Goal: Task Accomplishment & Management: Manage account settings

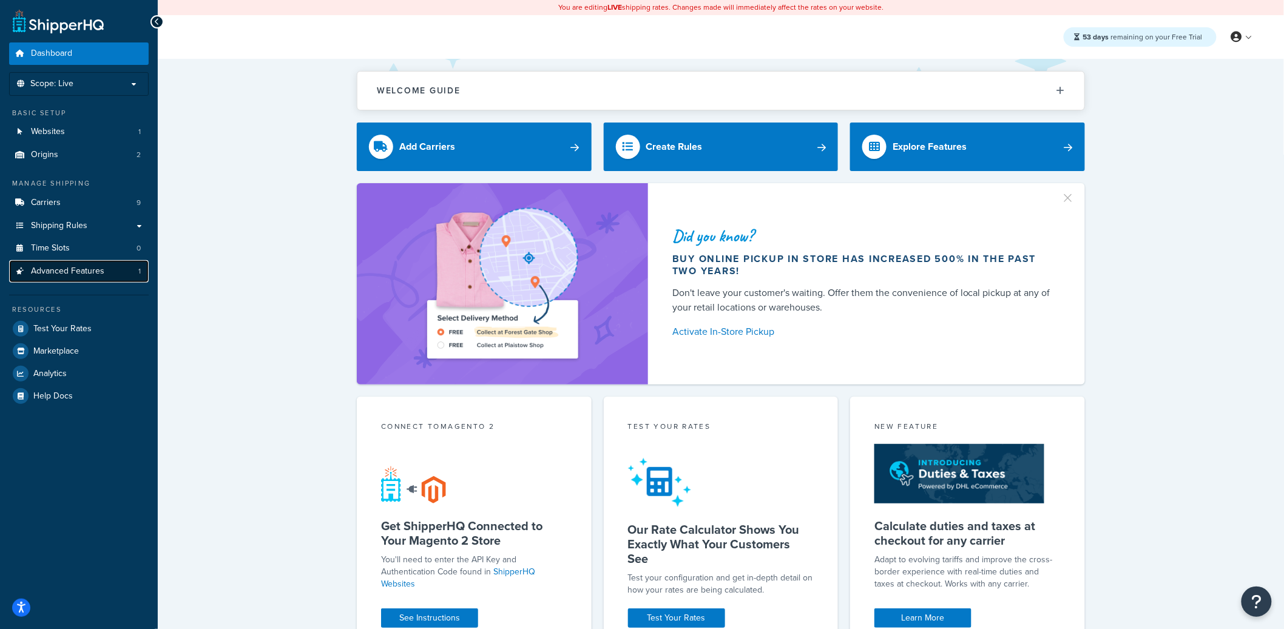
click at [115, 267] on link "Advanced Features 1" at bounding box center [79, 271] width 140 height 22
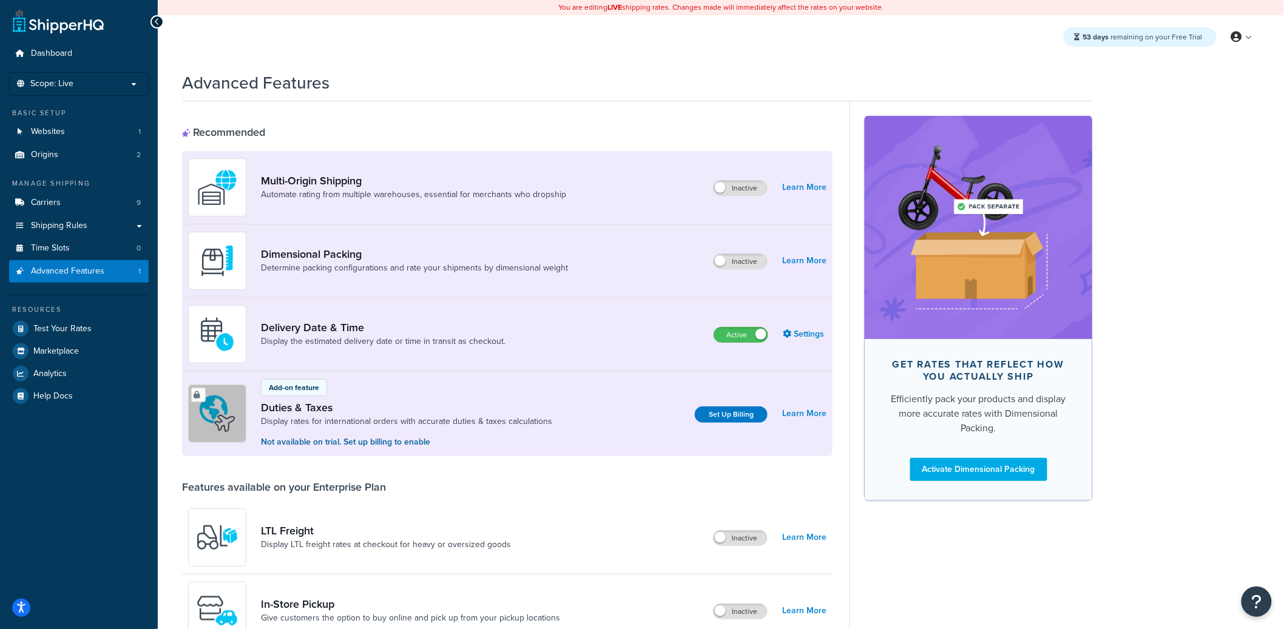
click at [732, 344] on div "Delivery Date & Time Display the estimated delivery date or time in transit as …" at bounding box center [507, 334] width 651 height 73
click at [737, 333] on label "Active" at bounding box center [740, 335] width 53 height 15
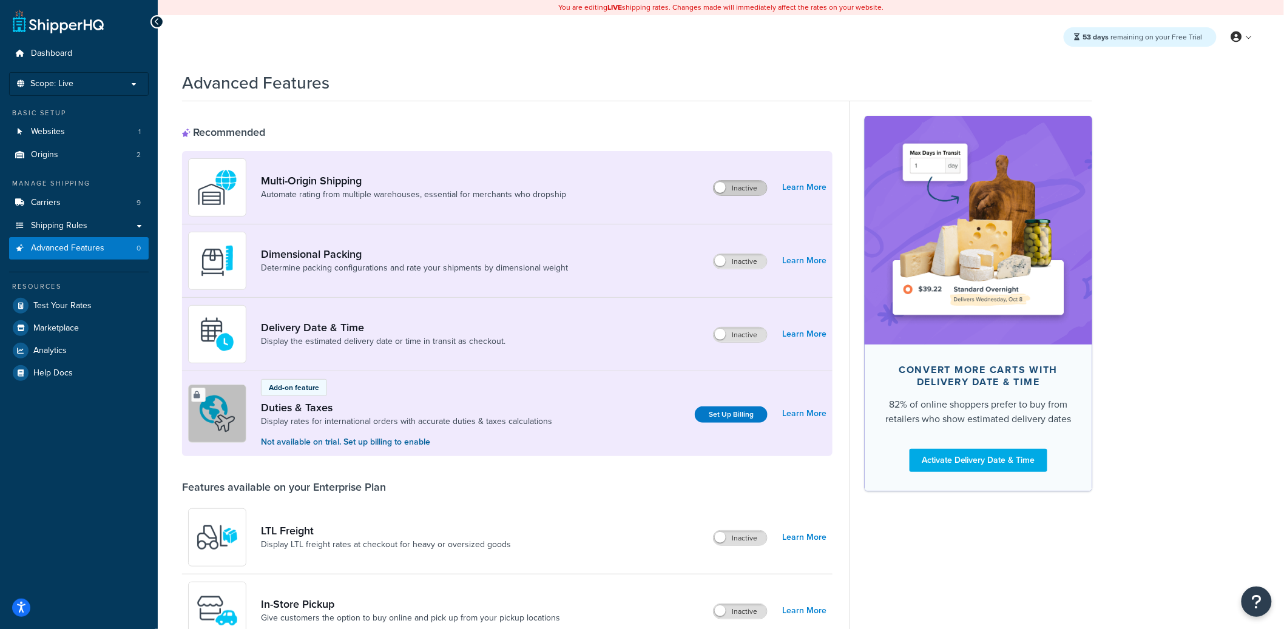
click at [748, 195] on div "Inactive" at bounding box center [740, 188] width 55 height 16
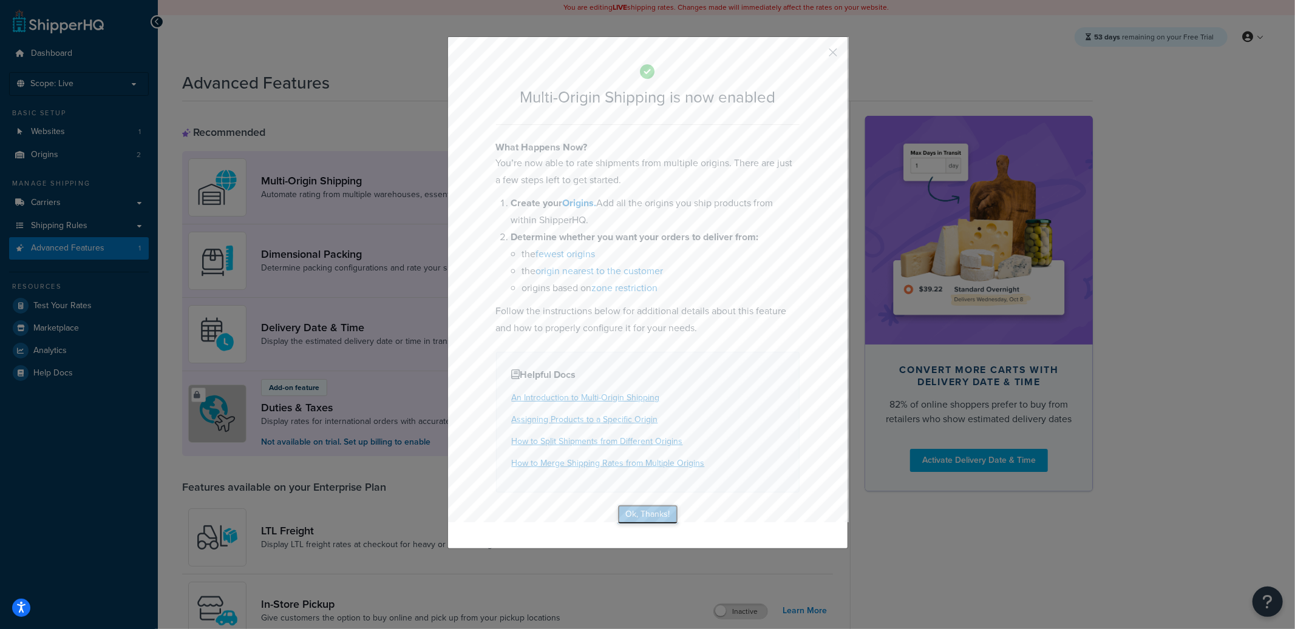
click at [649, 507] on button "Ok, Thanks!" at bounding box center [647, 514] width 61 height 19
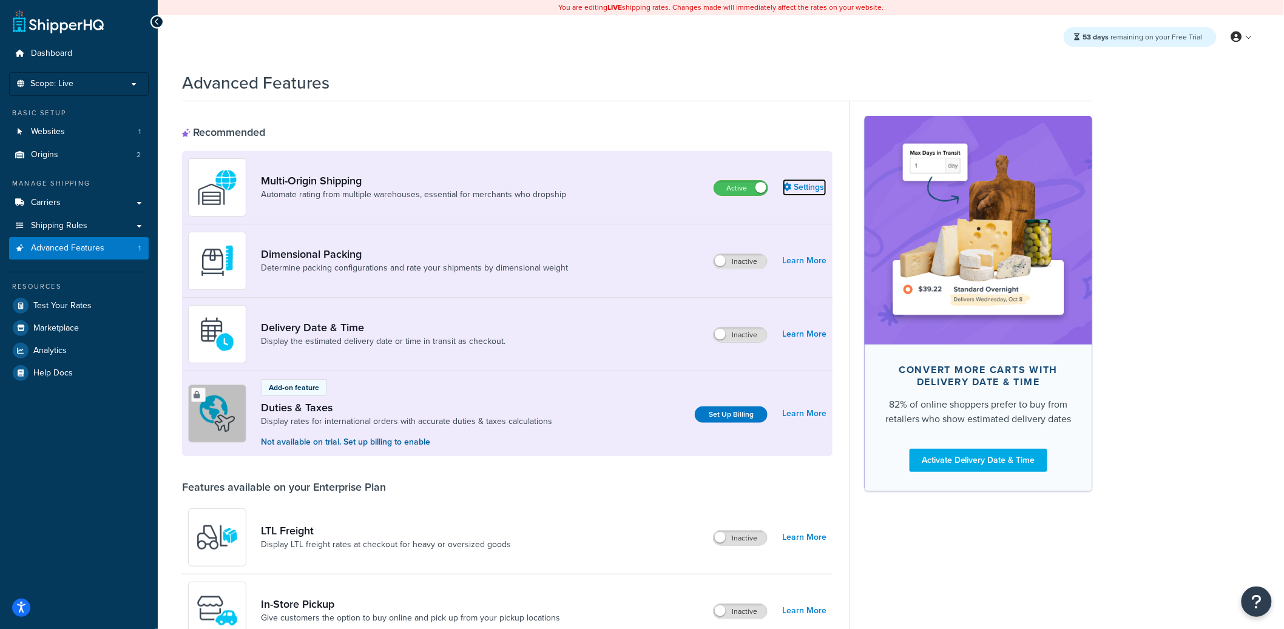
click at [804, 183] on link "Settings" at bounding box center [805, 187] width 44 height 17
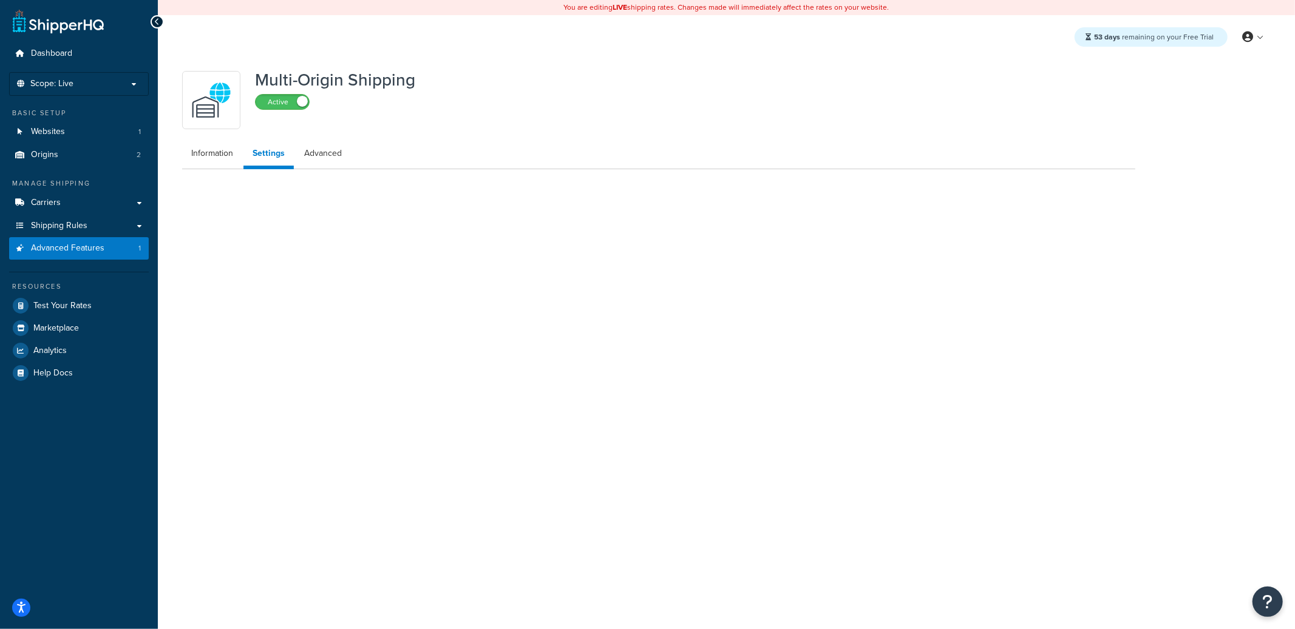
select select "false"
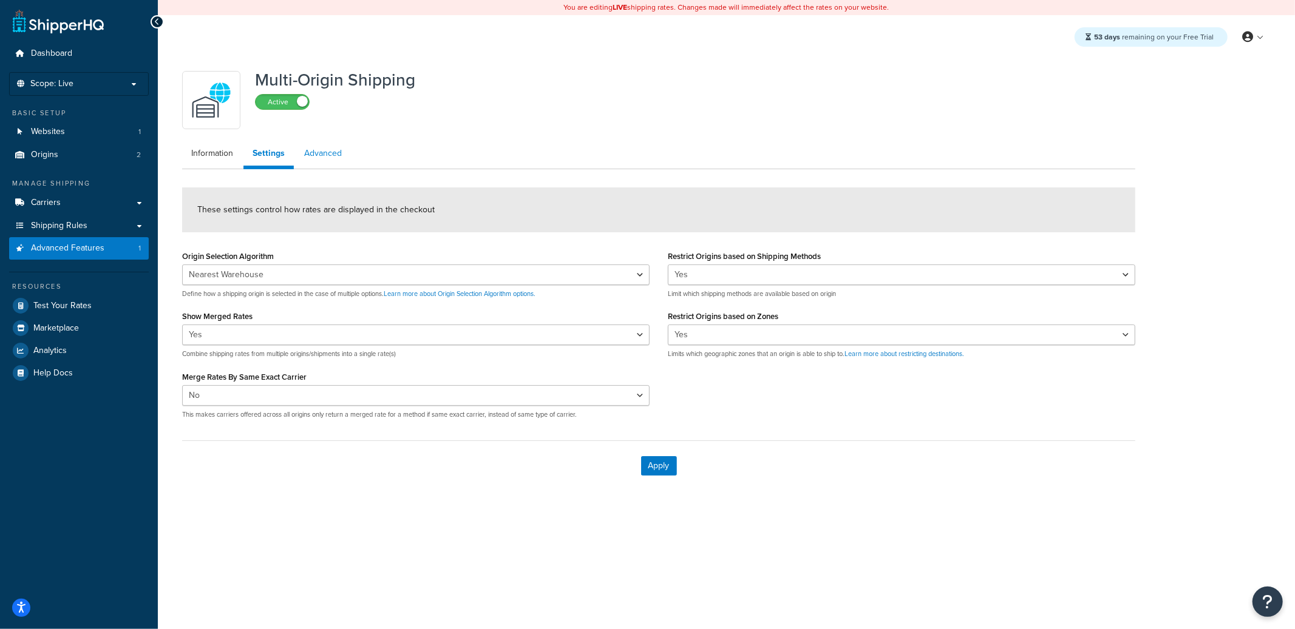
click at [334, 158] on link "Advanced" at bounding box center [323, 153] width 56 height 24
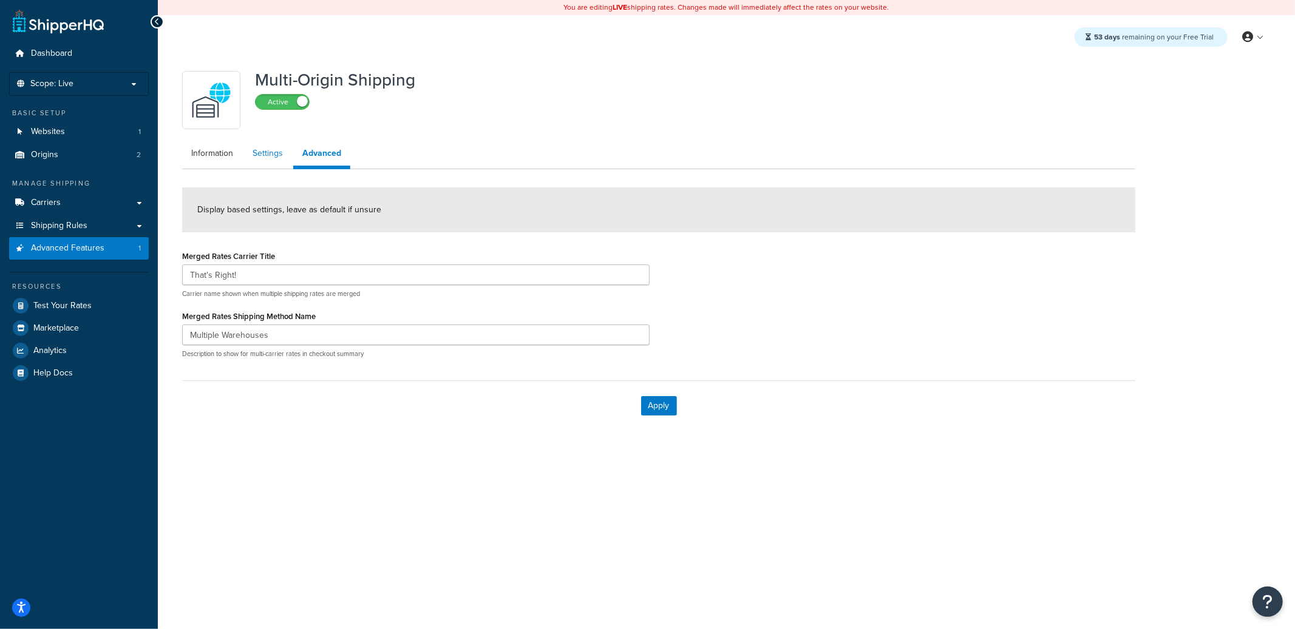
click at [276, 158] on link "Settings" at bounding box center [267, 153] width 49 height 24
select select "false"
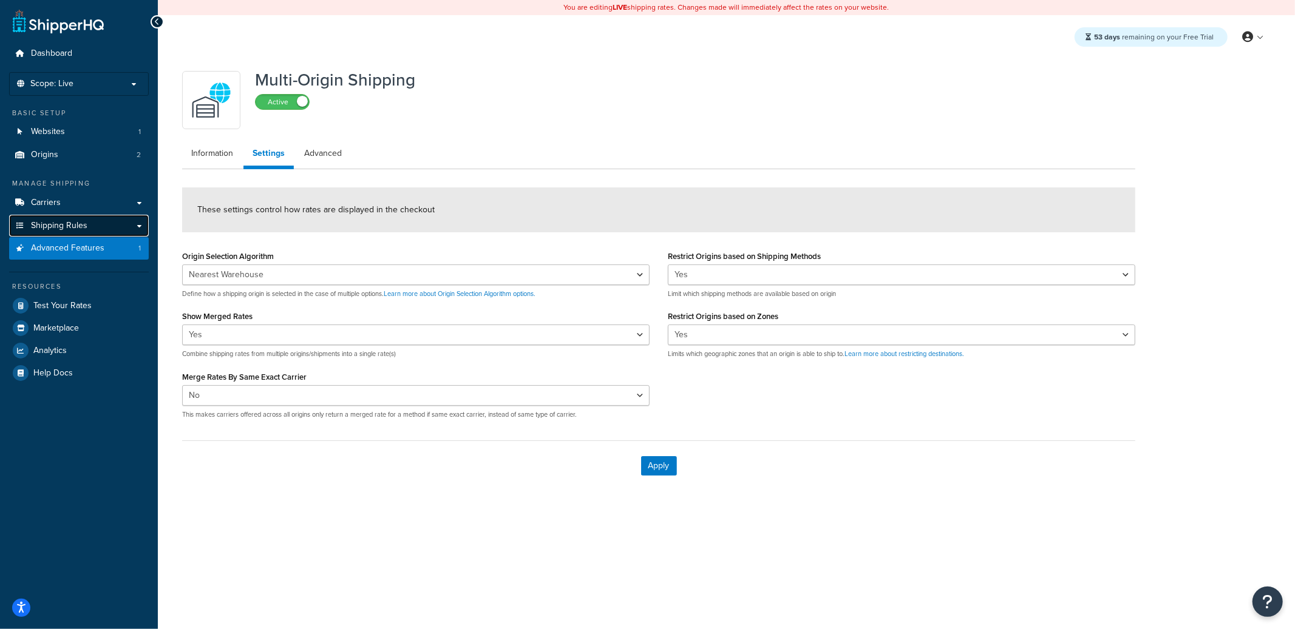
click at [113, 225] on link "Shipping Rules" at bounding box center [79, 226] width 140 height 22
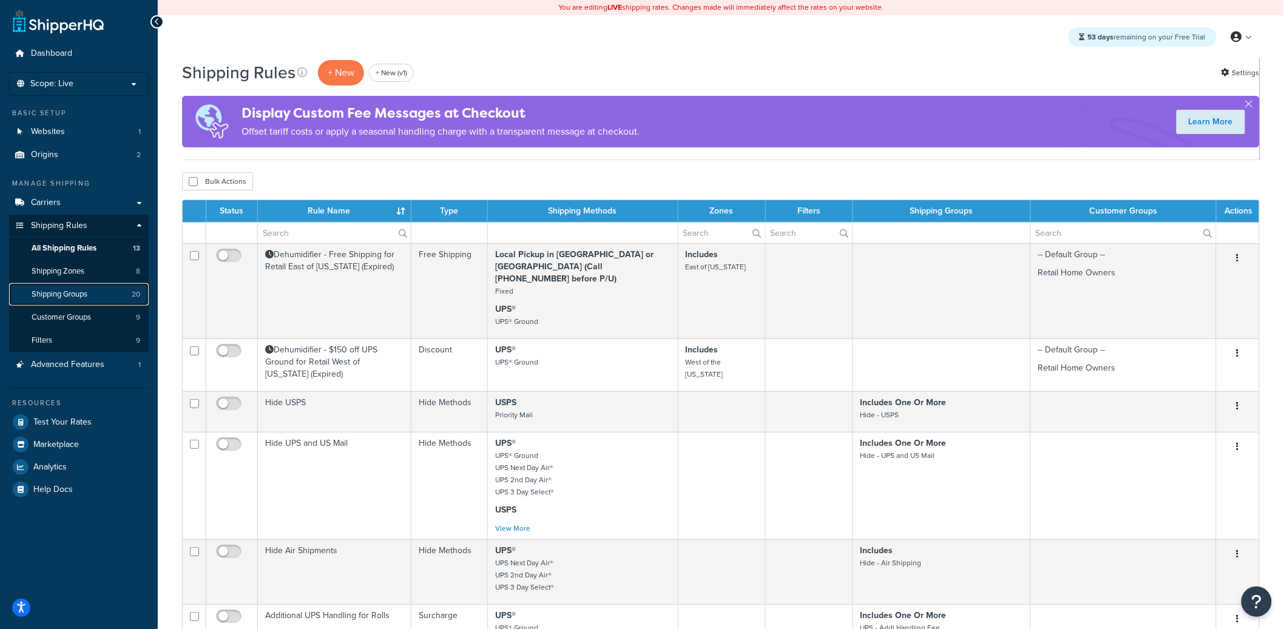
click at [86, 293] on span "Shipping Groups" at bounding box center [60, 294] width 56 height 10
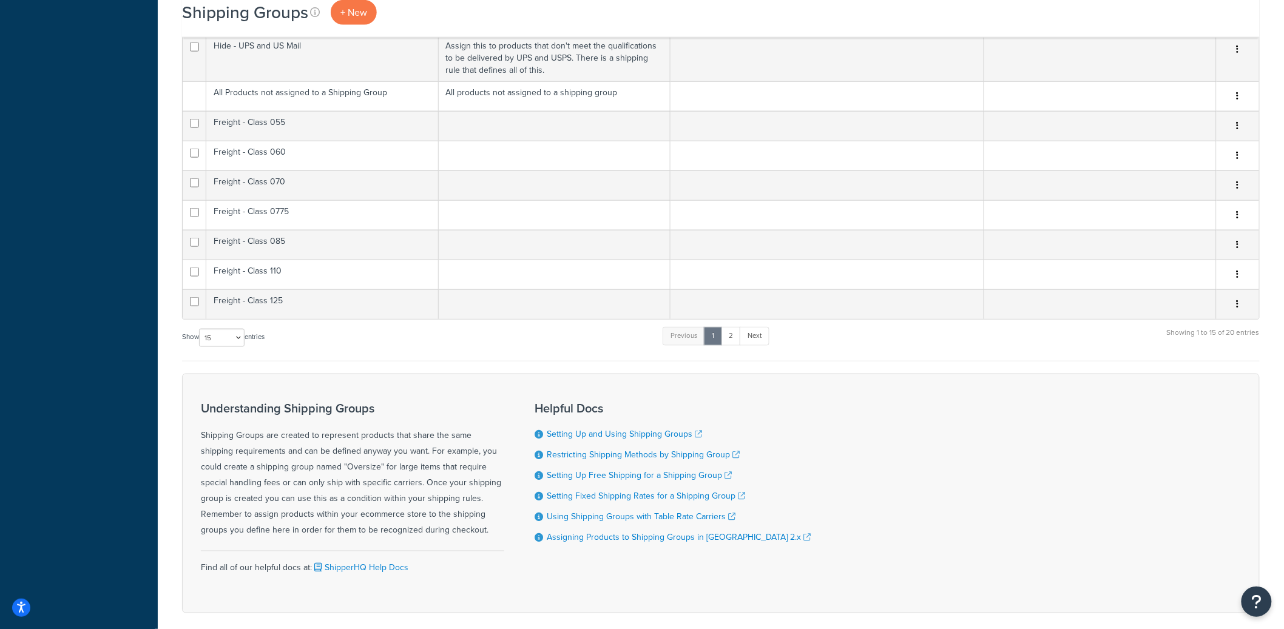
scroll to position [533, 0]
click at [230, 335] on select "10 15 25 50 100" at bounding box center [222, 341] width 46 height 18
select select "50"
click at [200, 350] on select "10 15 25 50 100" at bounding box center [222, 341] width 46 height 18
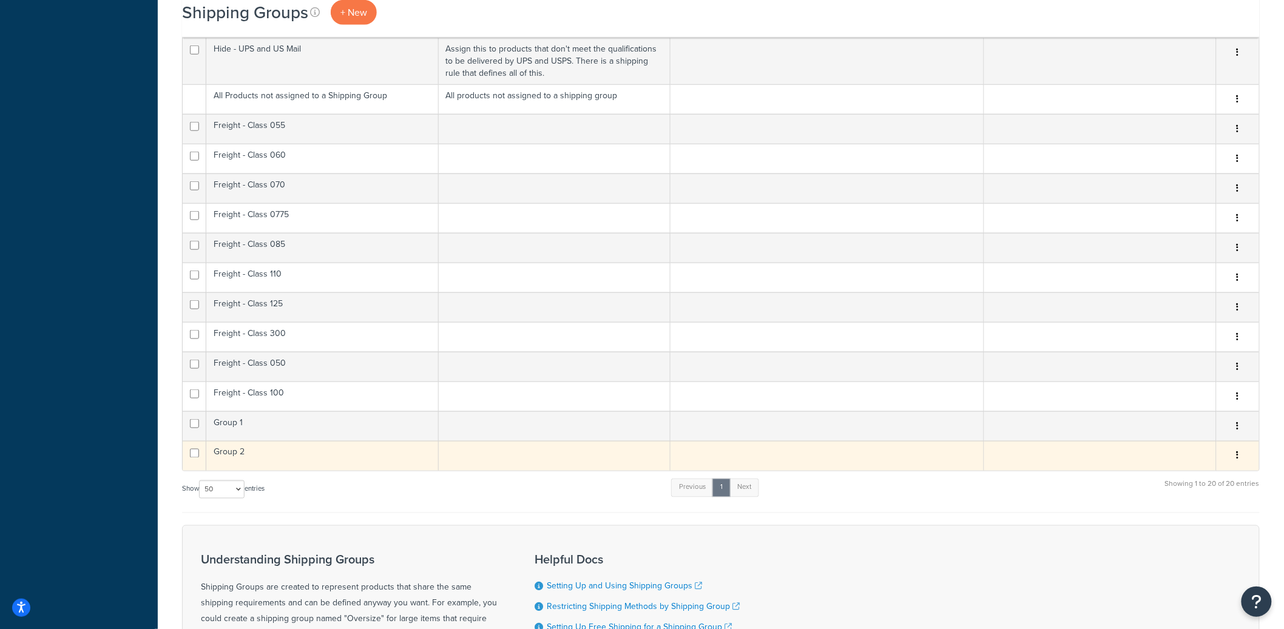
click at [311, 441] on td "Group 2" at bounding box center [322, 456] width 232 height 30
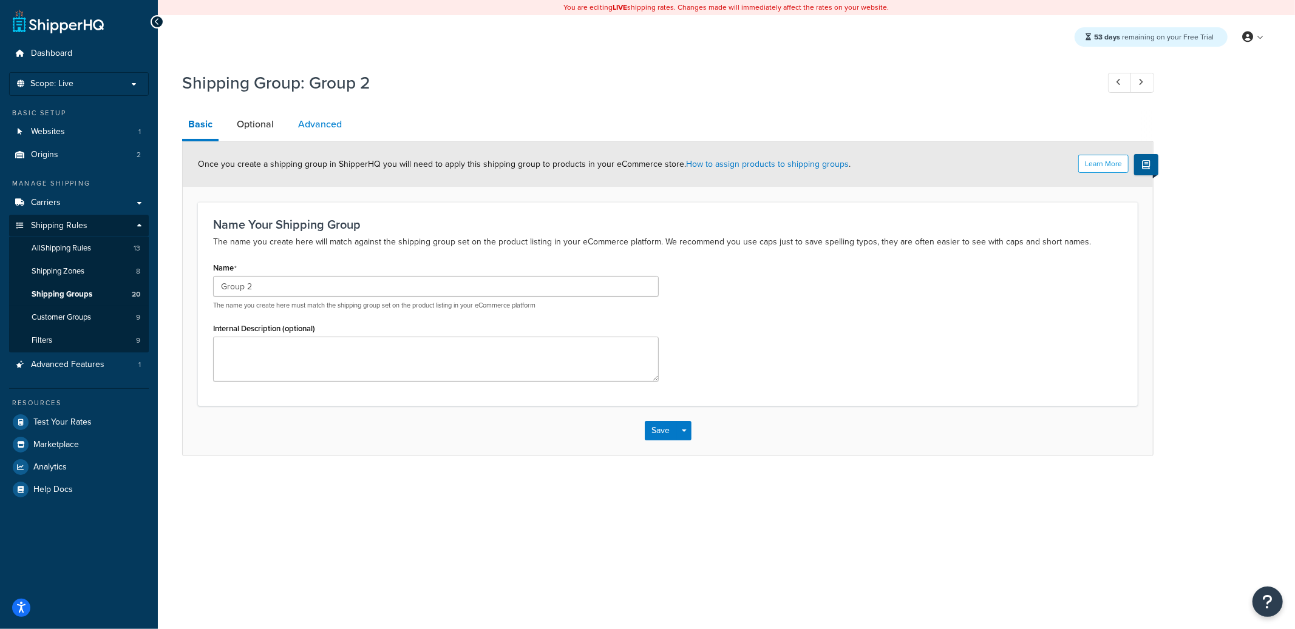
click at [327, 125] on link "Advanced" at bounding box center [320, 124] width 56 height 29
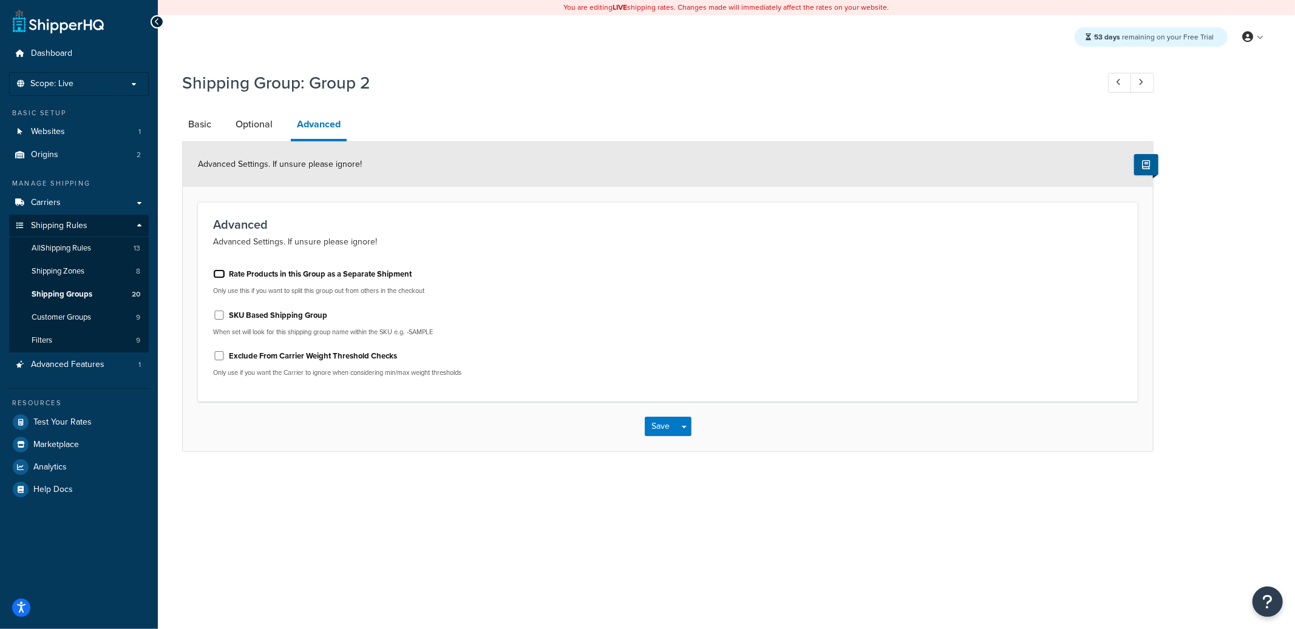
click at [221, 271] on input "Rate Products in this Group as a Separate Shipment" at bounding box center [219, 273] width 12 height 9
checkbox input "true"
click at [657, 428] on button "Save" at bounding box center [661, 426] width 33 height 19
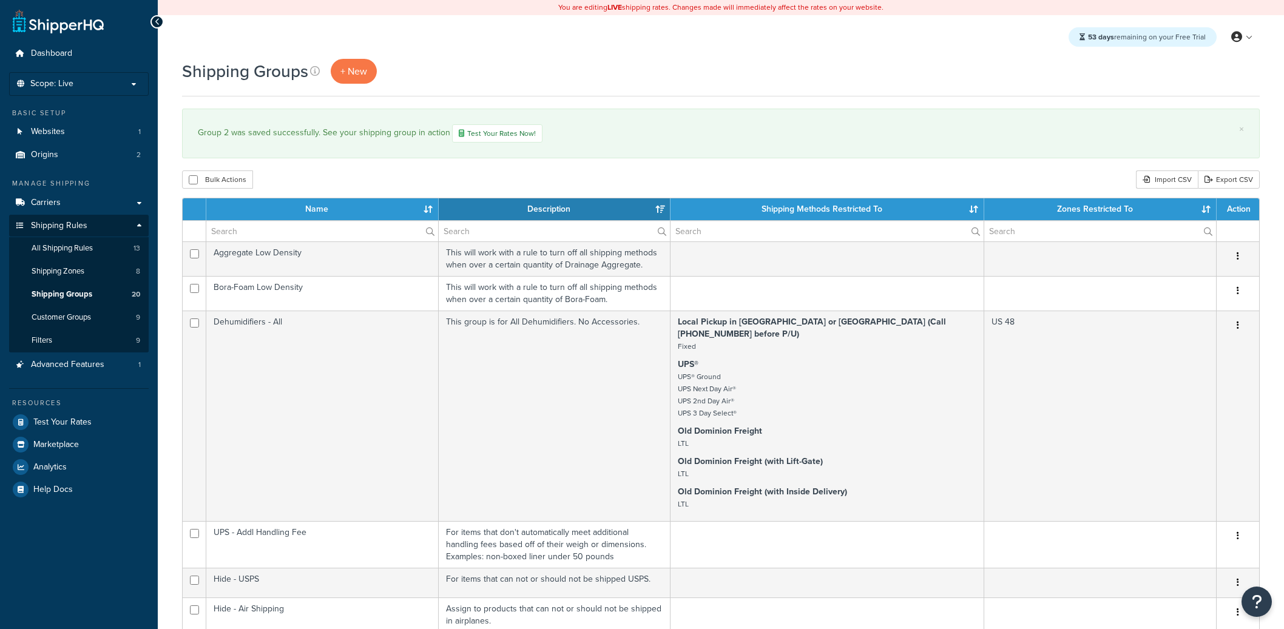
select select "15"
click at [276, 237] on input "text" at bounding box center [322, 231] width 232 height 21
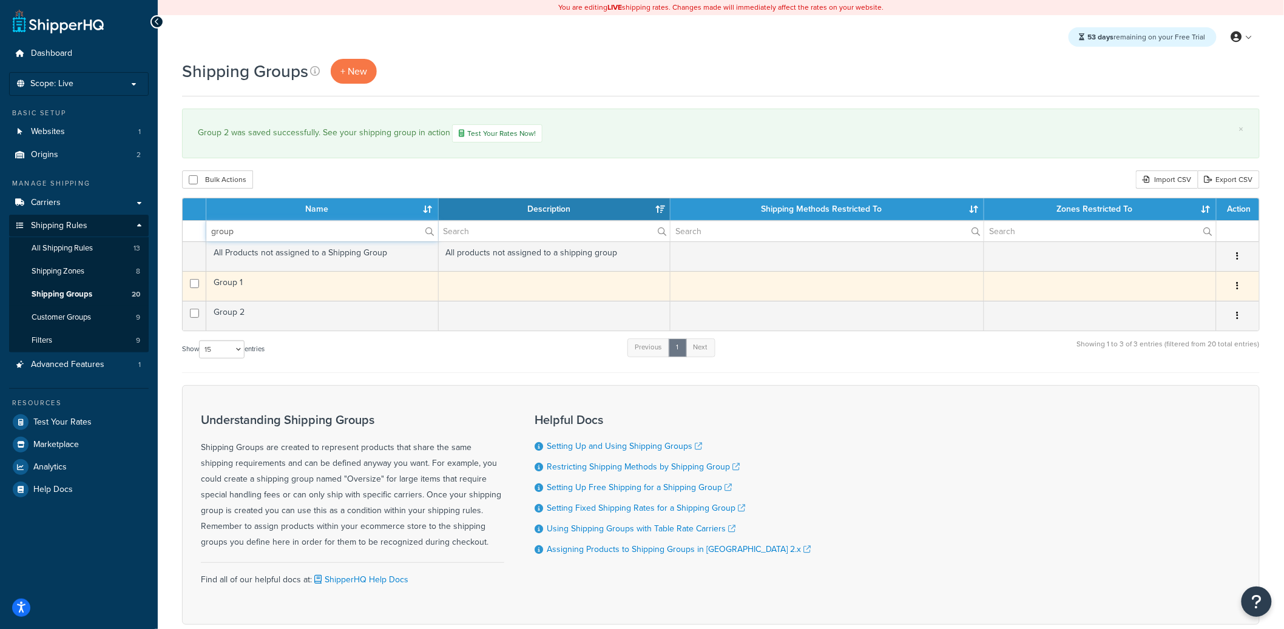
type input "group"
click at [264, 285] on td "Group 1" at bounding box center [322, 286] width 232 height 30
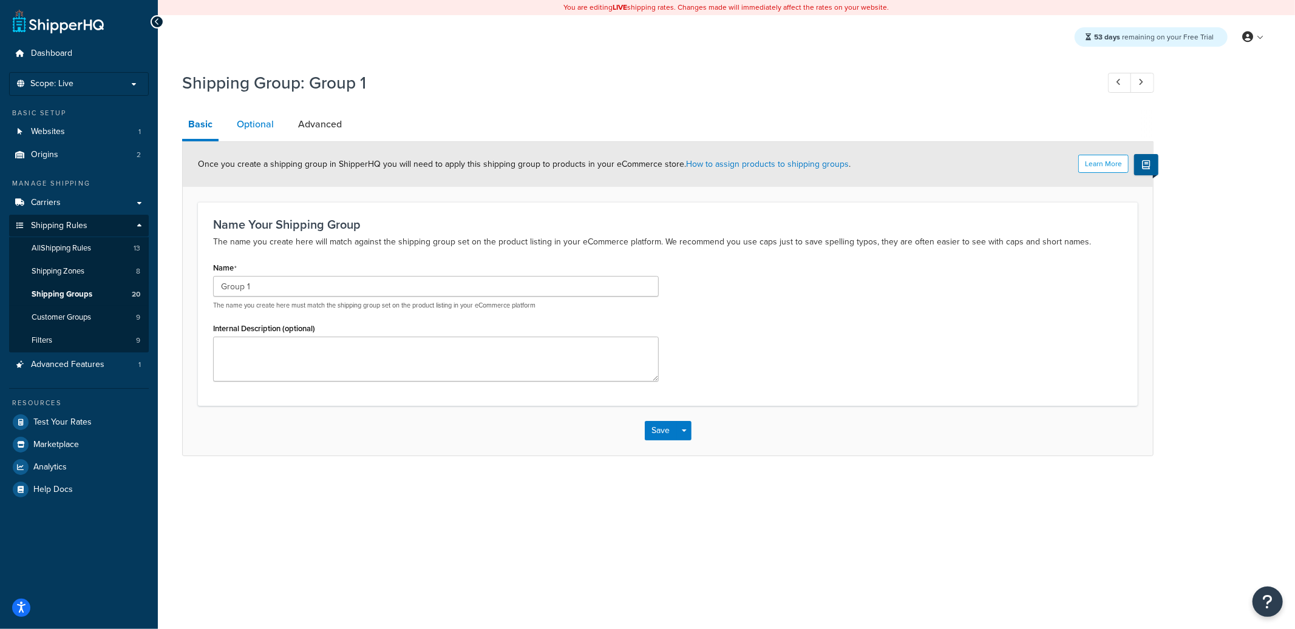
click at [253, 135] on link "Optional" at bounding box center [255, 124] width 49 height 29
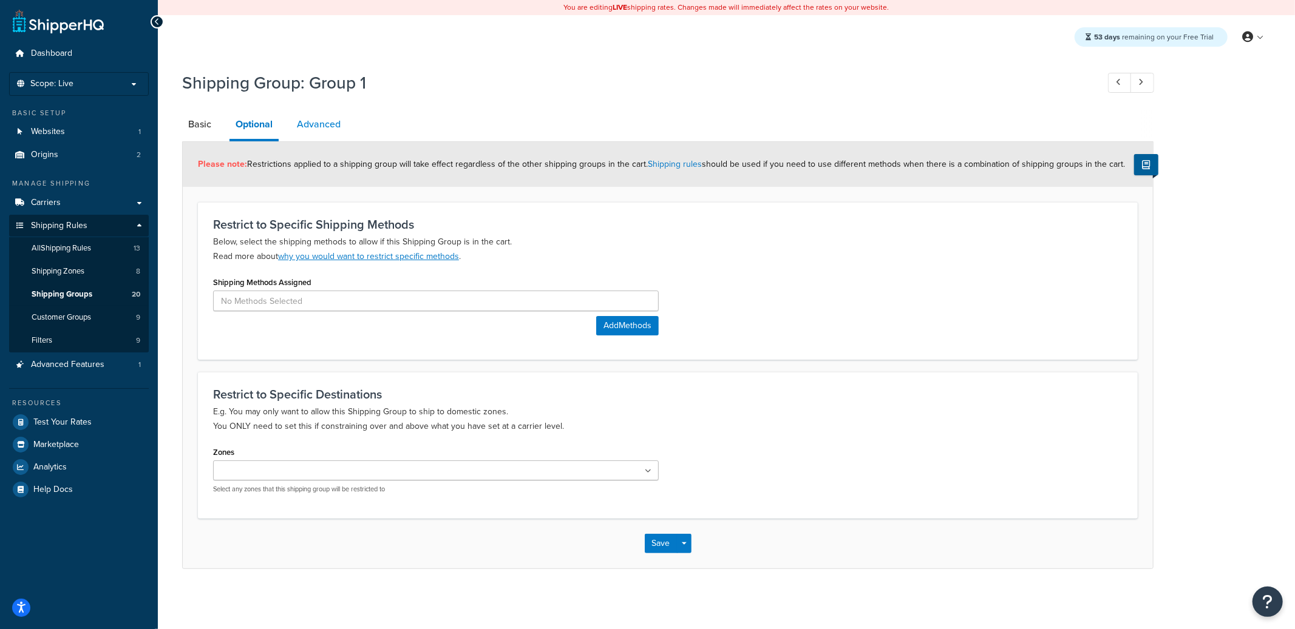
click at [303, 133] on link "Advanced" at bounding box center [319, 124] width 56 height 29
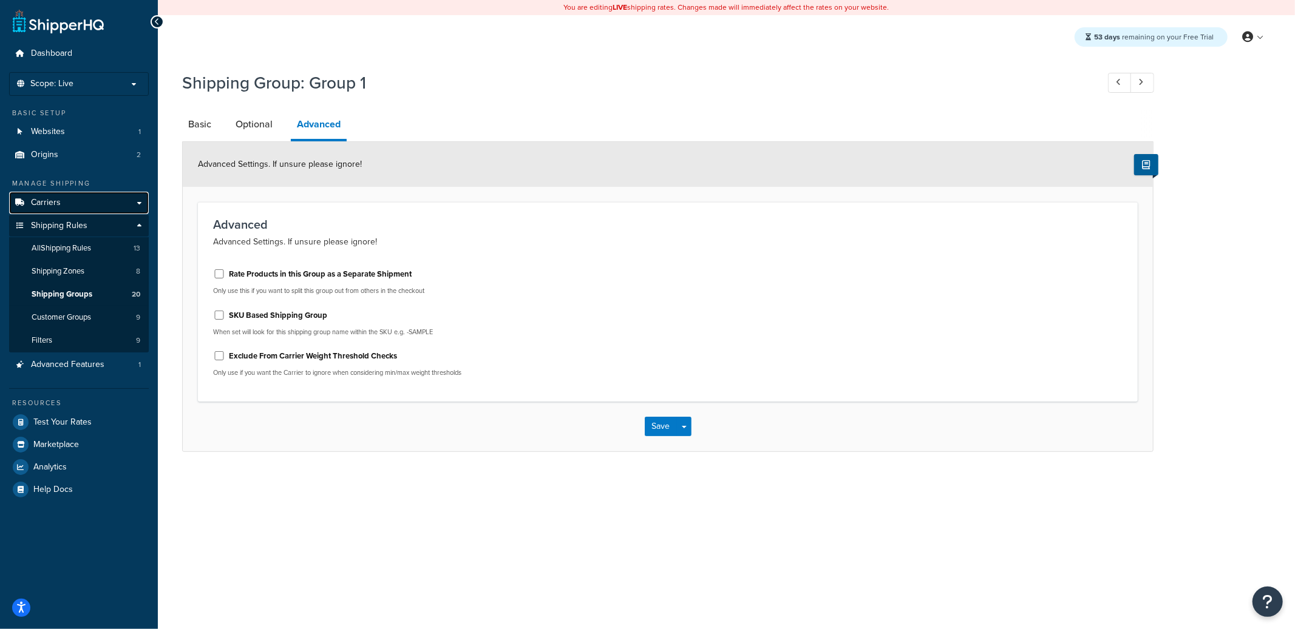
click at [70, 201] on link "Carriers" at bounding box center [79, 203] width 140 height 22
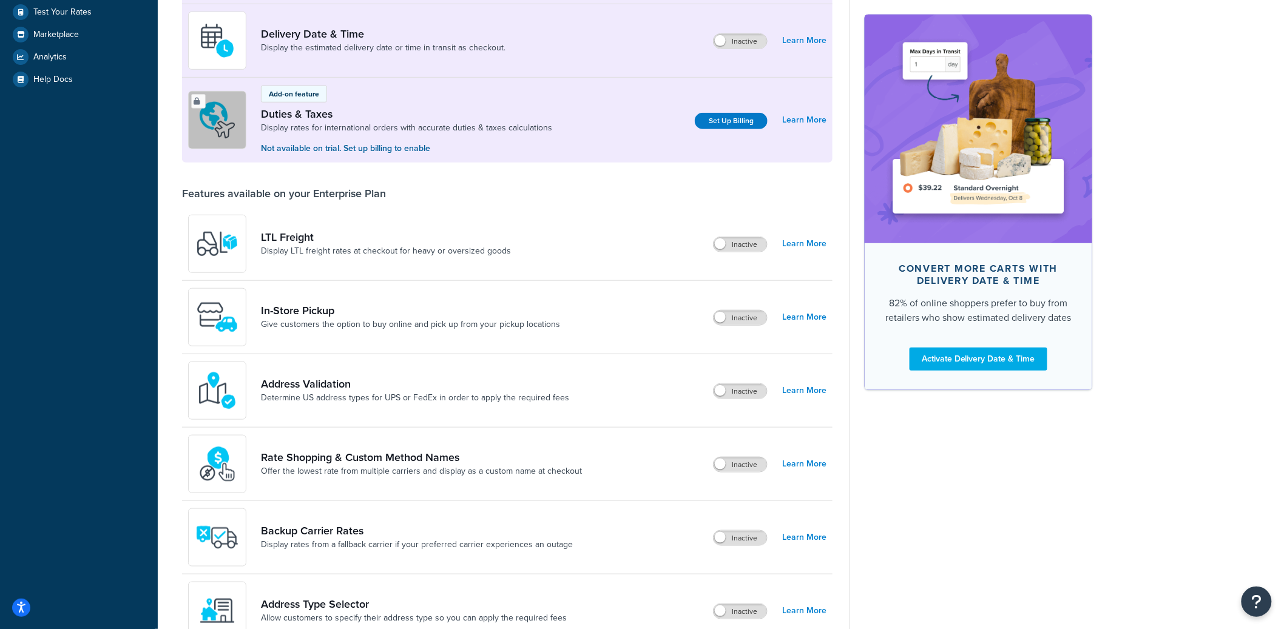
scroll to position [329, 0]
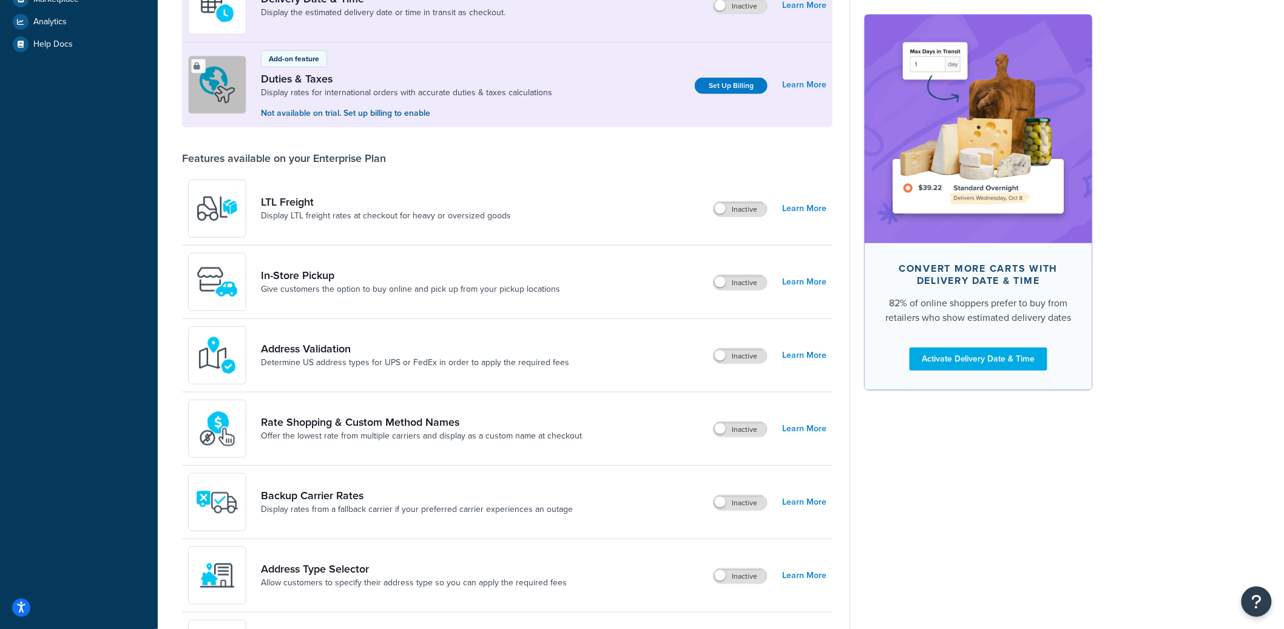
click at [748, 218] on div "LTL Freight Display LTL freight rates at checkout for heavy or oversized goods …" at bounding box center [507, 208] width 651 height 73
click at [748, 215] on label "Inactive" at bounding box center [740, 209] width 53 height 15
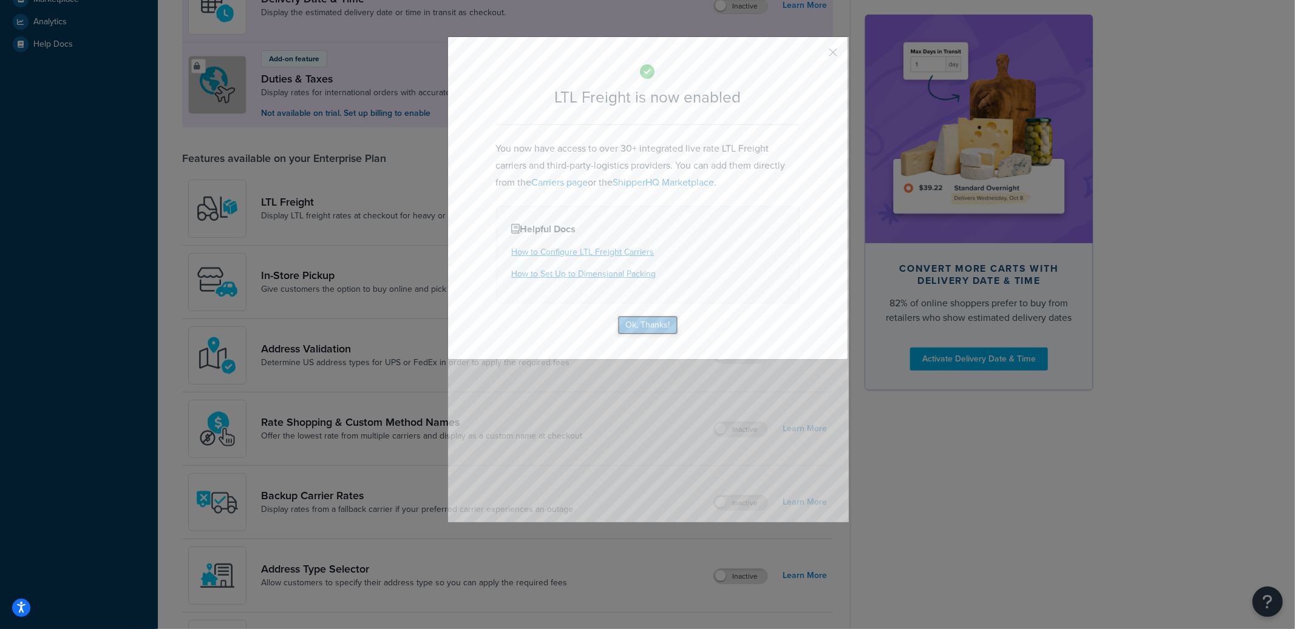
click at [654, 322] on button "Ok, Thanks!" at bounding box center [647, 325] width 61 height 19
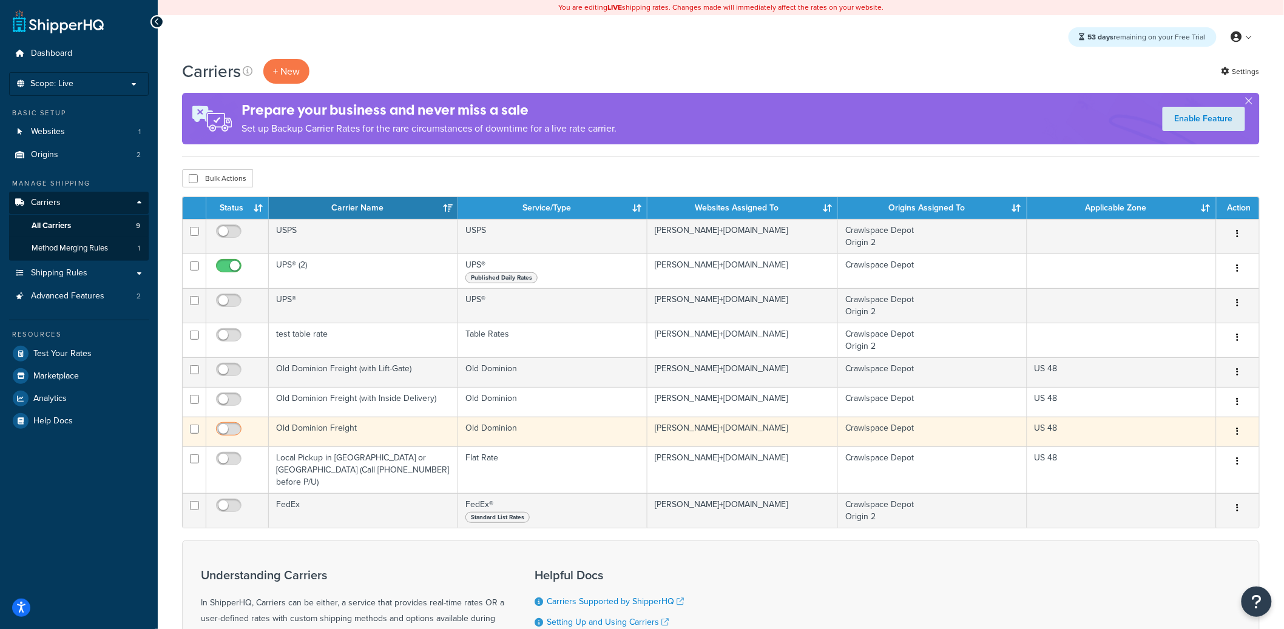
click at [235, 427] on input "checkbox" at bounding box center [230, 432] width 33 height 15
checkbox input "true"
click at [372, 428] on td "Old Dominion Freight" at bounding box center [363, 432] width 189 height 30
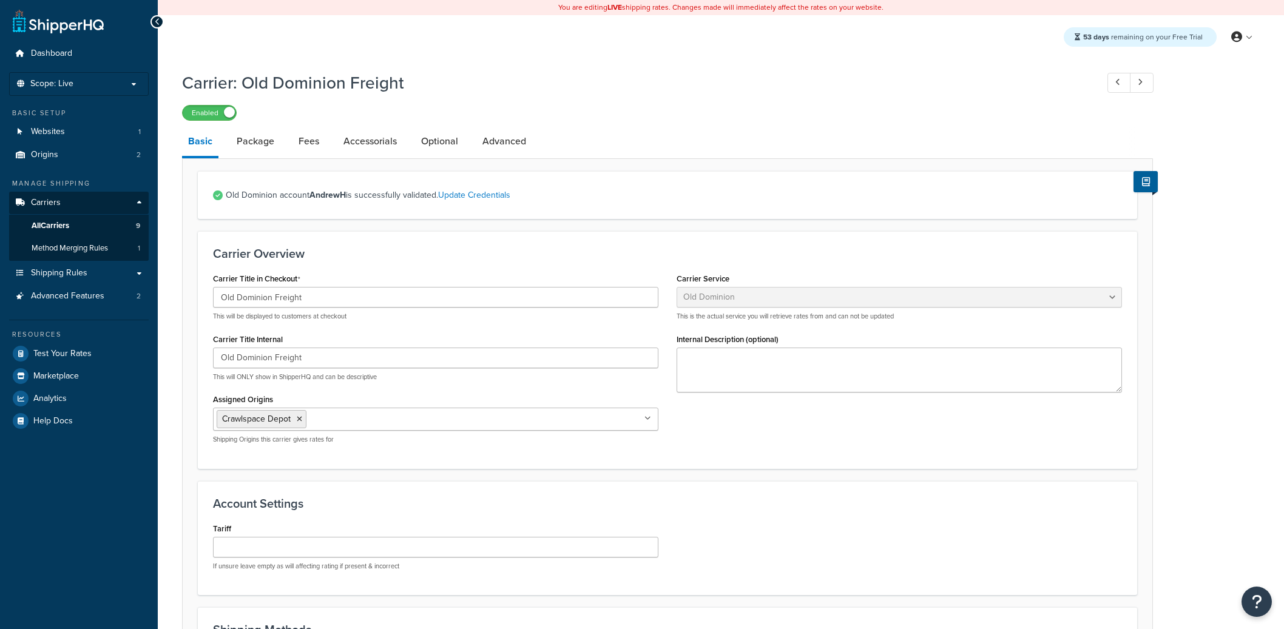
select select "dominionFreight"
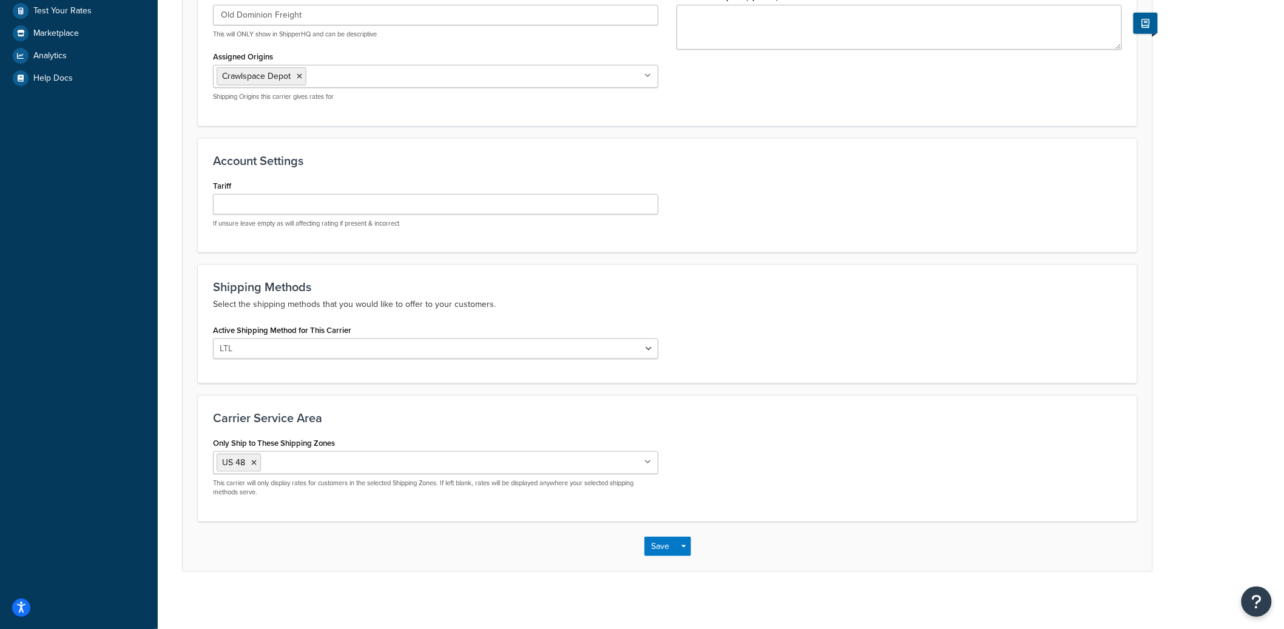
scroll to position [347, 0]
click at [365, 348] on select "LTL" at bounding box center [435, 345] width 445 height 21
click at [213, 335] on select "LTL" at bounding box center [435, 345] width 445 height 21
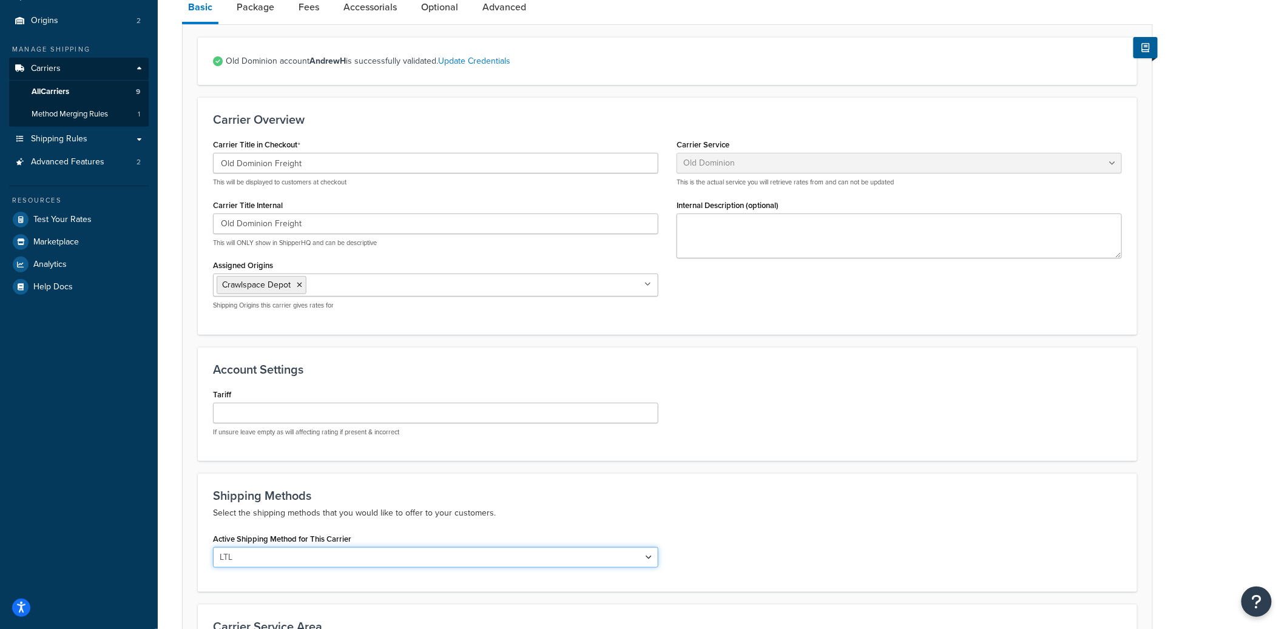
scroll to position [0, 0]
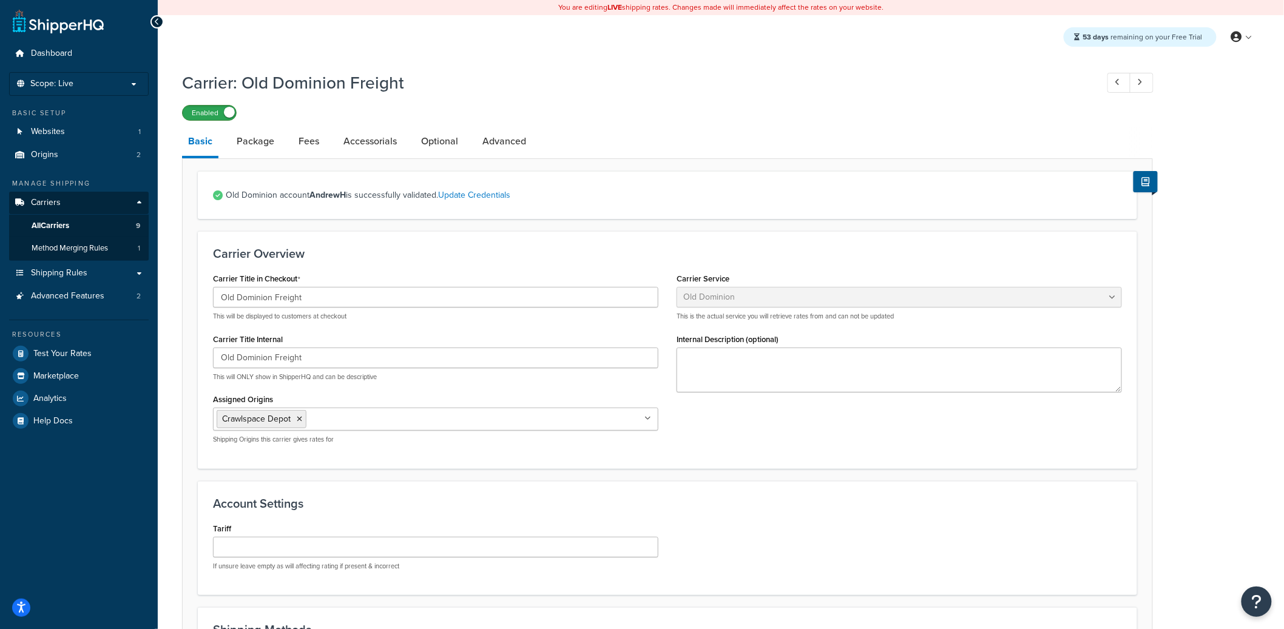
click at [218, 115] on label "Enabled" at bounding box center [209, 113] width 53 height 15
click at [103, 230] on link "All Carriers 9" at bounding box center [79, 226] width 140 height 22
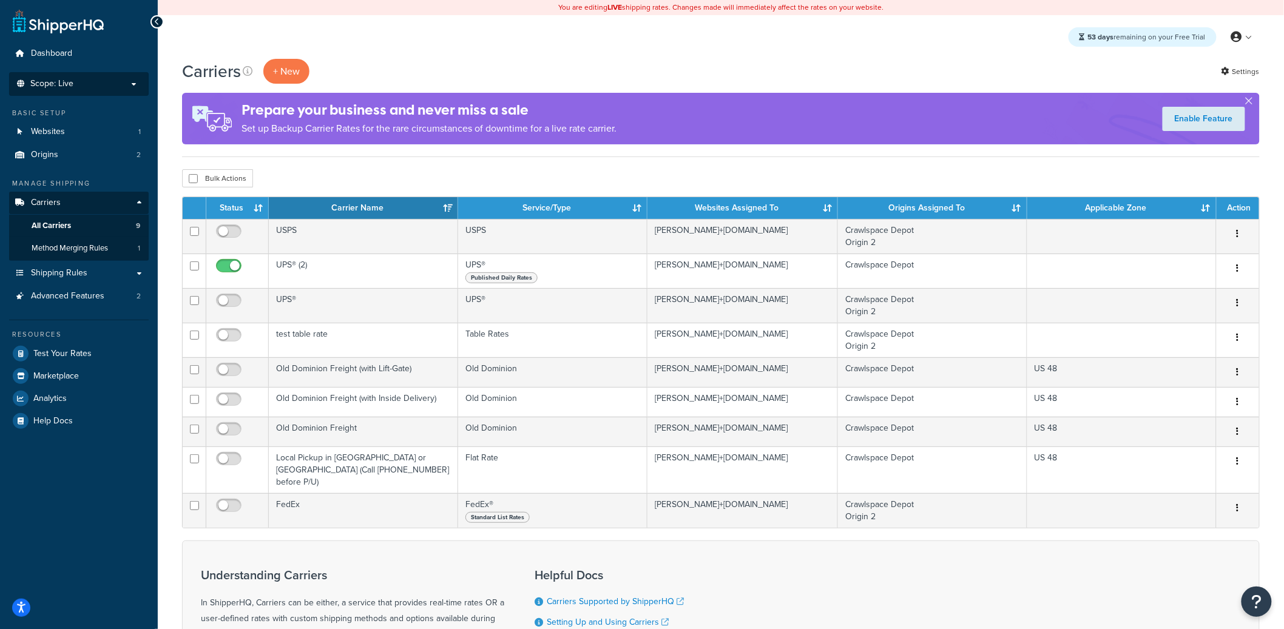
click at [107, 86] on p "Scope: Live" at bounding box center [79, 84] width 129 height 10
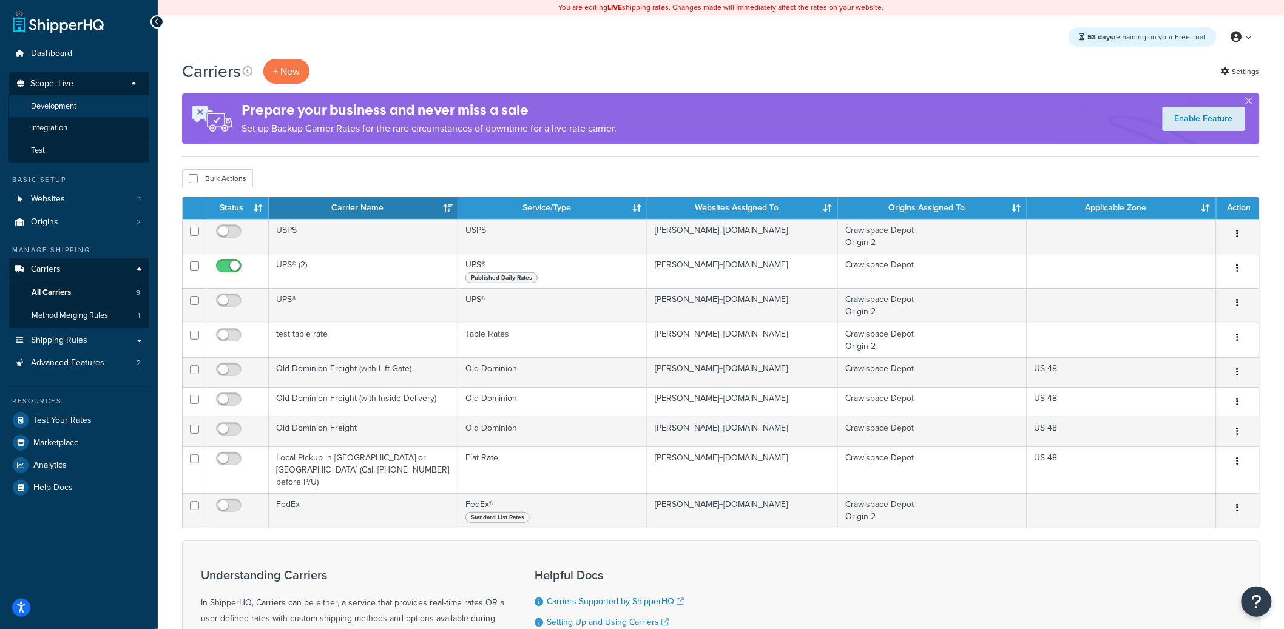
click at [99, 100] on li "Development" at bounding box center [78, 106] width 141 height 22
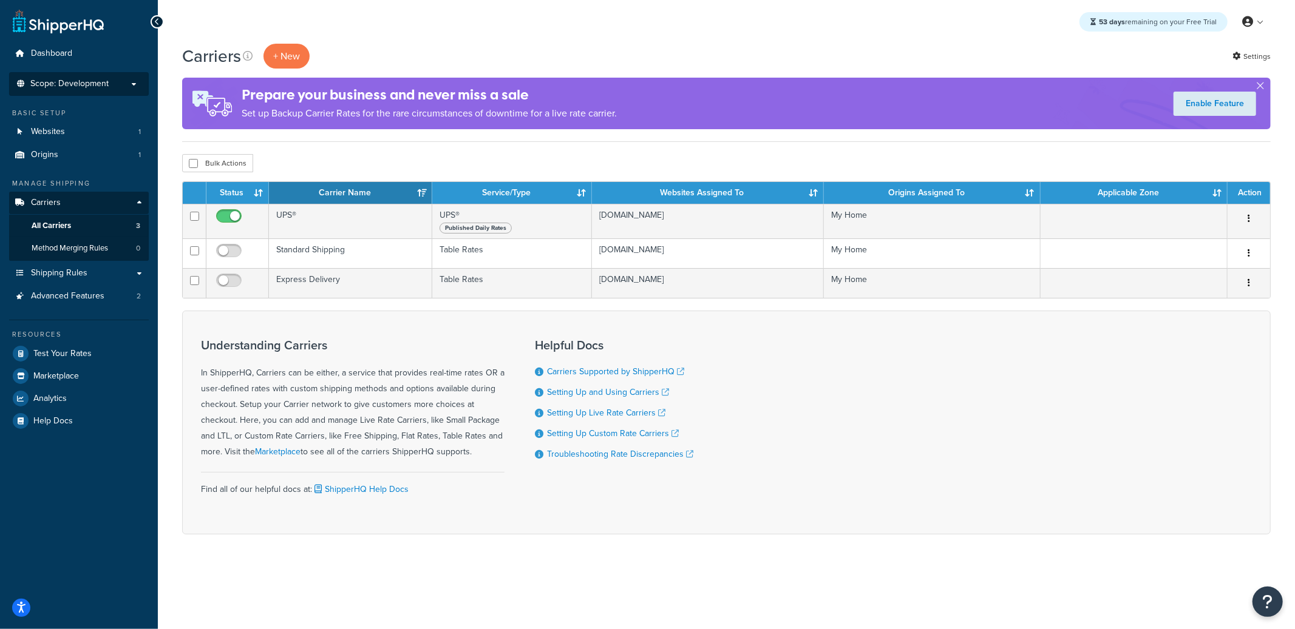
click at [106, 85] on span "Scope: Development" at bounding box center [69, 84] width 78 height 10
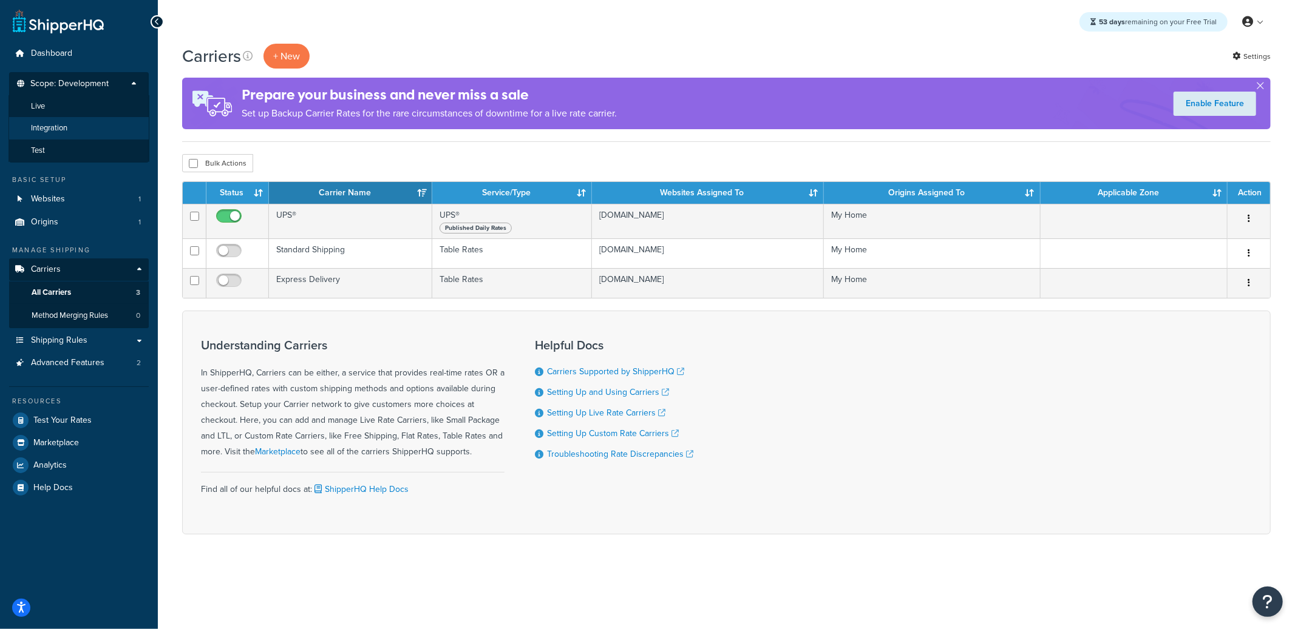
click at [84, 124] on li "Integration" at bounding box center [78, 128] width 141 height 22
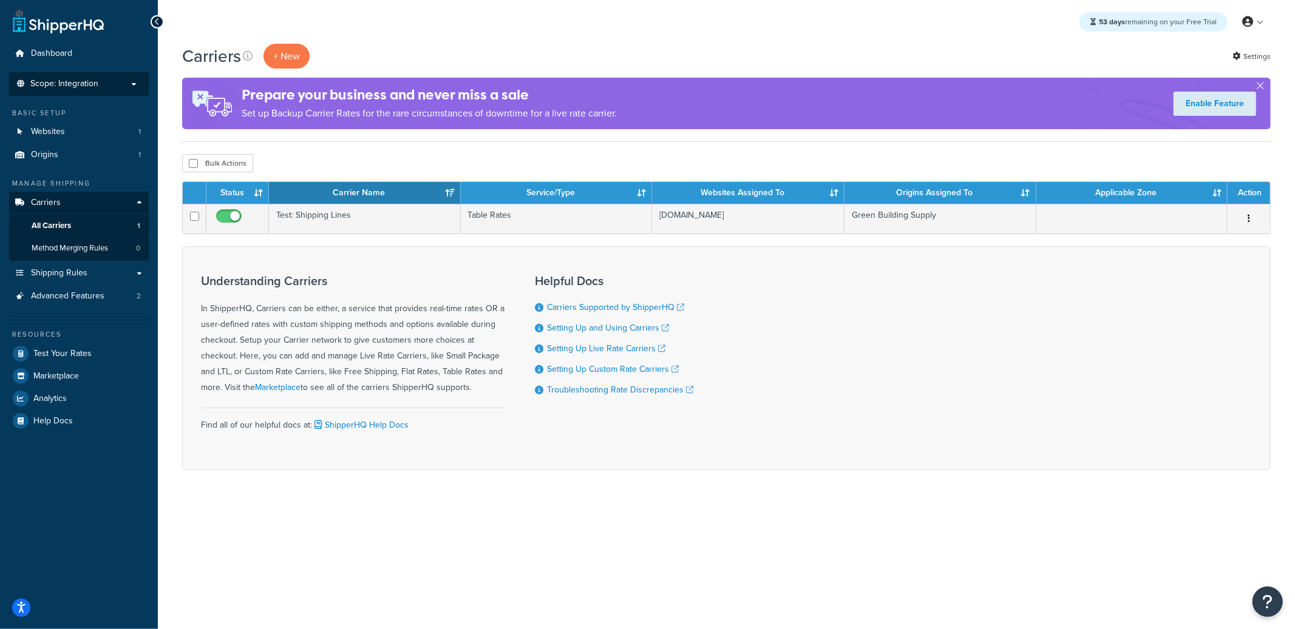
click at [95, 88] on span "Scope: Integration" at bounding box center [64, 84] width 68 height 10
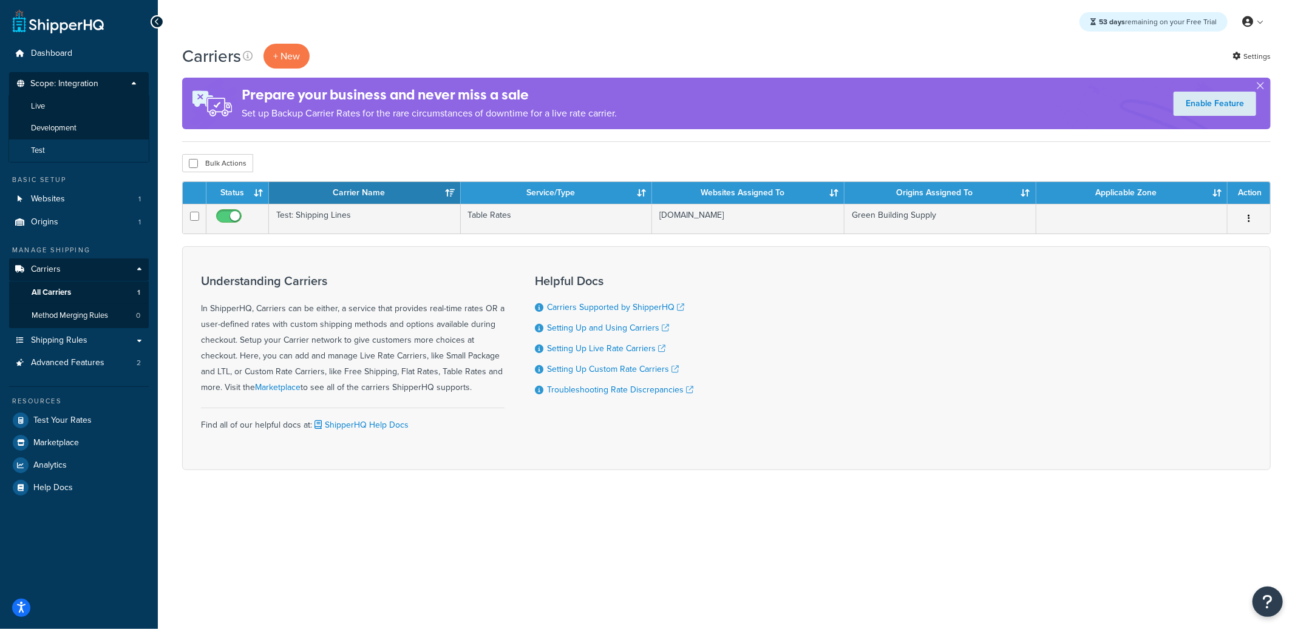
click at [70, 141] on li "Test" at bounding box center [78, 151] width 141 height 22
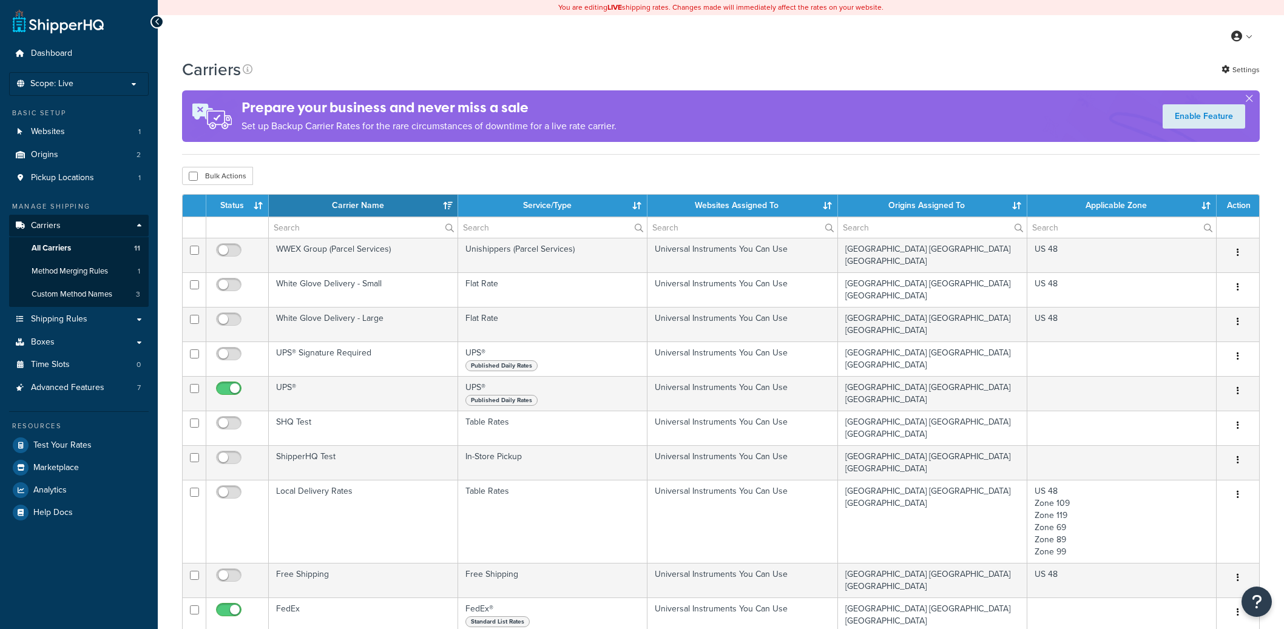
select select "15"
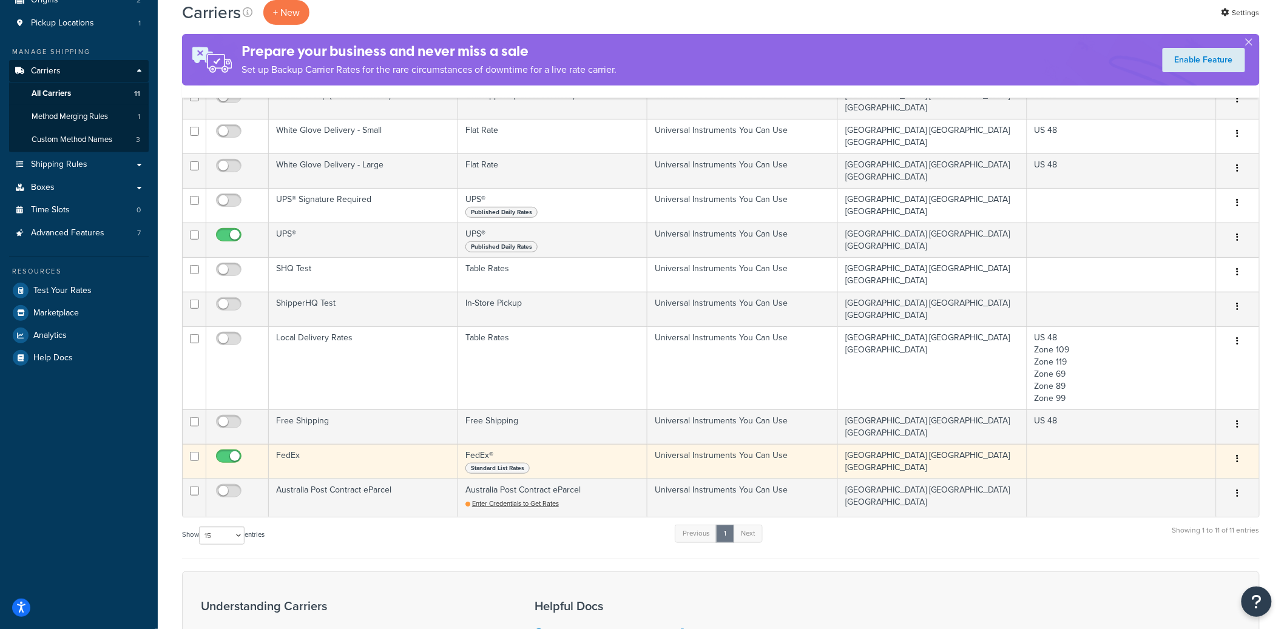
scroll to position [211, 0]
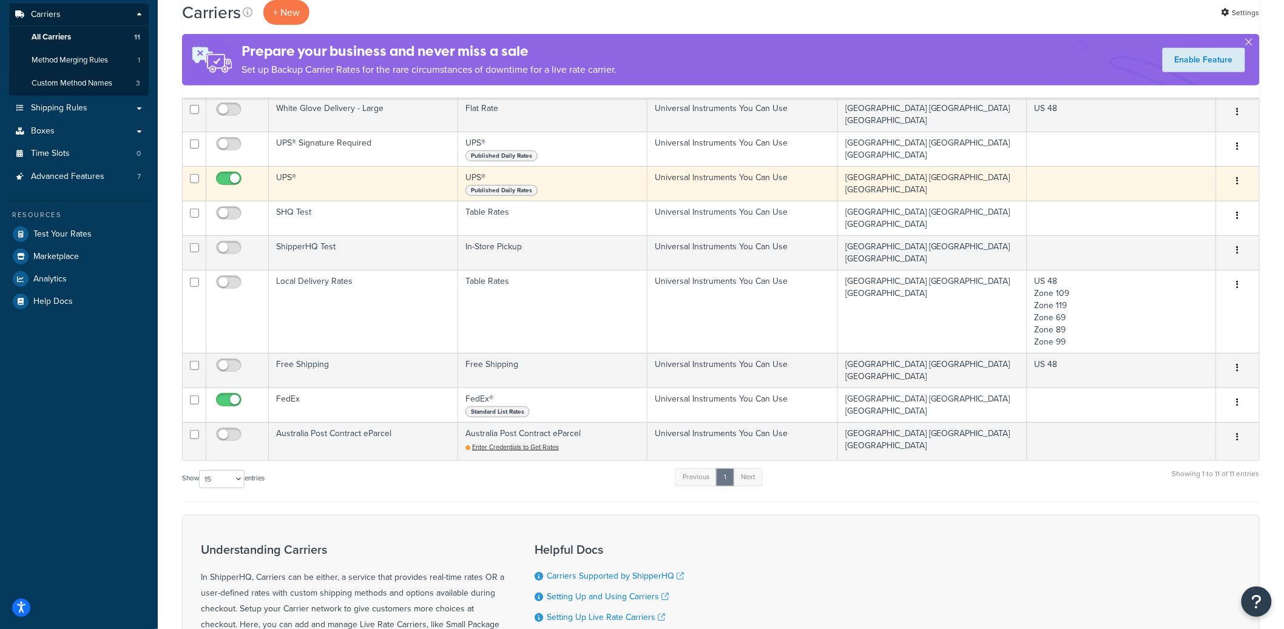
click at [229, 174] on input "checkbox" at bounding box center [230, 181] width 33 height 15
checkbox input "false"
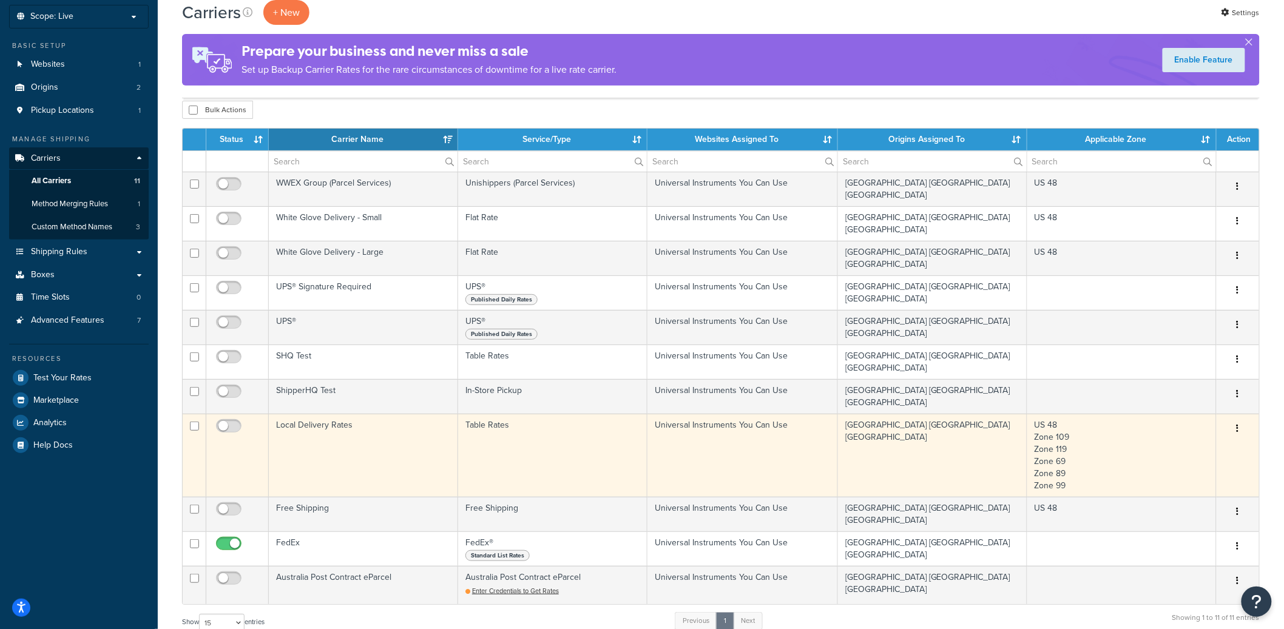
scroll to position [61, 0]
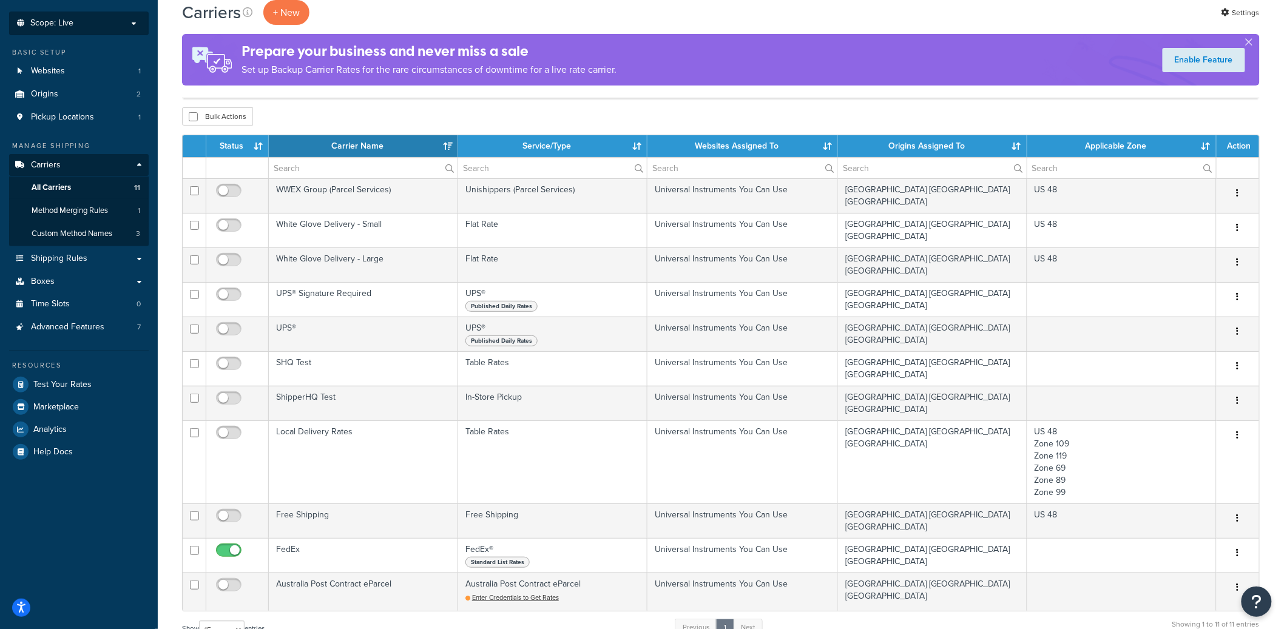
click at [103, 26] on p "Scope: Live" at bounding box center [79, 23] width 129 height 10
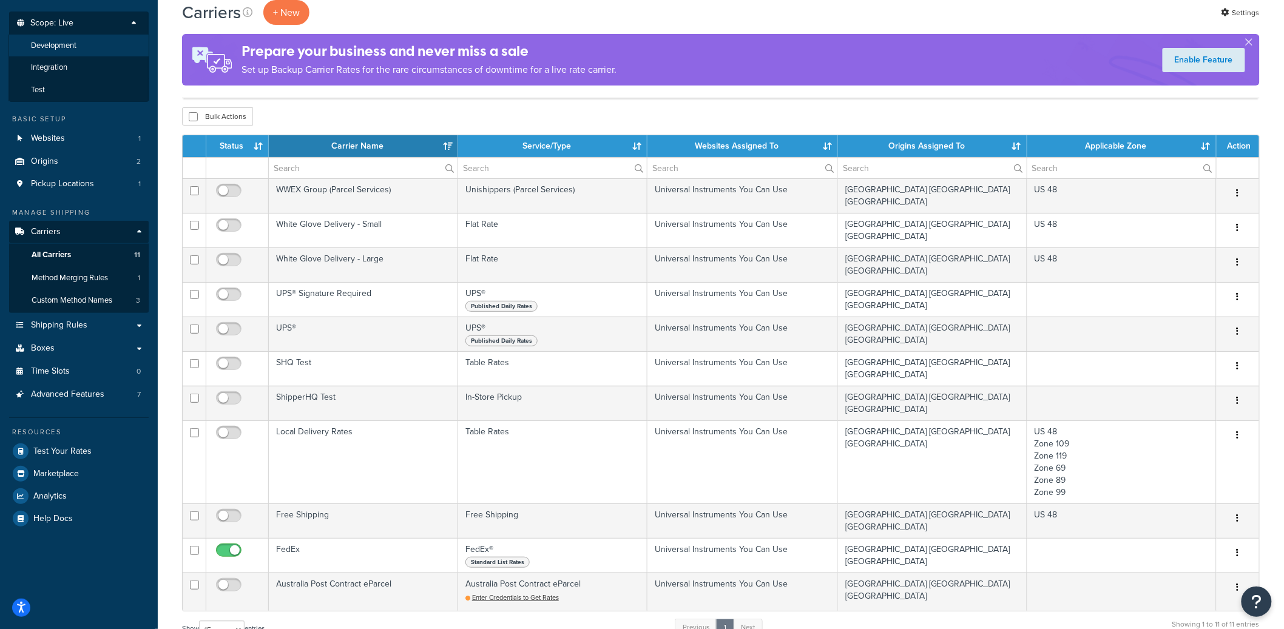
click at [36, 38] on li "Development" at bounding box center [78, 46] width 141 height 22
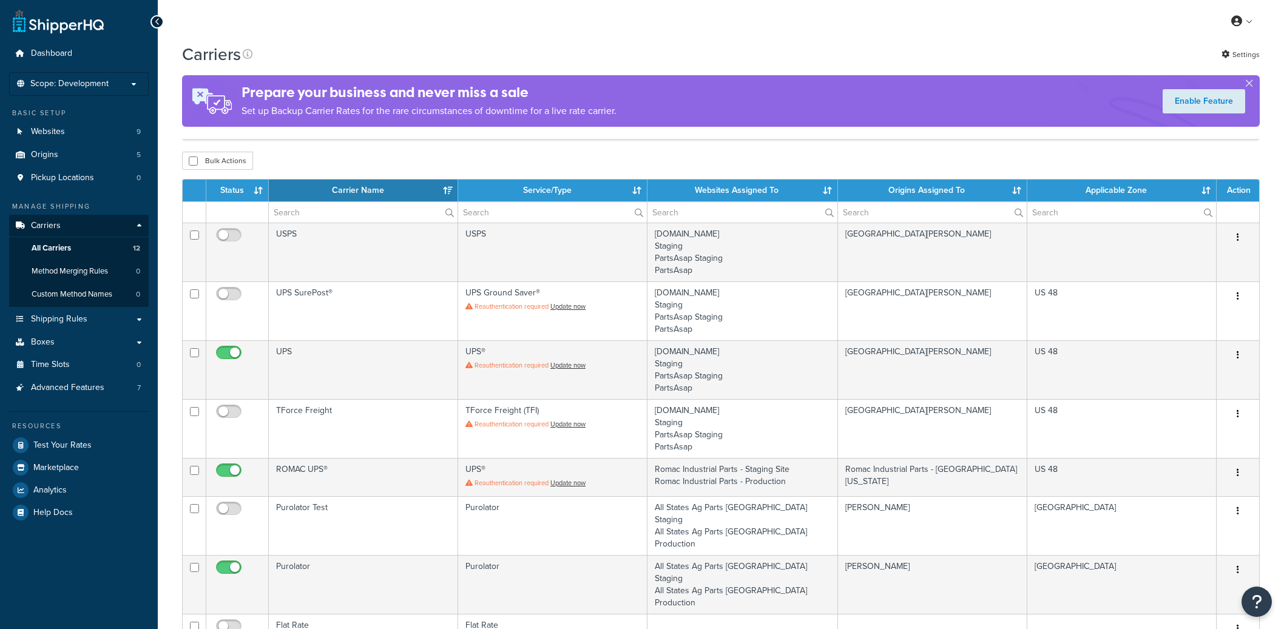
select select "15"
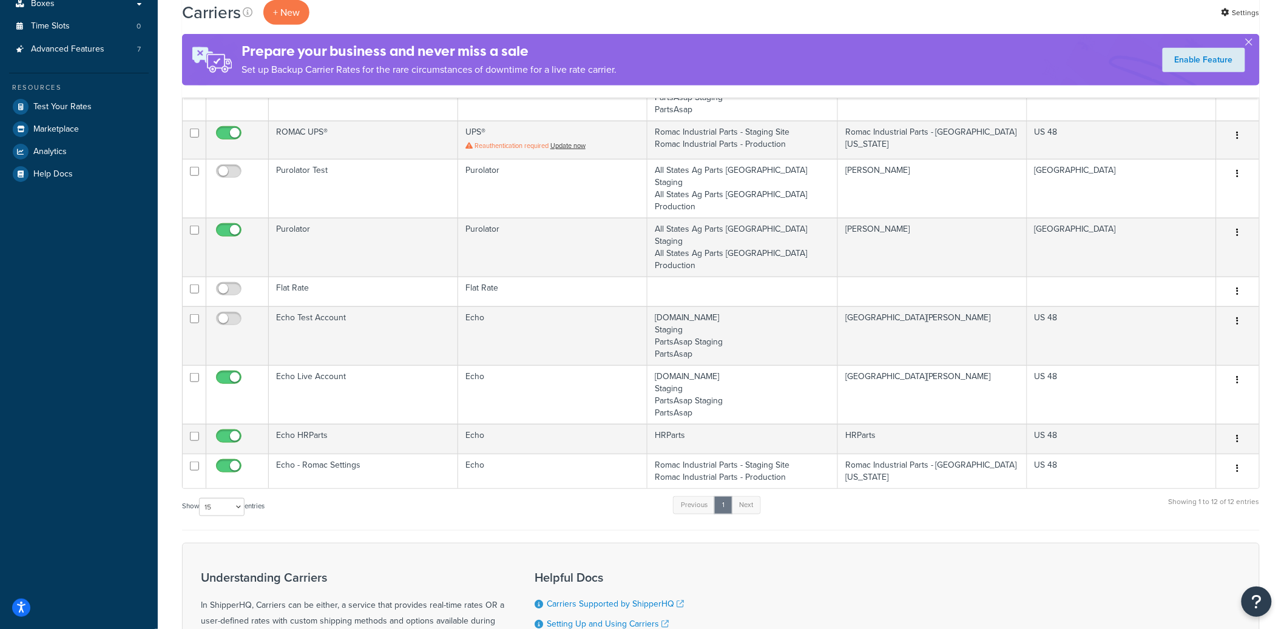
scroll to position [370, 0]
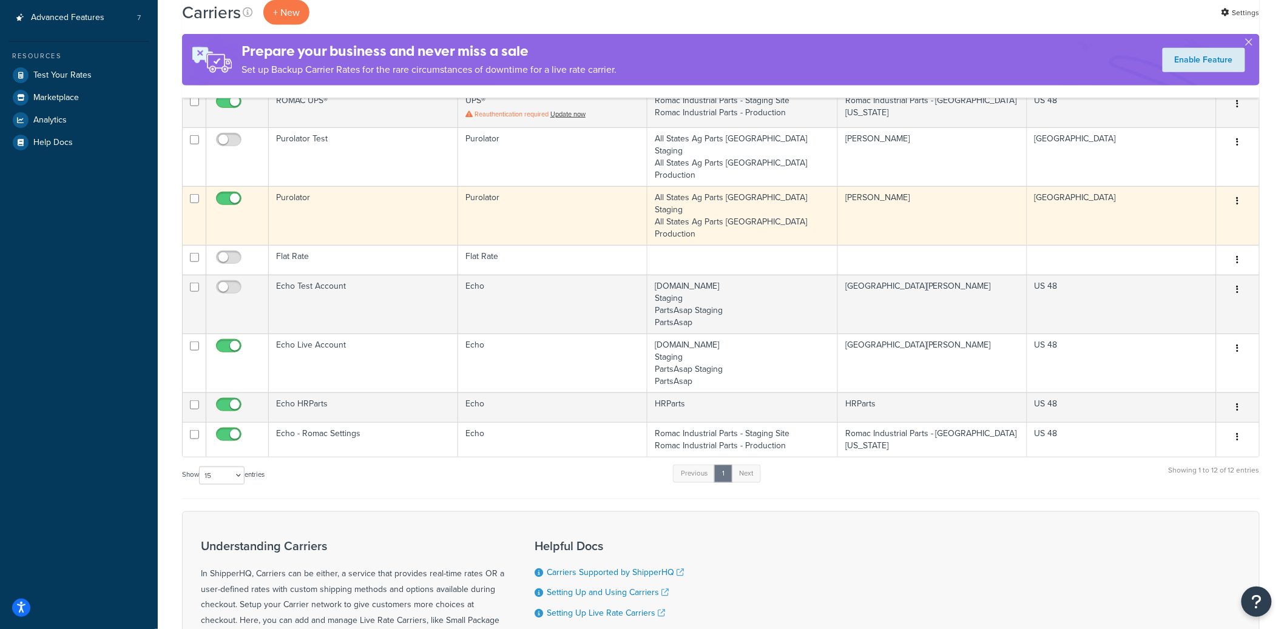
click at [402, 188] on td "Purolator" at bounding box center [363, 215] width 189 height 59
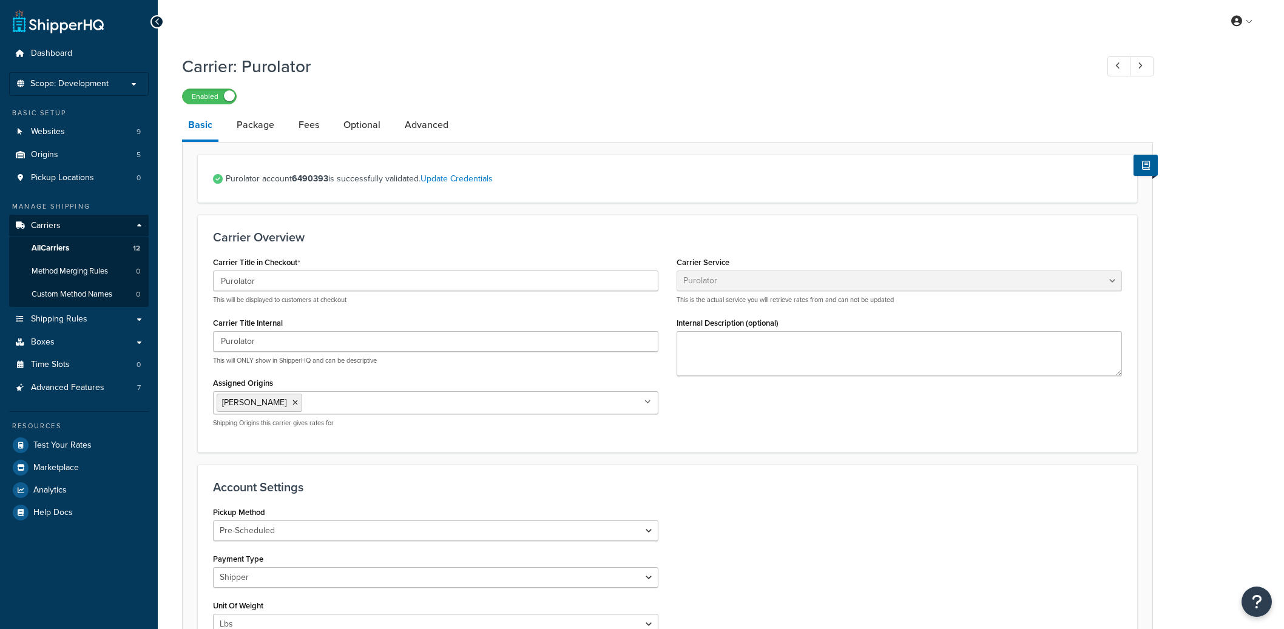
select select "purolator"
select select "PRE_SCHEDULED"
click at [84, 245] on link "All Carriers 12" at bounding box center [79, 248] width 140 height 22
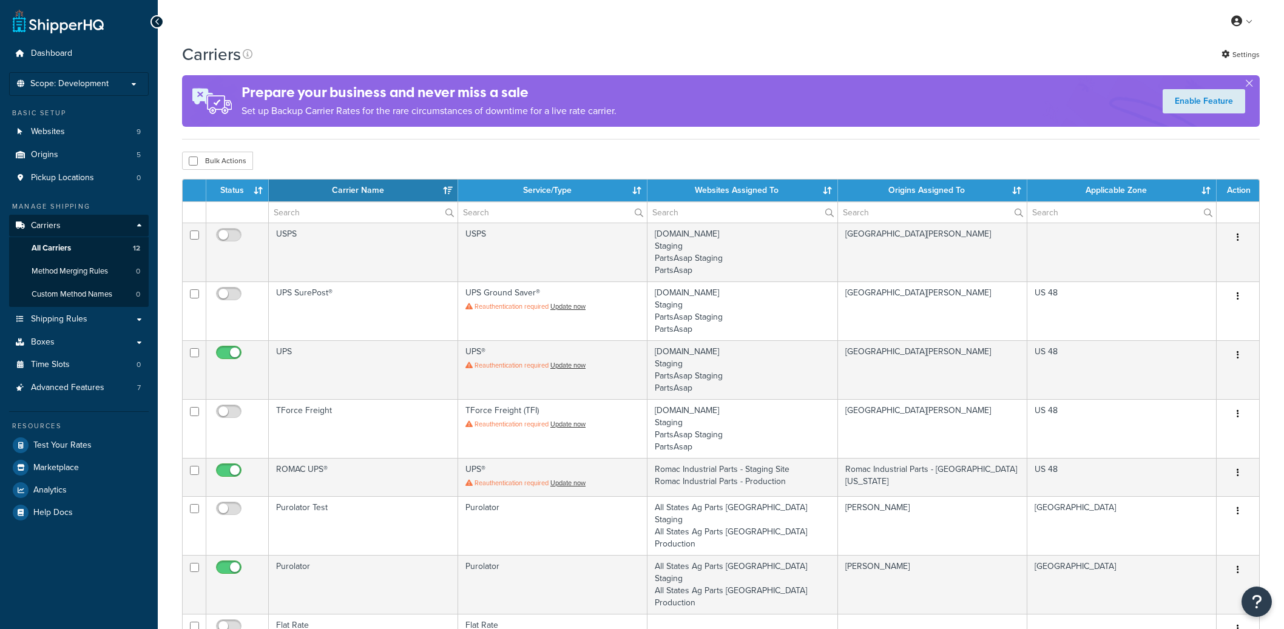
select select "15"
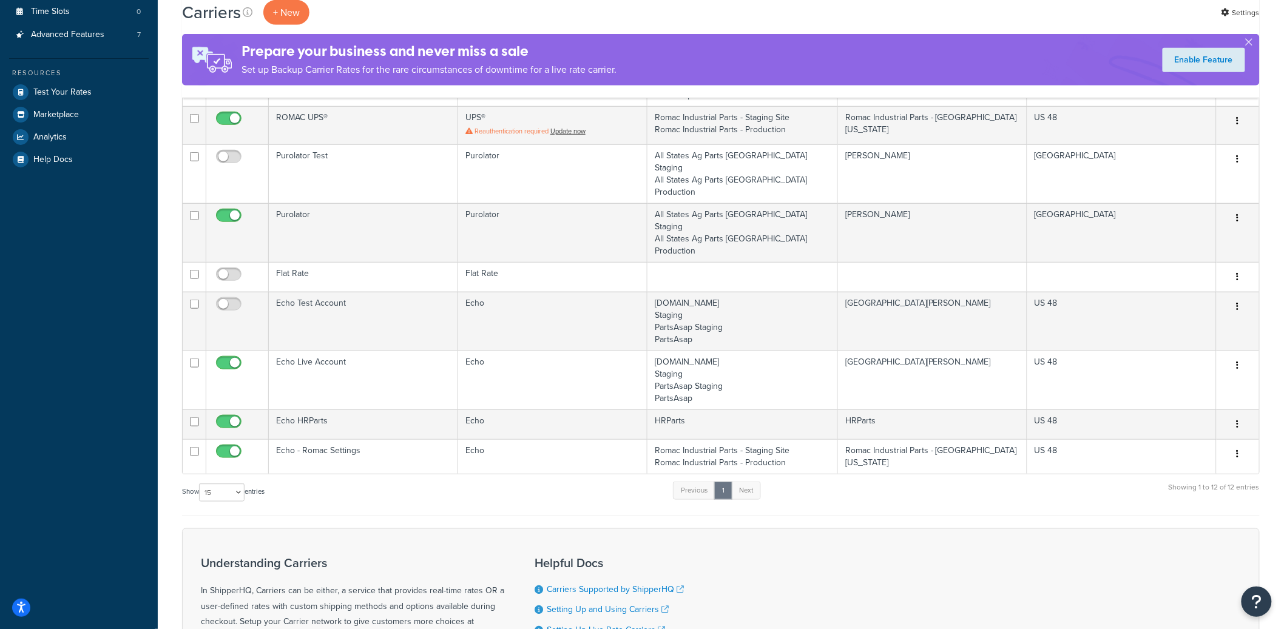
scroll to position [427, 0]
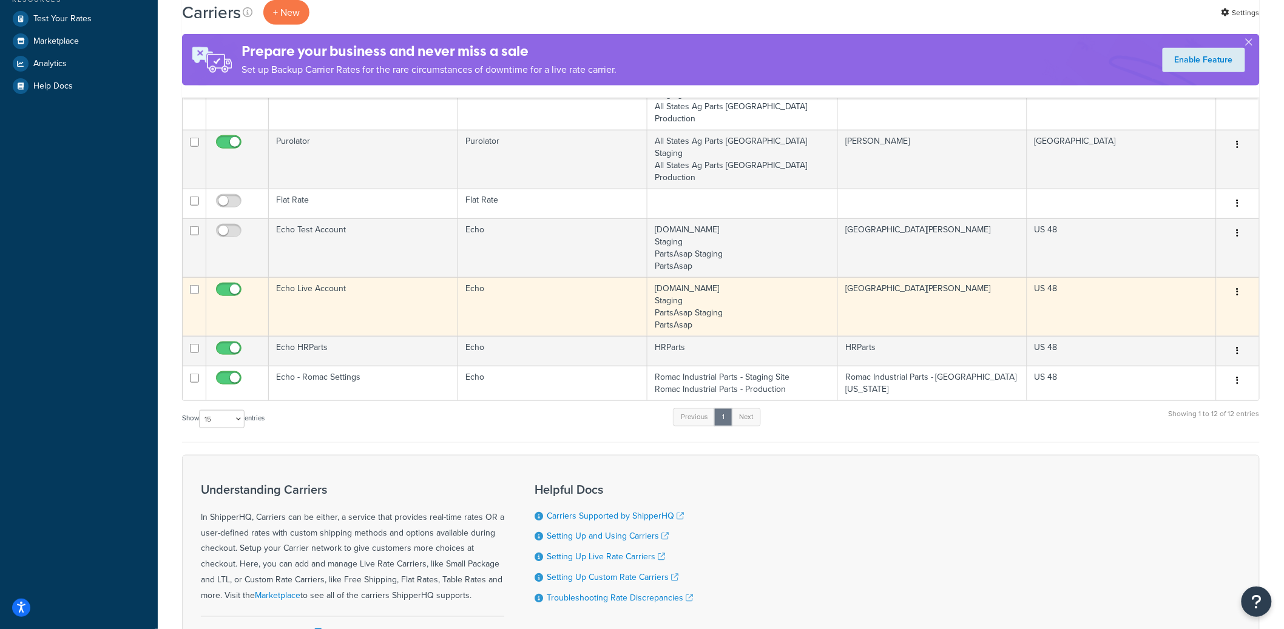
click at [327, 277] on td "Echo Live Account" at bounding box center [363, 306] width 189 height 59
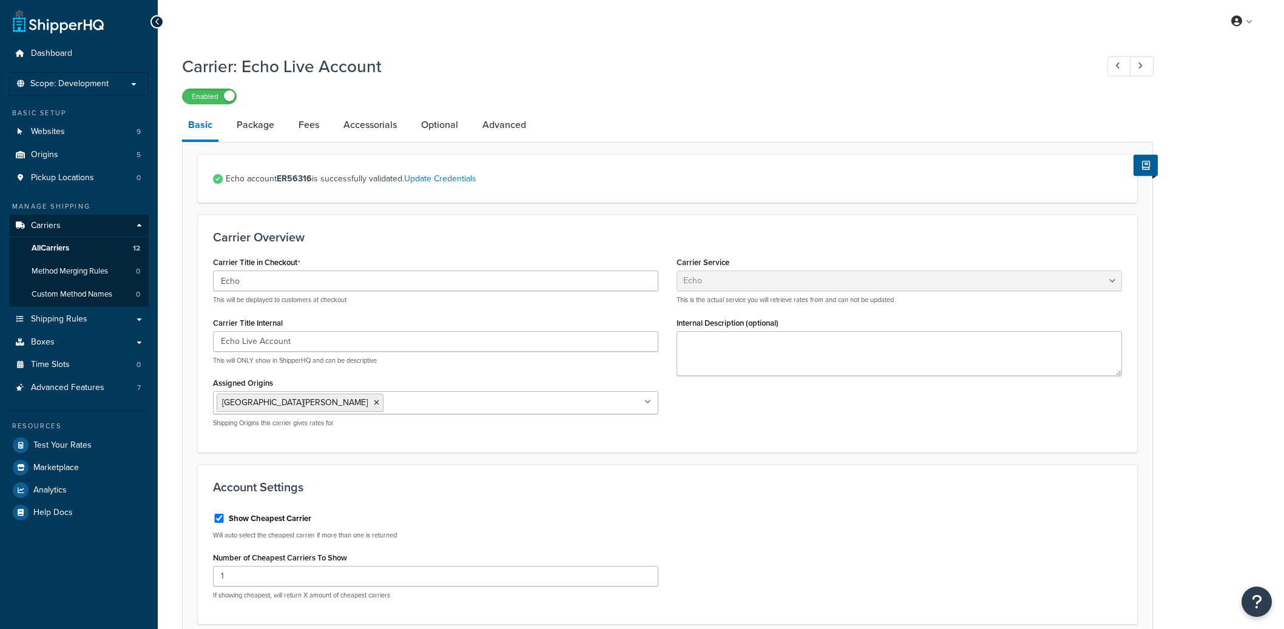
select select "echoFreight"
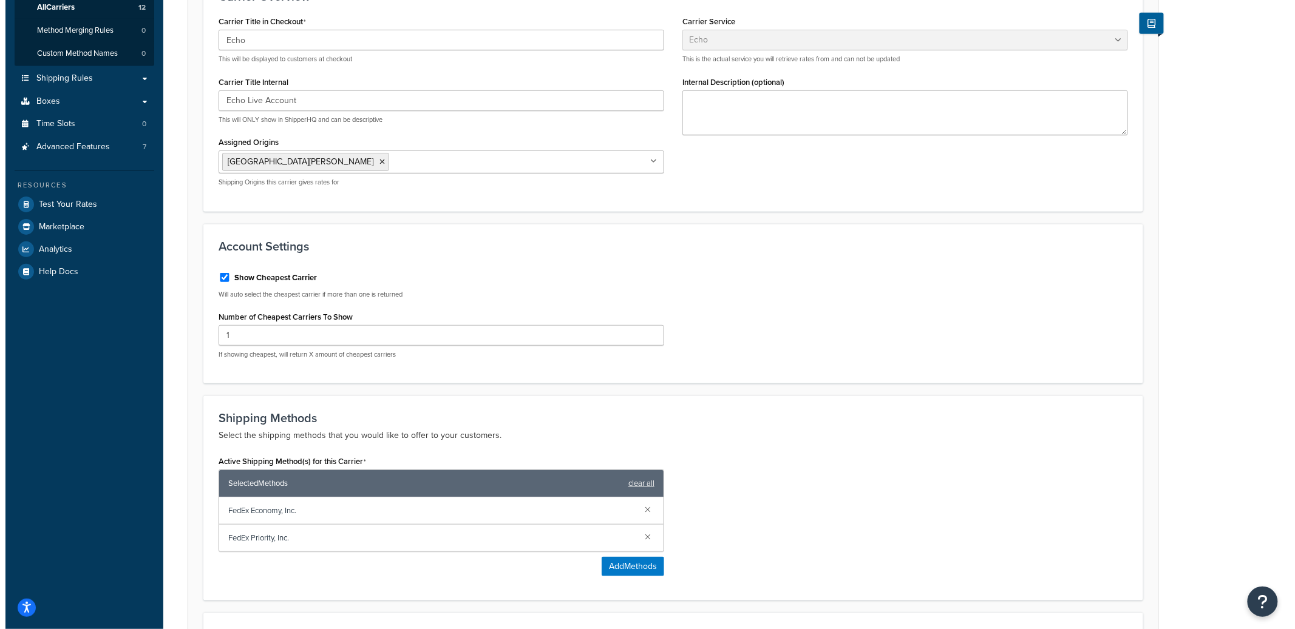
scroll to position [240, 0]
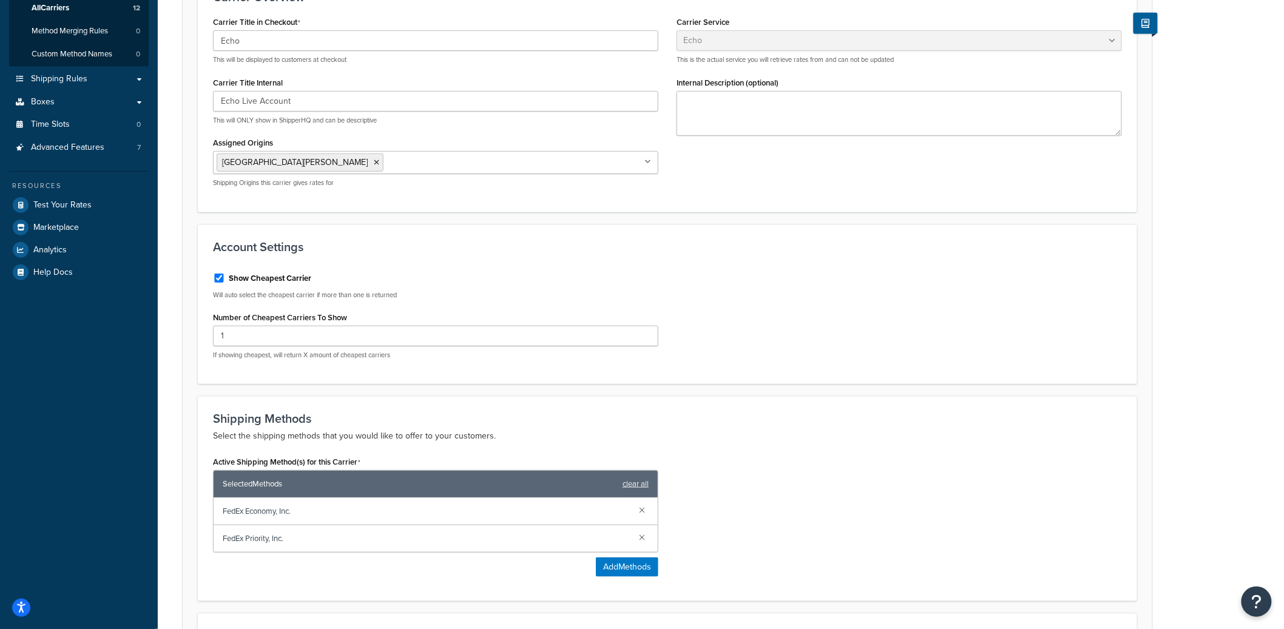
click at [245, 278] on label "Show Cheapest Carrier" at bounding box center [270, 278] width 83 height 11
click at [225, 278] on input "Show Cheapest Carrier" at bounding box center [219, 278] width 12 height 9
checkbox input "false"
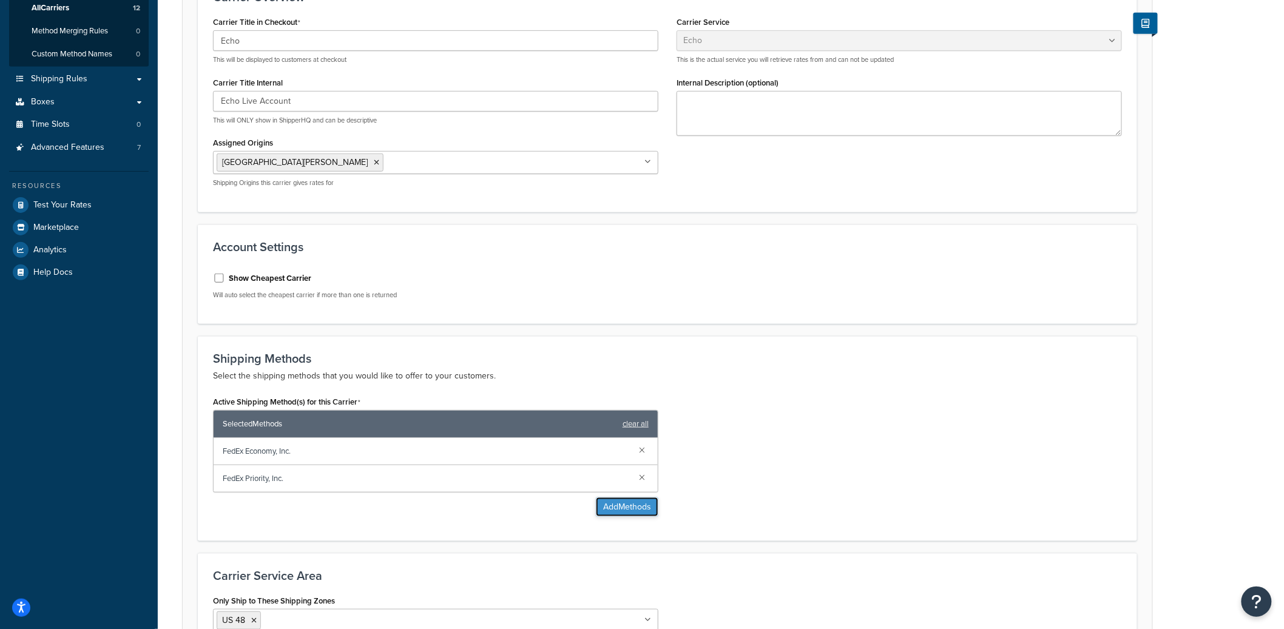
click at [632, 506] on button "Add Methods" at bounding box center [627, 507] width 63 height 19
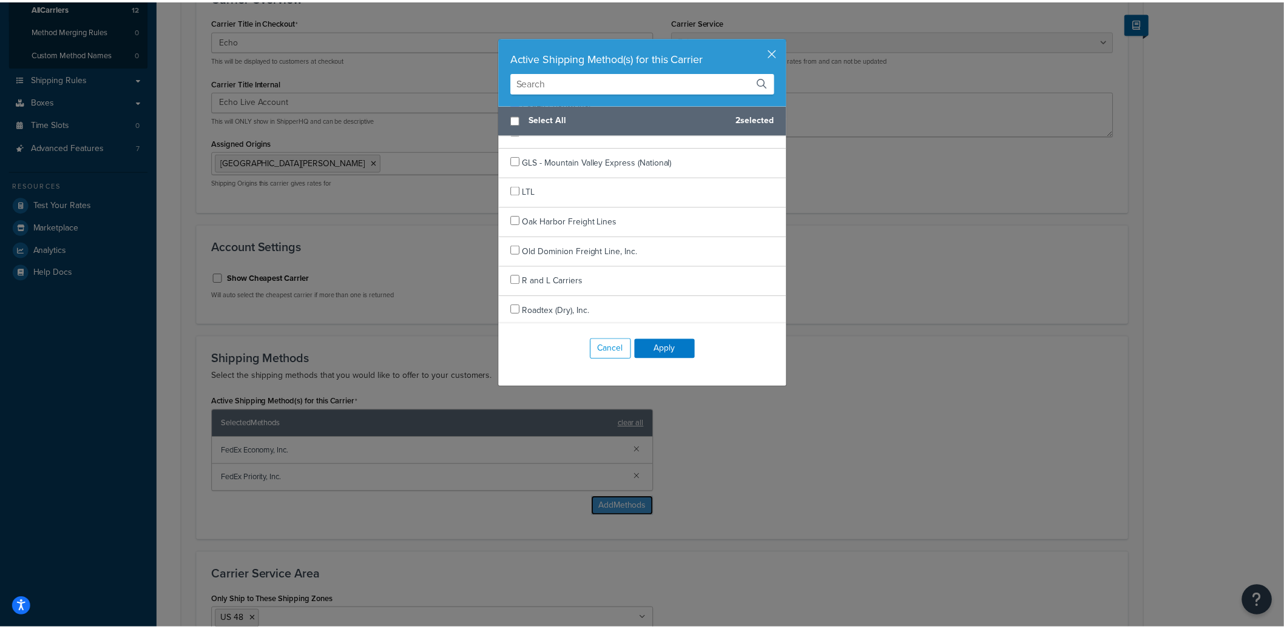
scroll to position [336, 0]
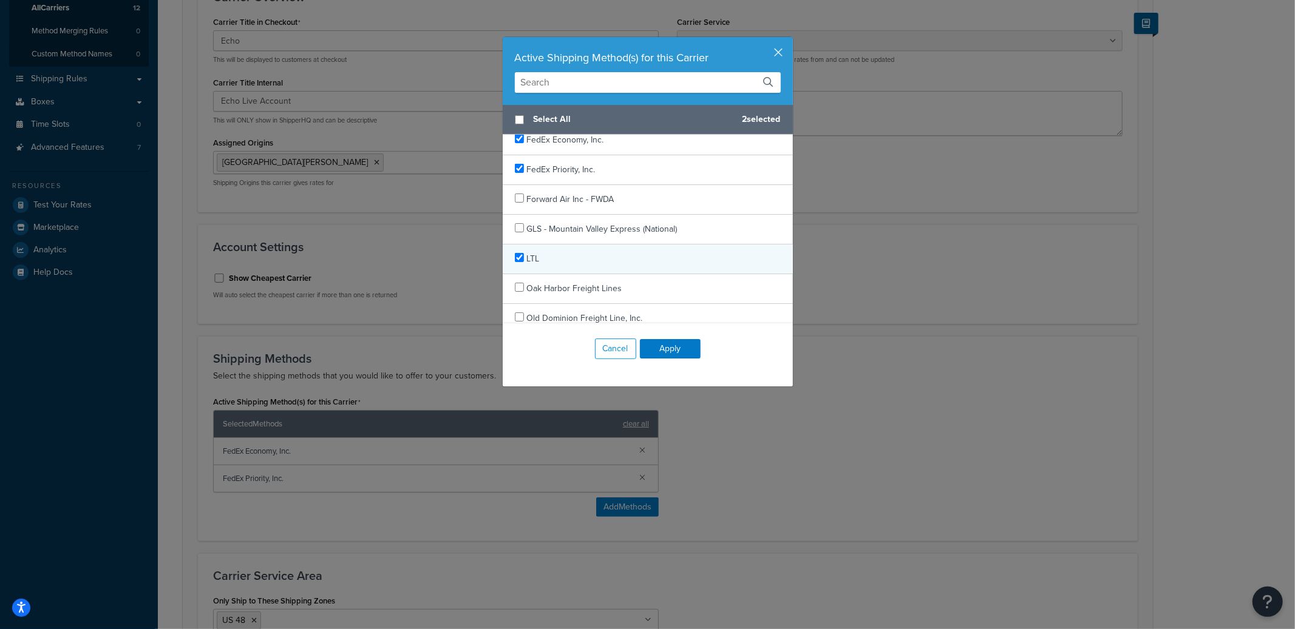
checkbox input "true"
click at [584, 266] on div "LTL" at bounding box center [648, 260] width 290 height 30
click at [672, 351] on button "Apply" at bounding box center [670, 348] width 61 height 19
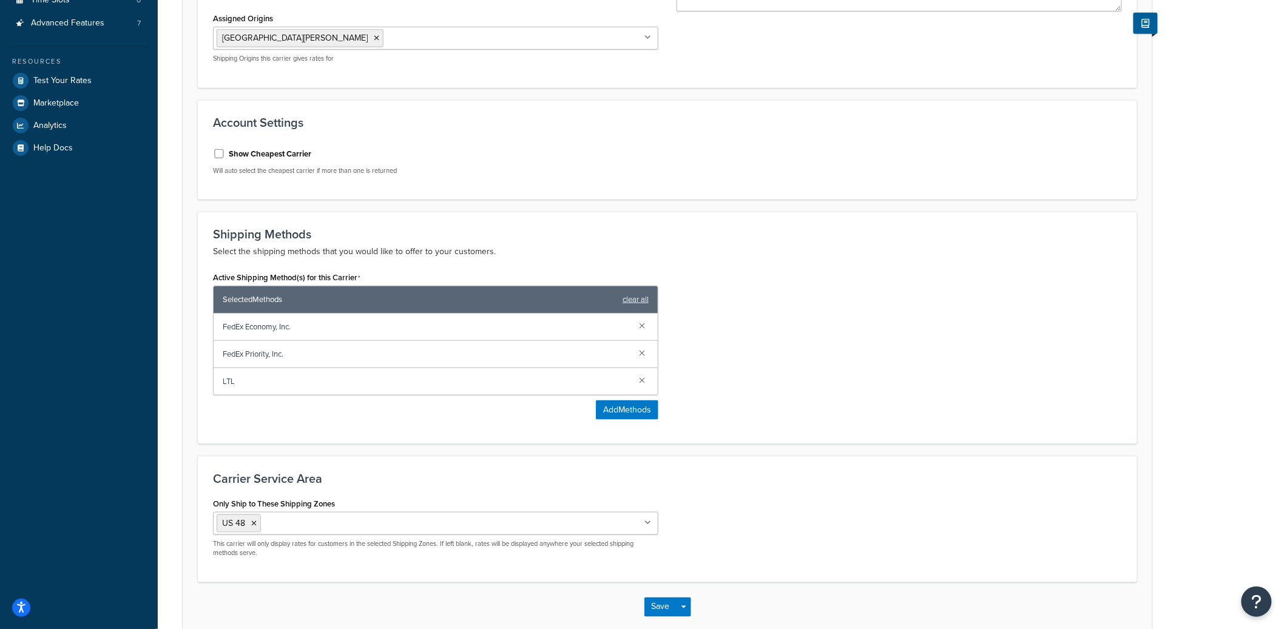
scroll to position [393, 0]
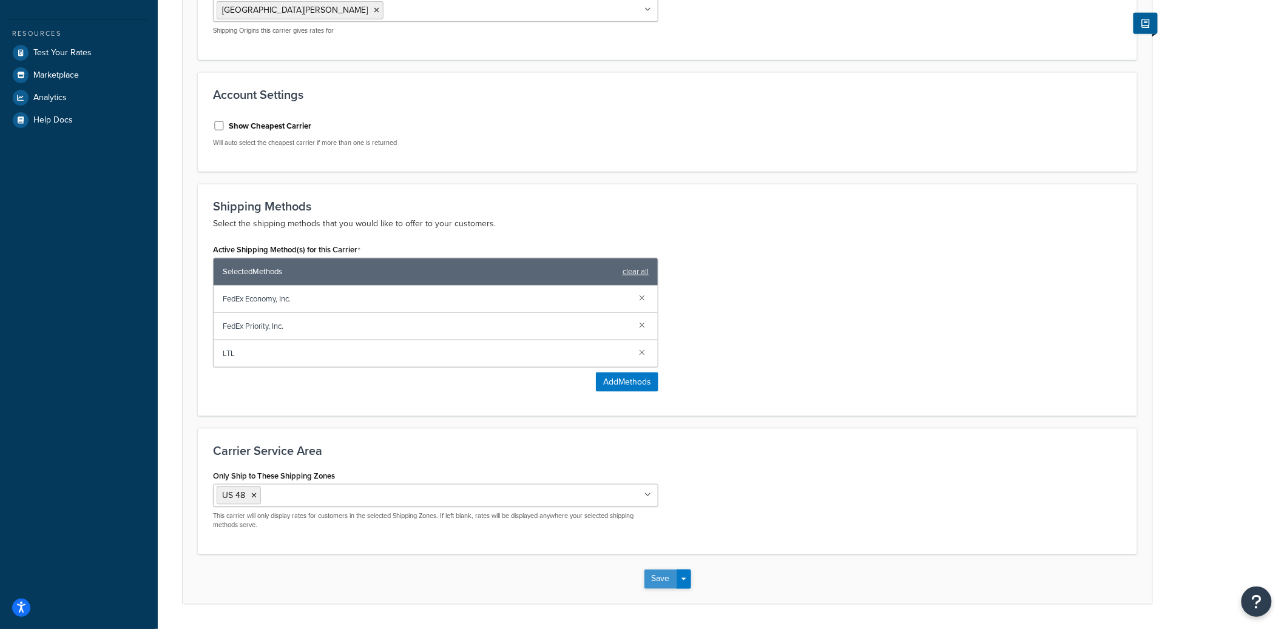
click at [662, 581] on button "Save" at bounding box center [661, 579] width 33 height 19
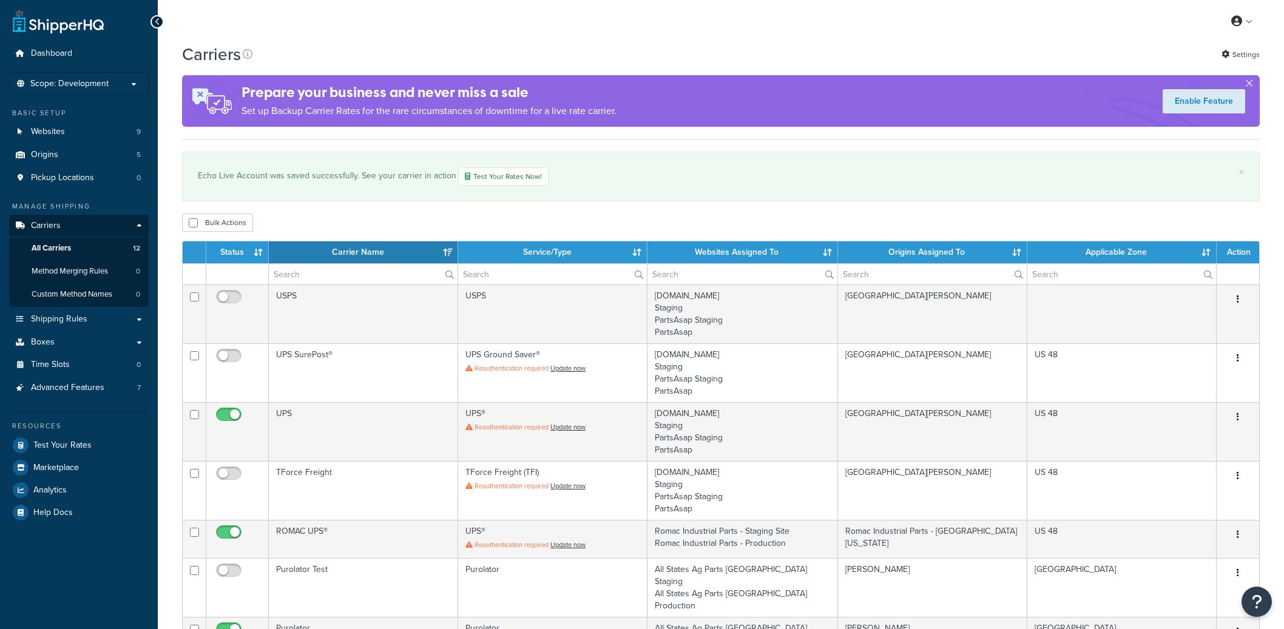
select select "15"
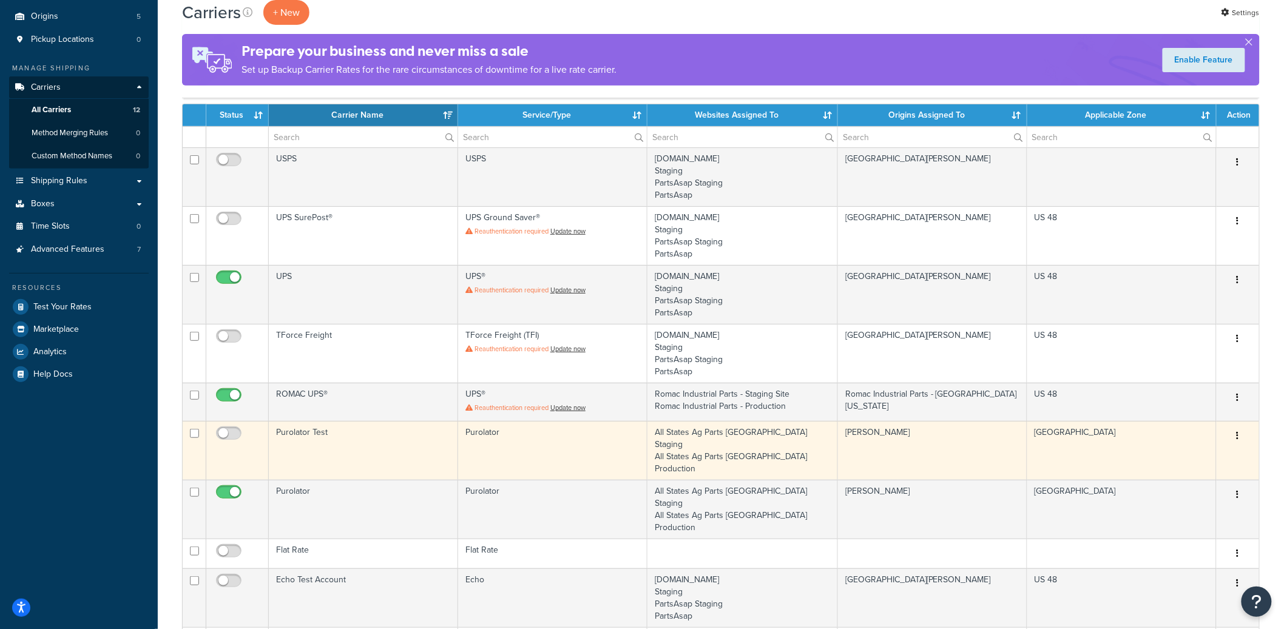
scroll to position [143, 0]
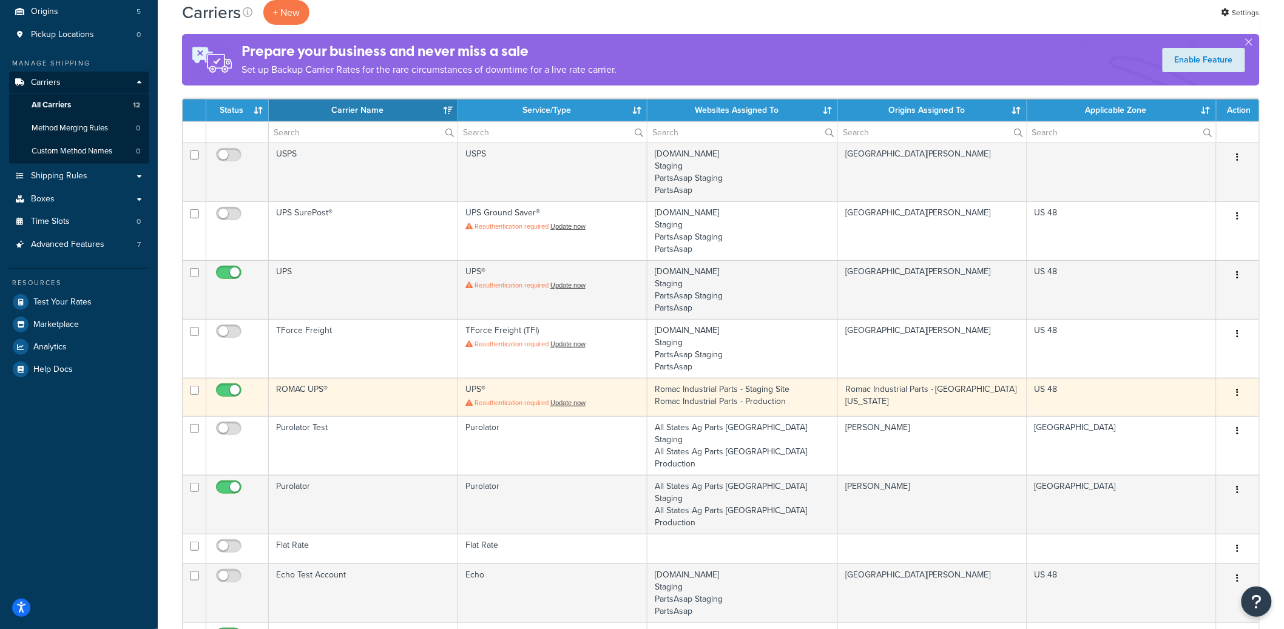
click at [228, 393] on input "checkbox" at bounding box center [230, 393] width 33 height 15
checkbox input "false"
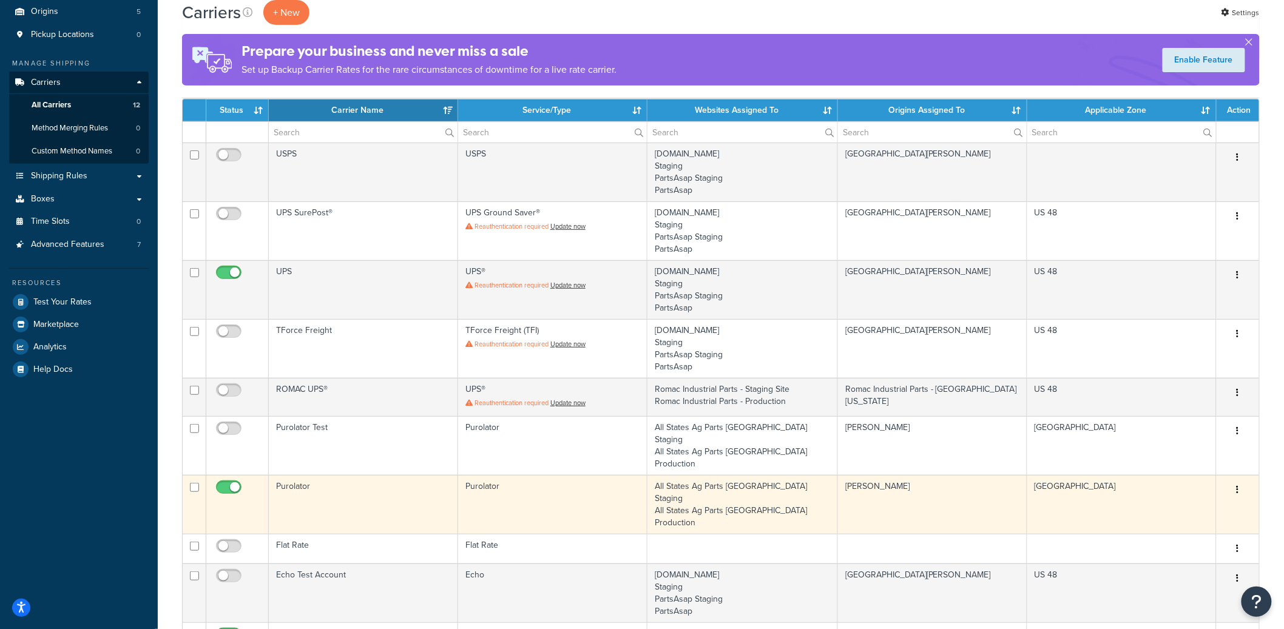
click at [228, 483] on input "checkbox" at bounding box center [230, 490] width 33 height 15
checkbox input "false"
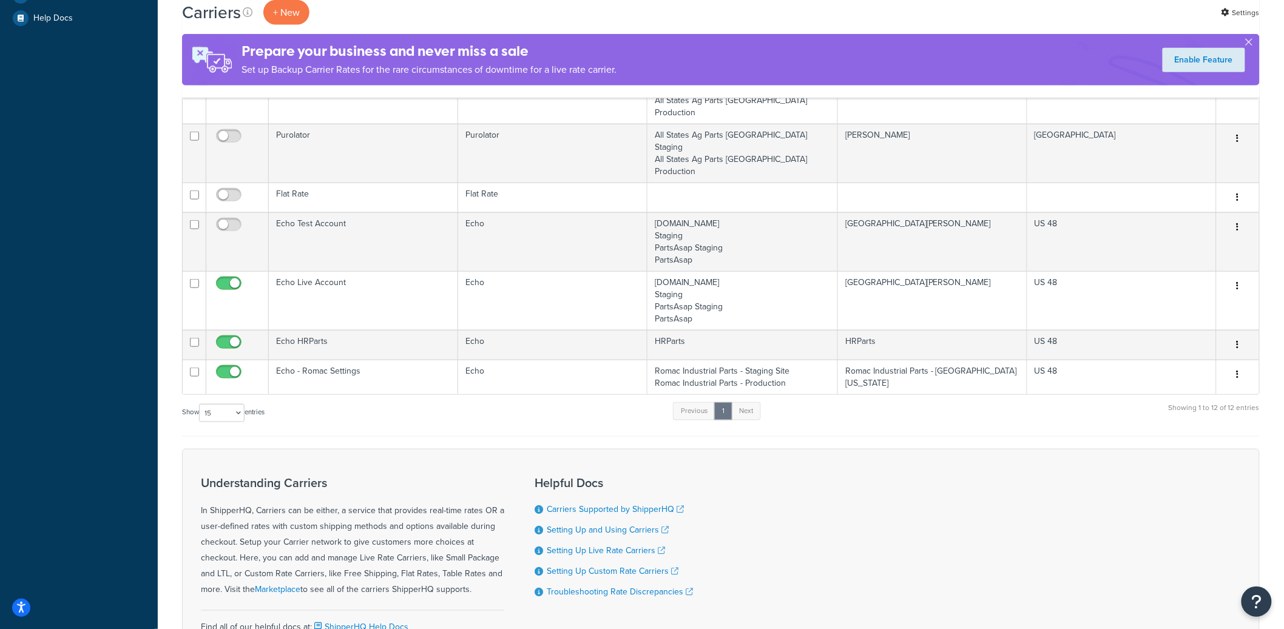
scroll to position [496, 0]
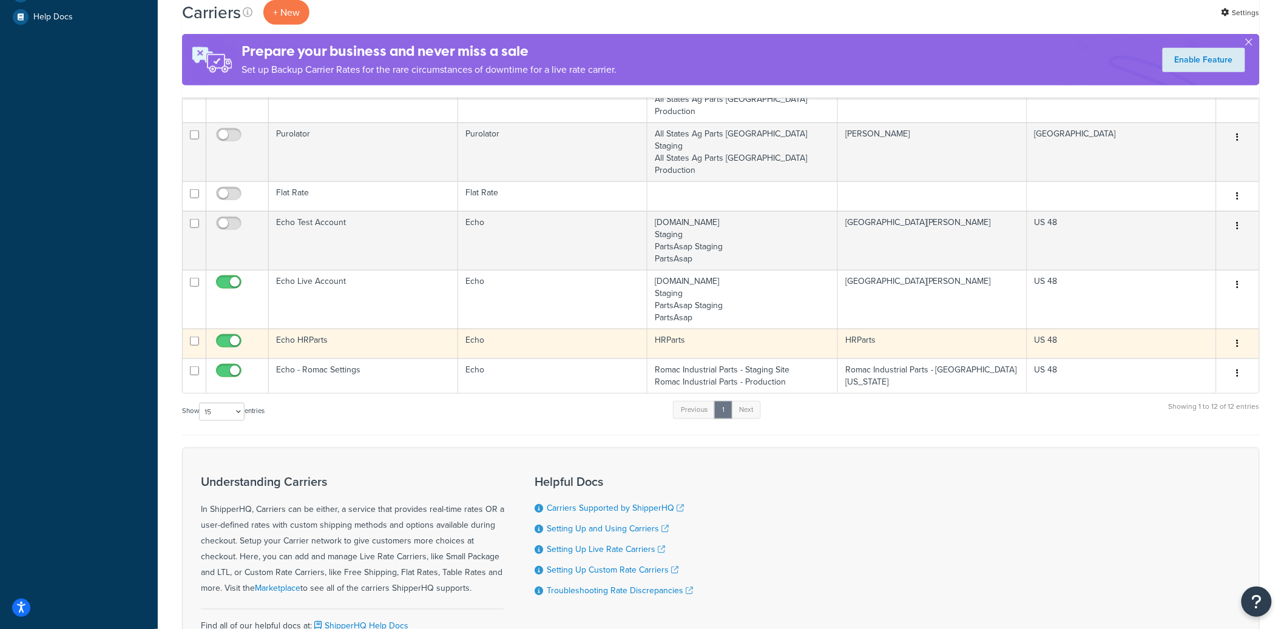
click at [231, 337] on input "checkbox" at bounding box center [230, 344] width 33 height 15
checkbox input "false"
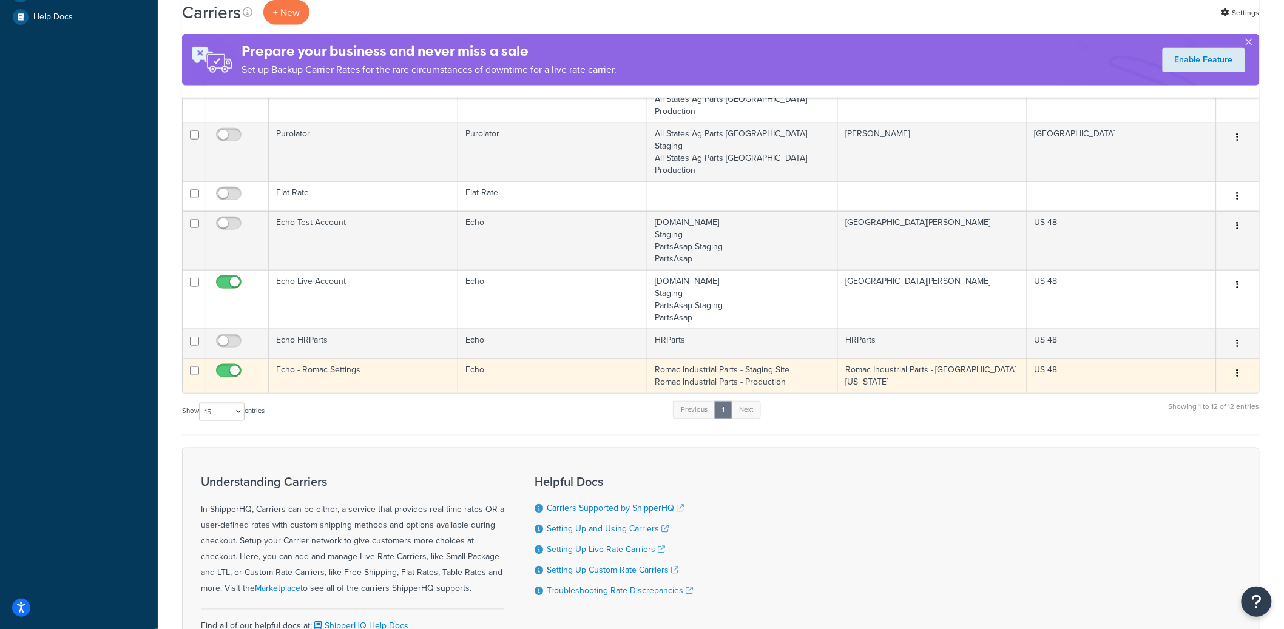
click at [230, 367] on input "checkbox" at bounding box center [230, 374] width 33 height 15
checkbox input "false"
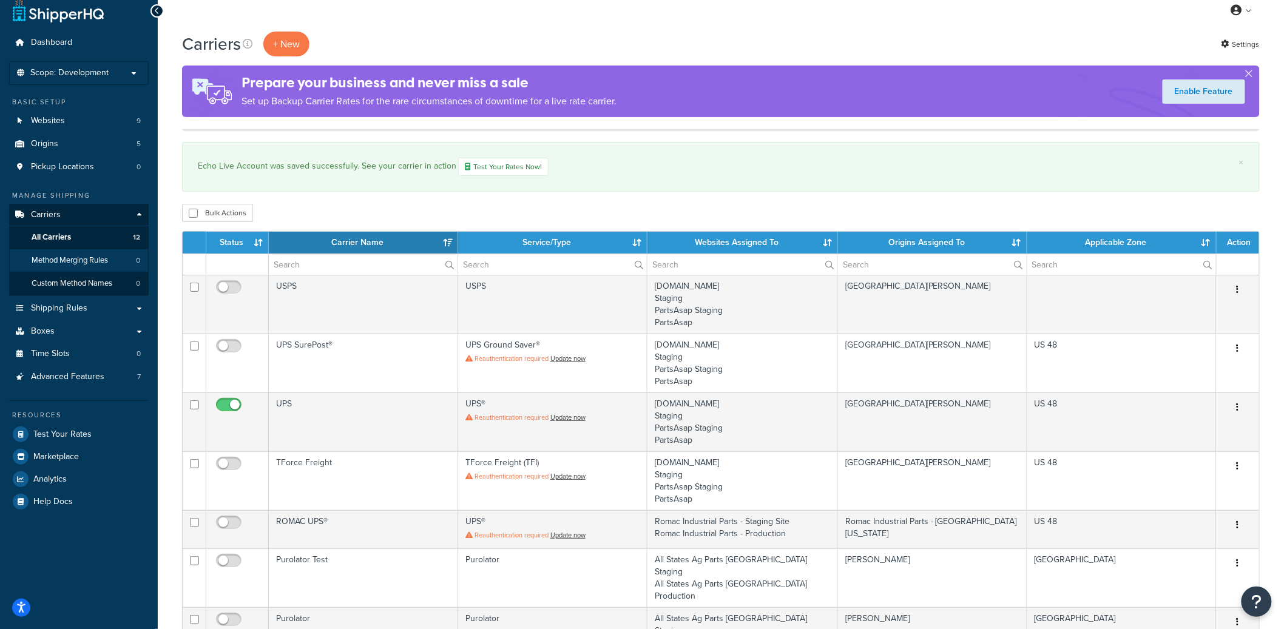
scroll to position [0, 0]
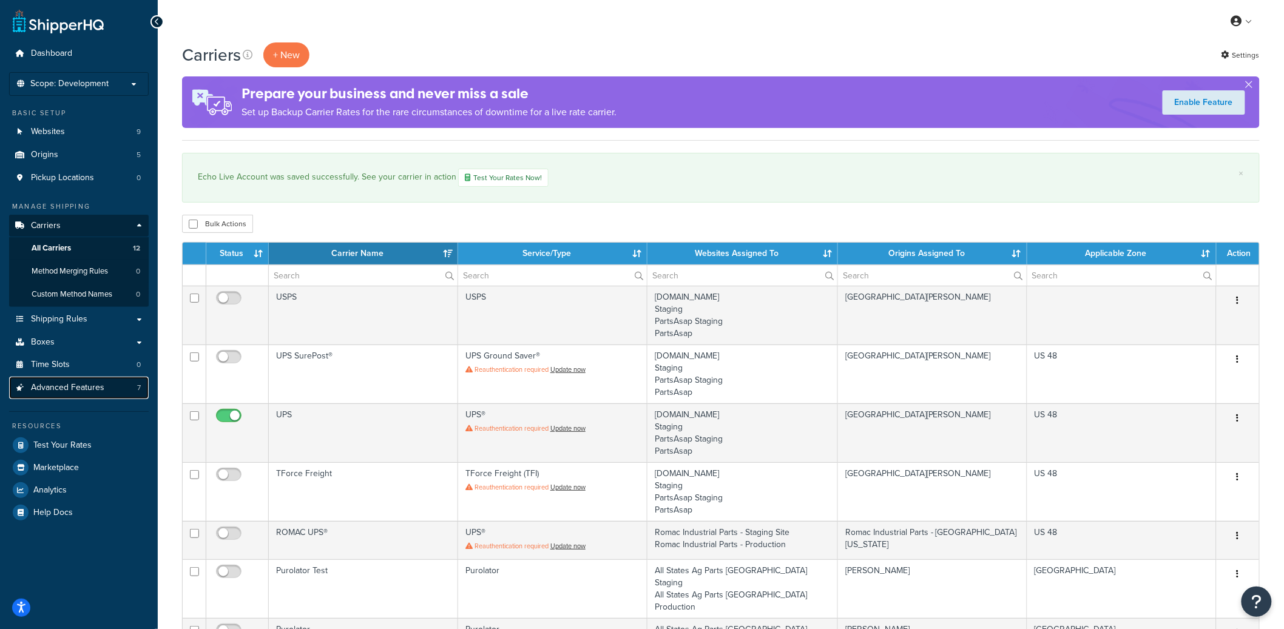
click at [86, 387] on span "Advanced Features" at bounding box center [67, 388] width 73 height 10
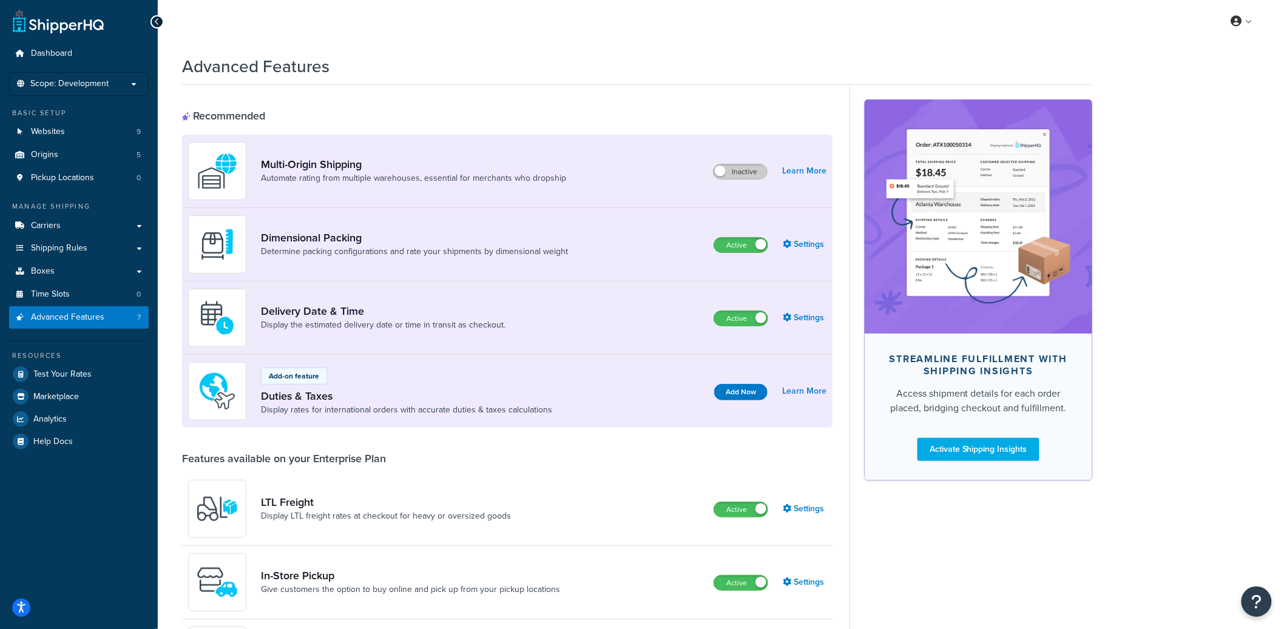
click at [733, 173] on label "Inactive" at bounding box center [740, 171] width 53 height 15
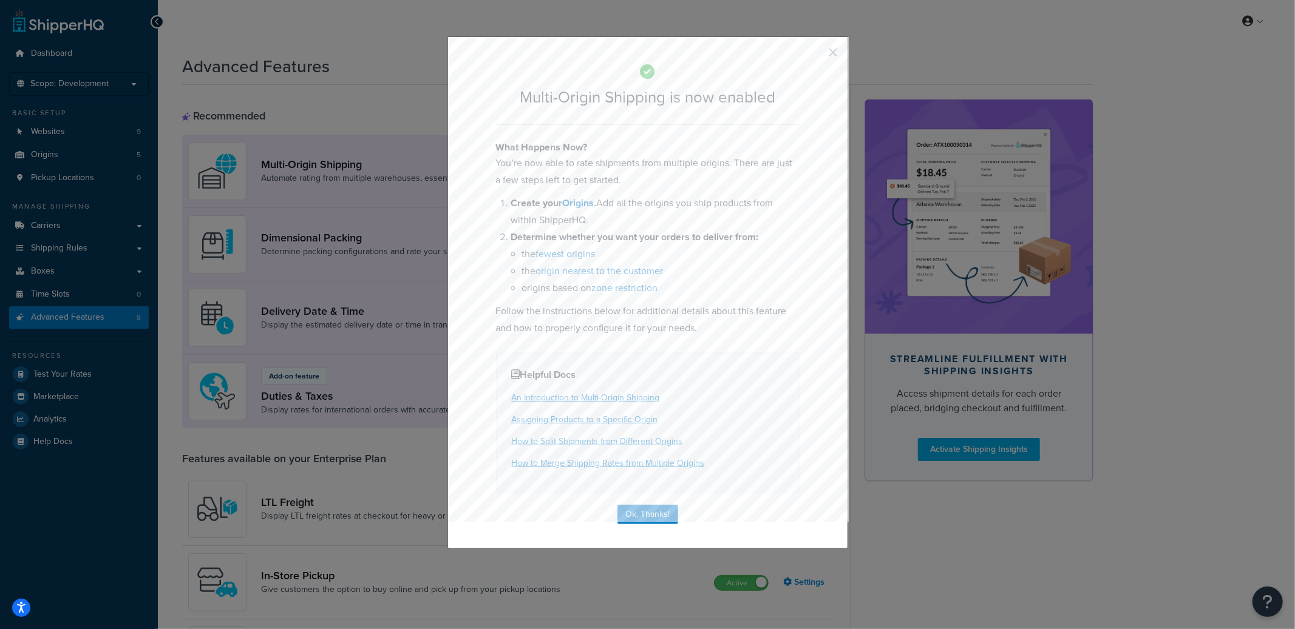
click at [817, 55] on button "button" at bounding box center [815, 56] width 3 height 3
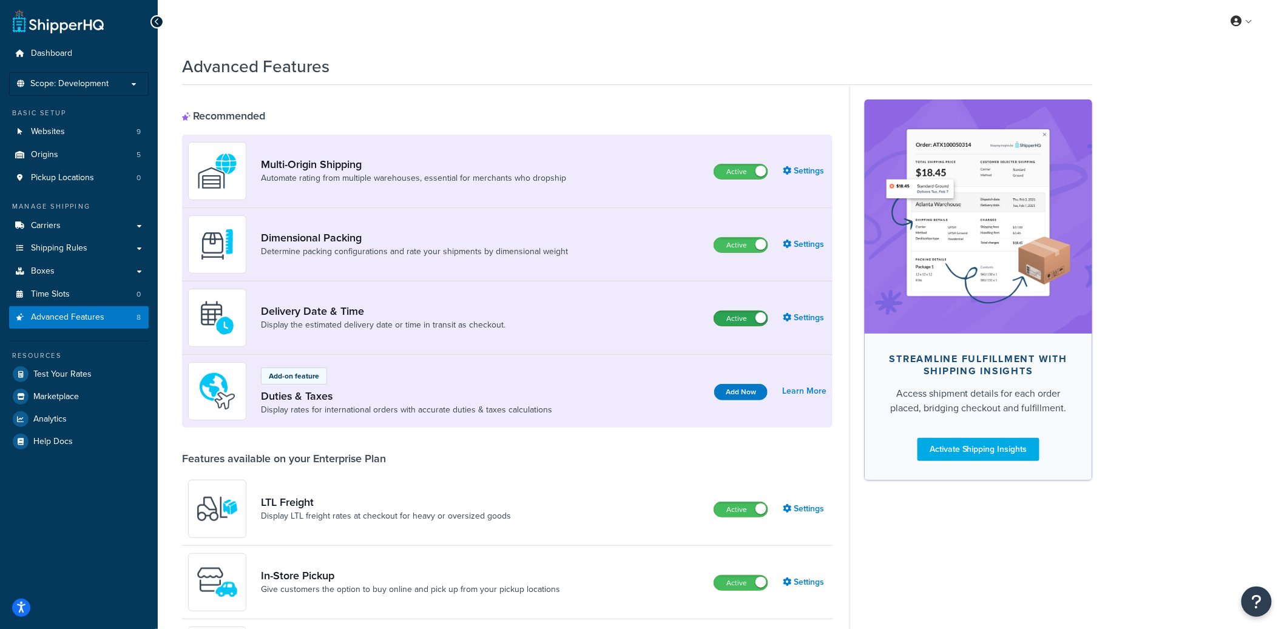
click at [735, 325] on label "Active" at bounding box center [740, 318] width 53 height 15
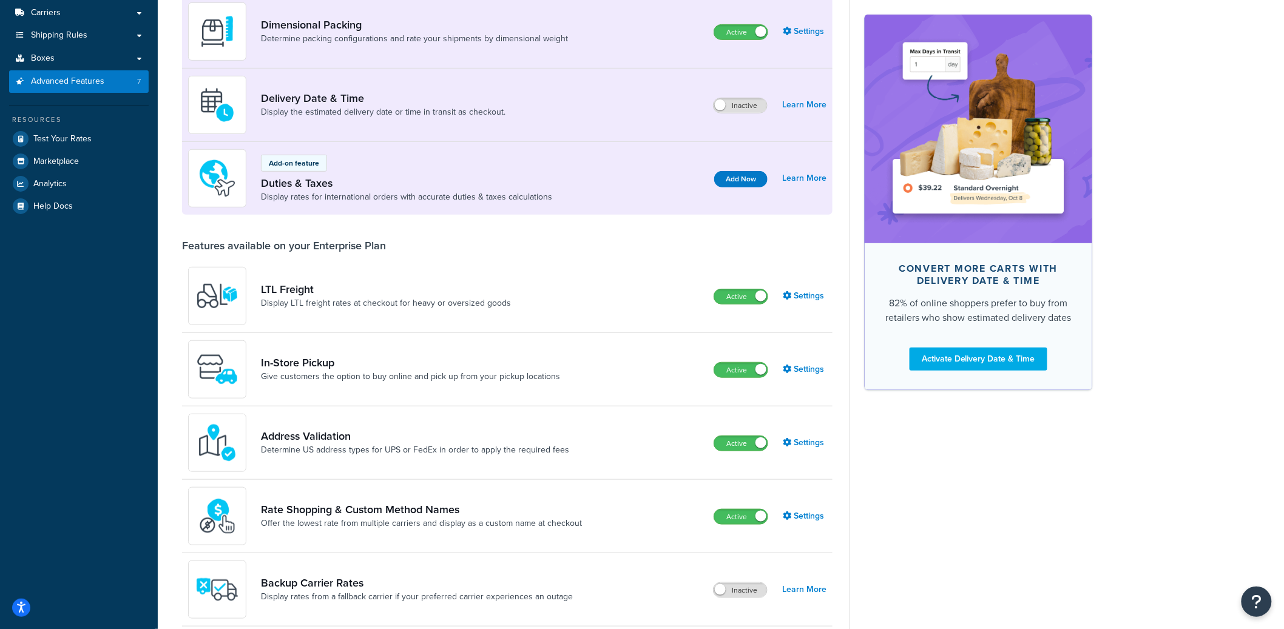
scroll to position [216, 0]
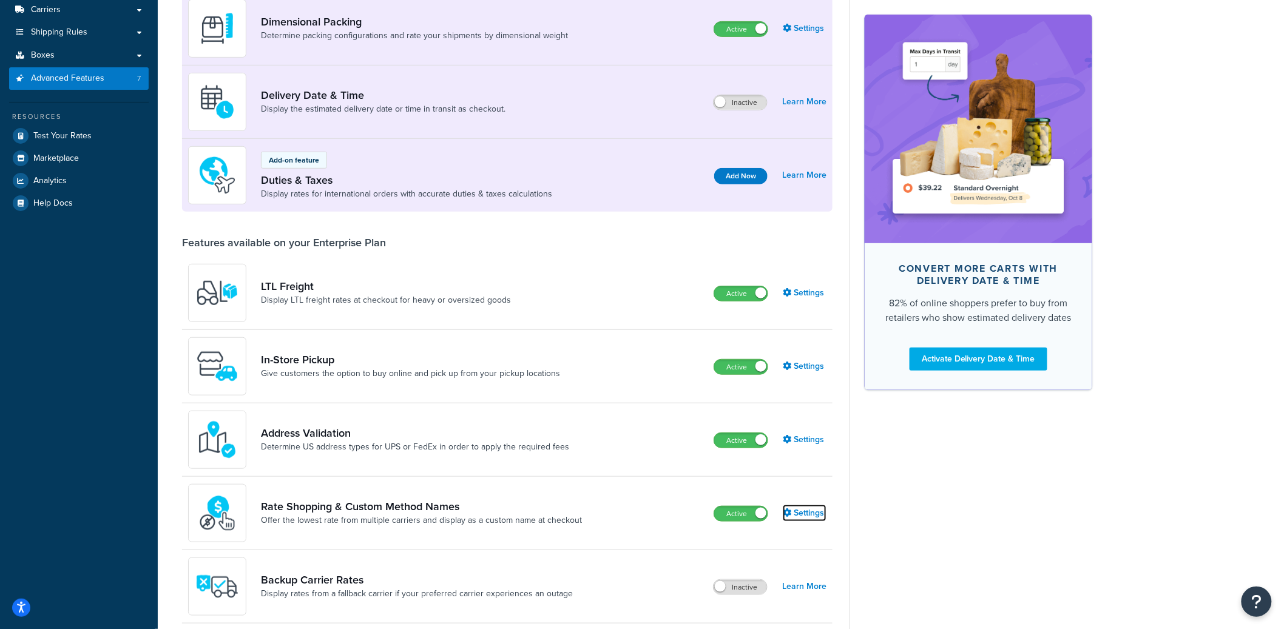
click at [810, 515] on link "Settings" at bounding box center [805, 513] width 44 height 17
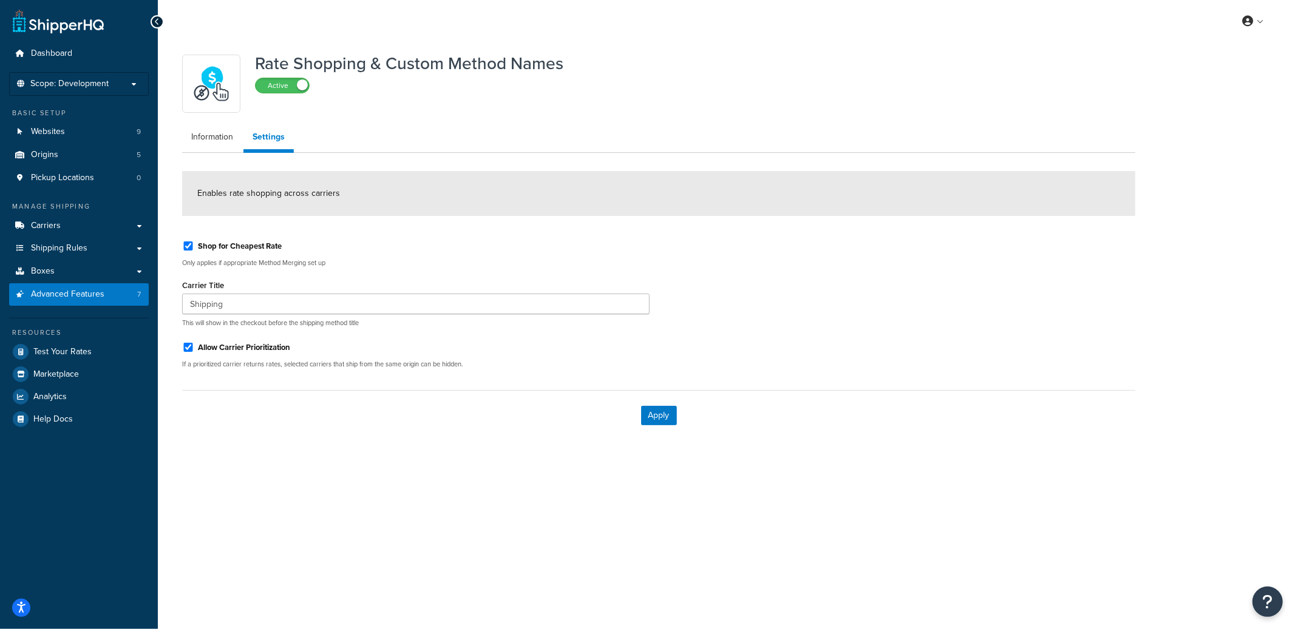
click at [233, 243] on label "Shop for Cheapest Rate" at bounding box center [240, 246] width 84 height 11
click at [194, 243] on input "Shop for Cheapest Rate" at bounding box center [188, 246] width 12 height 9
checkbox input "false"
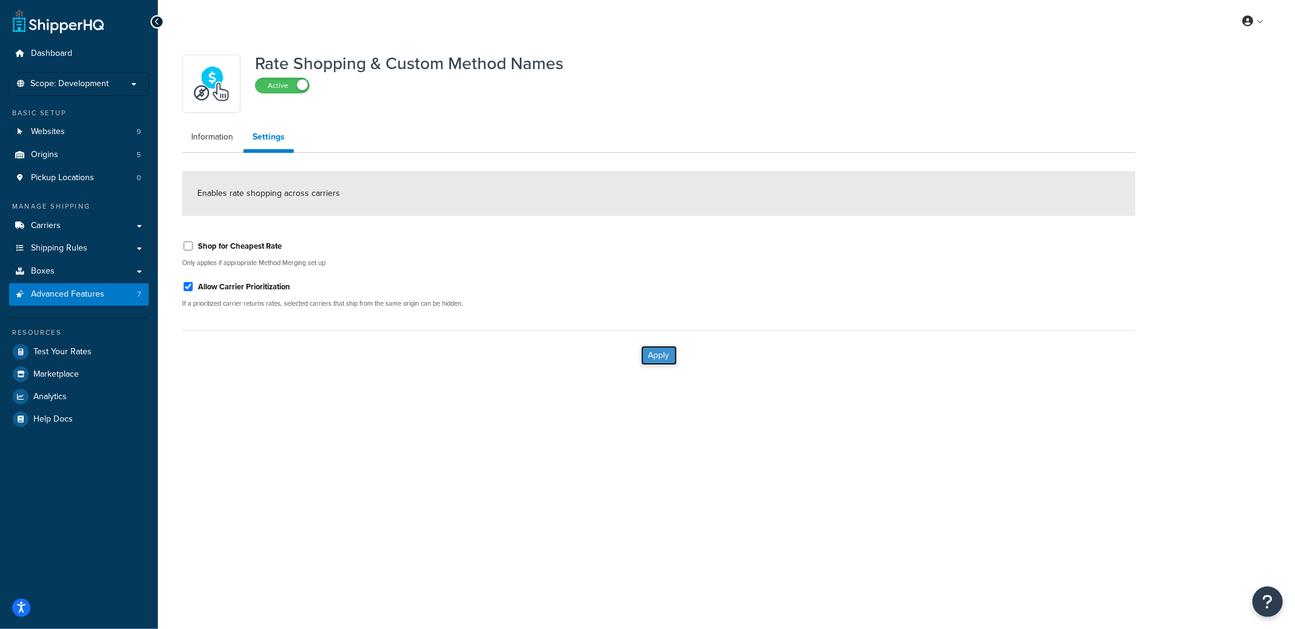
click at [658, 358] on button "Apply" at bounding box center [659, 355] width 36 height 19
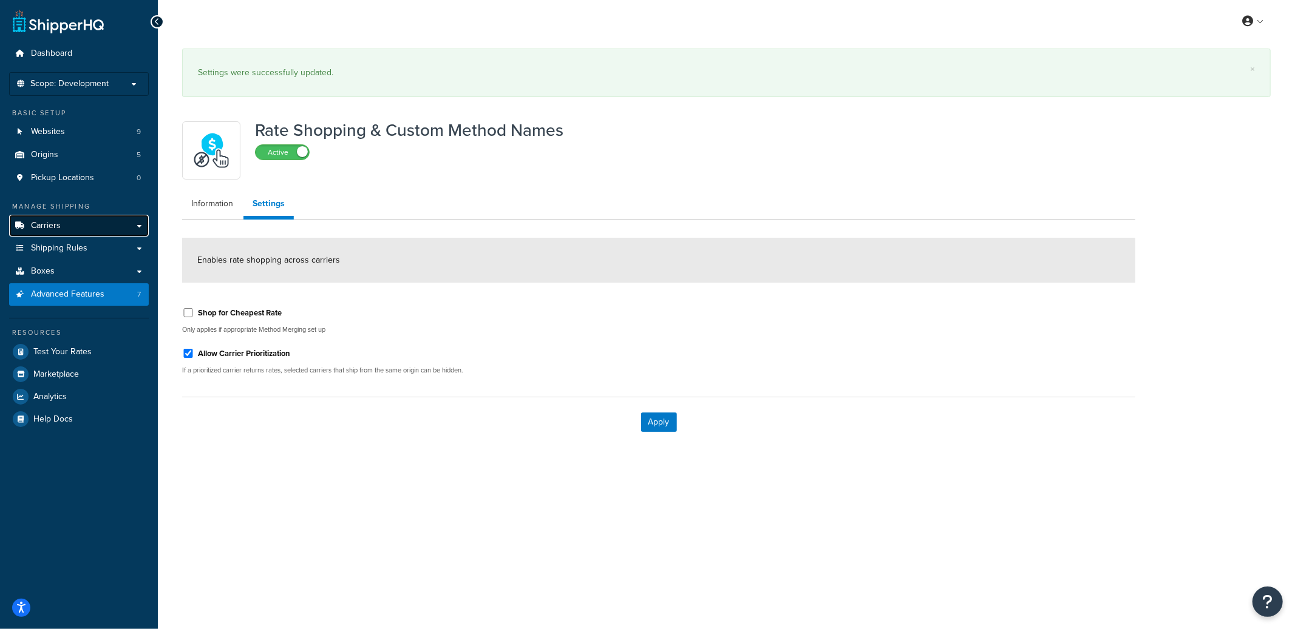
click at [69, 226] on link "Carriers" at bounding box center [79, 226] width 140 height 22
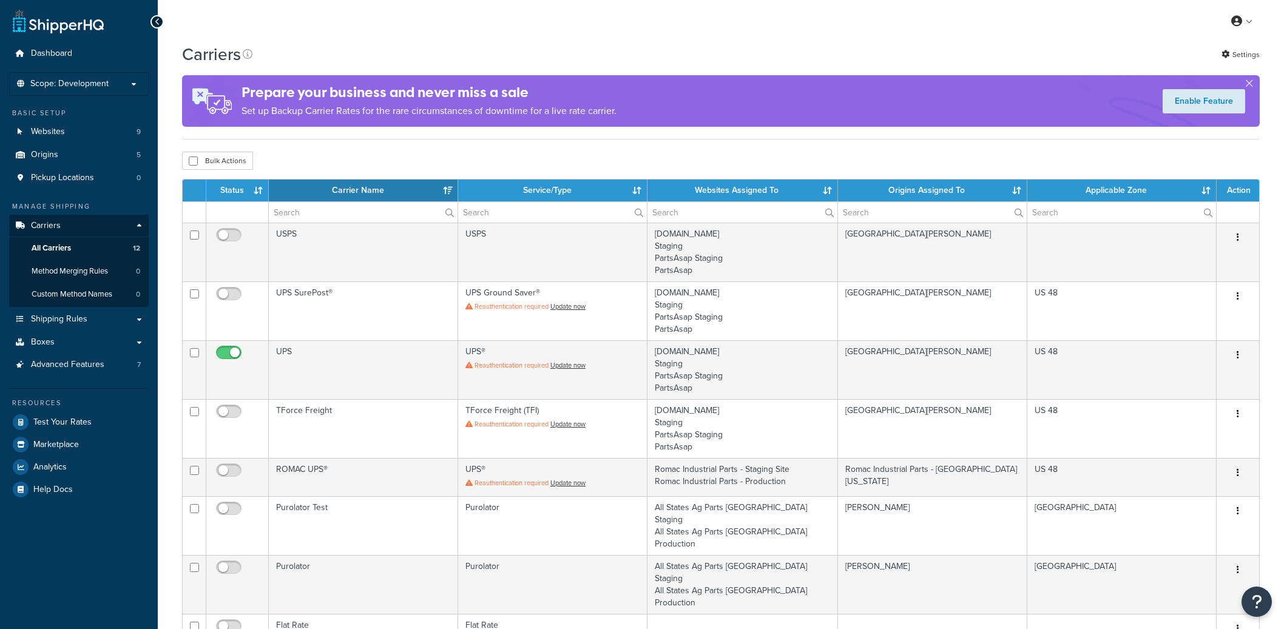
select select "15"
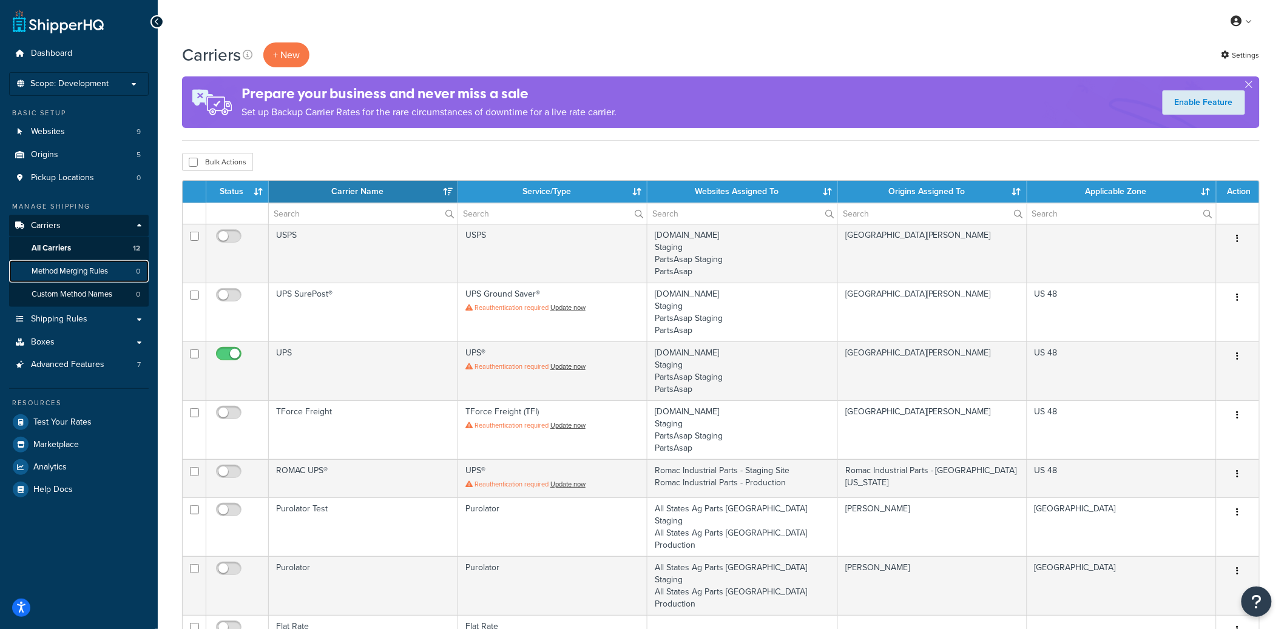
click at [113, 269] on link "Method Merging Rules 0" at bounding box center [79, 271] width 140 height 22
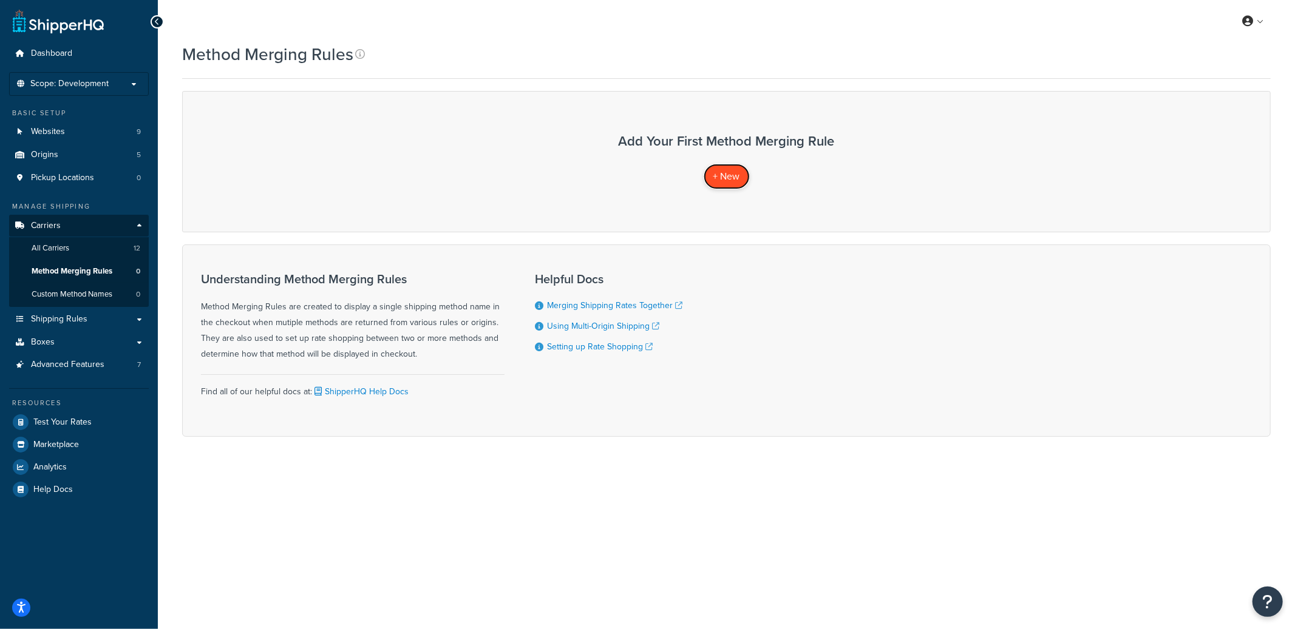
click at [739, 181] on span "+ New" at bounding box center [726, 176] width 27 height 14
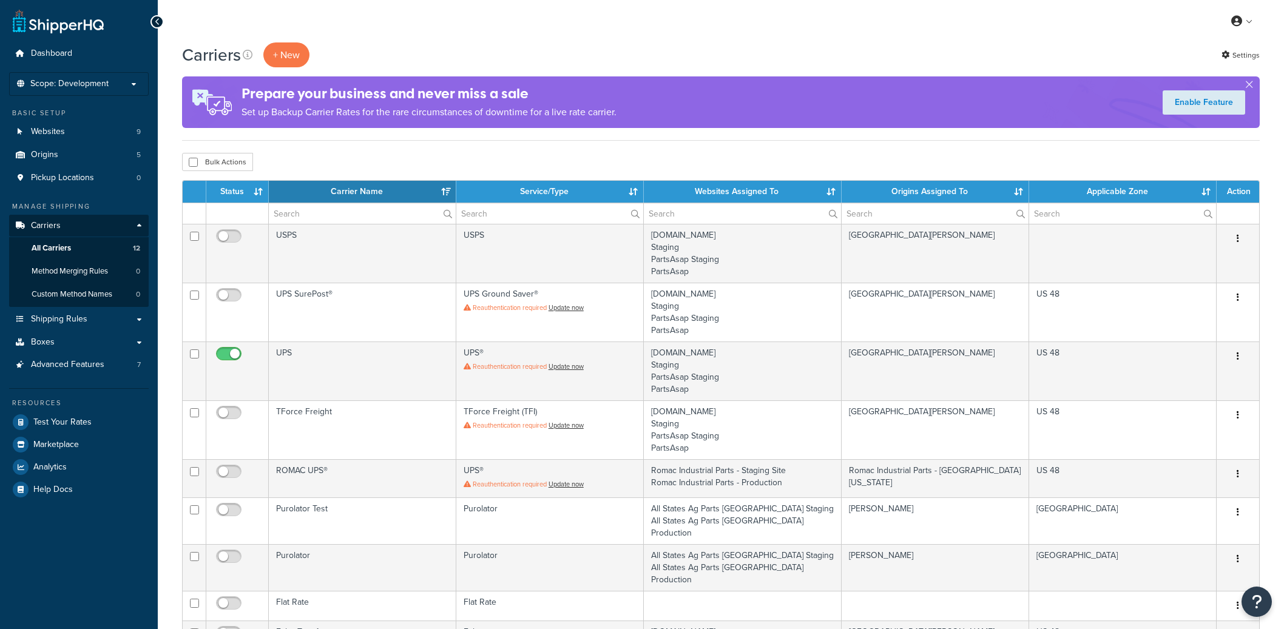
select select "15"
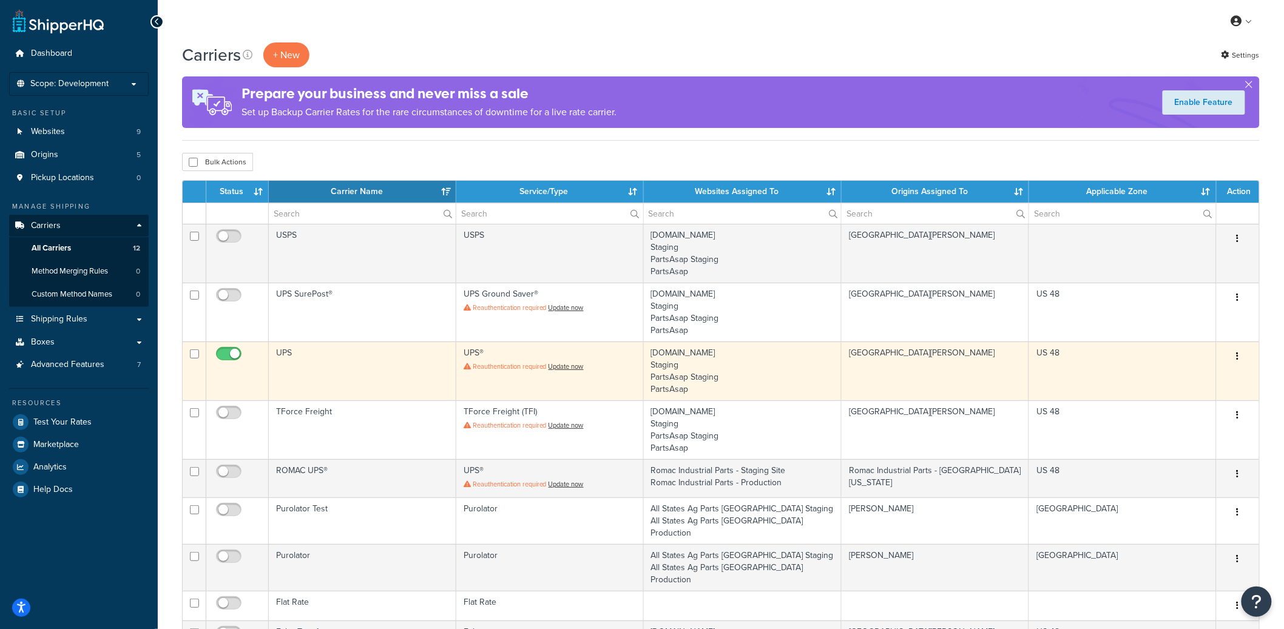
click at [394, 368] on td "UPS" at bounding box center [363, 371] width 188 height 59
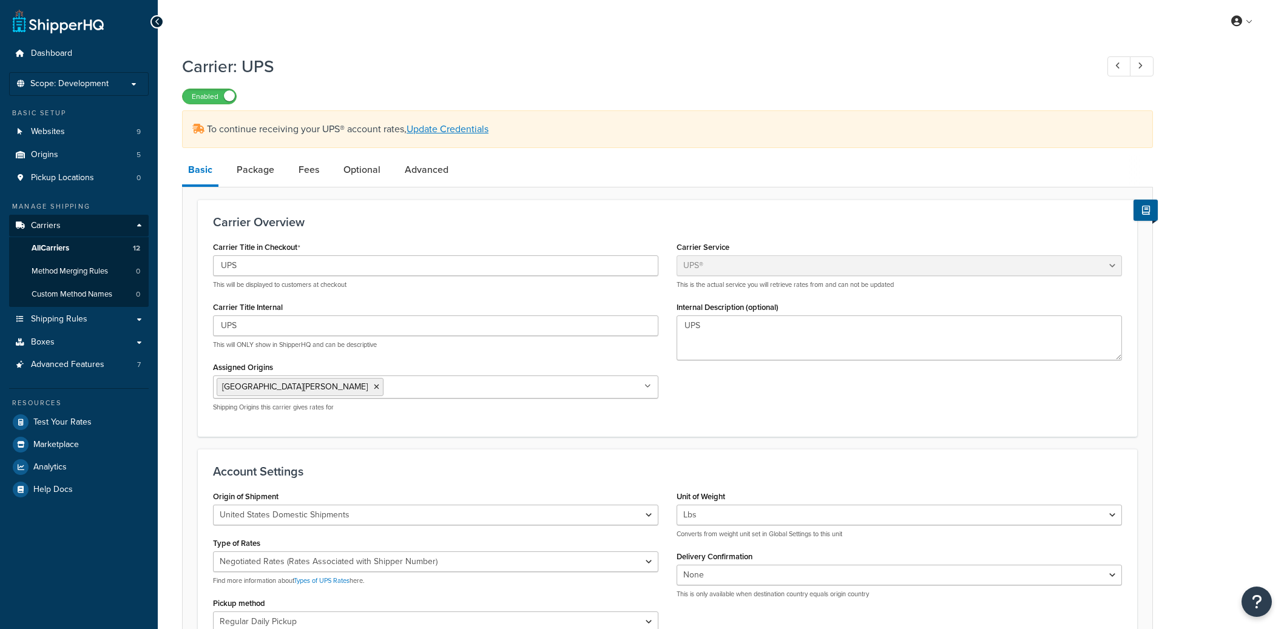
select select "ups"
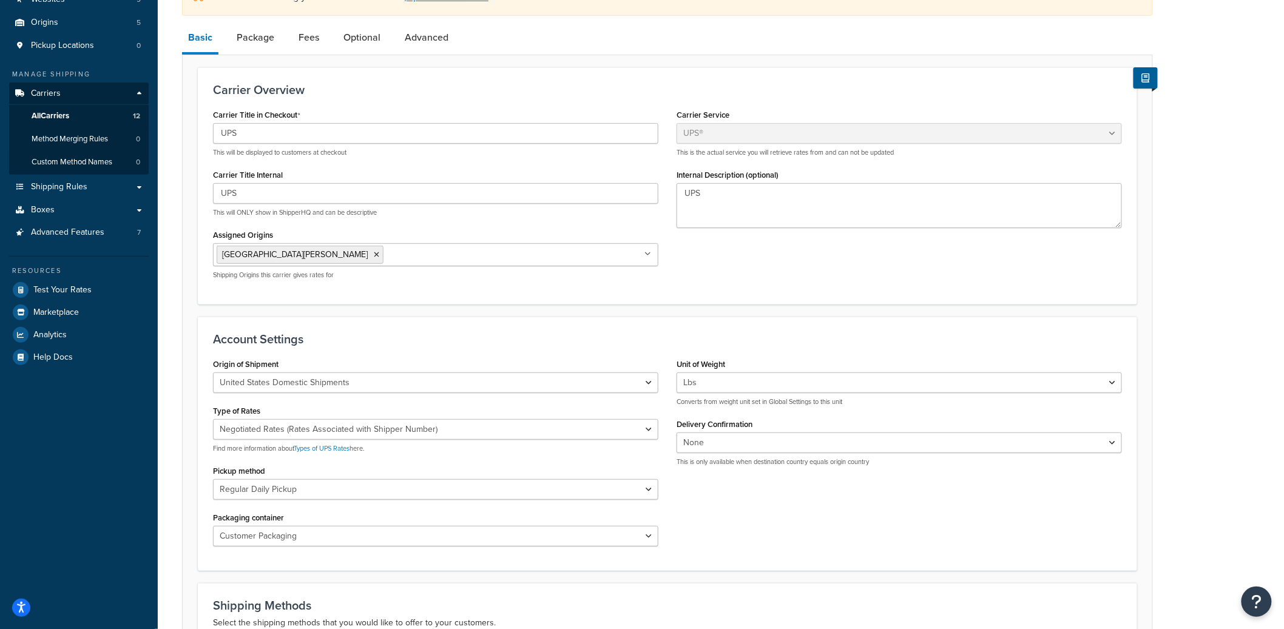
scroll to position [420, 0]
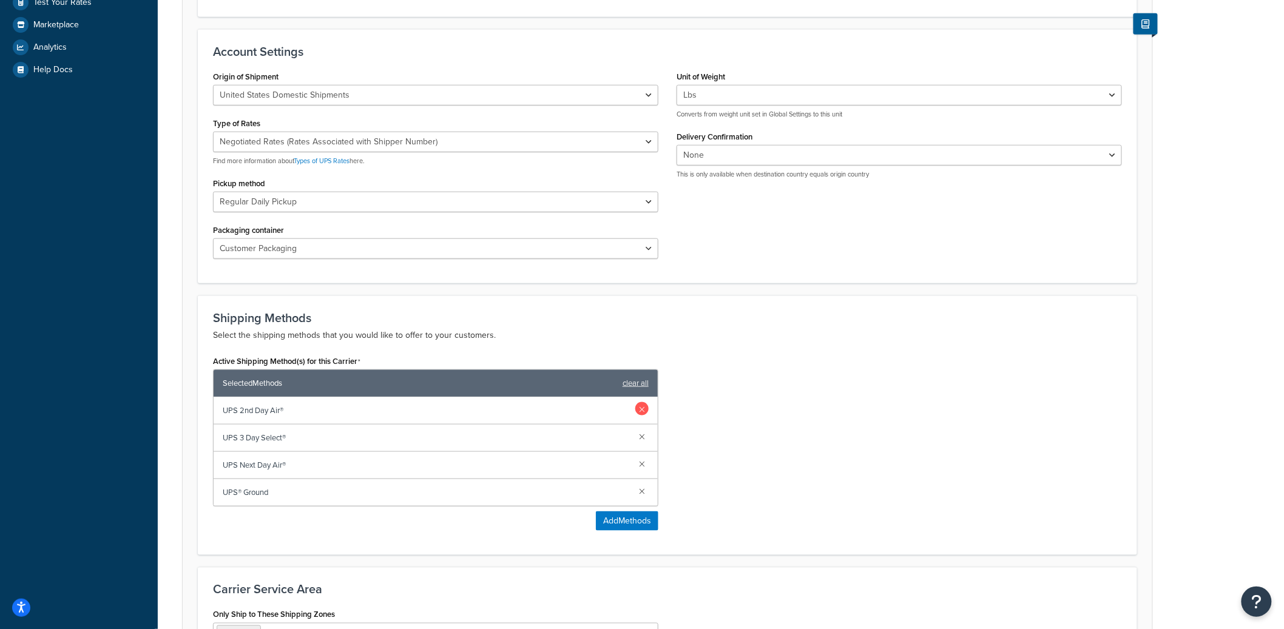
click at [643, 410] on link at bounding box center [641, 408] width 13 height 13
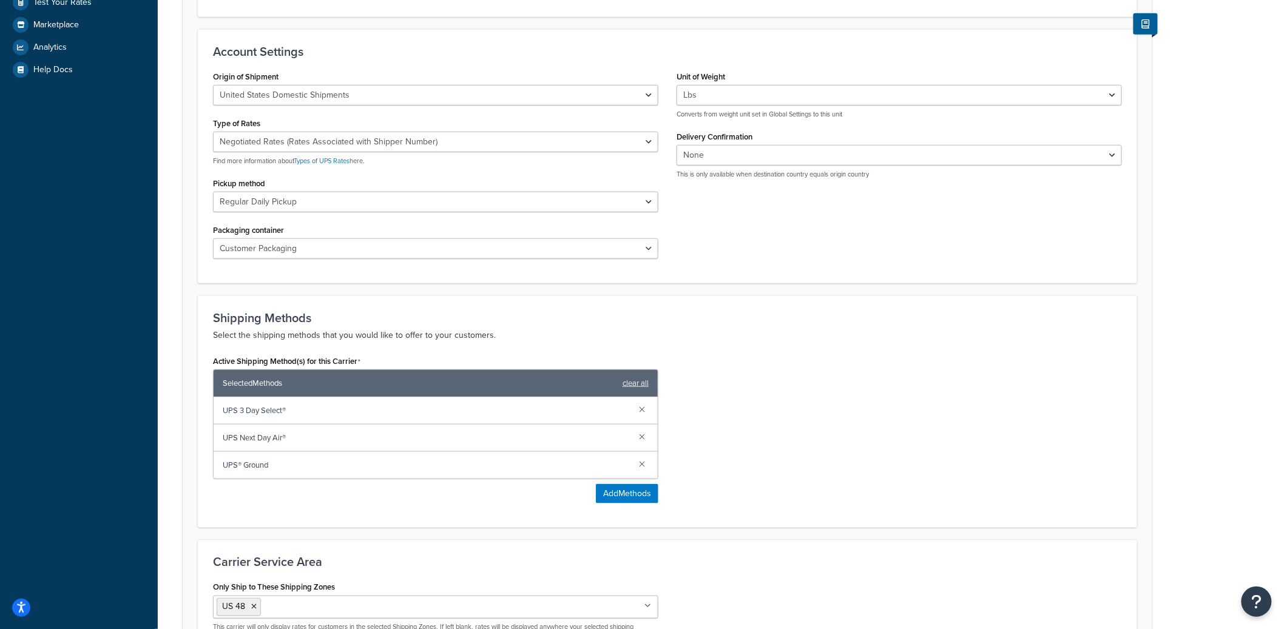
click at [643, 410] on link at bounding box center [641, 408] width 13 height 13
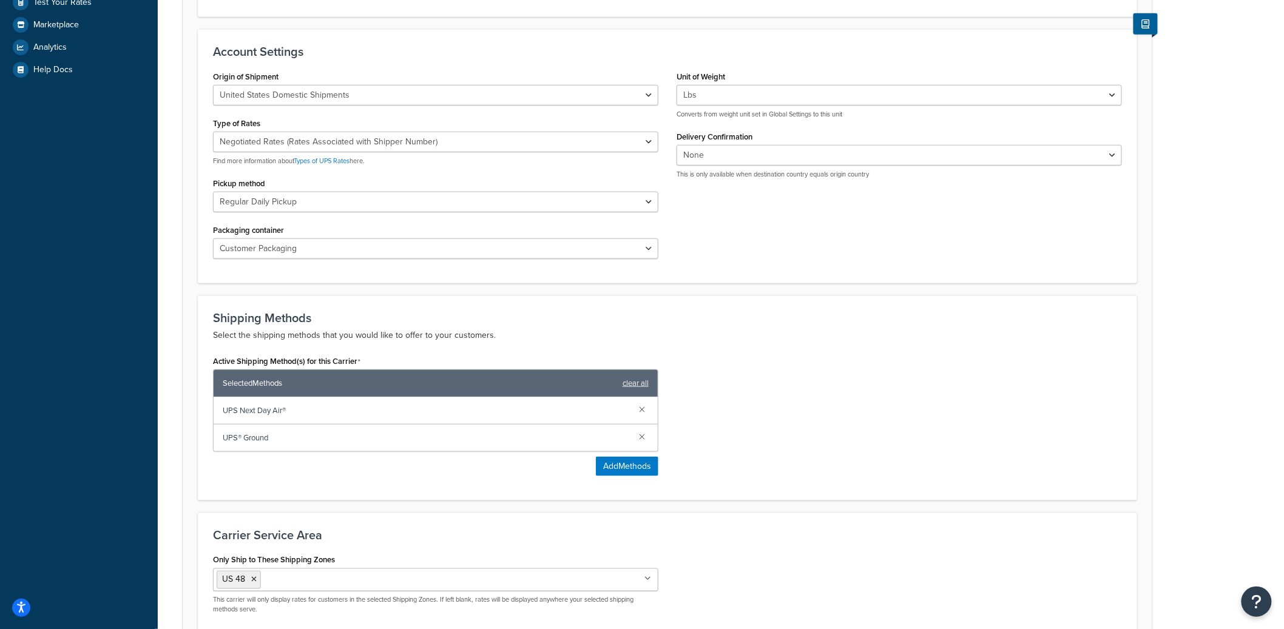
click at [643, 410] on link at bounding box center [641, 408] width 13 height 13
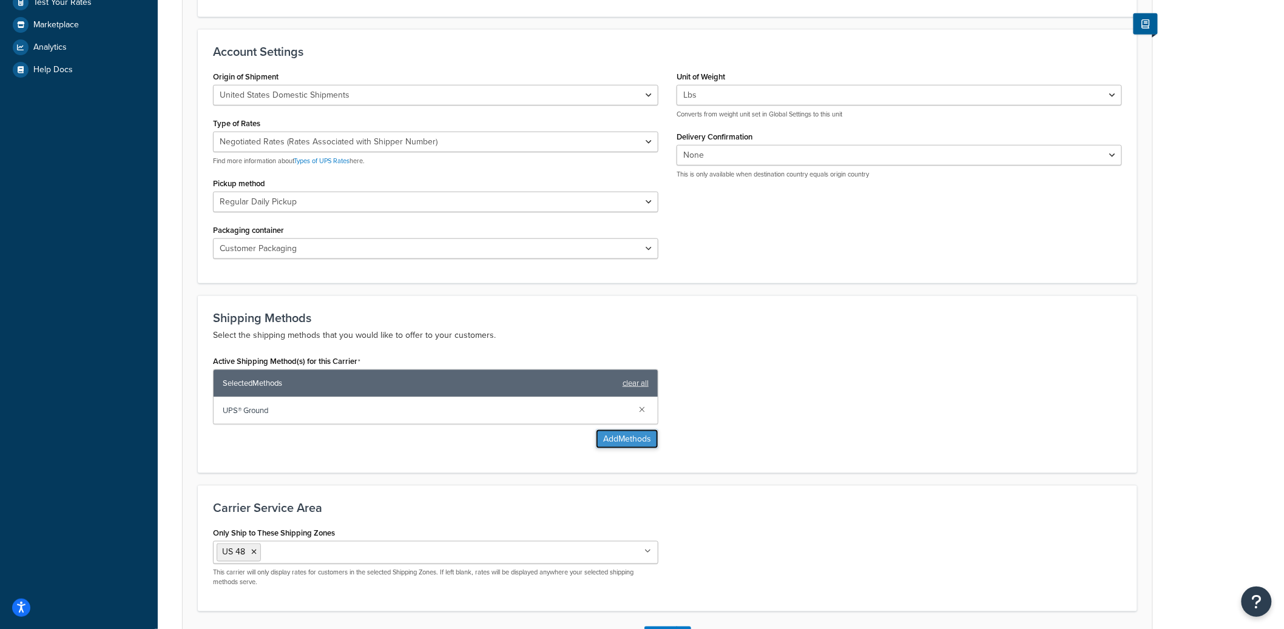
click at [604, 435] on button "Add Methods" at bounding box center [627, 439] width 63 height 19
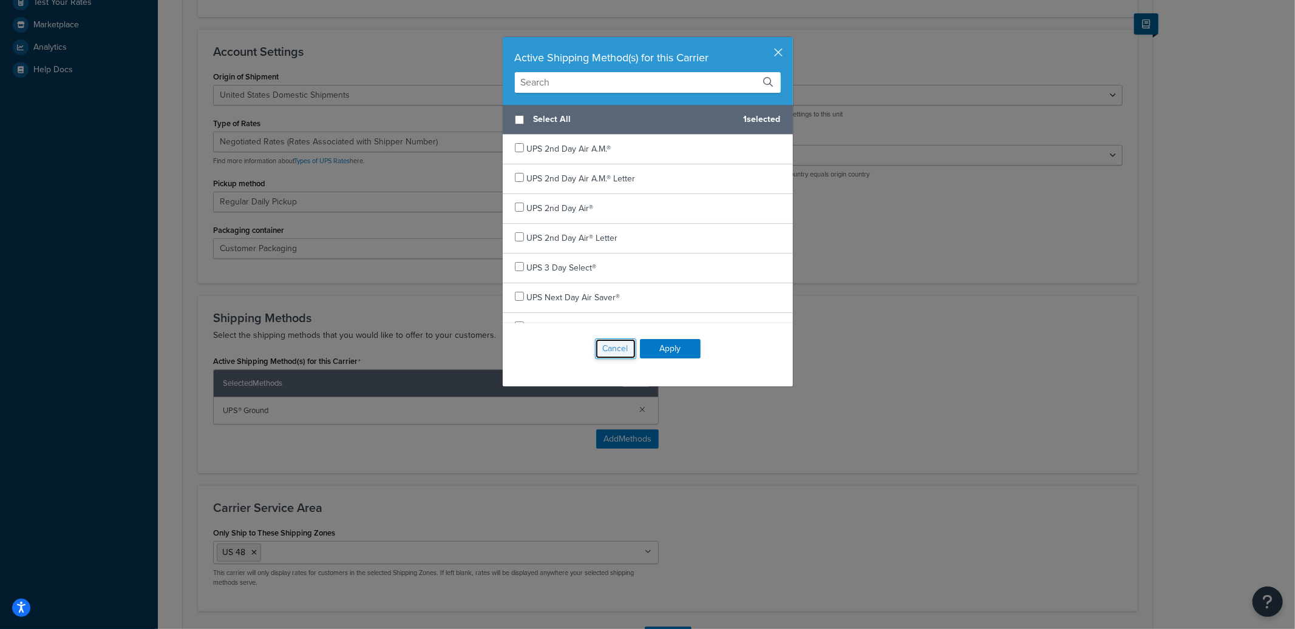
click at [601, 356] on button "Cancel" at bounding box center [615, 349] width 41 height 21
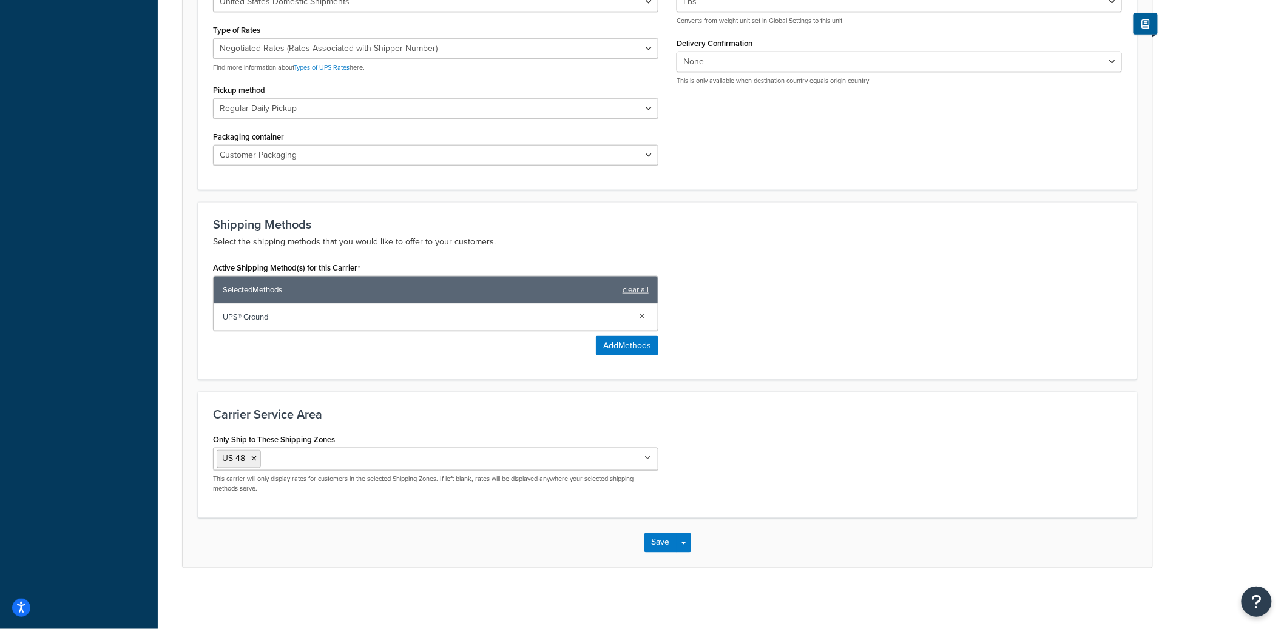
scroll to position [514, 0]
click at [657, 540] on button "Save" at bounding box center [661, 542] width 33 height 19
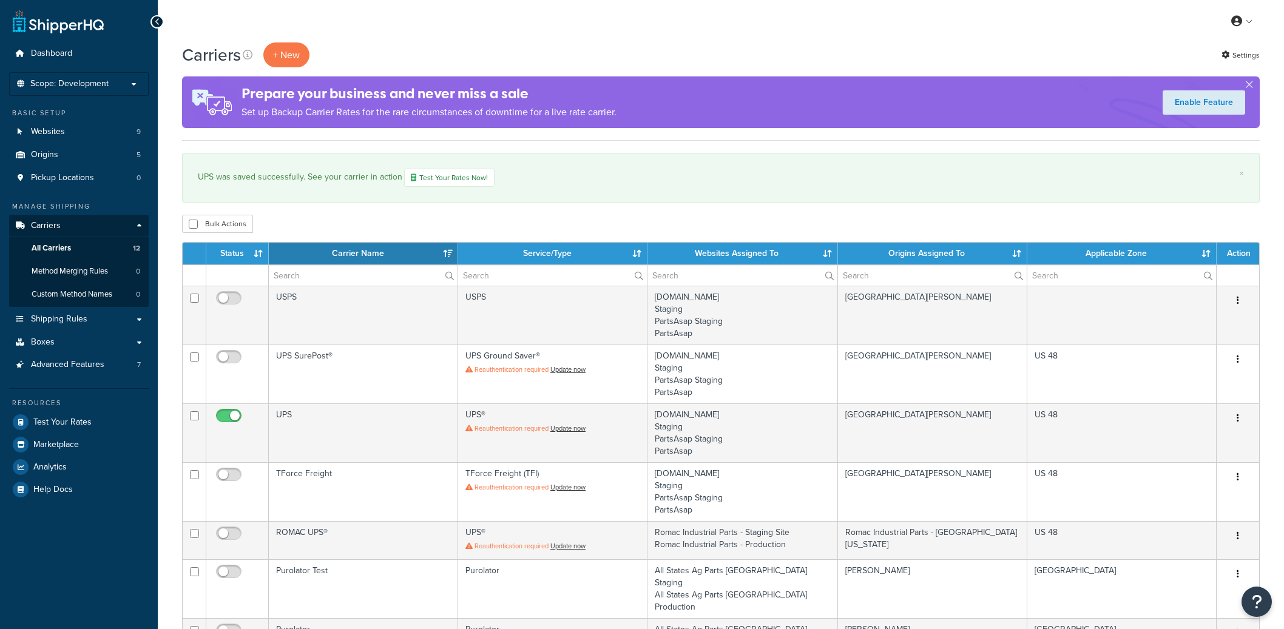
select select "15"
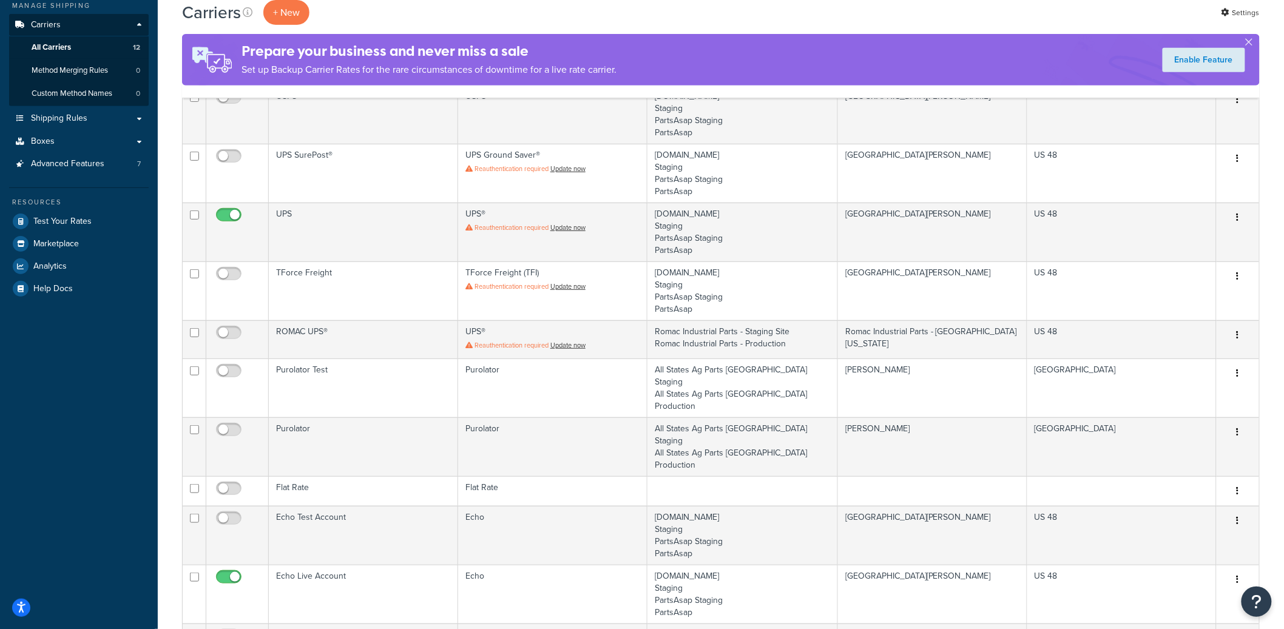
scroll to position [444, 0]
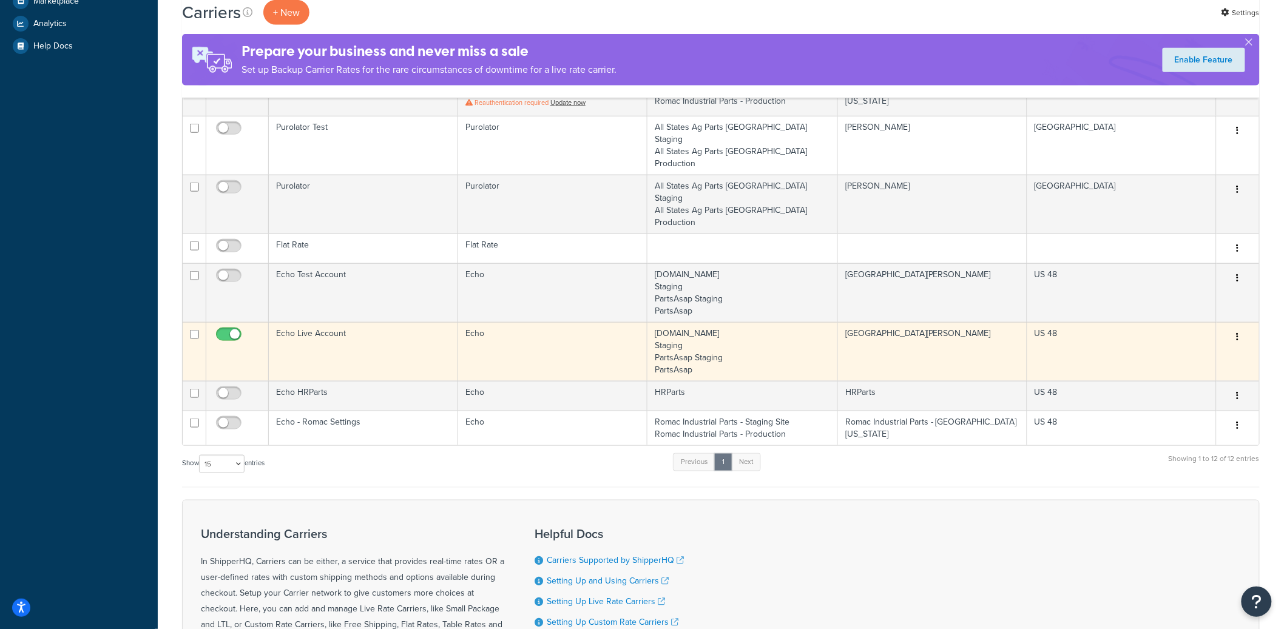
click at [368, 322] on td "Echo Live Account" at bounding box center [363, 351] width 189 height 59
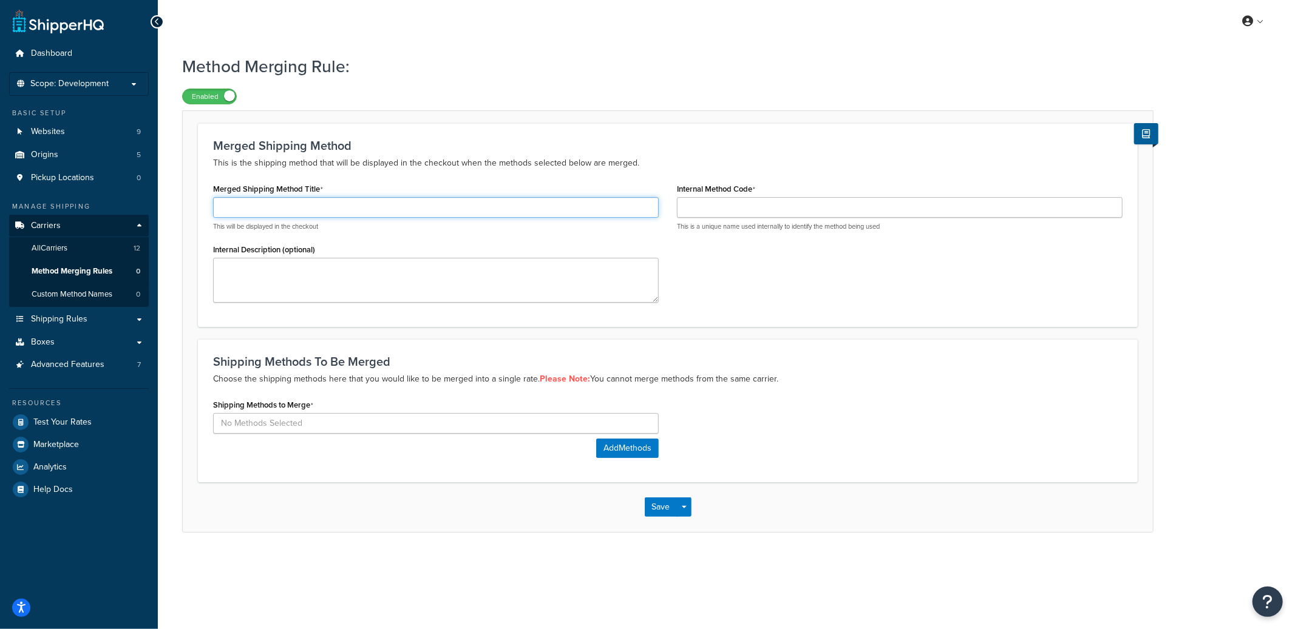
click at [331, 210] on input "Merged Shipping Method Title" at bounding box center [435, 207] width 445 height 21
type input "Test Merge"
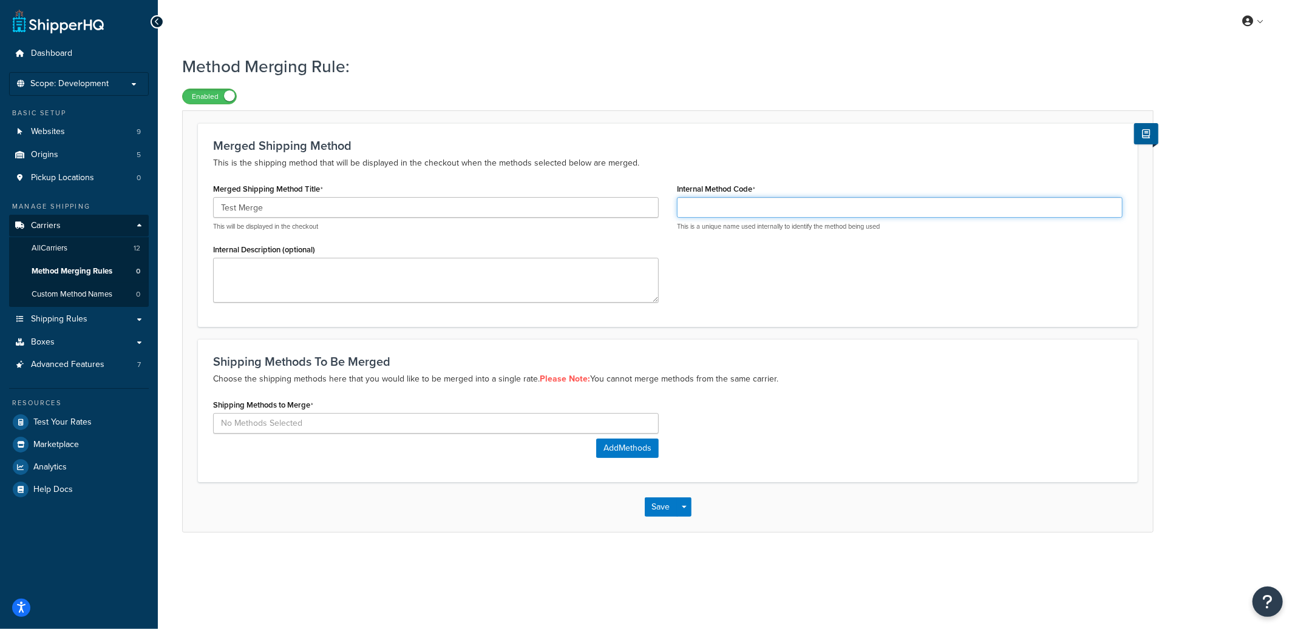
click at [737, 203] on input "Internal Method Code" at bounding box center [899, 207] width 445 height 21
type input "test_merge"
click at [360, 433] on input at bounding box center [435, 423] width 445 height 21
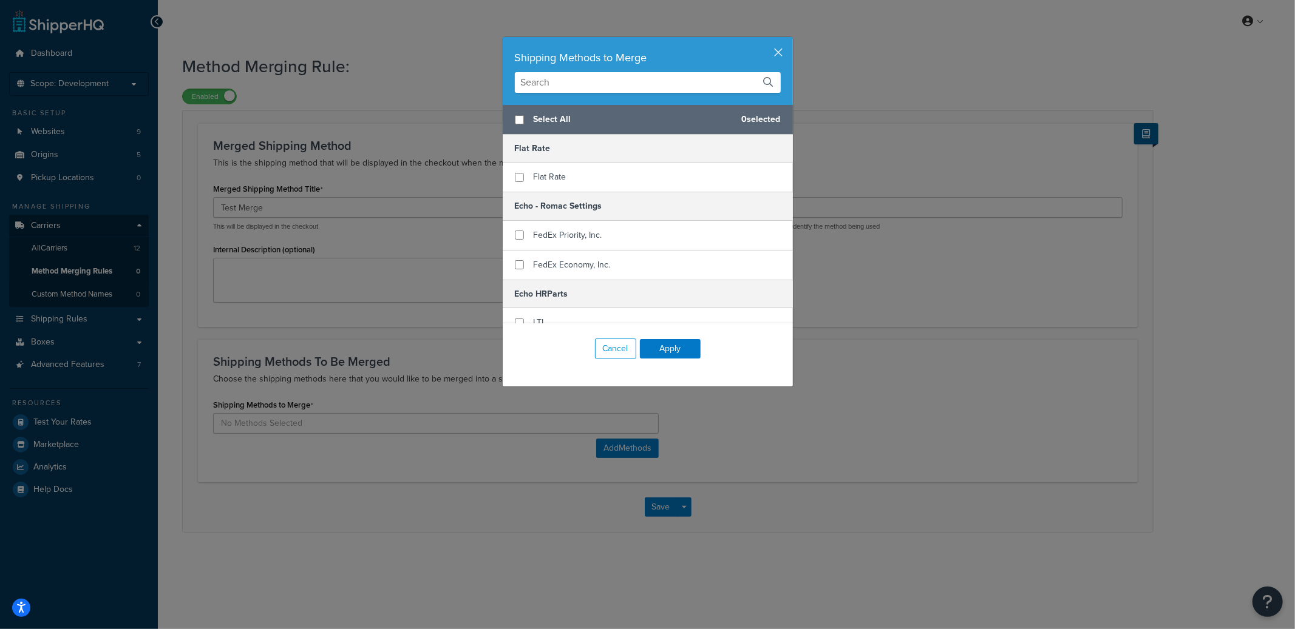
click at [559, 86] on input "text" at bounding box center [648, 82] width 266 height 21
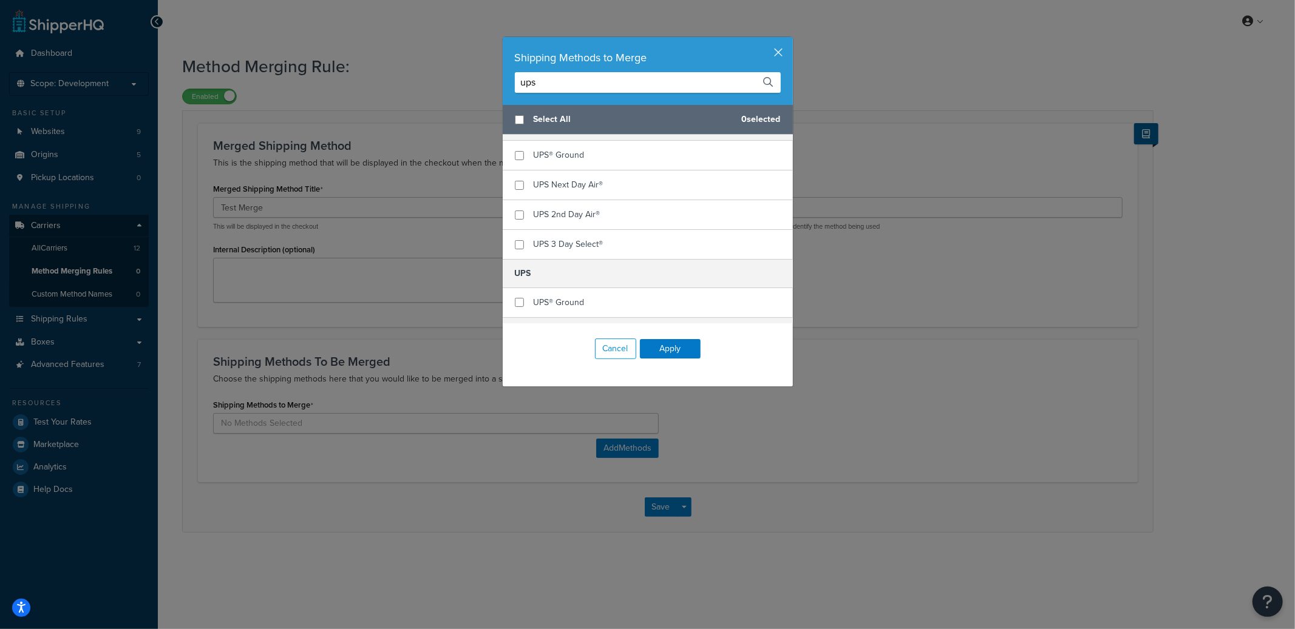
scroll to position [104, 0]
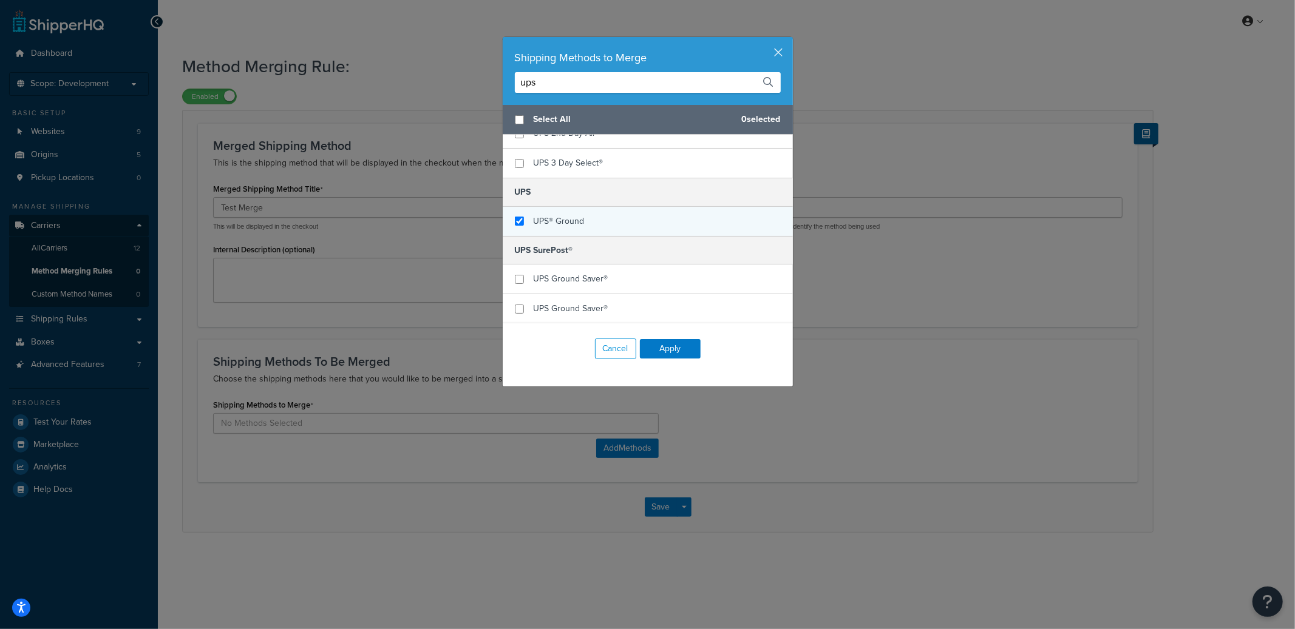
type input "ups"
checkbox input "true"
click at [561, 215] on span "UPS® Ground" at bounding box center [558, 221] width 51 height 13
drag, startPoint x: 551, startPoint y: 82, endPoint x: 496, endPoint y: 81, distance: 55.2
click at [502, 81] on div "Shipping Methods to Merge ups Select All 1 selected ROMAC UPS® UPS® Ground UPS …" at bounding box center [647, 211] width 291 height 351
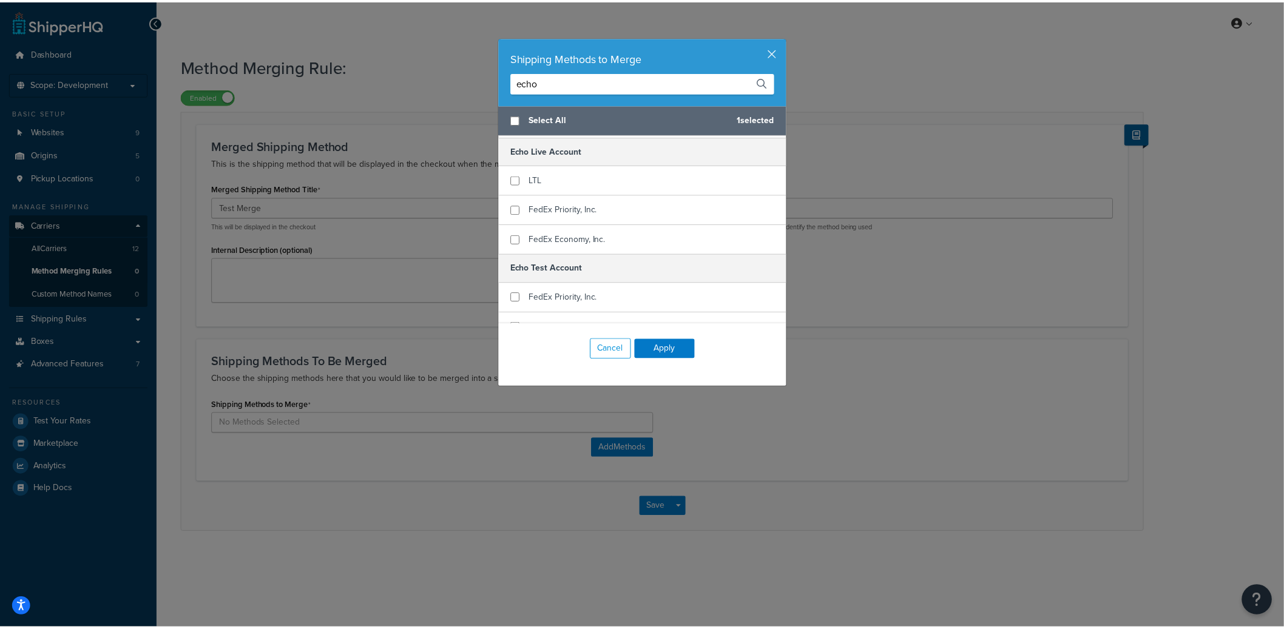
scroll to position [209, 0]
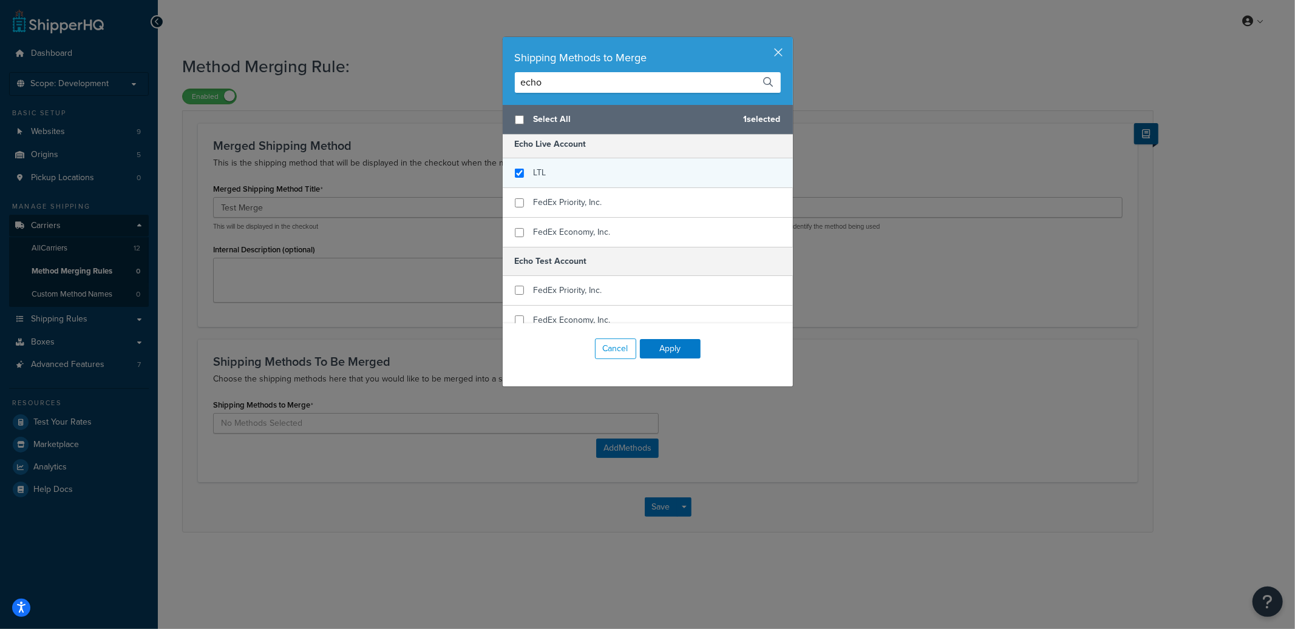
type input "echo"
click at [515, 172] on input "checkbox" at bounding box center [519, 173] width 9 height 9
checkbox input "true"
click at [674, 343] on button "Apply" at bounding box center [670, 348] width 61 height 19
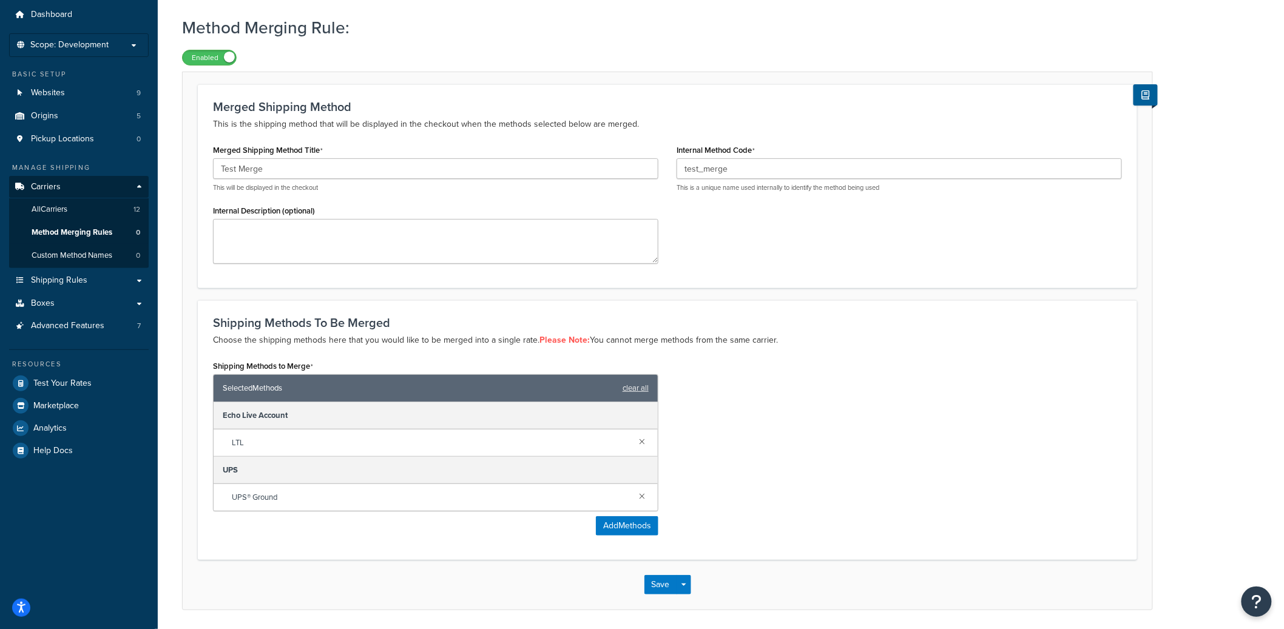
scroll to position [81, 0]
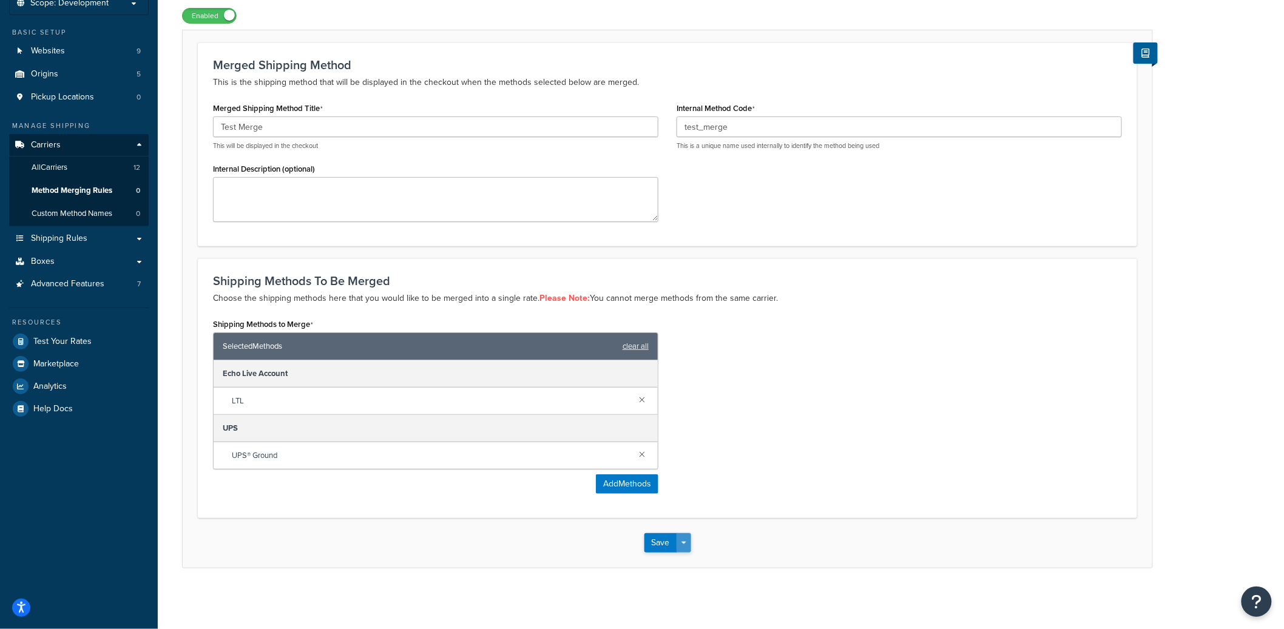
click at [683, 544] on button "Save Dropdown" at bounding box center [684, 542] width 15 height 19
click at [685, 559] on button "Save and Edit" at bounding box center [703, 565] width 117 height 25
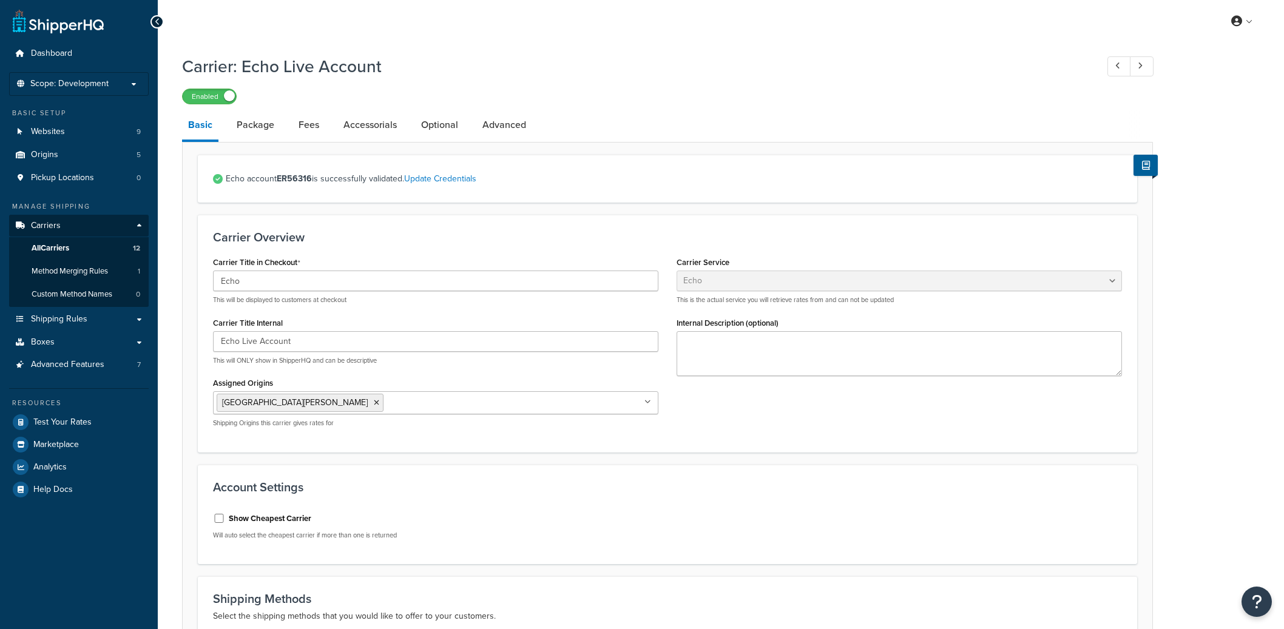
select select "echoFreight"
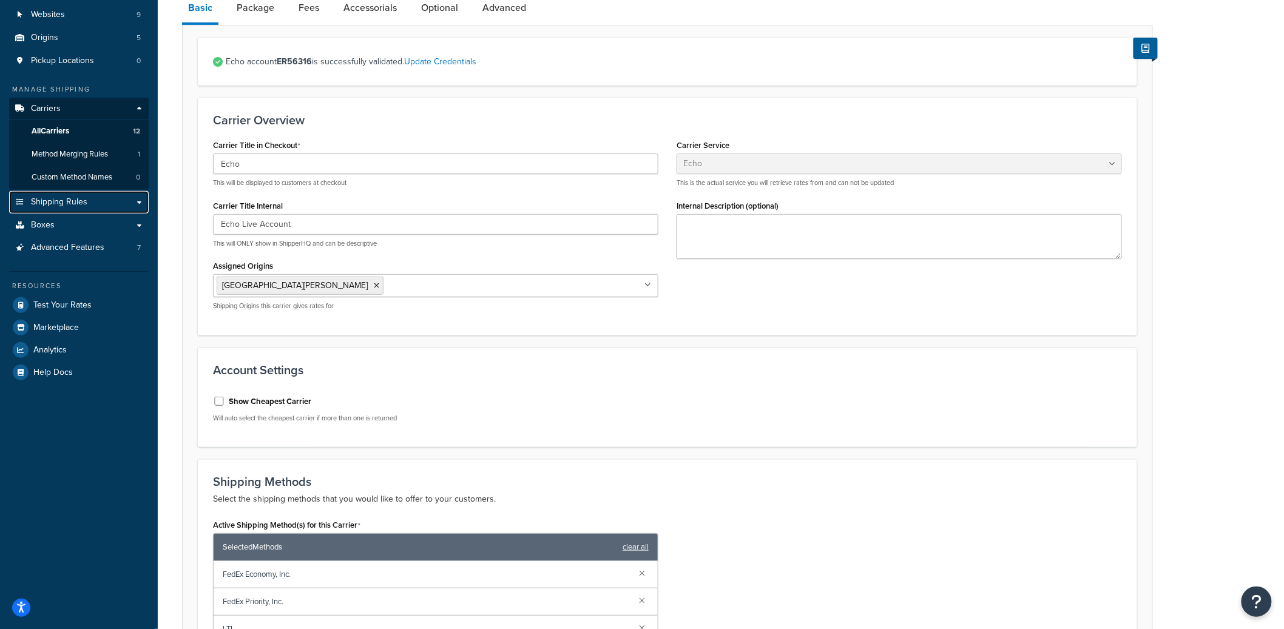
scroll to position [264, 0]
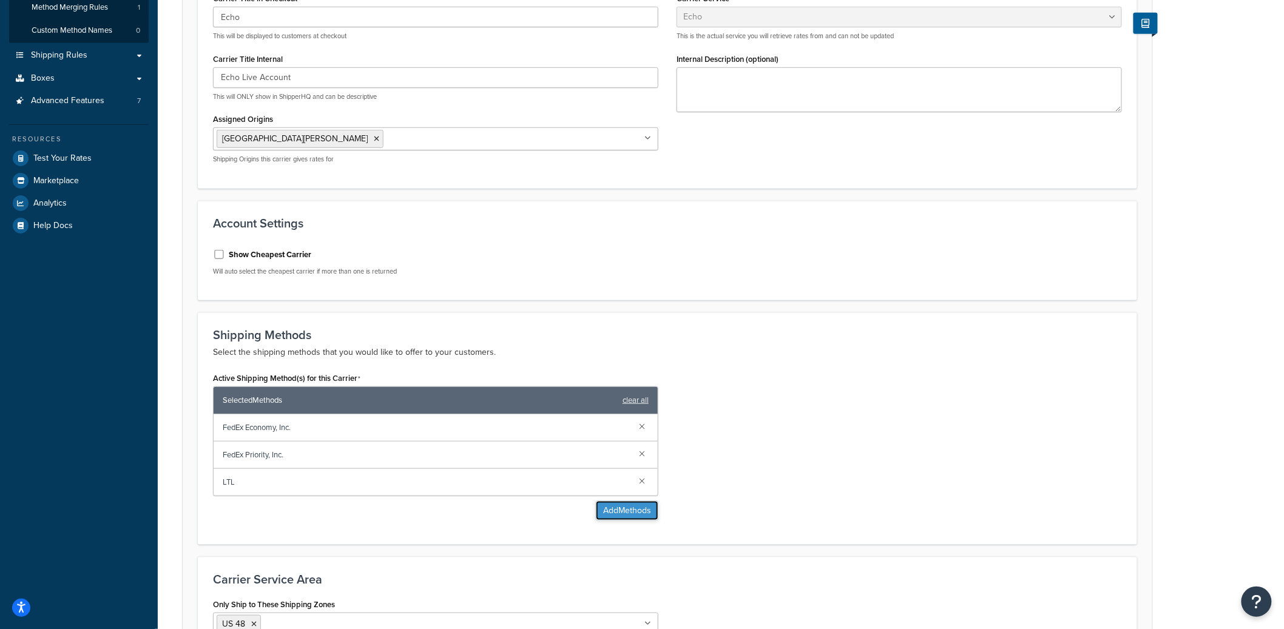
click at [654, 510] on button "Add Methods" at bounding box center [627, 510] width 63 height 19
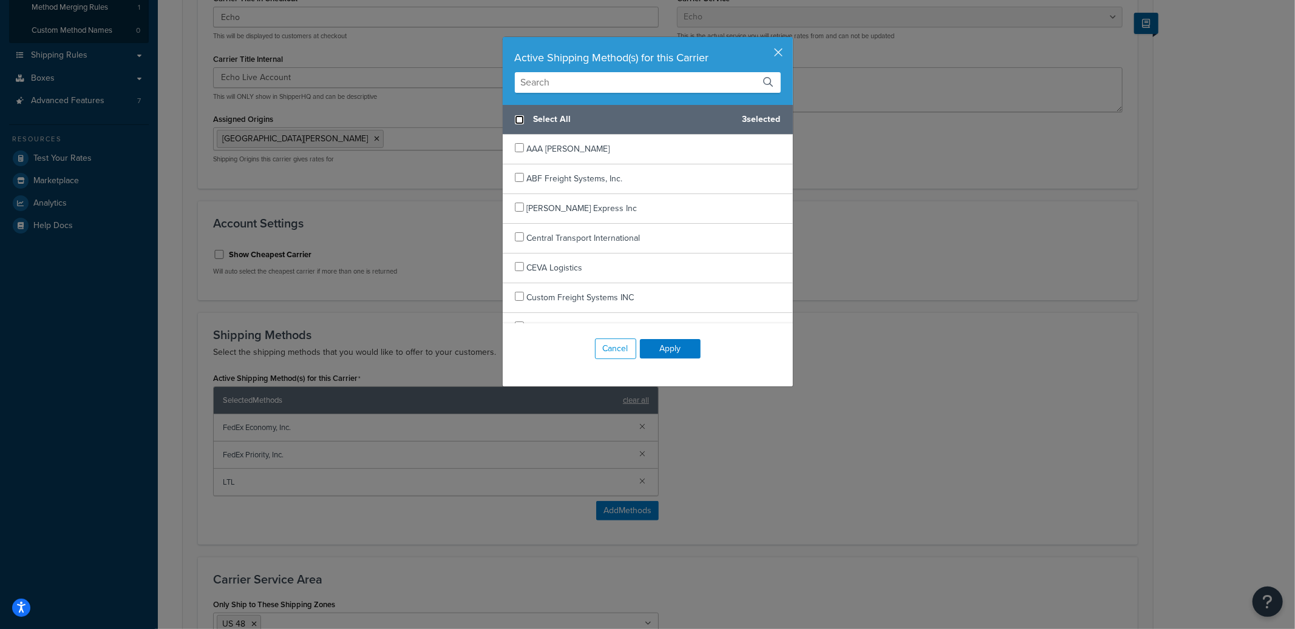
click at [515, 123] on input "checkbox" at bounding box center [519, 119] width 9 height 9
checkbox input "true"
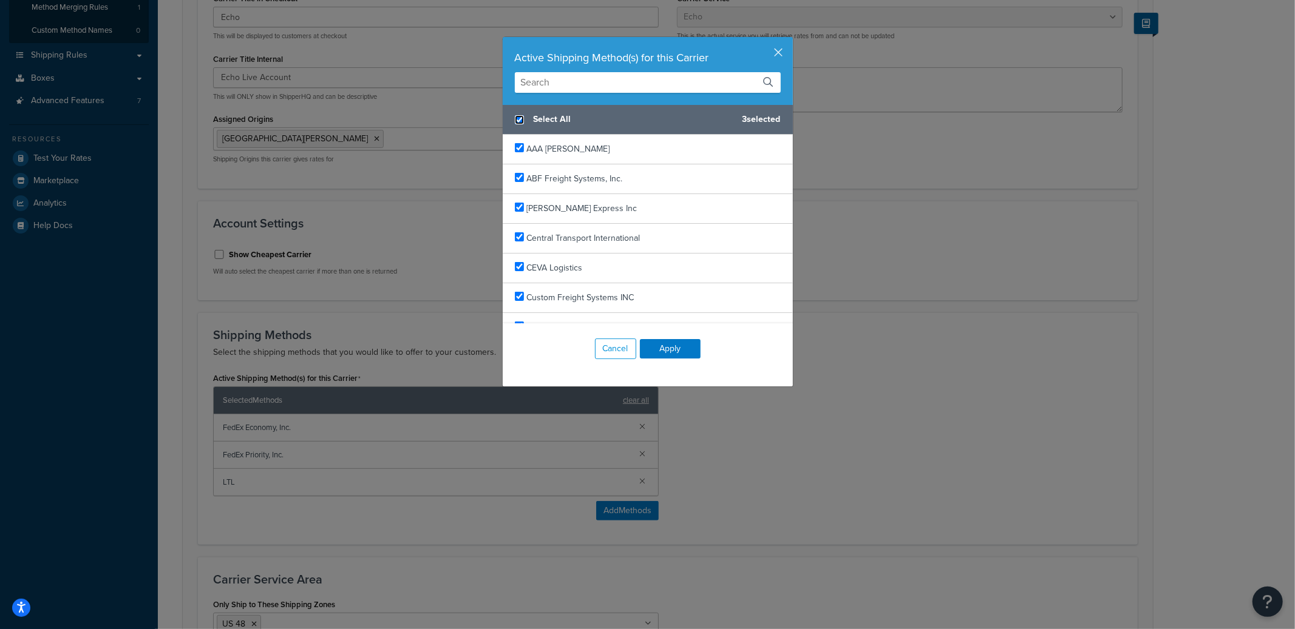
checkbox input "true"
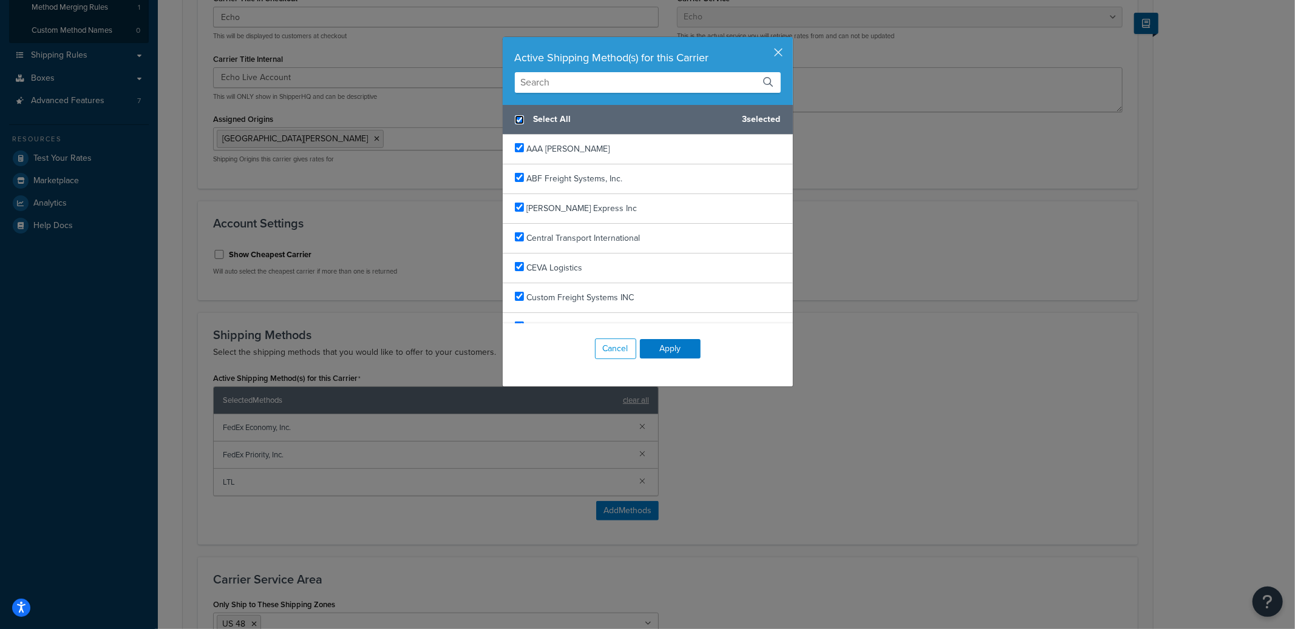
checkbox input "true"
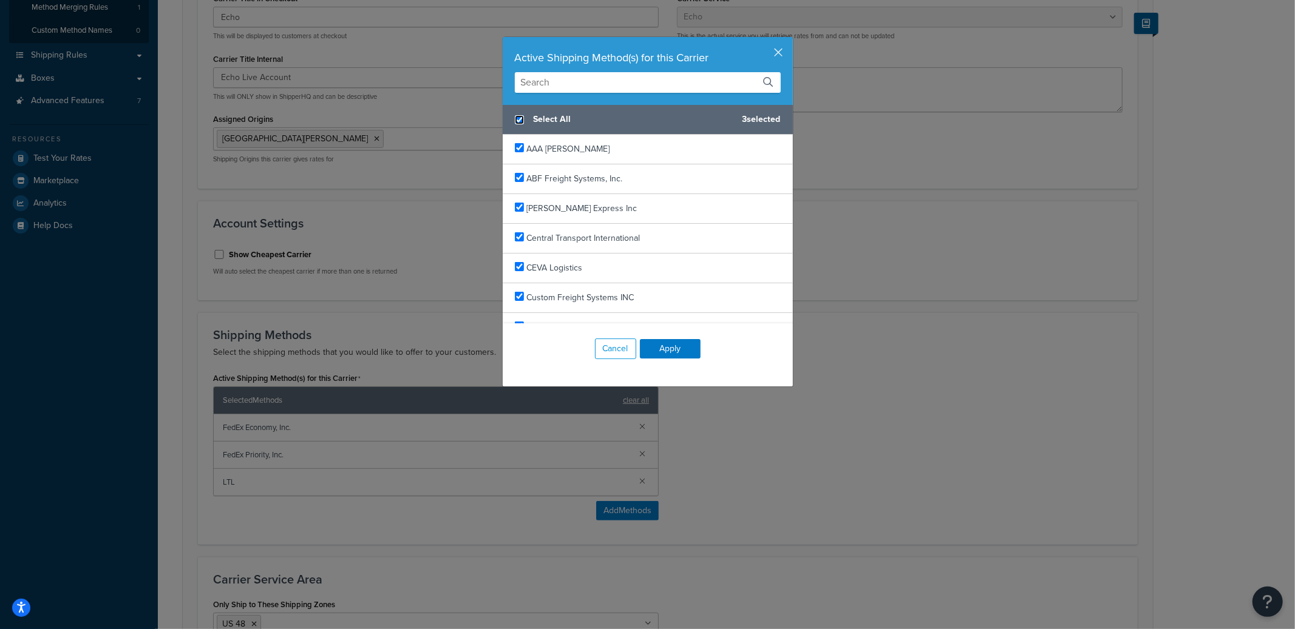
checkbox input "true"
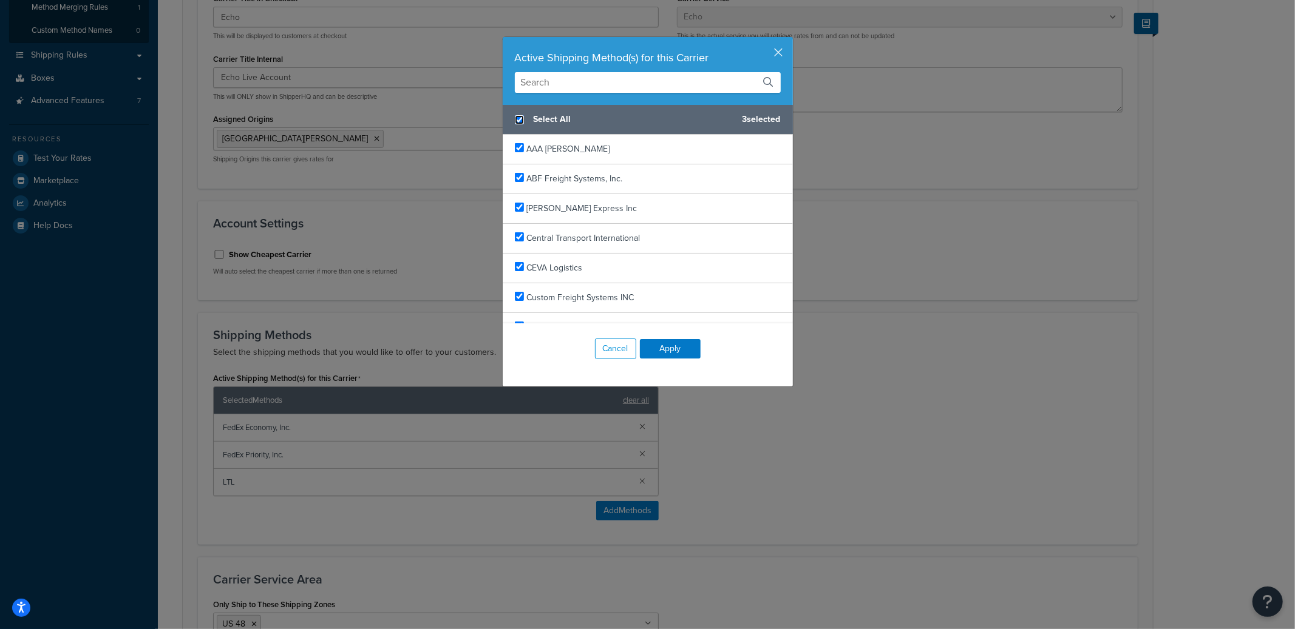
checkbox input "true"
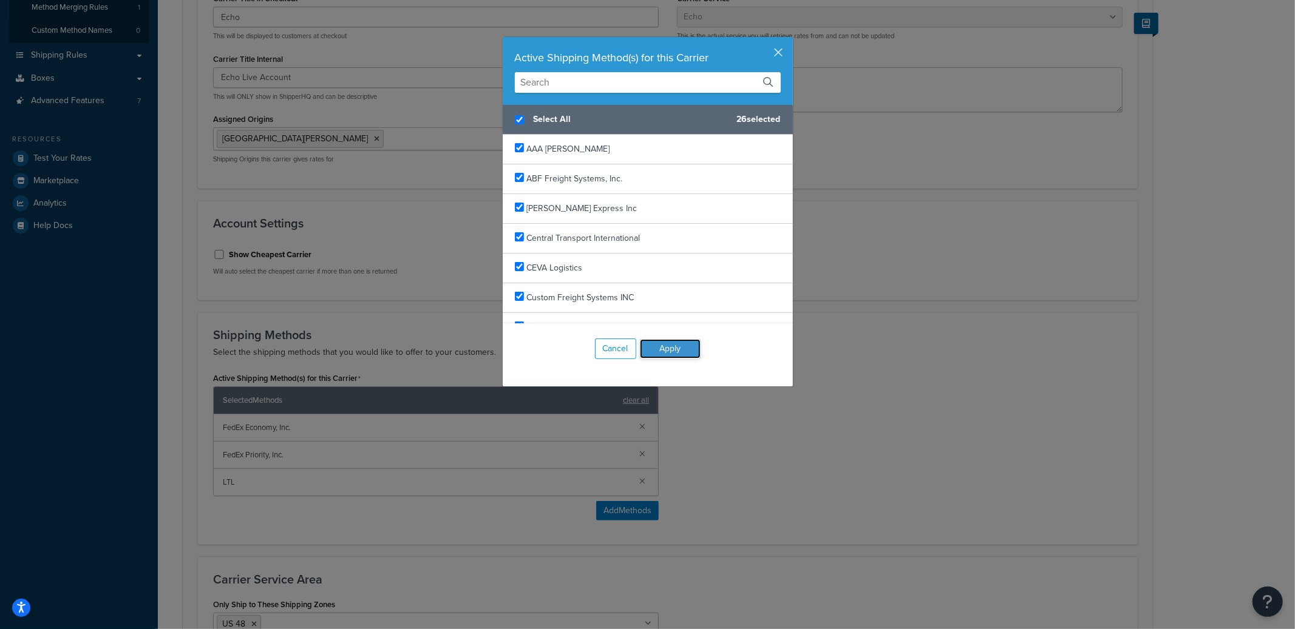
click at [683, 342] on button "Apply" at bounding box center [670, 348] width 61 height 19
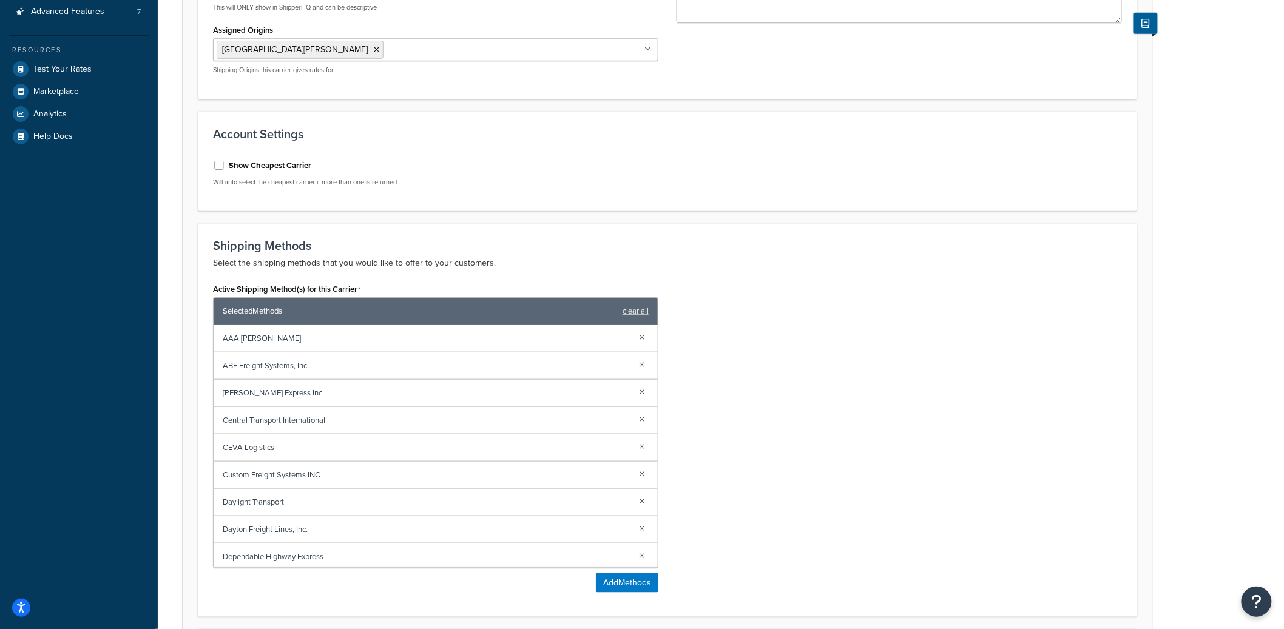
scroll to position [591, 0]
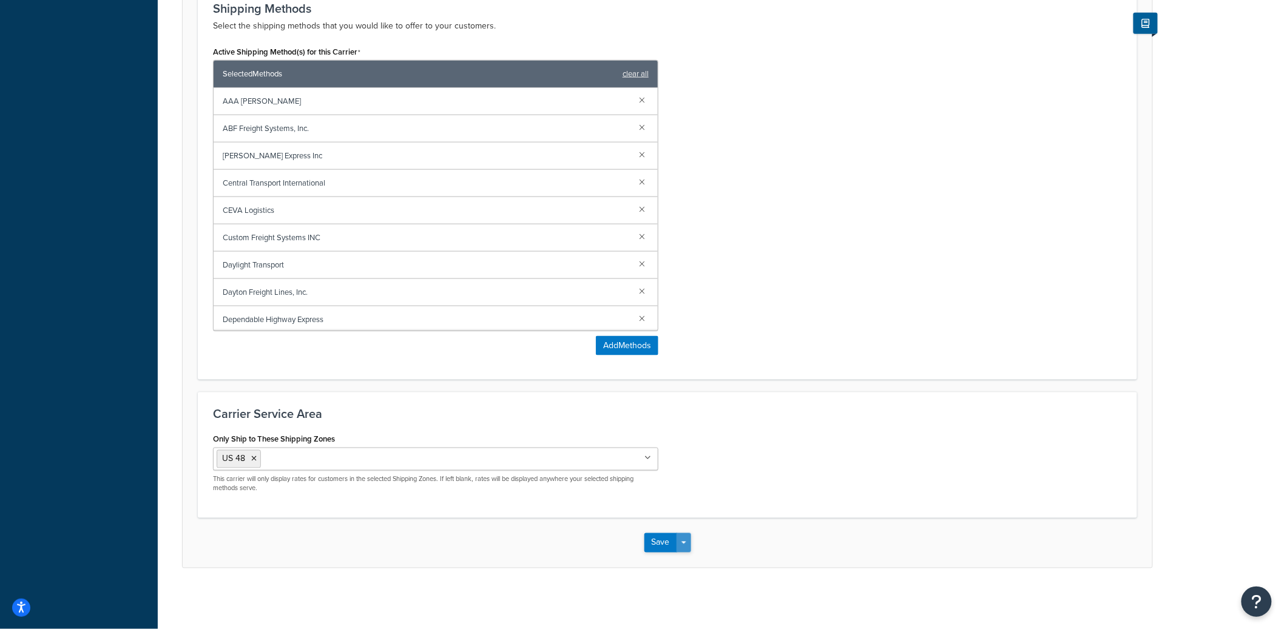
click at [687, 536] on button "Save Dropdown" at bounding box center [684, 542] width 15 height 19
click at [689, 561] on button "Save and Edit" at bounding box center [689, 565] width 89 height 25
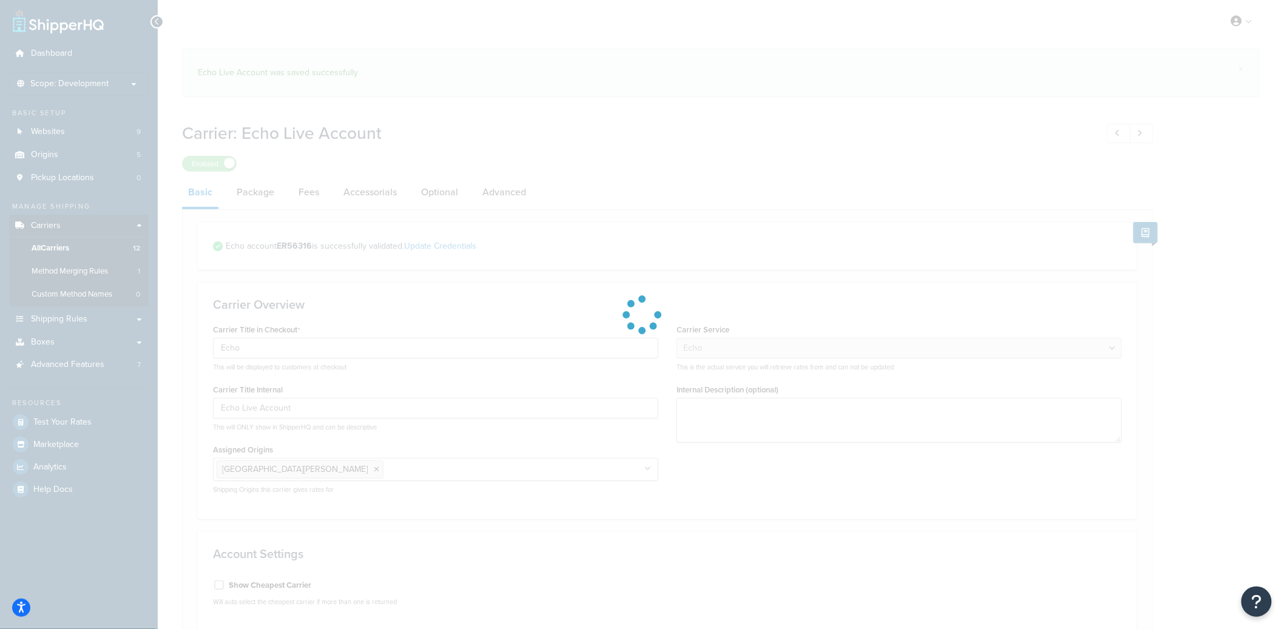
select select "echoFreight"
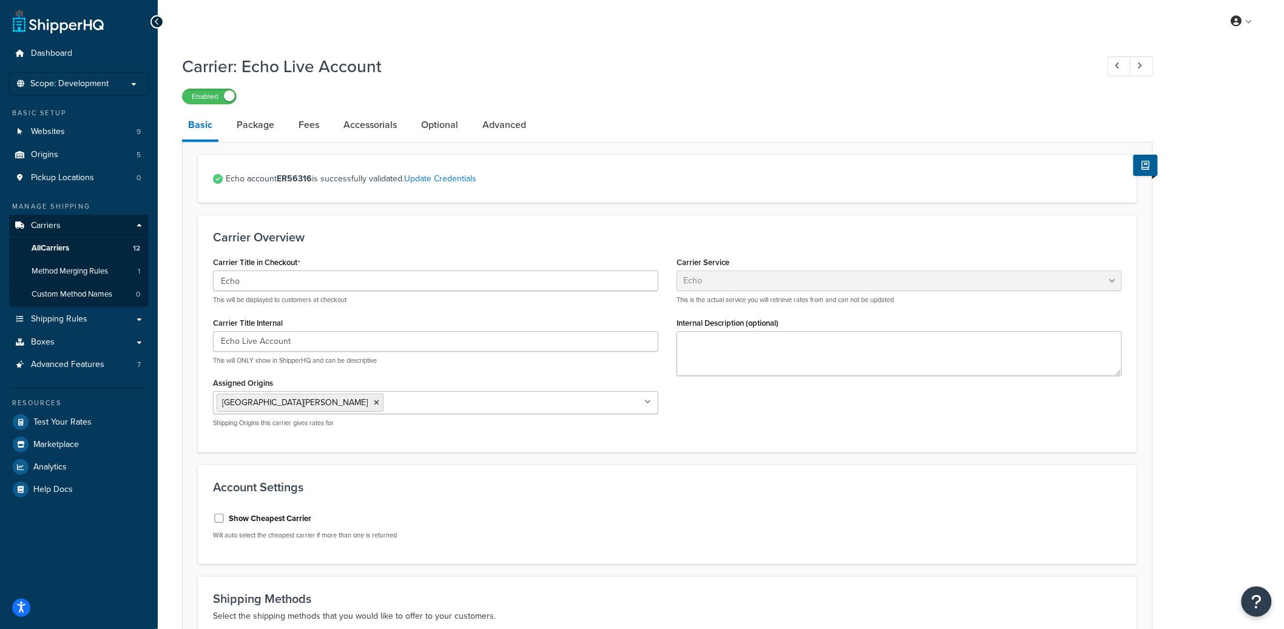
click at [263, 516] on label "Show Cheapest Carrier" at bounding box center [270, 518] width 83 height 11
click at [225, 516] on input "Show Cheapest Carrier" at bounding box center [219, 518] width 12 height 9
checkbox input "true"
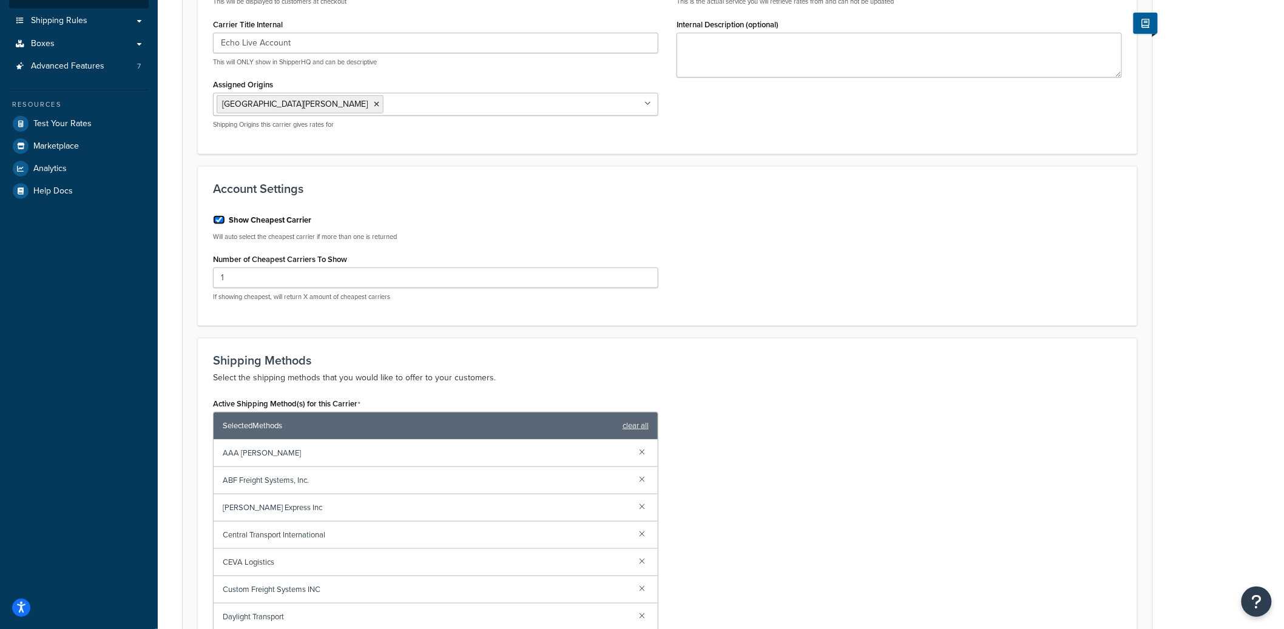
scroll to position [651, 0]
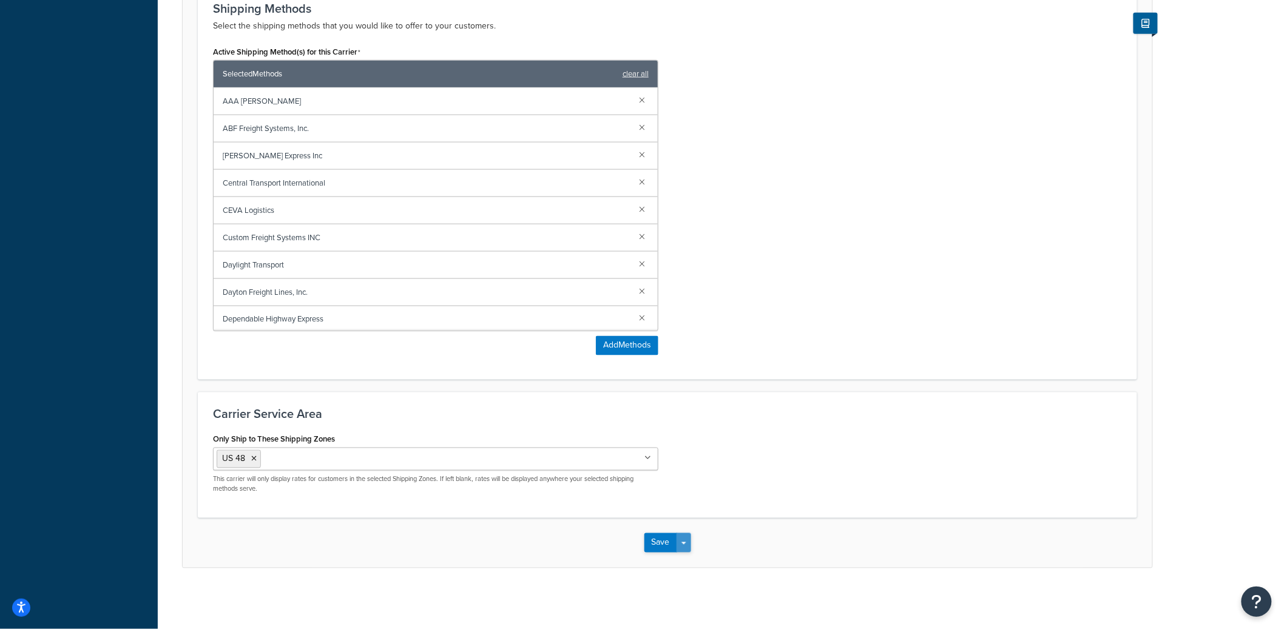
click at [689, 544] on button "Save Dropdown" at bounding box center [684, 542] width 15 height 19
click at [689, 556] on button "Save and Edit" at bounding box center [689, 565] width 89 height 25
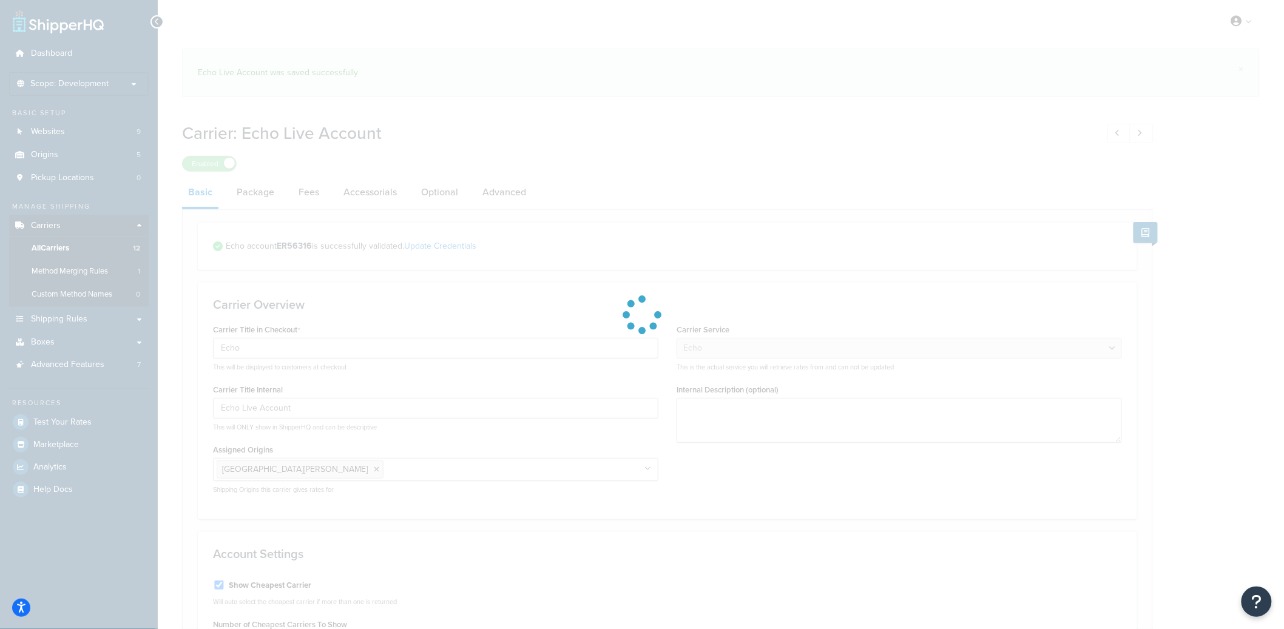
select select "echoFreight"
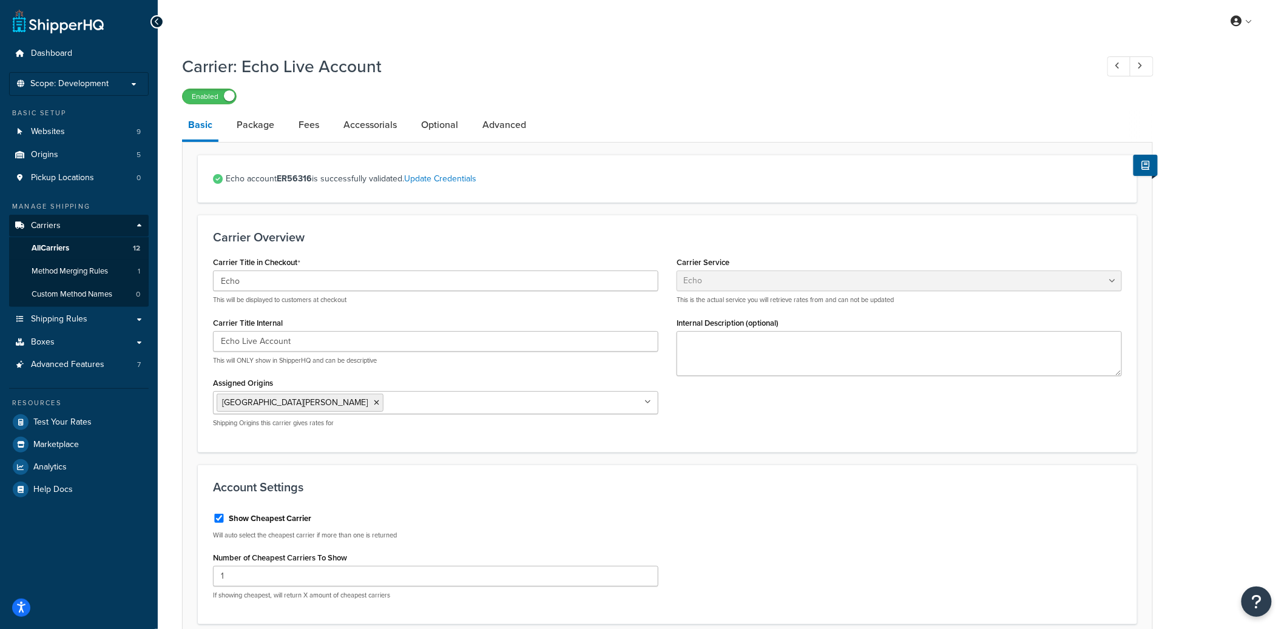
click at [243, 517] on label "Show Cheapest Carrier" at bounding box center [270, 518] width 83 height 11
click at [225, 517] on input "Show Cheapest Carrier" at bounding box center [219, 518] width 12 height 9
checkbox input "false"
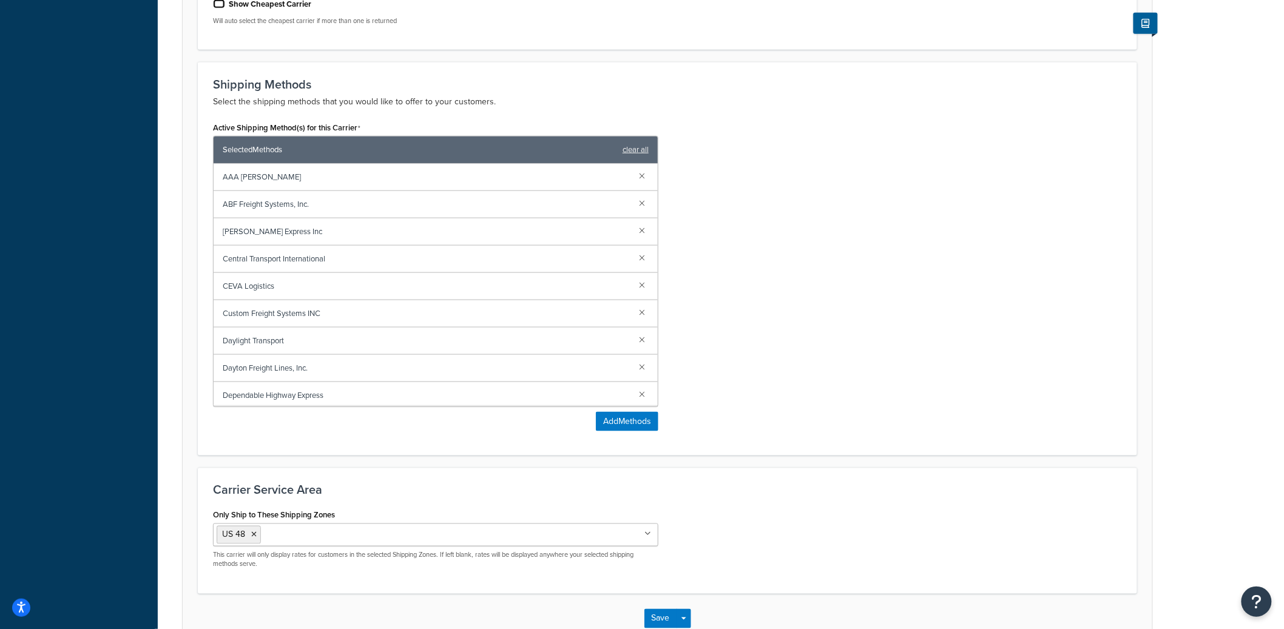
scroll to position [591, 0]
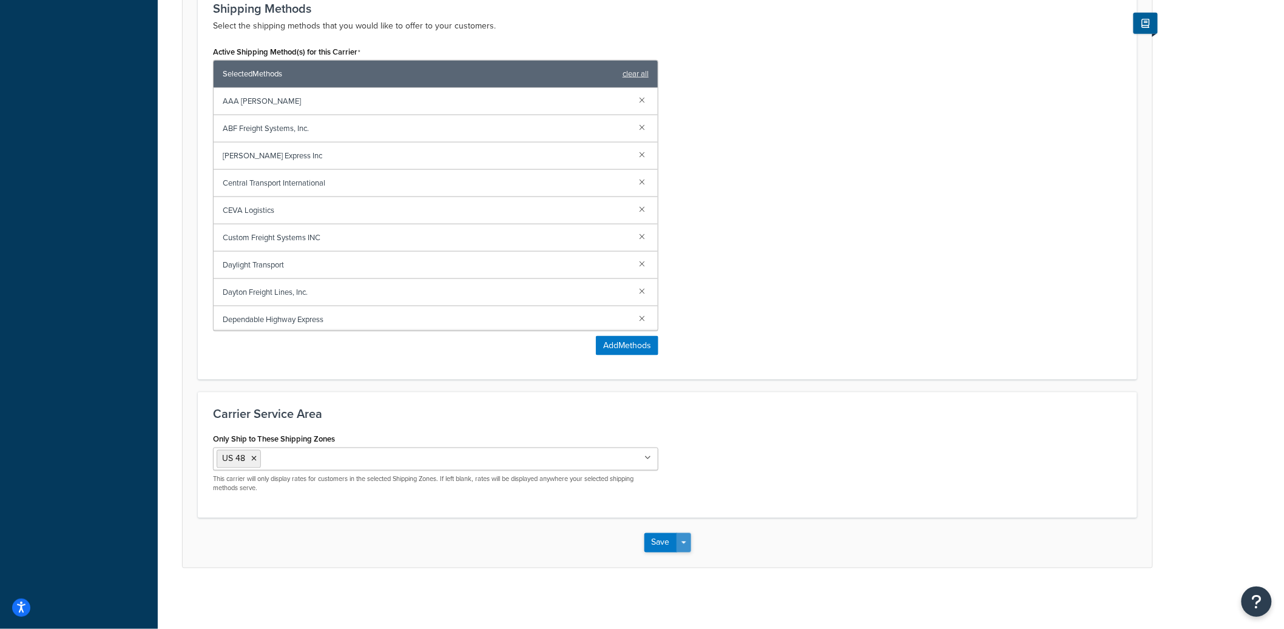
click at [689, 540] on button "Save Dropdown" at bounding box center [684, 542] width 15 height 19
click at [693, 559] on button "Save and Edit" at bounding box center [689, 565] width 89 height 25
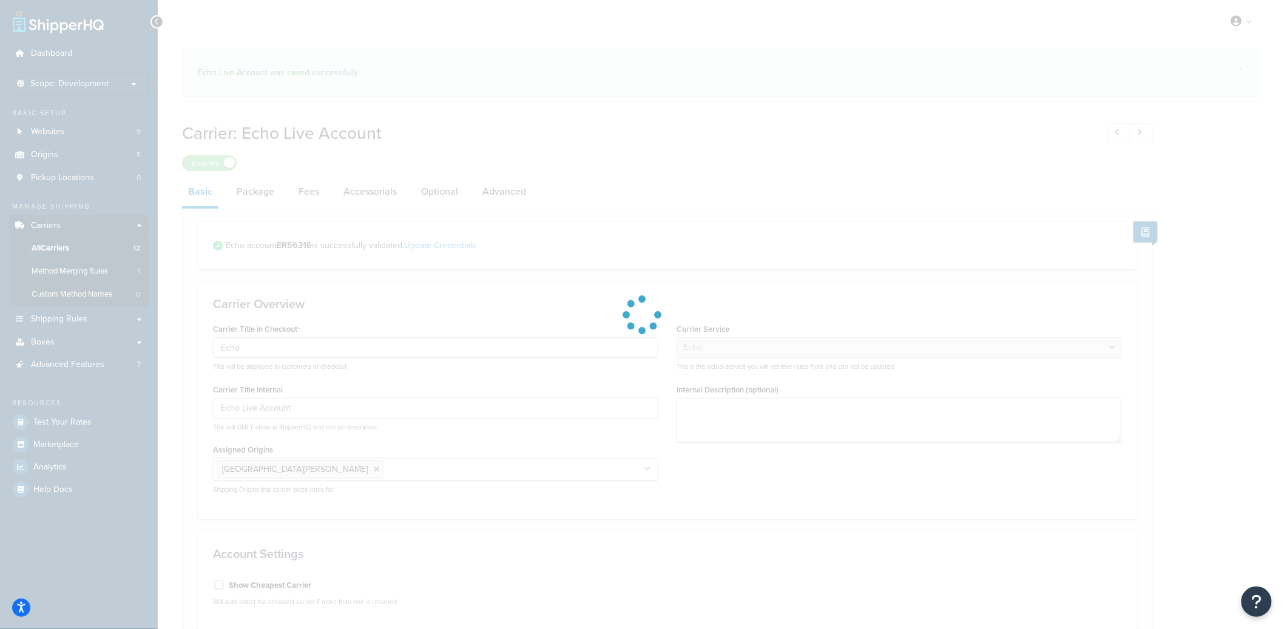
select select "echoFreight"
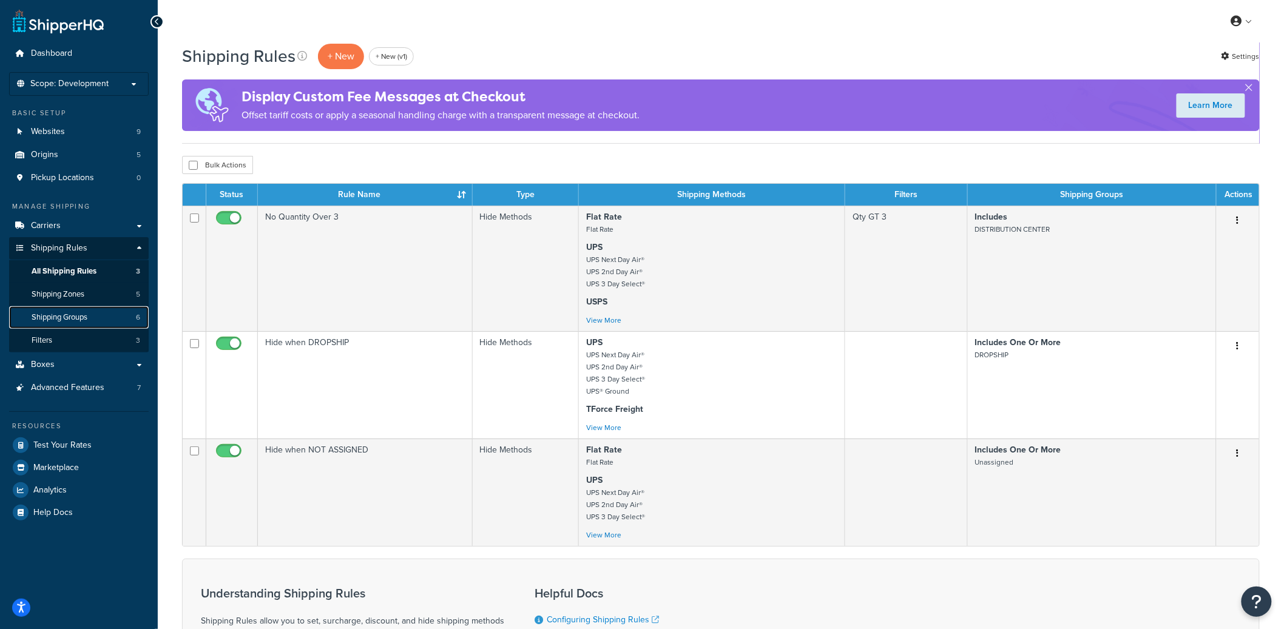
click at [98, 317] on link "Shipping Groups 6" at bounding box center [79, 317] width 140 height 22
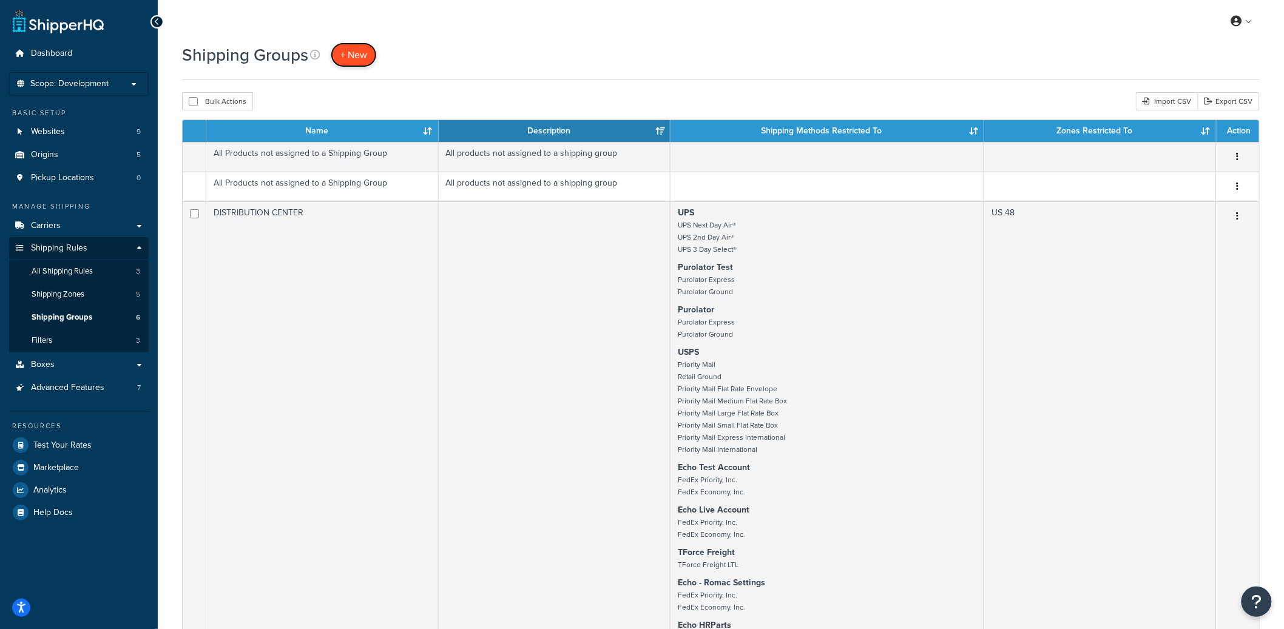
click at [351, 56] on span "+ New" at bounding box center [353, 55] width 27 height 14
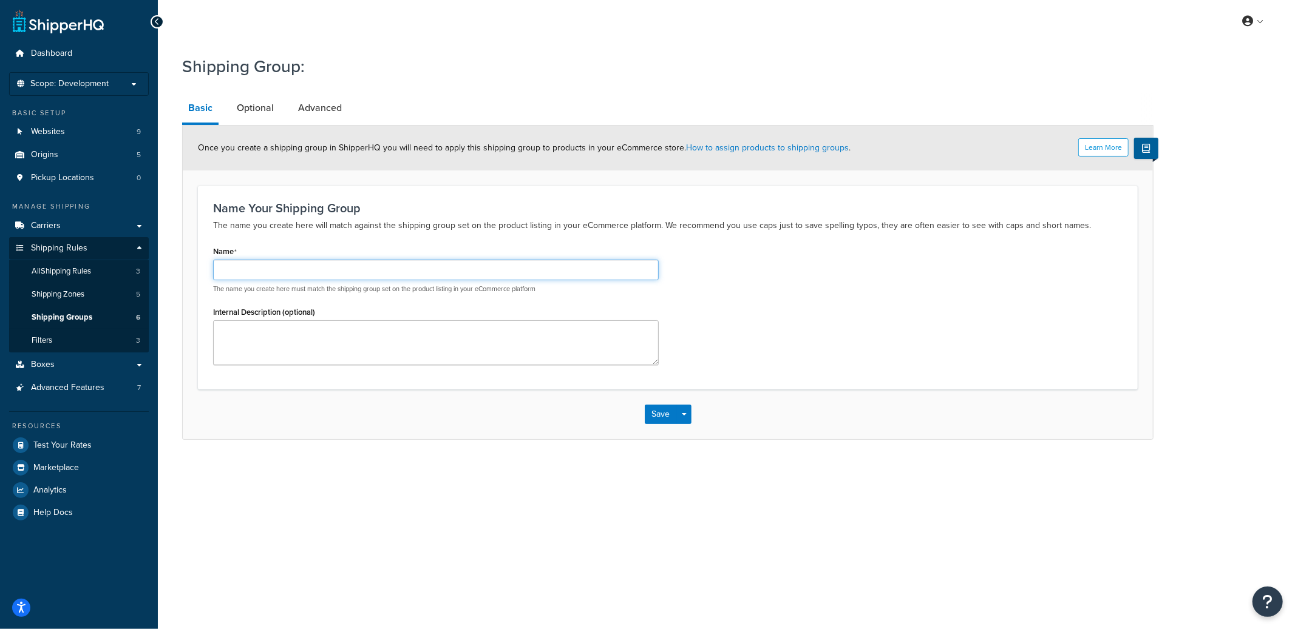
click at [294, 268] on input "Name" at bounding box center [435, 270] width 445 height 21
type input "Group 1"
click at [263, 113] on link "Optional" at bounding box center [255, 107] width 49 height 29
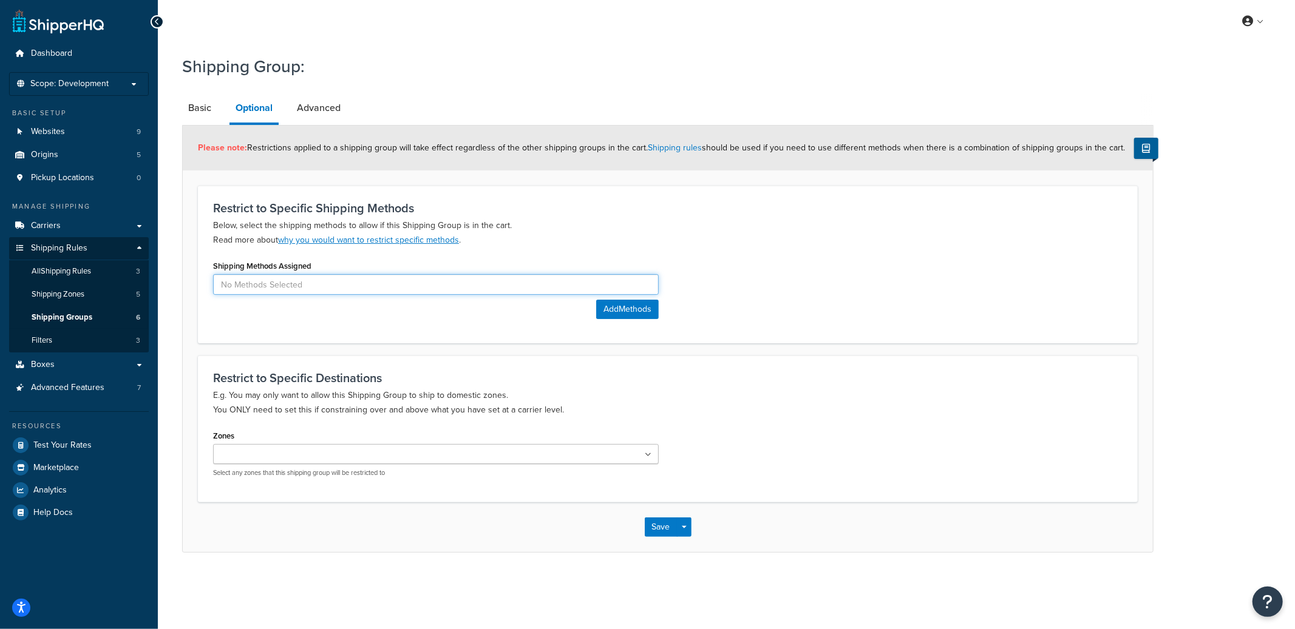
click at [319, 282] on input at bounding box center [435, 284] width 445 height 21
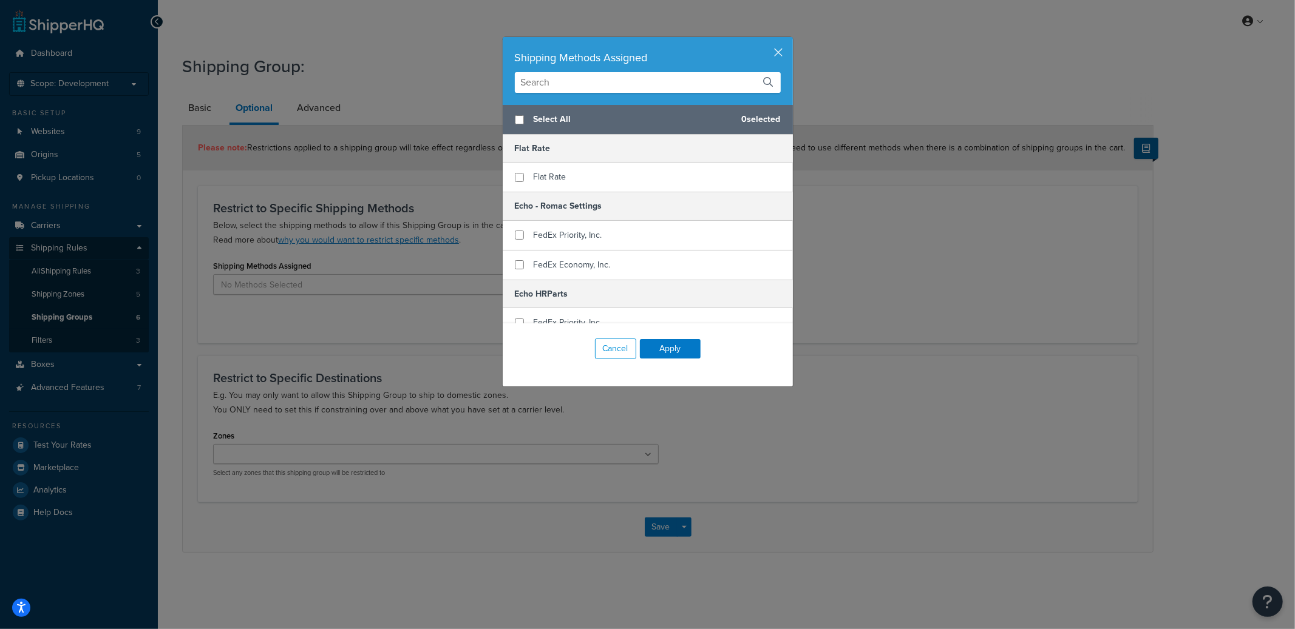
click at [572, 83] on input "text" at bounding box center [648, 82] width 266 height 21
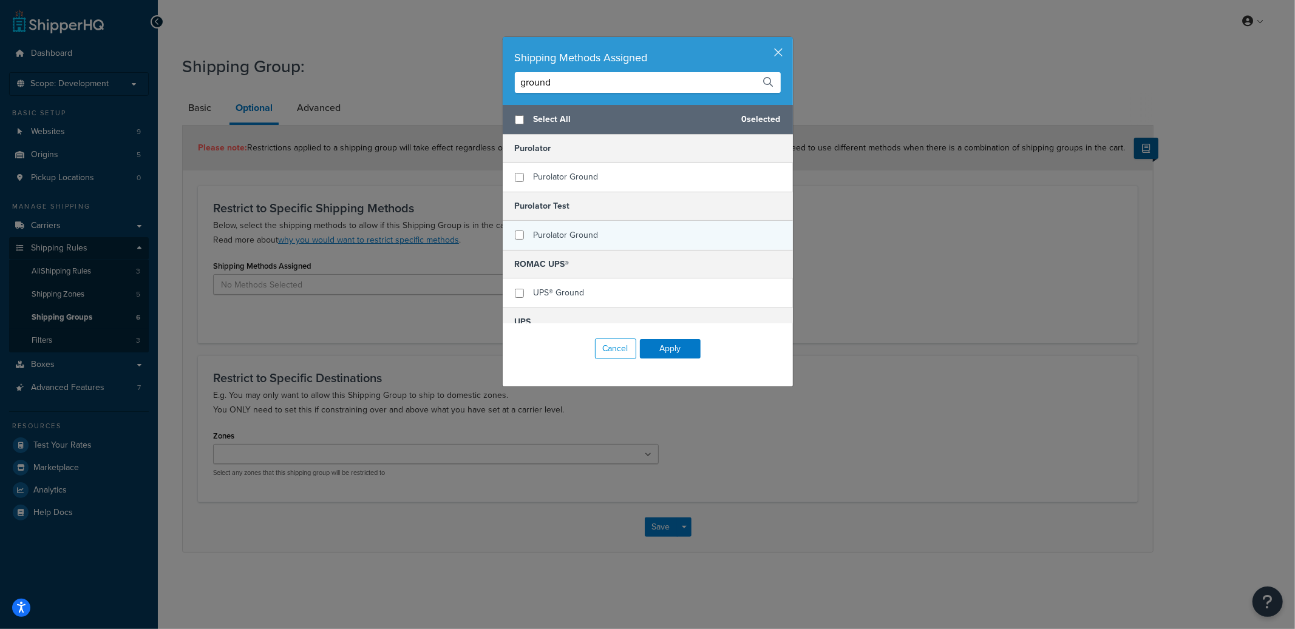
scroll to position [106, 0]
type input "ground"
checkbox input "true"
click at [573, 249] on span "UPS® Ground" at bounding box center [558, 245] width 51 height 13
click at [665, 346] on button "Apply" at bounding box center [670, 348] width 61 height 19
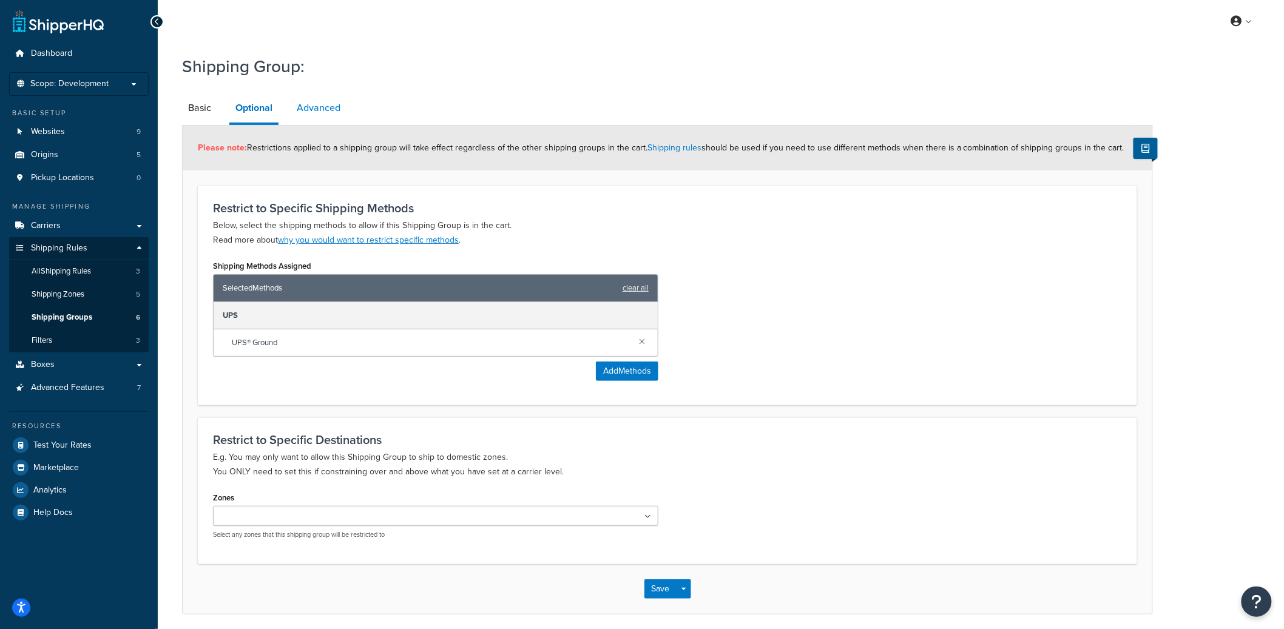
click at [313, 110] on link "Advanced" at bounding box center [319, 107] width 56 height 29
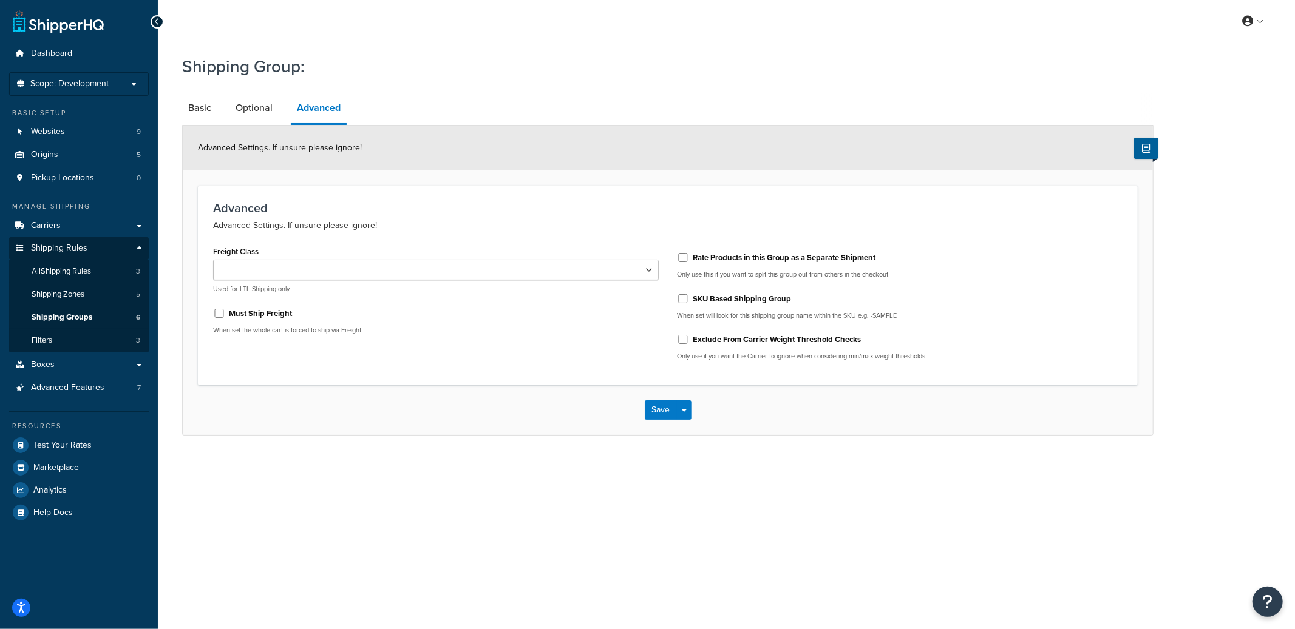
click at [700, 259] on label "Rate Products in this Group as a Separate Shipment" at bounding box center [783, 257] width 183 height 11
click at [689, 259] on input "Rate Products in this Group as a Separate Shipment" at bounding box center [683, 257] width 12 height 9
checkbox input "true"
click at [663, 405] on button "Save" at bounding box center [661, 410] width 33 height 19
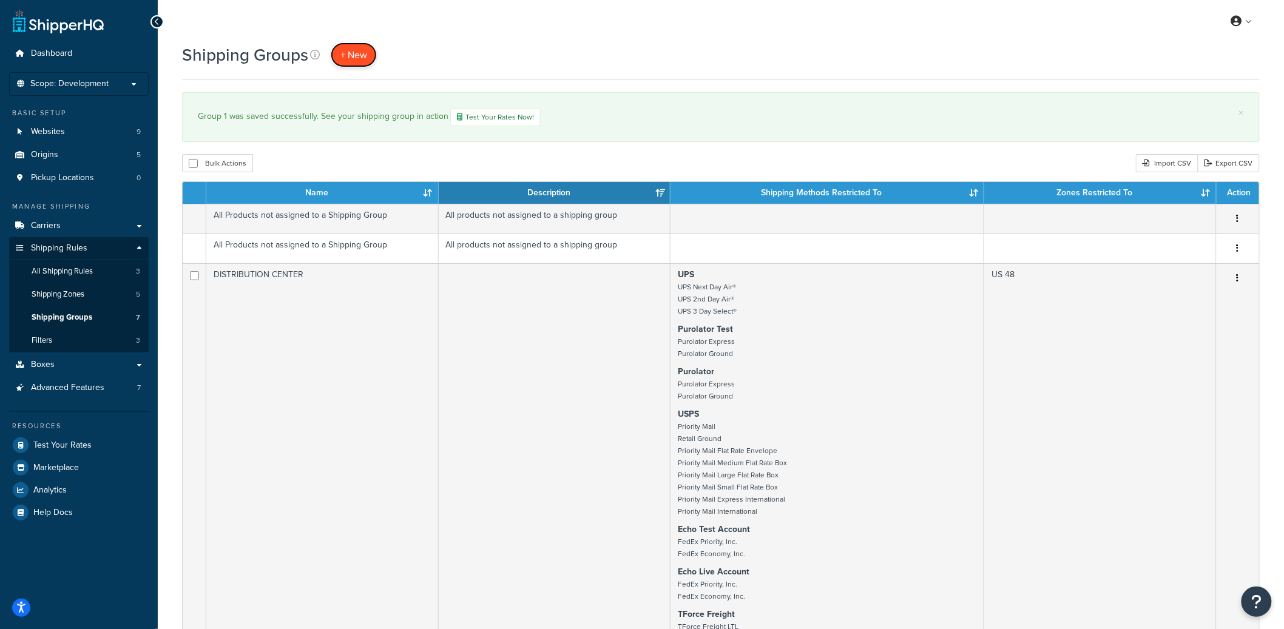
click at [354, 58] on span "+ New" at bounding box center [353, 55] width 27 height 14
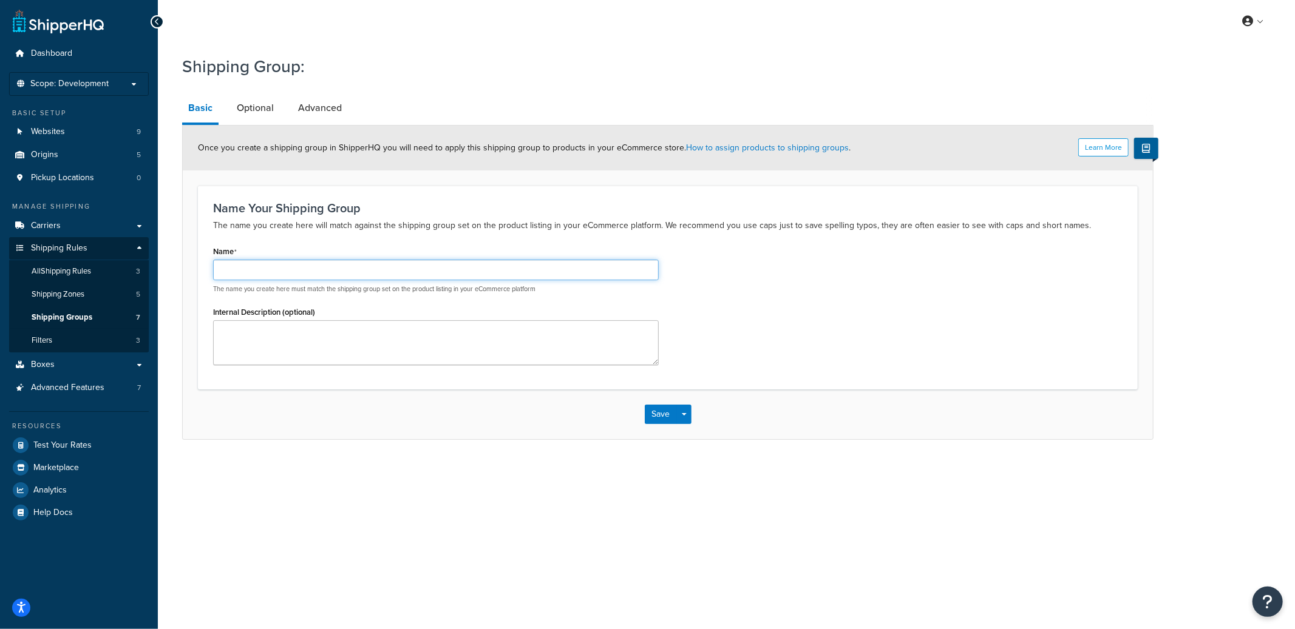
click at [366, 264] on input "Name" at bounding box center [435, 270] width 445 height 21
type input "r"
type input "Ground 2"
click at [316, 103] on link "Advanced" at bounding box center [320, 107] width 56 height 29
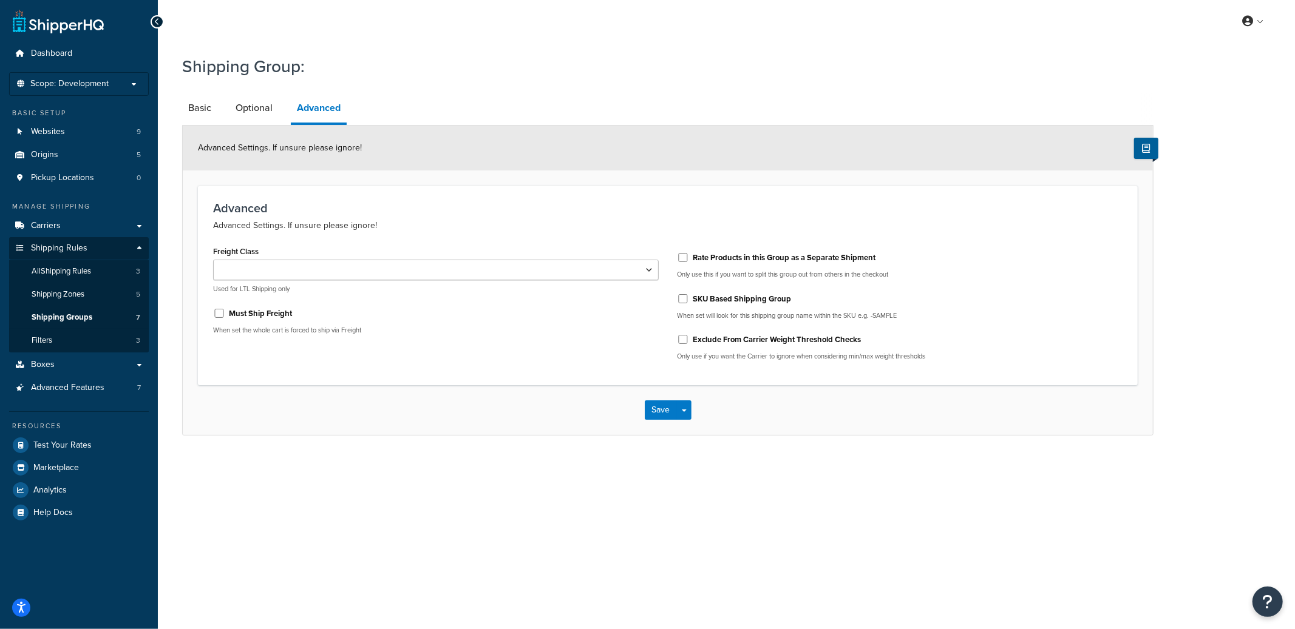
click at [276, 312] on label "Must Ship Freight" at bounding box center [260, 313] width 63 height 11
click at [225, 312] on input "Must Ship Freight" at bounding box center [219, 313] width 12 height 9
checkbox input "true"
click at [680, 255] on input "Rate Products in this Group as a Separate Shipment" at bounding box center [683, 257] width 12 height 9
checkbox input "true"
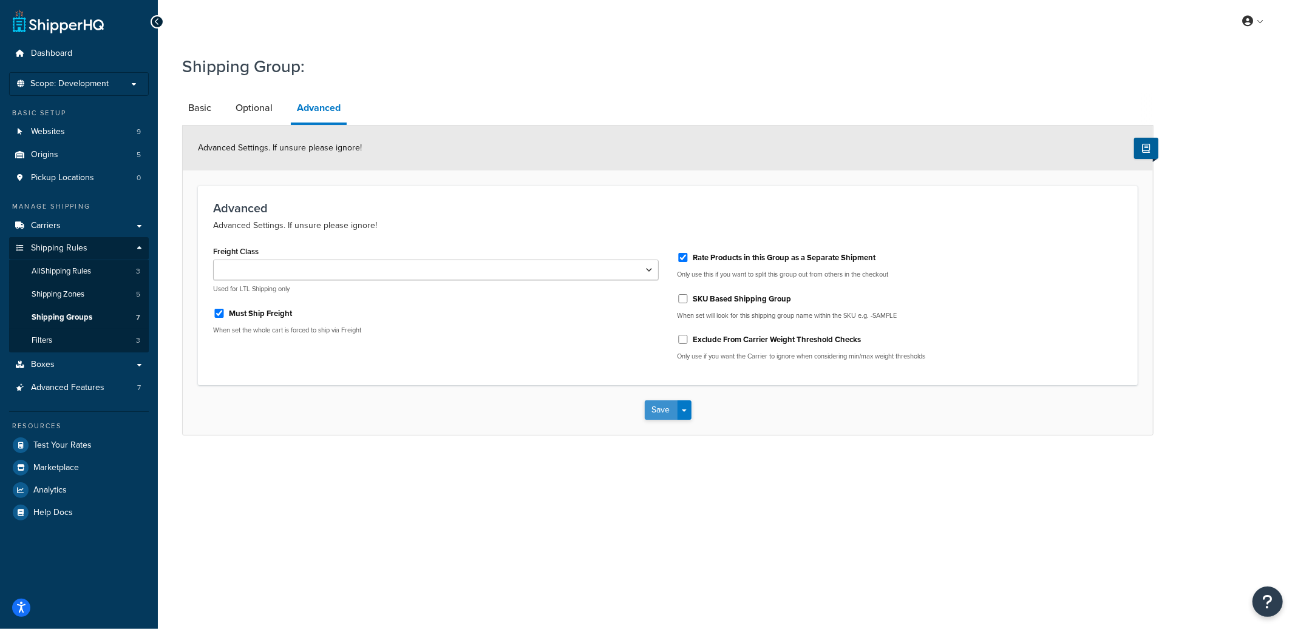
click at [658, 404] on button "Save" at bounding box center [661, 410] width 33 height 19
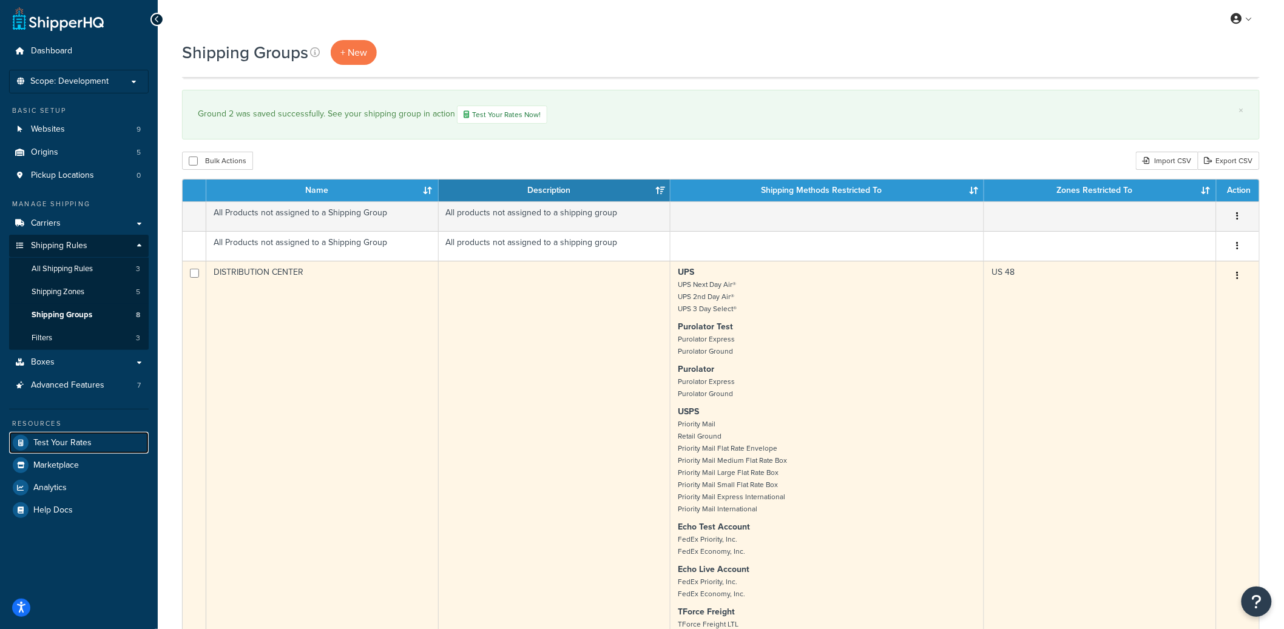
scroll to position [793, 0]
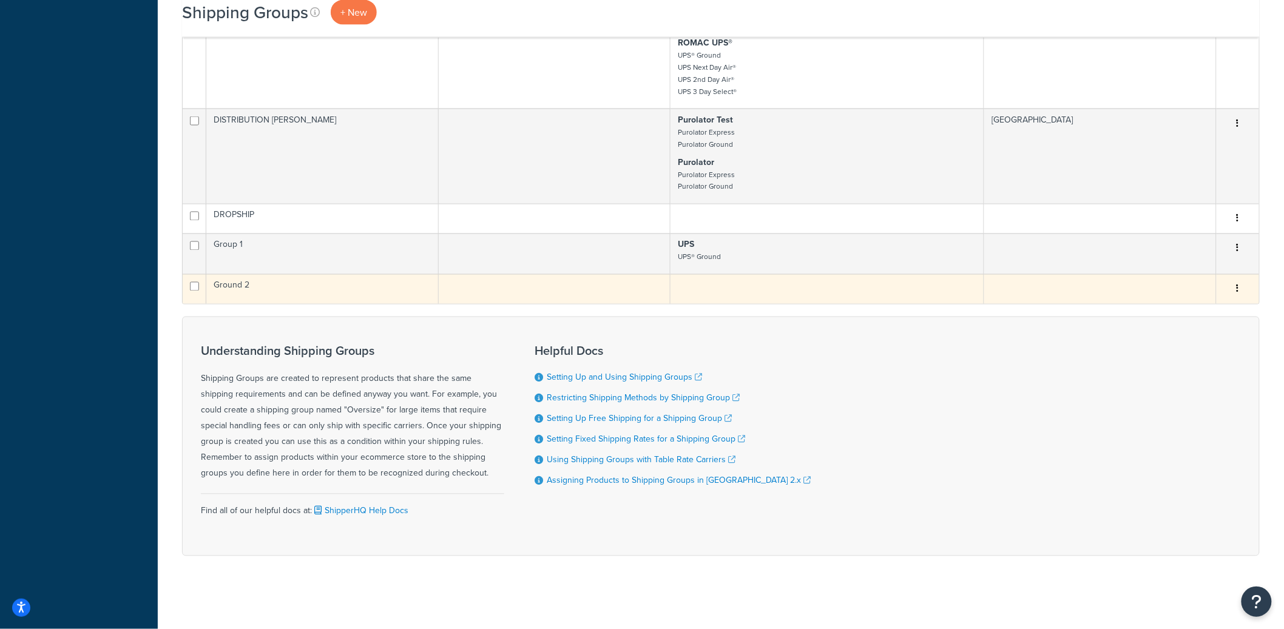
click at [368, 285] on td "Ground 2" at bounding box center [322, 289] width 232 height 30
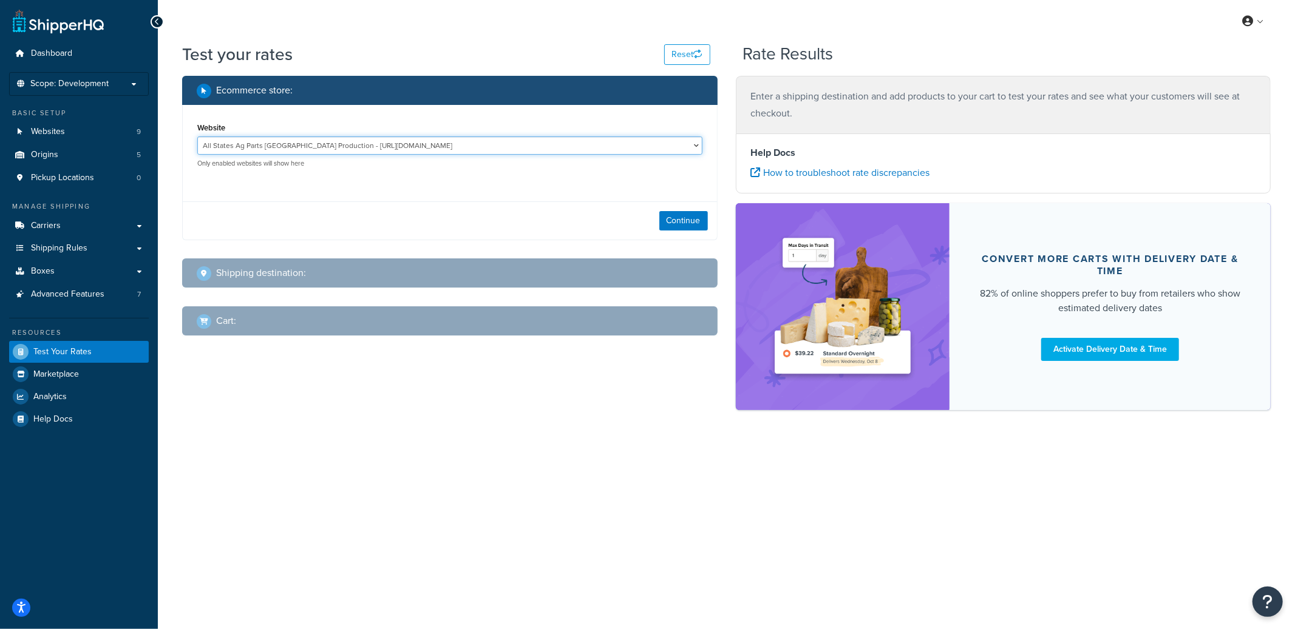
click at [291, 147] on select "All States Ag Parts [GEOGRAPHIC_DATA] Production - [URL][DOMAIN_NAME] All State…" at bounding box center [449, 146] width 505 height 18
select select "d9b6cf961e02cb6a8d2d44048b28dea6"
click at [197, 137] on select "All States Ag Parts [GEOGRAPHIC_DATA] Production - [URL][DOMAIN_NAME] All State…" at bounding box center [449, 146] width 505 height 18
click at [680, 215] on button "Continue" at bounding box center [683, 220] width 49 height 19
select select "TX"
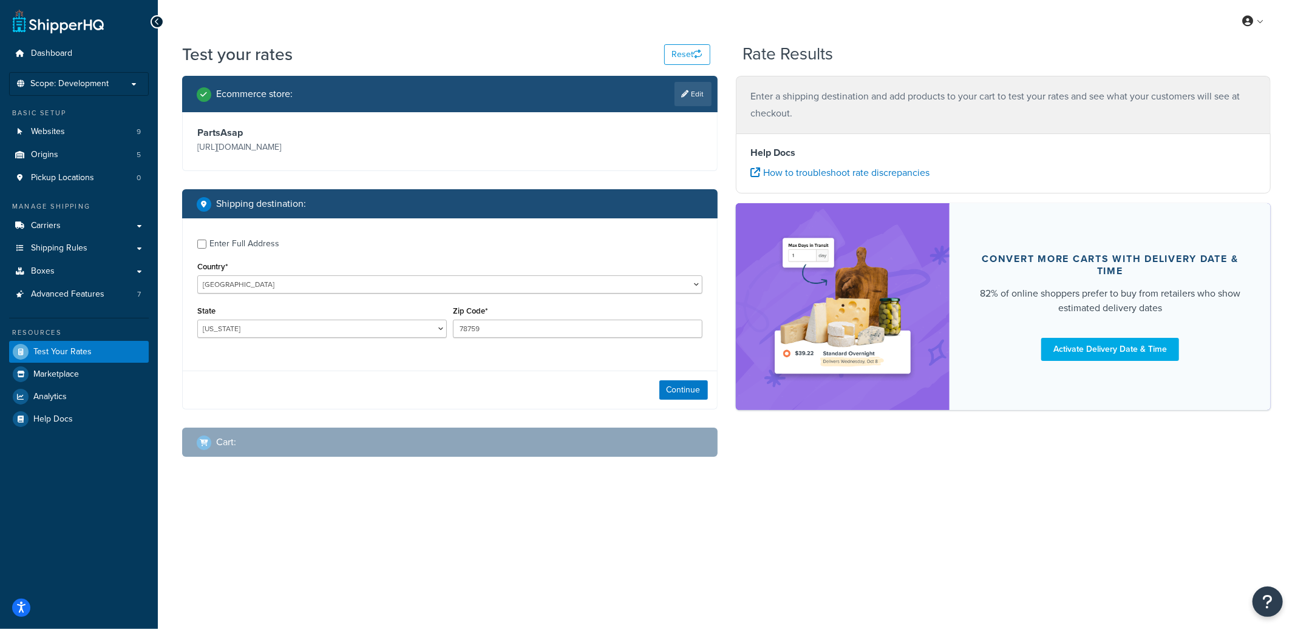
click at [251, 252] on div "Enter Full Address" at bounding box center [244, 243] width 70 height 17
click at [206, 249] on input "Enter Full Address" at bounding box center [201, 244] width 9 height 9
checkbox input "true"
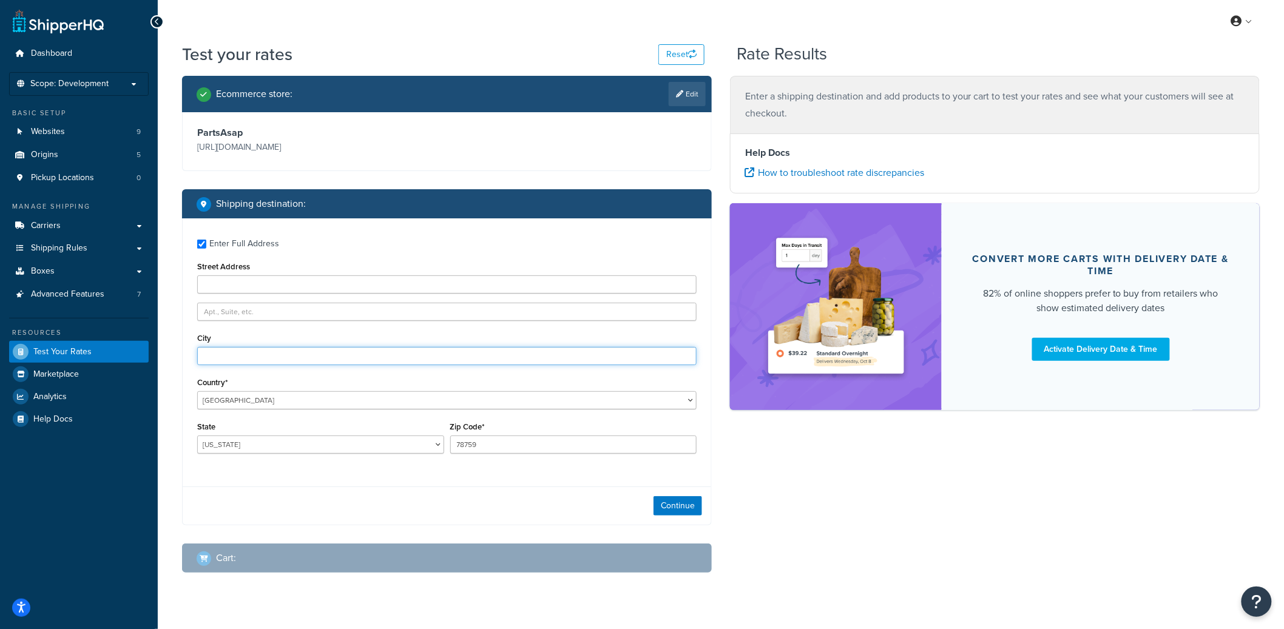
click at [234, 361] on input "City" at bounding box center [446, 356] width 499 height 18
type input "Austin"
click at [679, 503] on button "Continue" at bounding box center [678, 505] width 49 height 19
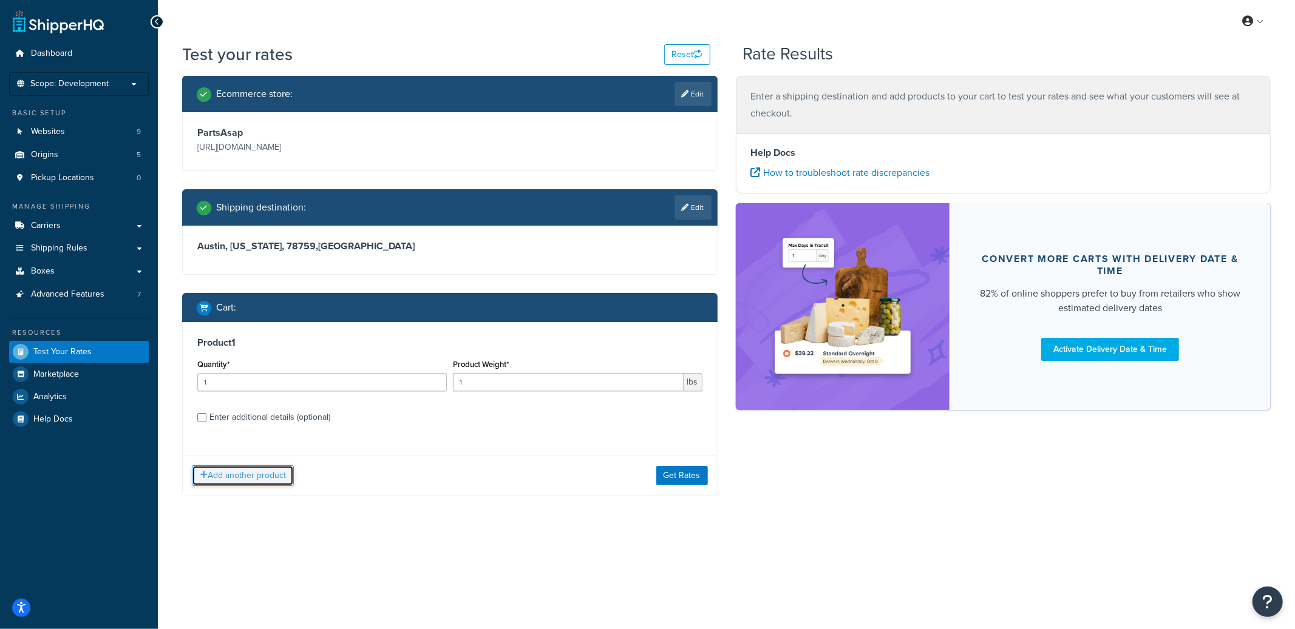
click at [267, 472] on button "Add another product" at bounding box center [243, 475] width 102 height 21
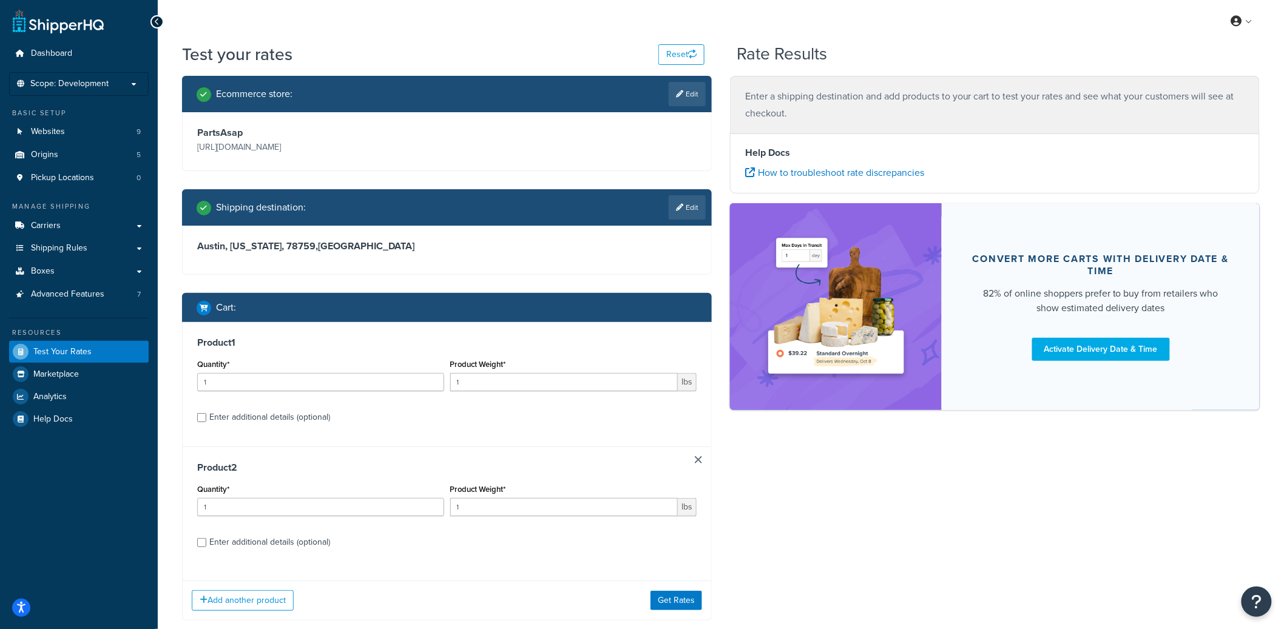
click at [280, 419] on div "Enter additional details (optional)" at bounding box center [269, 417] width 121 height 17
click at [206, 419] on input "Enter additional details (optional)" at bounding box center [201, 417] width 9 height 9
checkbox input "true"
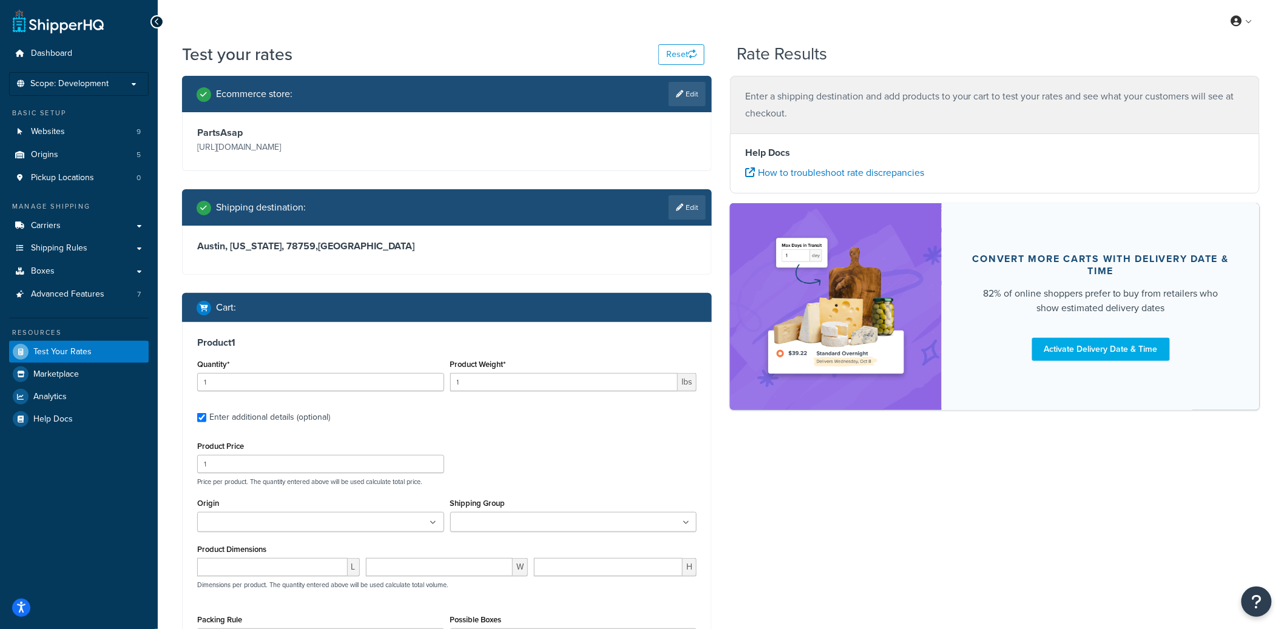
click at [494, 516] on input "Shipping Group" at bounding box center [507, 522] width 107 height 13
type input "group"
click at [537, 470] on div "Product Price 1 Price per product. The quantity entered above will be used calc…" at bounding box center [447, 462] width 506 height 48
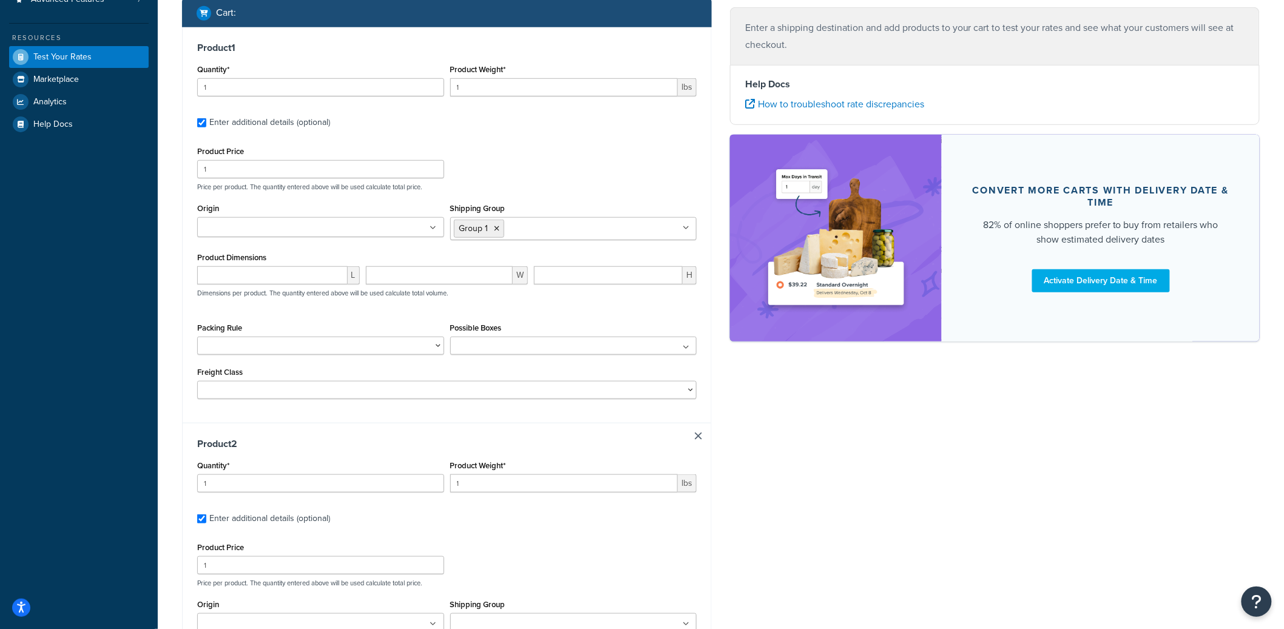
scroll to position [325, 0]
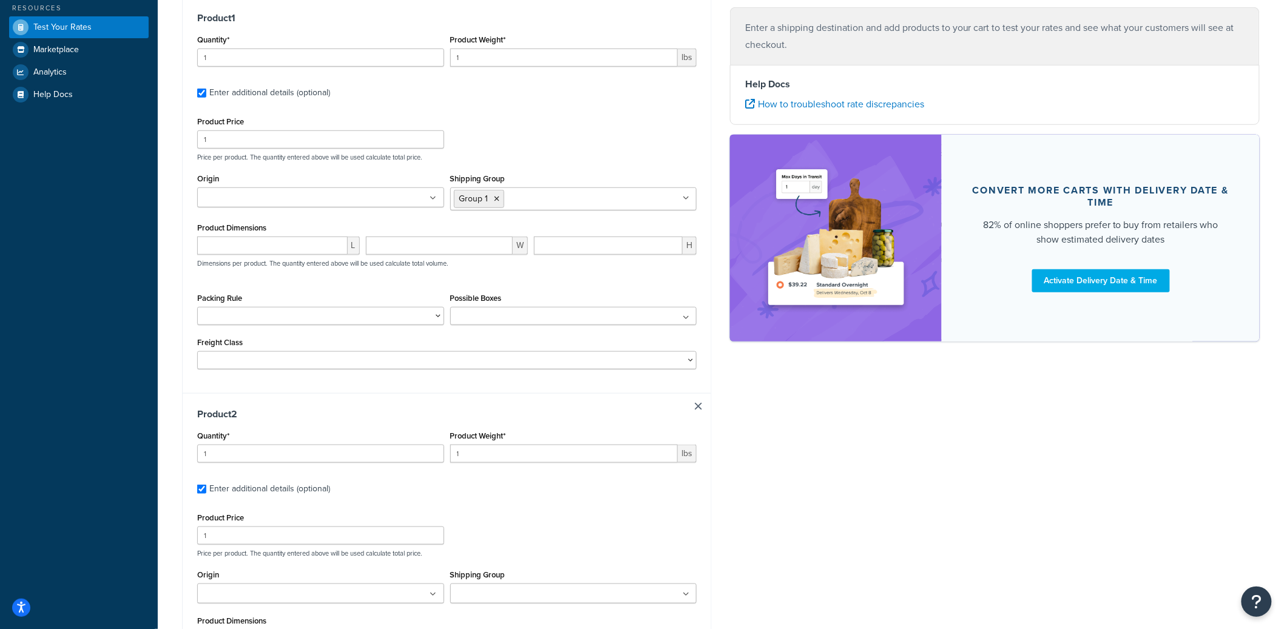
click at [494, 590] on input "Shipping Group" at bounding box center [507, 594] width 107 height 13
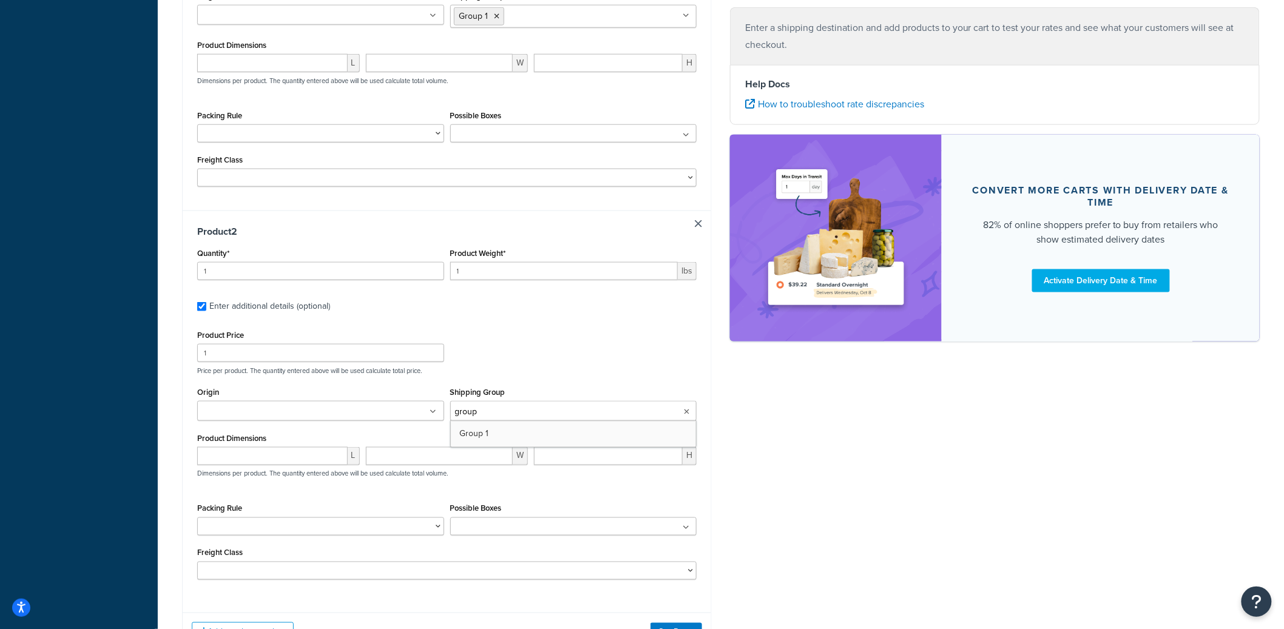
scroll to position [544, 0]
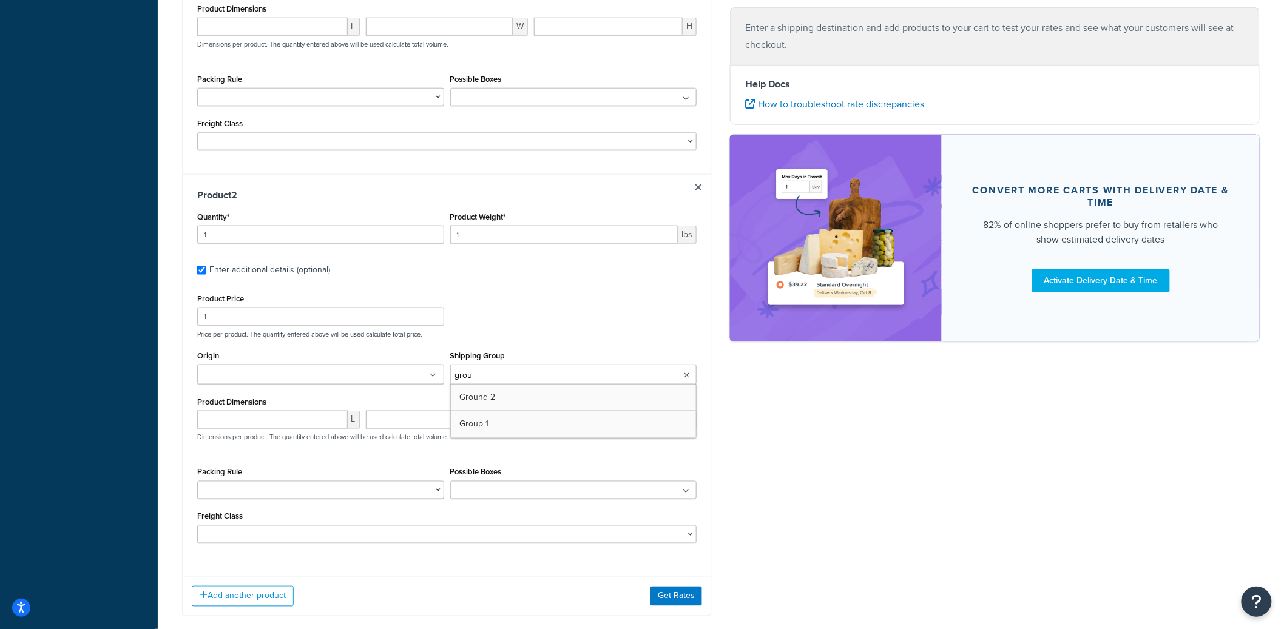
type input "gro"
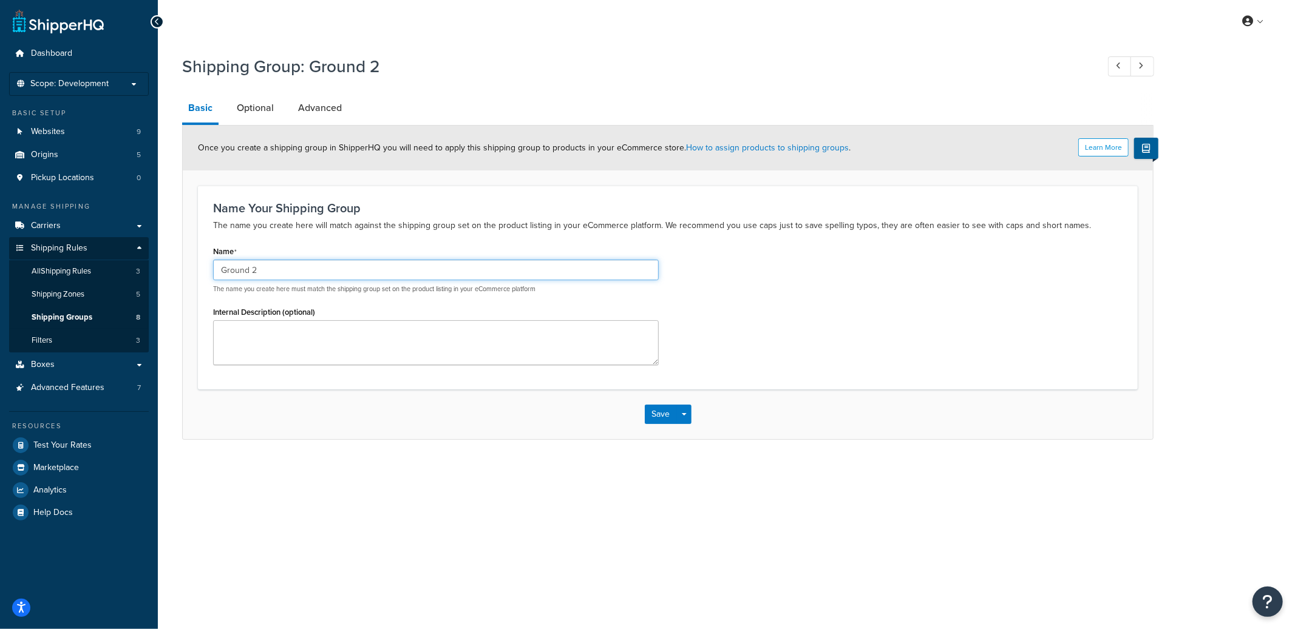
click at [247, 271] on input "Ground 2" at bounding box center [435, 270] width 445 height 21
type input "Group 2"
click at [660, 410] on button "Save" at bounding box center [661, 414] width 33 height 19
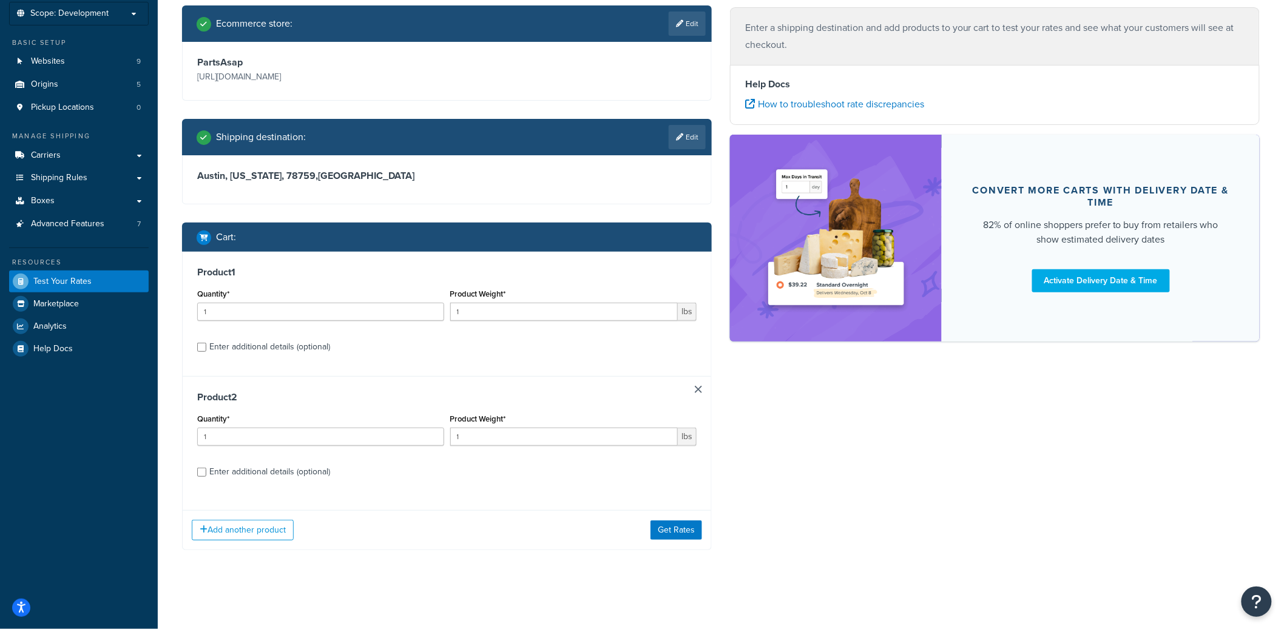
click at [297, 346] on div "Enter additional details (optional)" at bounding box center [269, 347] width 121 height 17
click at [206, 346] on input "Enter additional details (optional)" at bounding box center [201, 347] width 9 height 9
checkbox input "true"
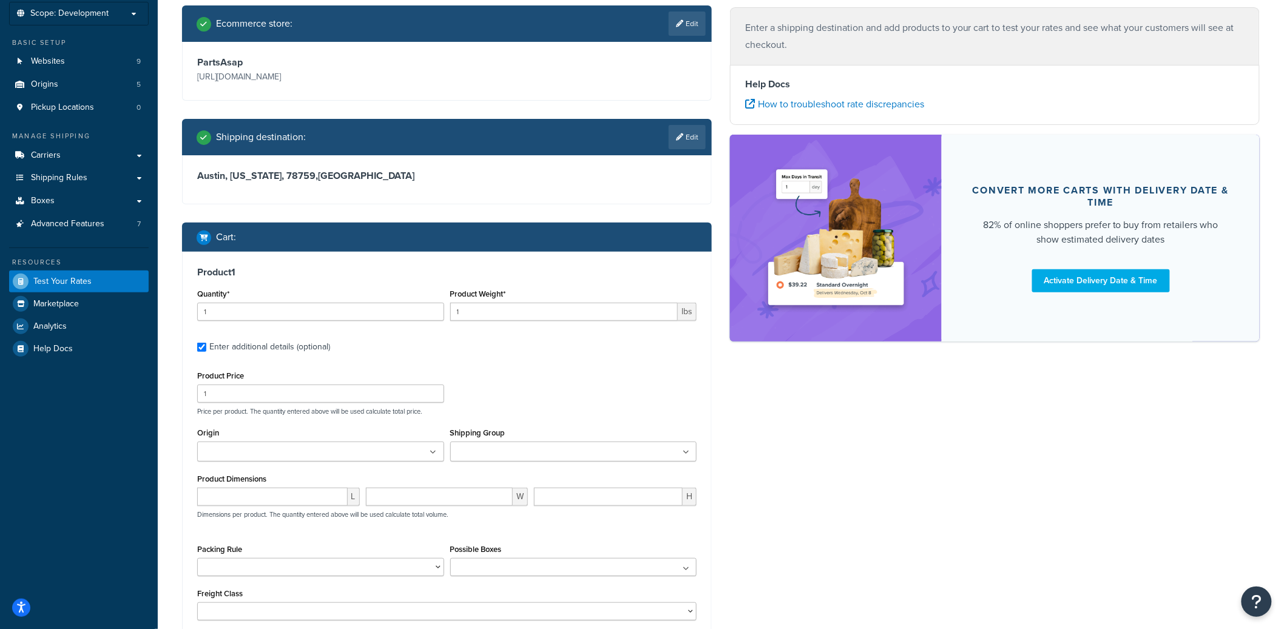
click at [518, 456] on input "Shipping Group" at bounding box center [507, 452] width 107 height 13
type input "gr"
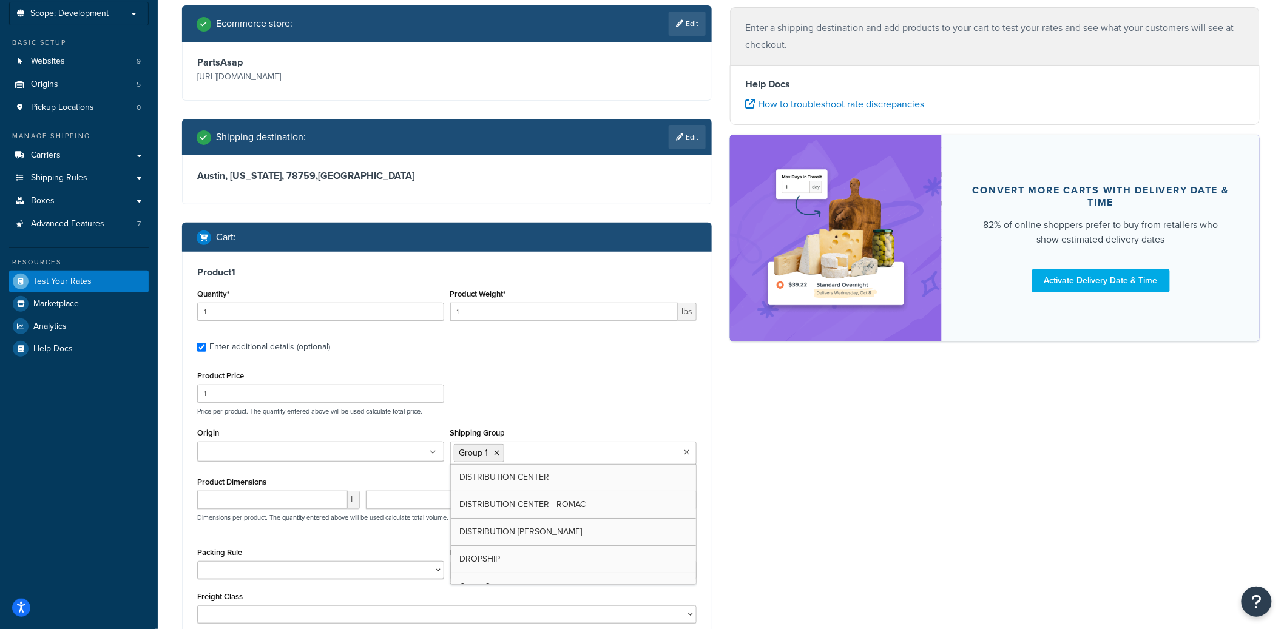
click at [554, 379] on div "Product Price 1 Price per product. The quantity entered above will be used calc…" at bounding box center [447, 392] width 506 height 48
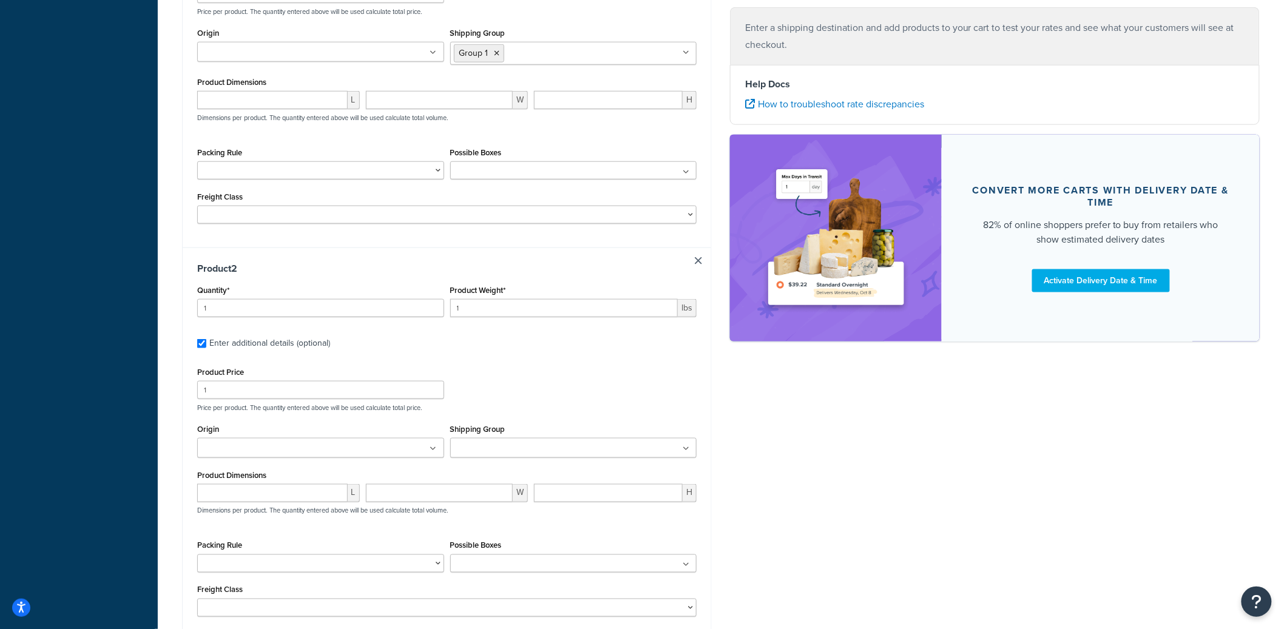
click at [509, 447] on input "Shipping Group" at bounding box center [507, 448] width 107 height 13
type input "gr"
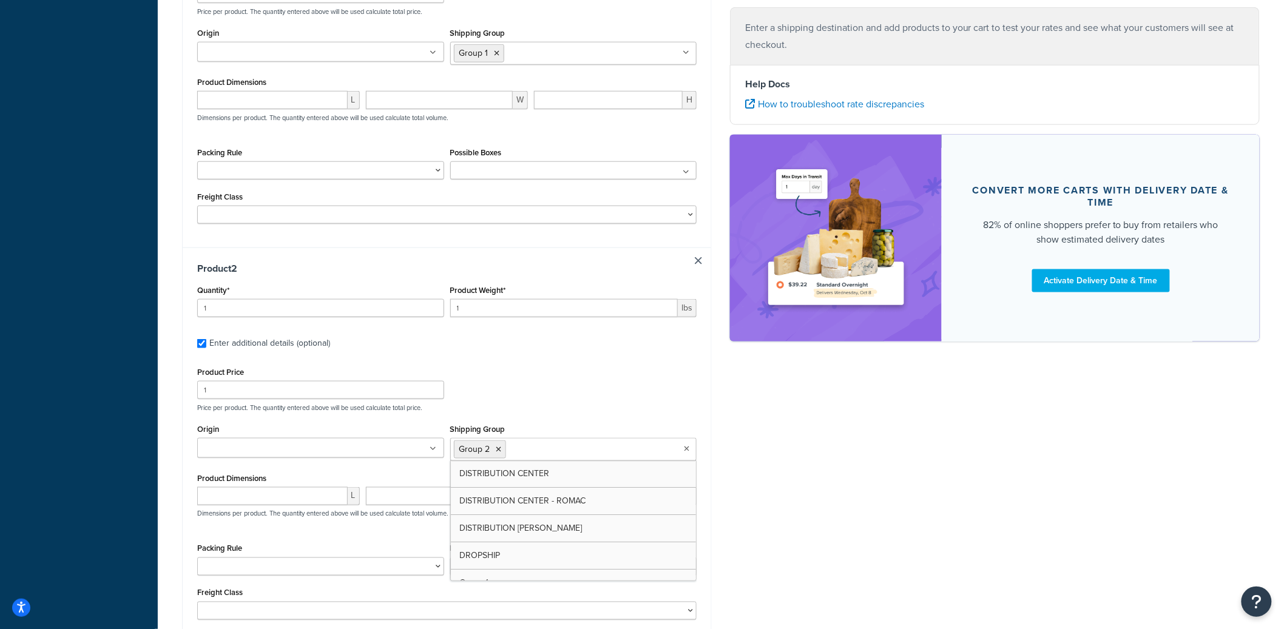
click at [574, 410] on p "Price per product. The quantity entered above will be used calculate total pric…" at bounding box center [447, 408] width 506 height 8
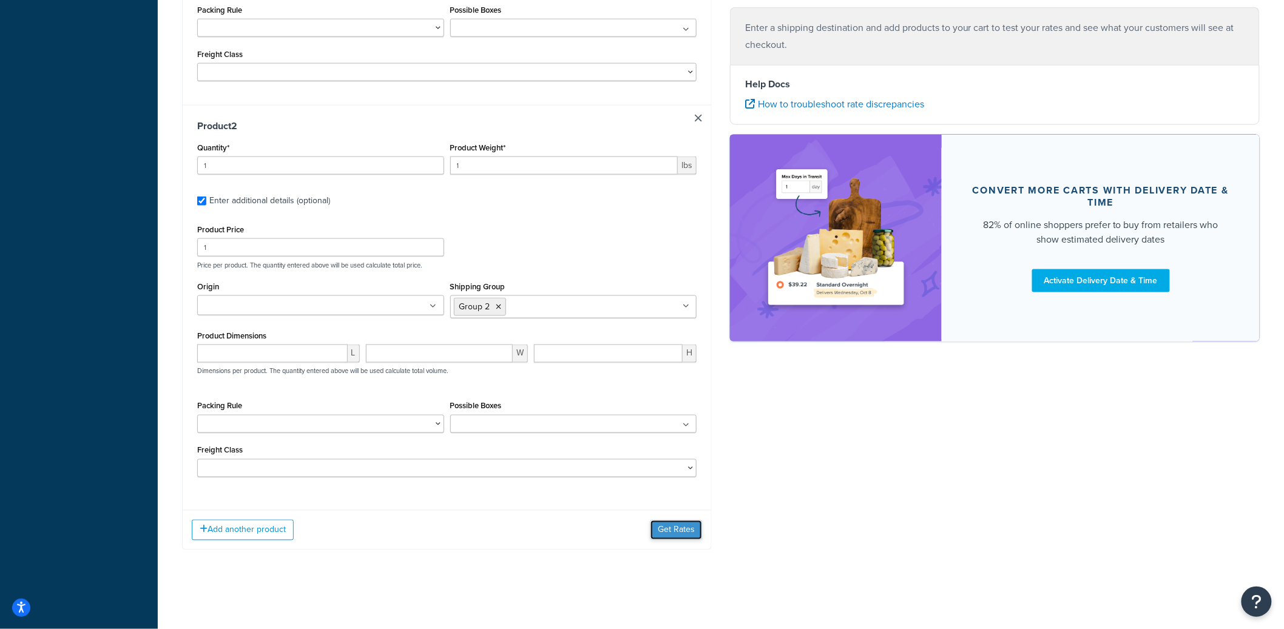
click at [676, 528] on button "Get Rates" at bounding box center [677, 530] width 52 height 19
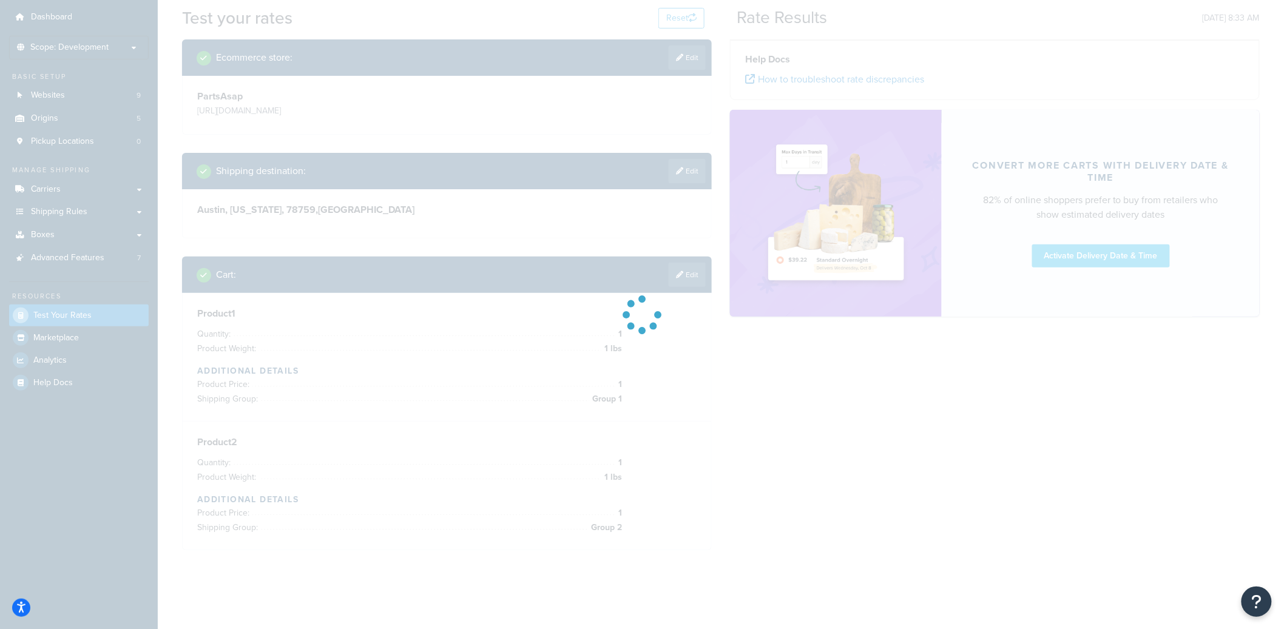
scroll to position [36, 0]
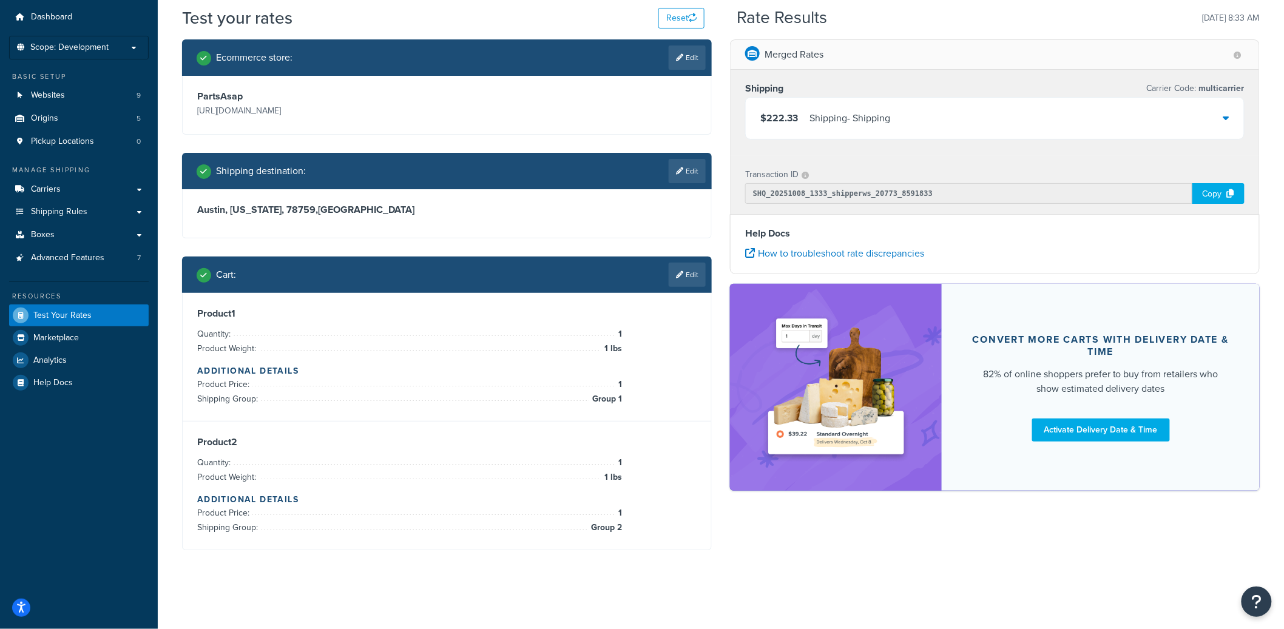
click at [927, 130] on div "$222.33 Shipping - Shipping" at bounding box center [995, 118] width 498 height 41
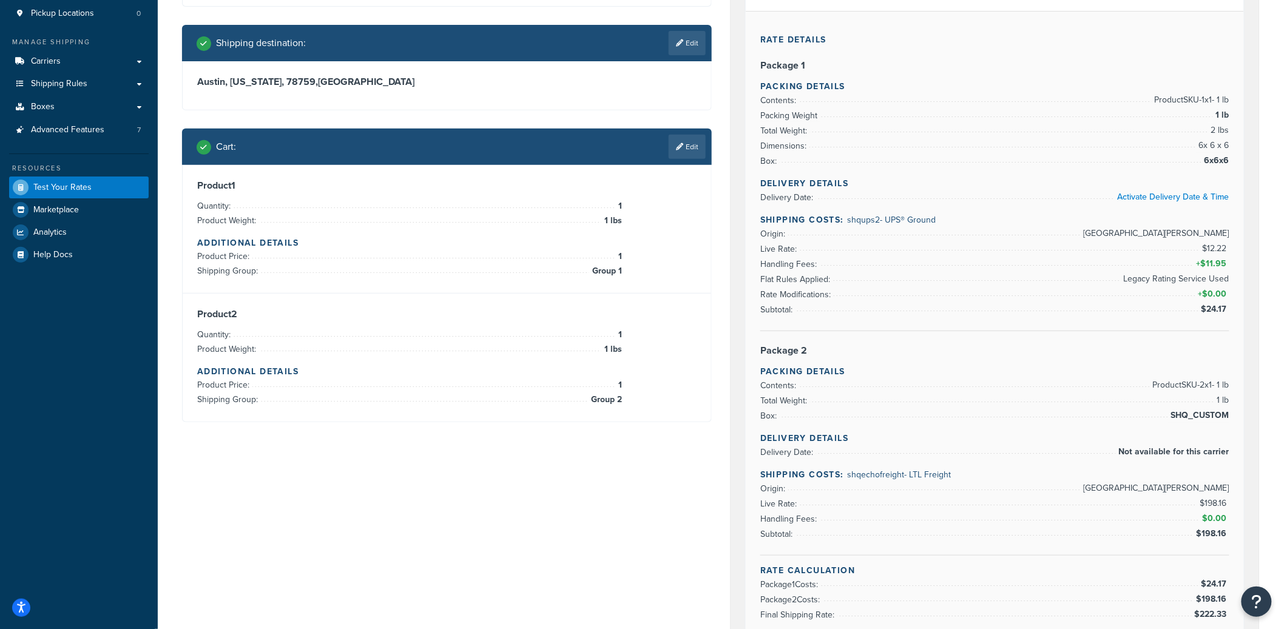
scroll to position [162, 0]
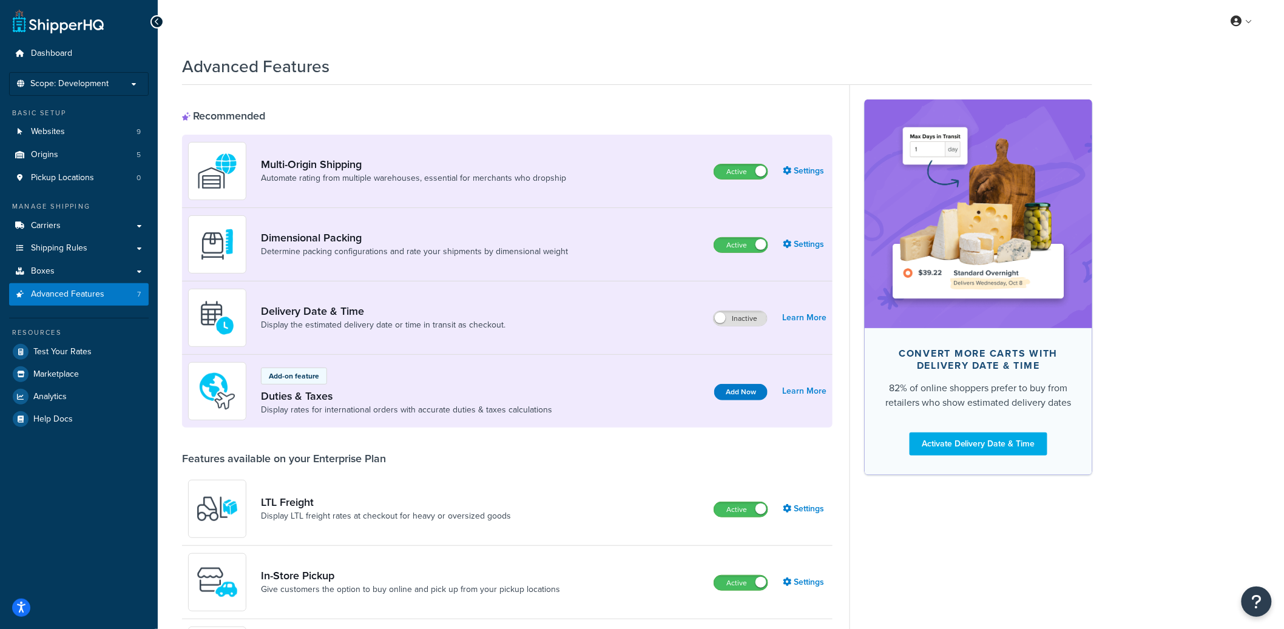
click at [742, 182] on div "Multi-Origin Shipping Automate rating from multiple warehouses, essential for m…" at bounding box center [507, 171] width 651 height 73
click at [748, 174] on label "Active" at bounding box center [740, 171] width 53 height 15
click at [748, 174] on label "Inactive" at bounding box center [740, 171] width 53 height 15
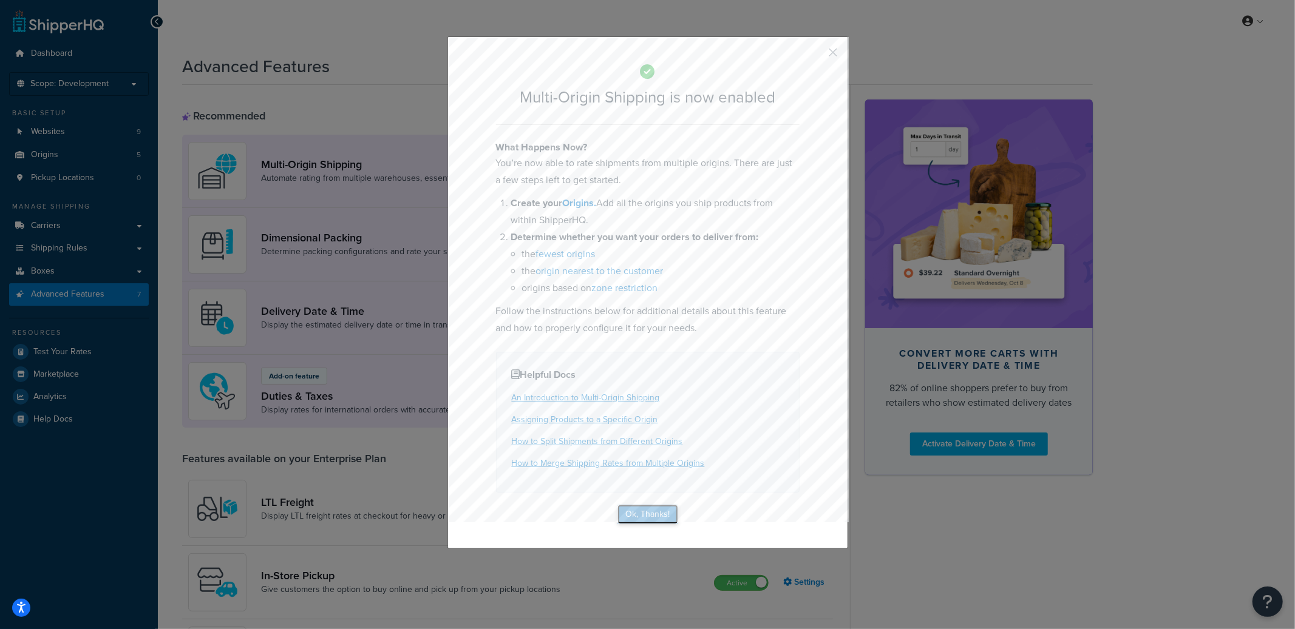
click at [632, 509] on button "Ok, Thanks!" at bounding box center [647, 514] width 61 height 19
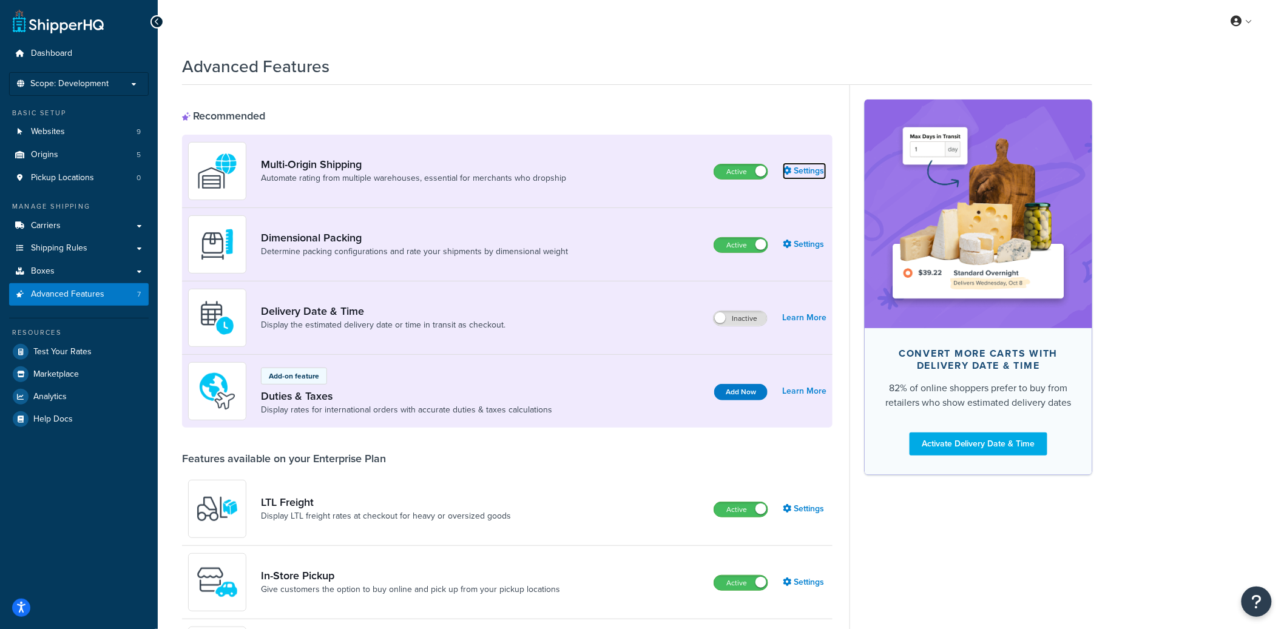
click at [813, 174] on link "Settings" at bounding box center [805, 171] width 44 height 17
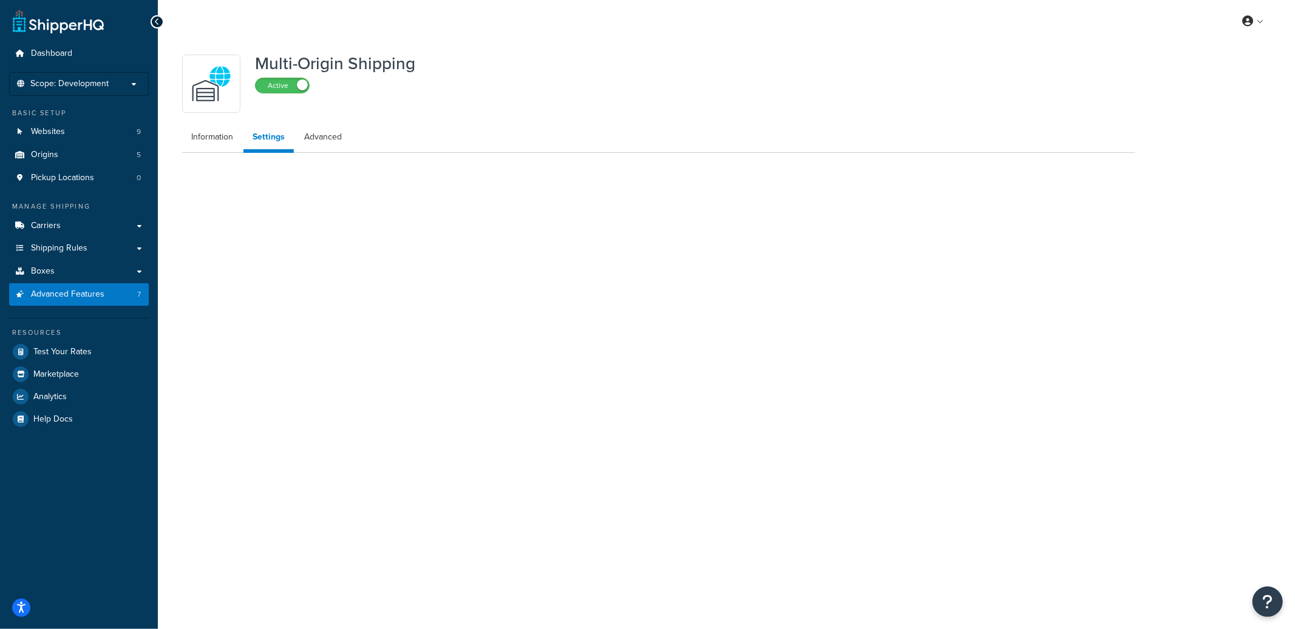
select select "false"
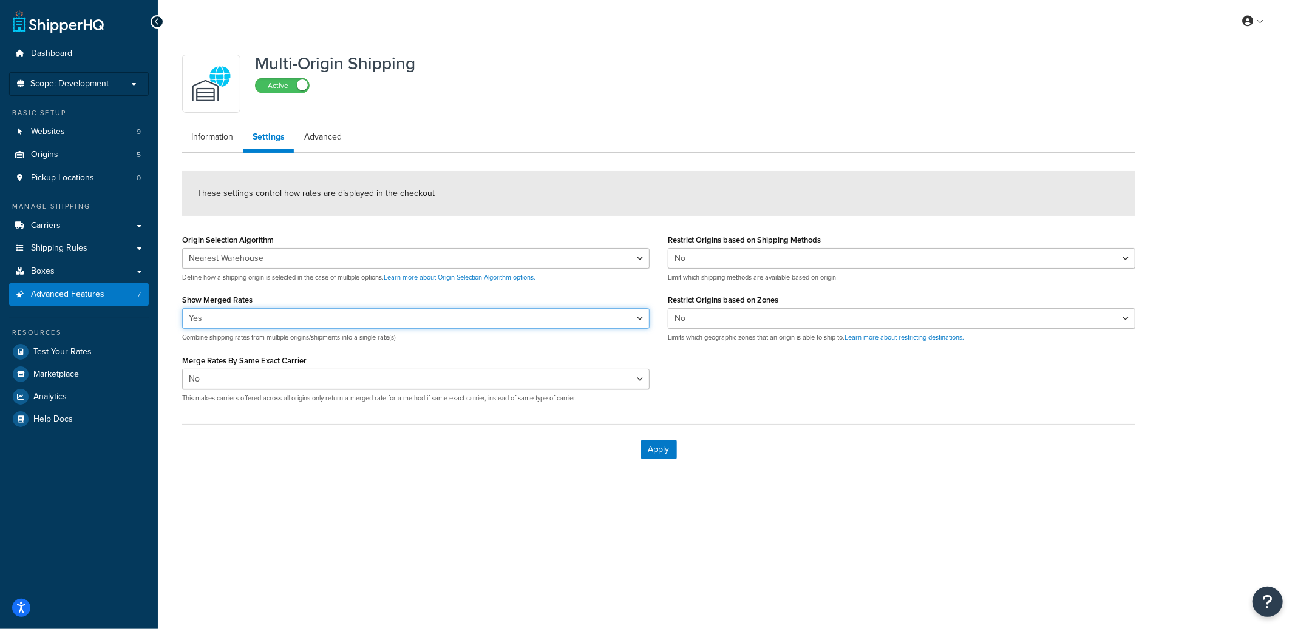
click at [266, 310] on select "Yes No" at bounding box center [415, 318] width 467 height 21
select select "false"
click at [182, 308] on select "Yes No" at bounding box center [415, 318] width 467 height 21
click at [655, 444] on button "Apply" at bounding box center [659, 449] width 36 height 19
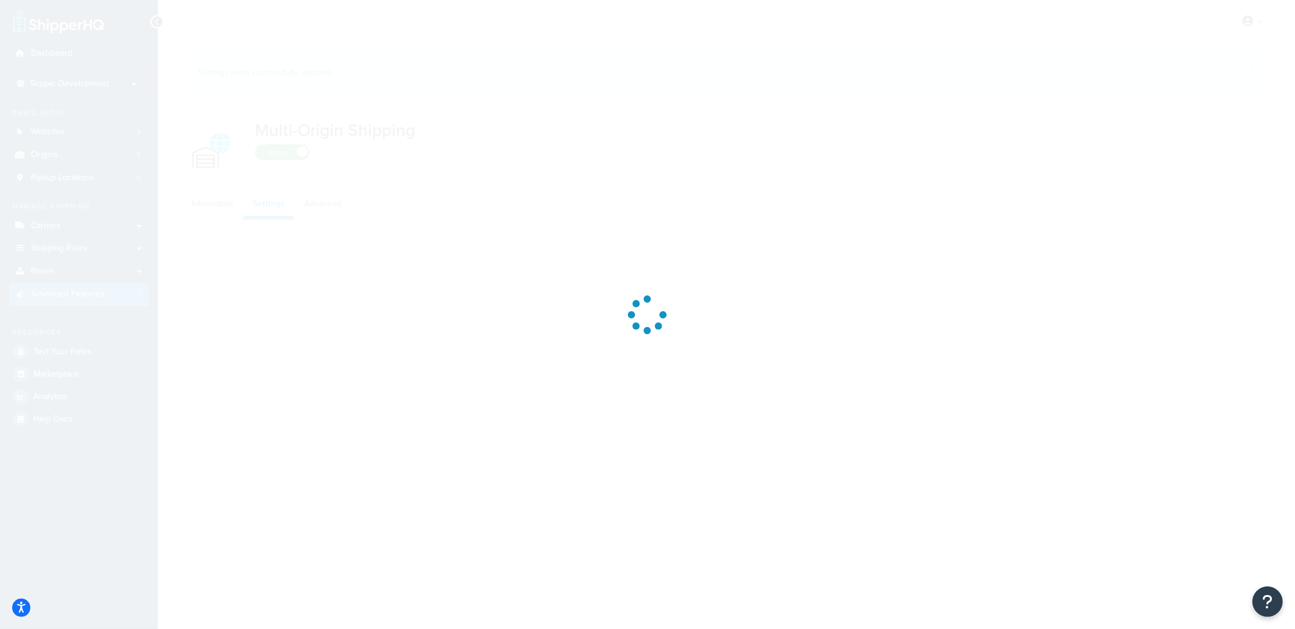
select select "false"
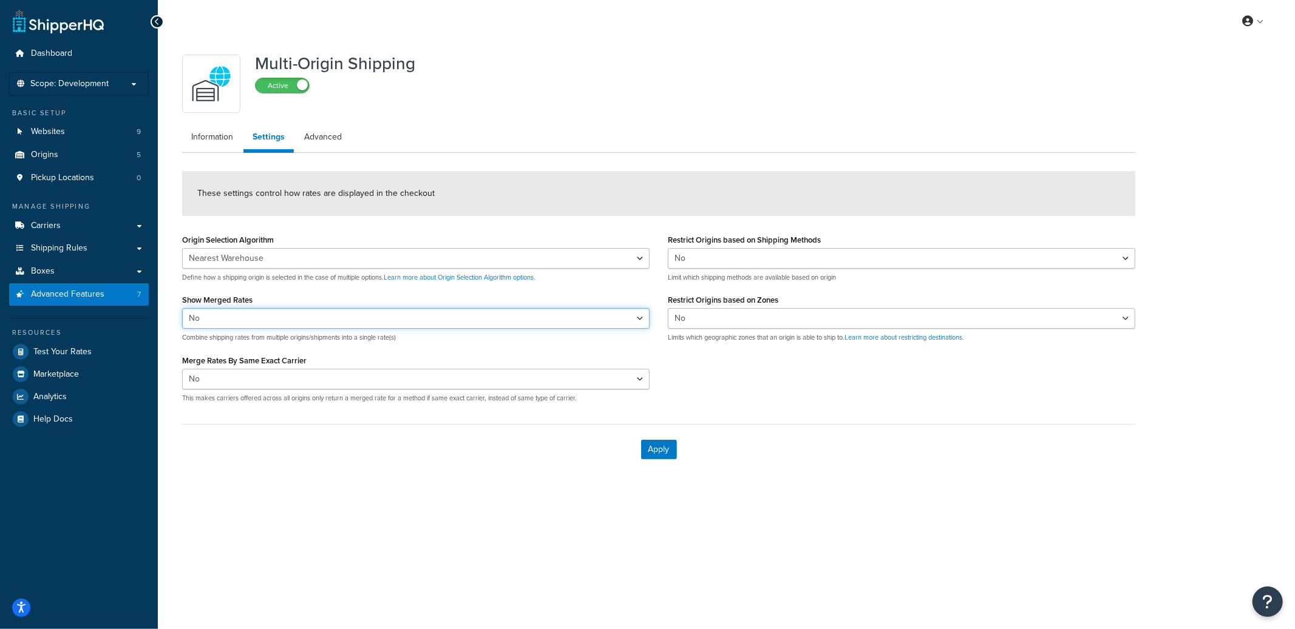
click at [345, 327] on select "Yes No" at bounding box center [415, 318] width 467 height 21
select select "true"
click at [182, 308] on select "Yes No" at bounding box center [415, 318] width 467 height 21
click at [669, 445] on button "Apply" at bounding box center [659, 449] width 36 height 19
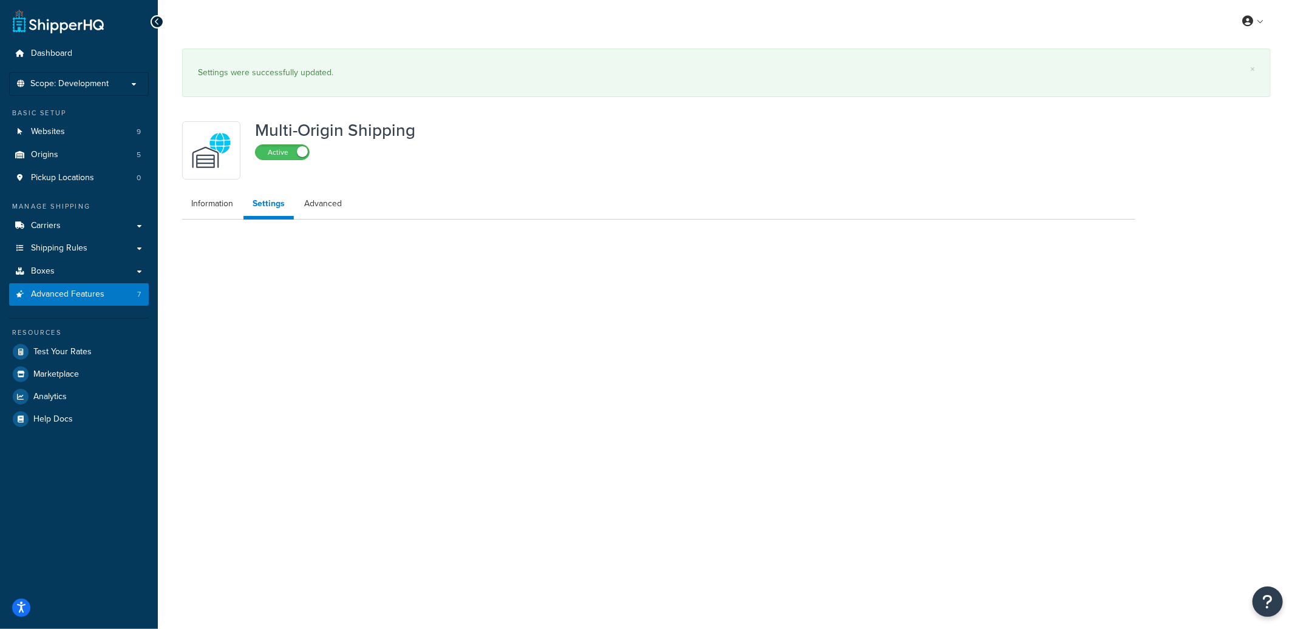
select select "false"
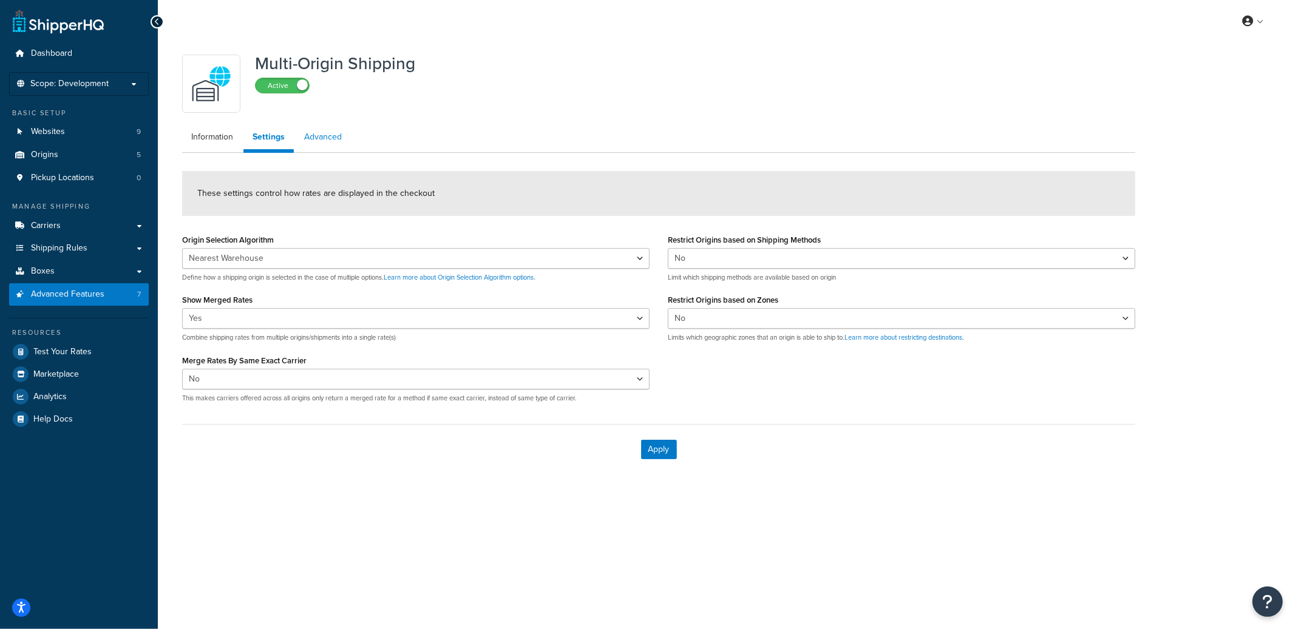
click at [337, 140] on link "Advanced" at bounding box center [323, 137] width 56 height 24
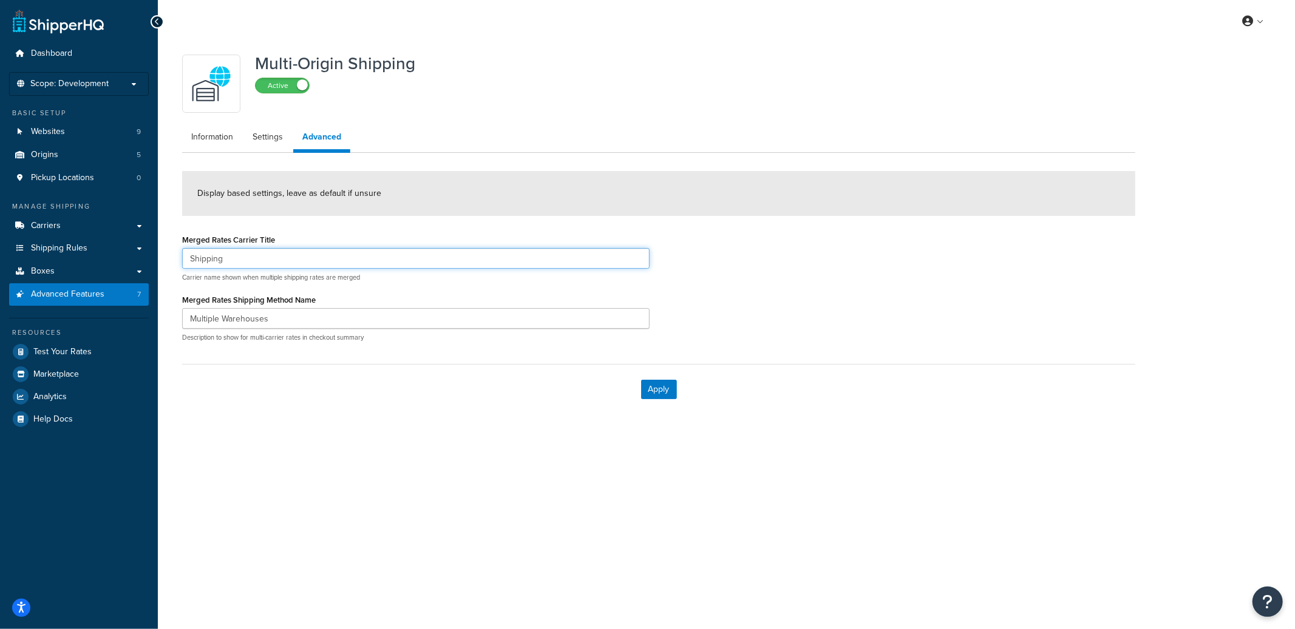
click at [228, 254] on input "Shipping" at bounding box center [415, 258] width 467 height 21
type input "Auto-Merge"
click at [672, 394] on button "Apply" at bounding box center [659, 389] width 36 height 19
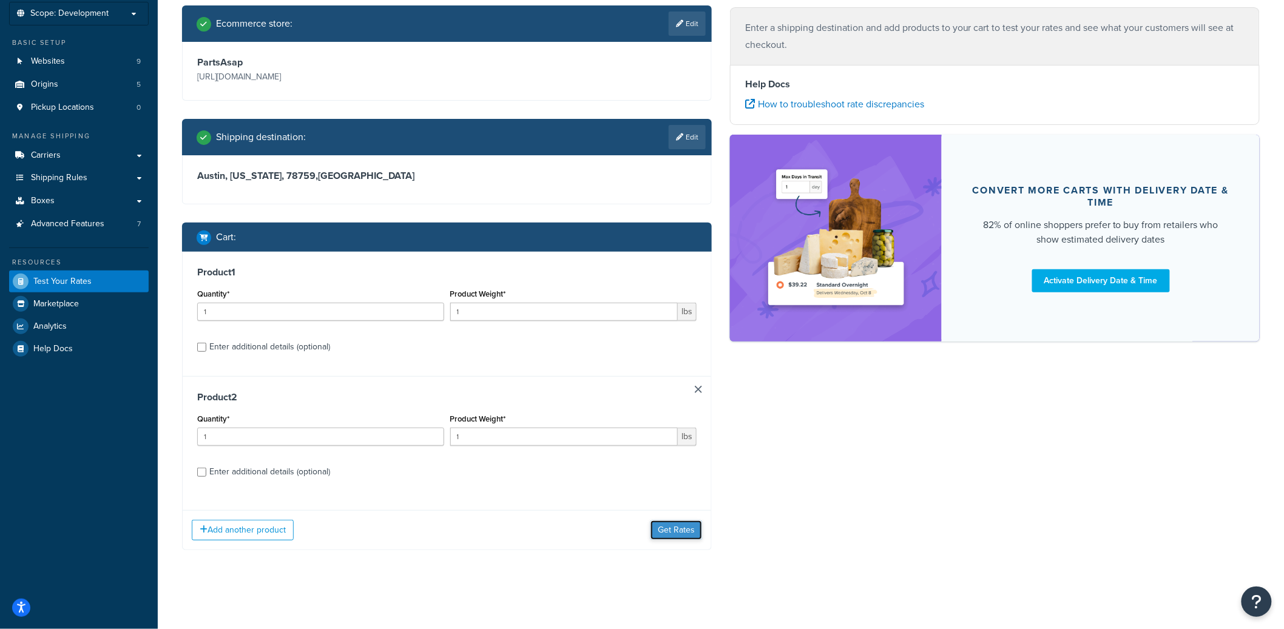
click at [679, 527] on button "Get Rates" at bounding box center [677, 530] width 52 height 19
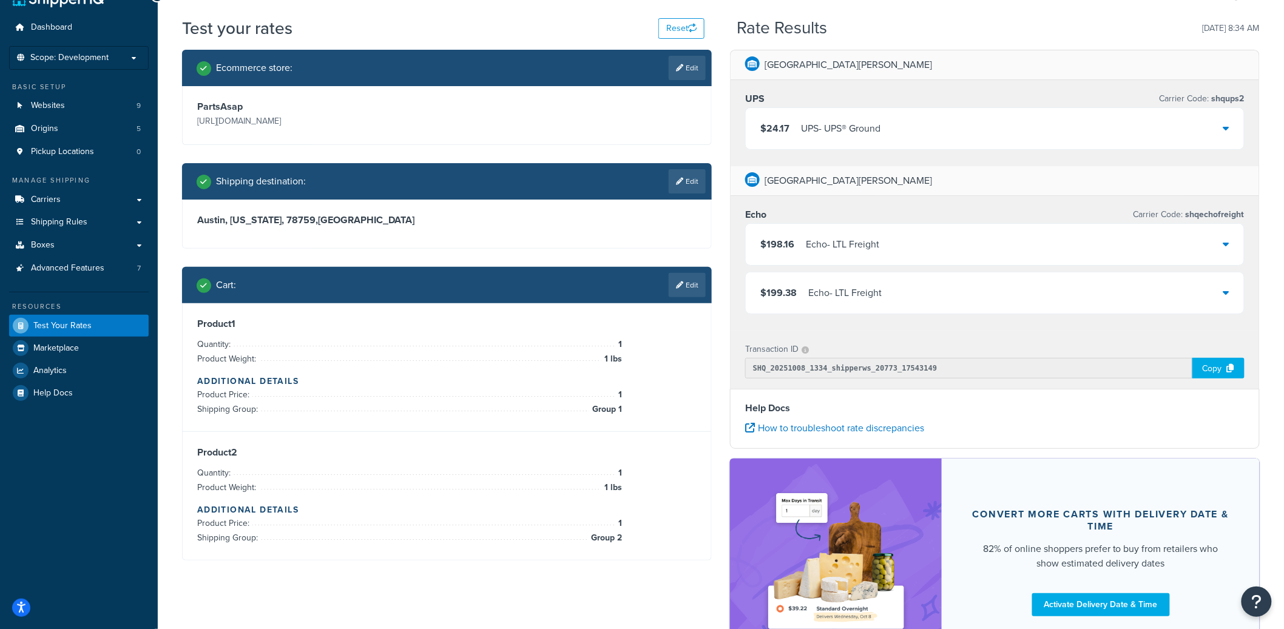
scroll to position [22, 0]
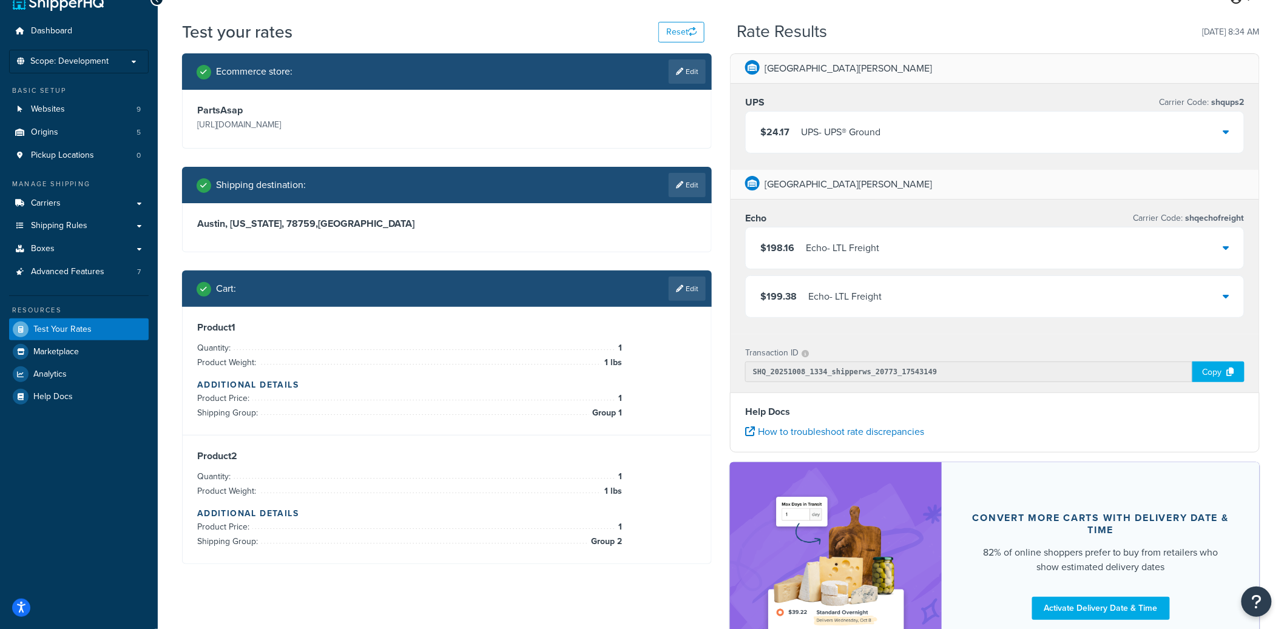
click at [973, 245] on div "$198.16 Echo - LTL Freight" at bounding box center [995, 248] width 498 height 41
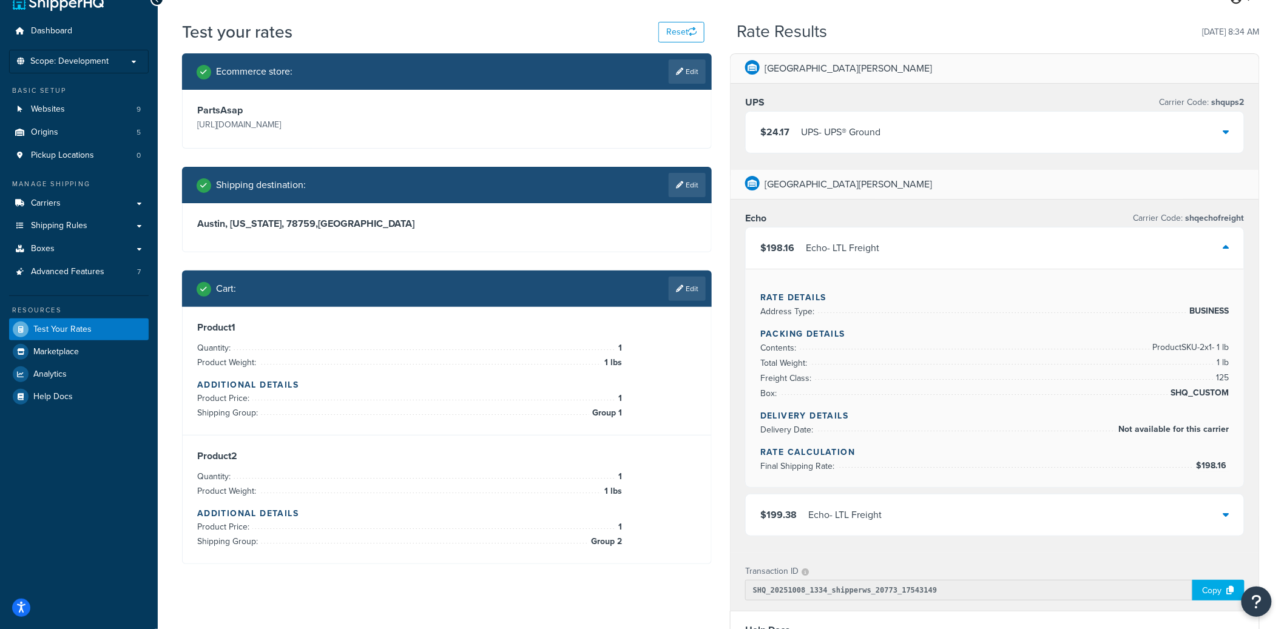
click at [973, 245] on div "$198.16 Echo - LTL Freight" at bounding box center [995, 248] width 498 height 41
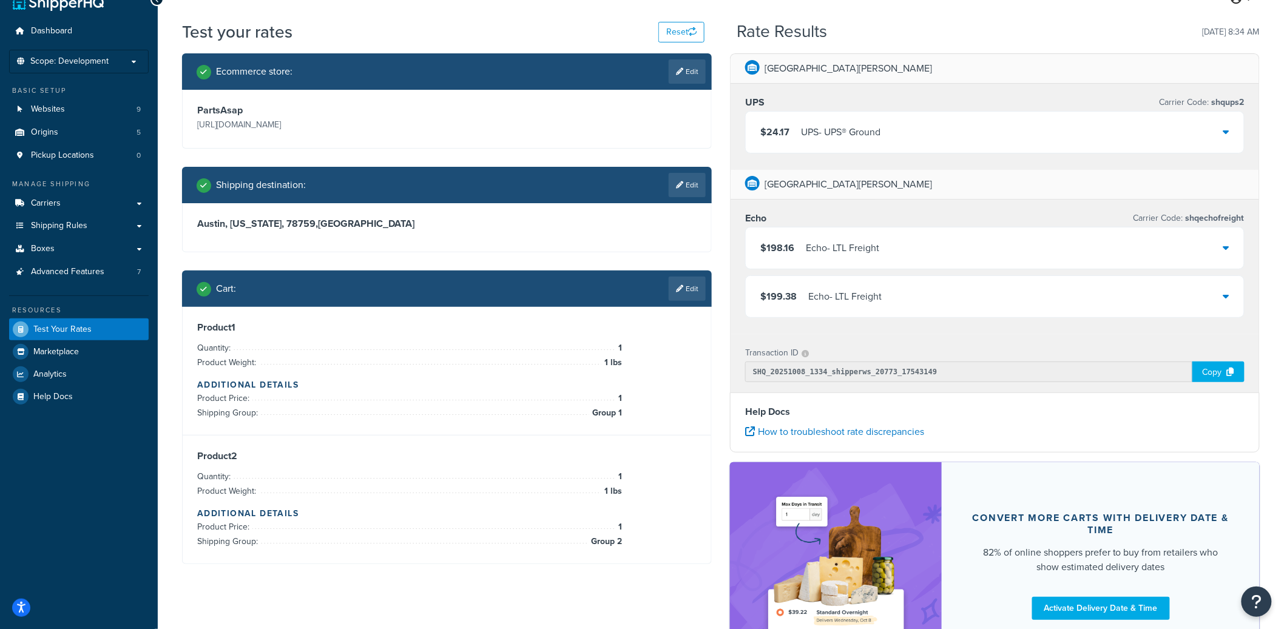
click at [888, 313] on div "$199.38 Echo - LTL Freight" at bounding box center [995, 296] width 498 height 41
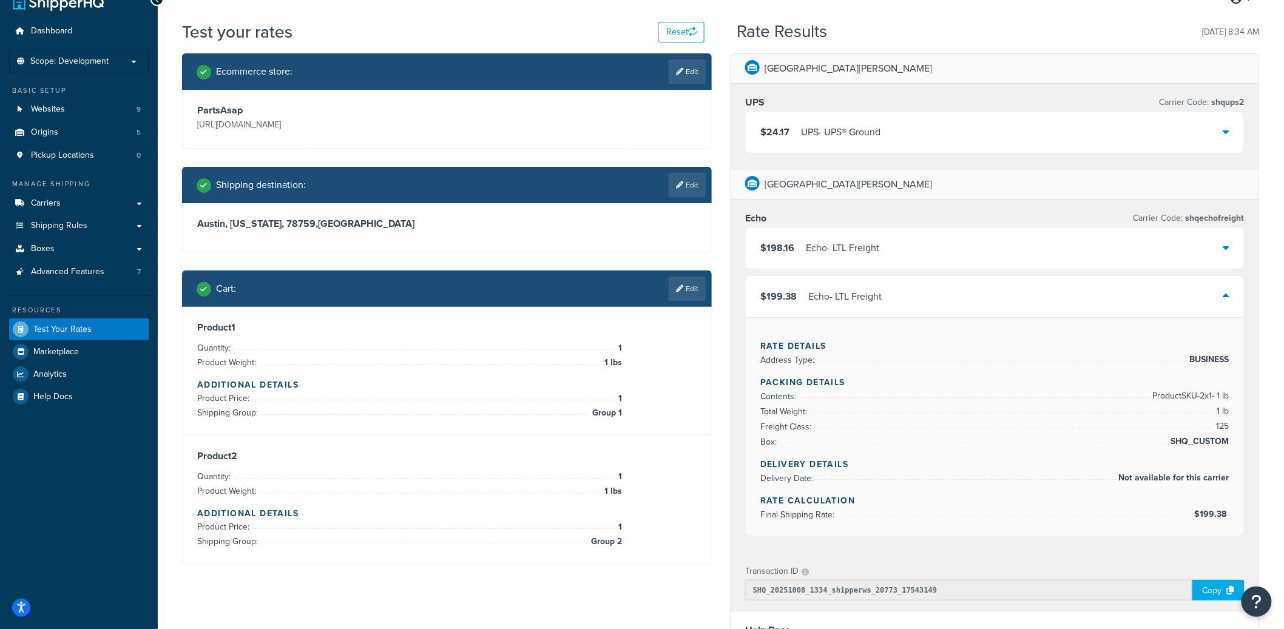
click at [892, 306] on div "$199.38 Echo - LTL Freight" at bounding box center [995, 296] width 498 height 41
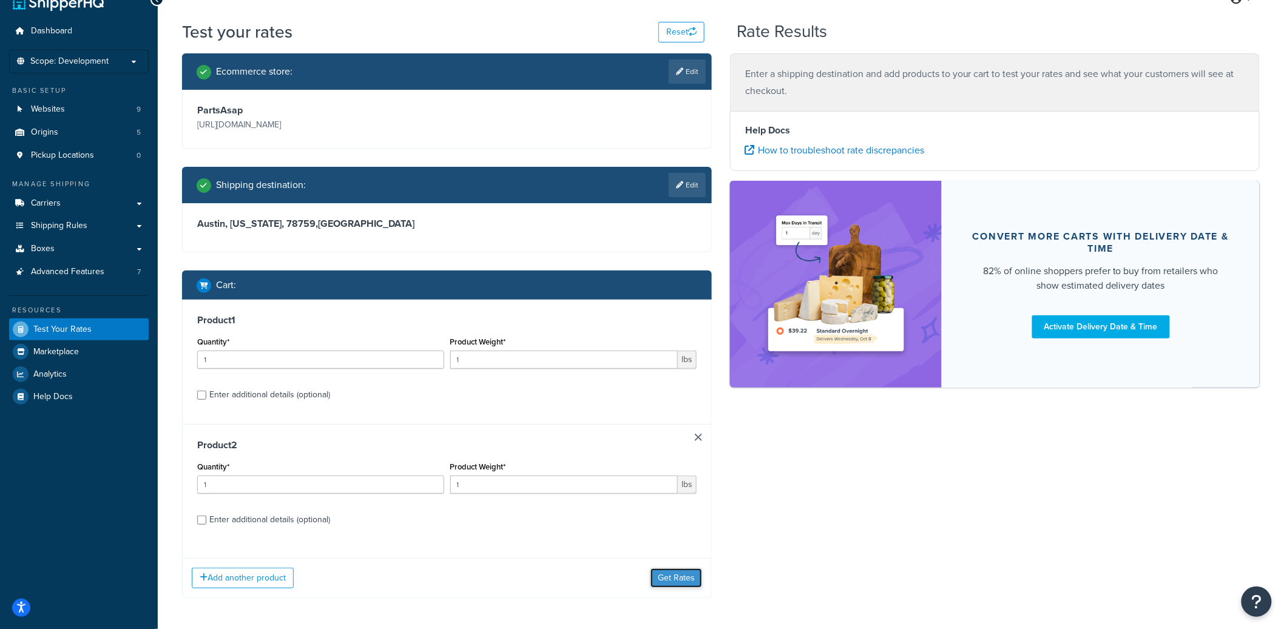
click at [671, 584] on button "Get Rates" at bounding box center [677, 578] width 52 height 19
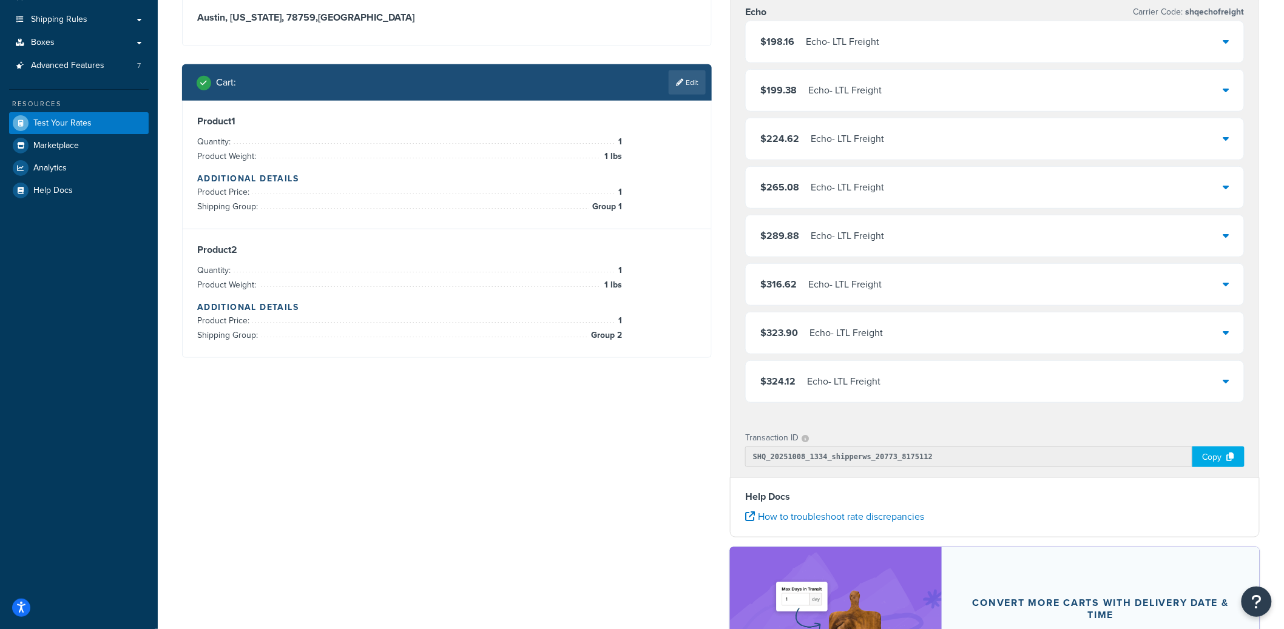
scroll to position [268, 0]
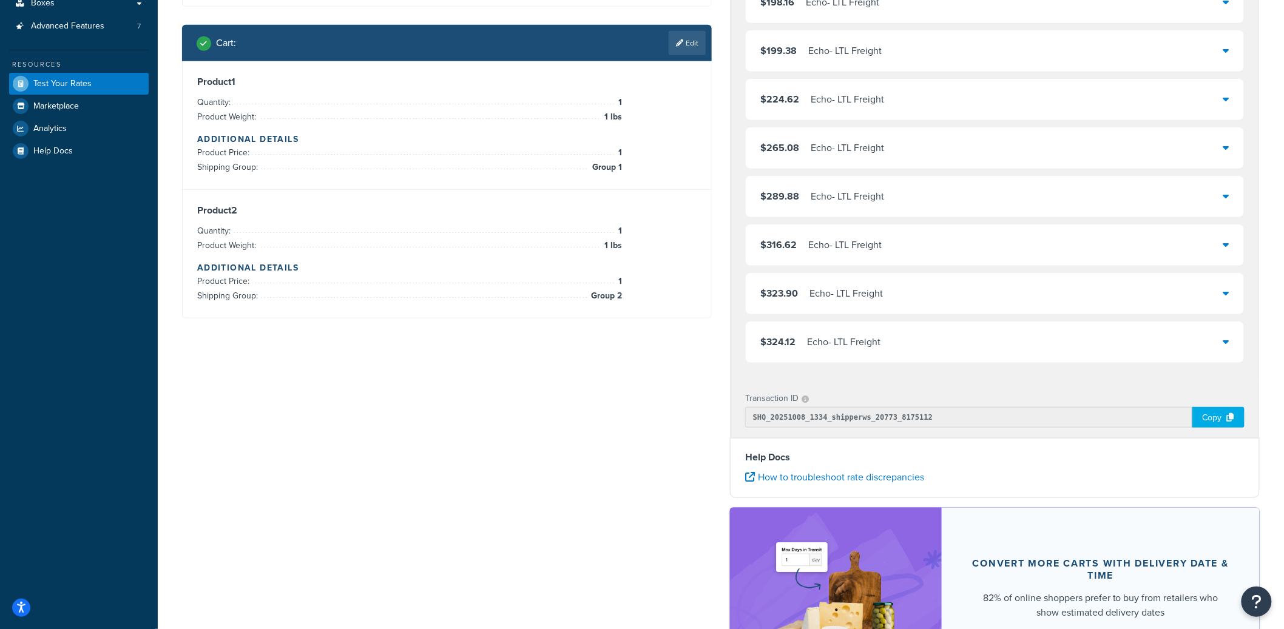
click at [926, 356] on div "$324.12 Echo - LTL Freight" at bounding box center [995, 342] width 498 height 41
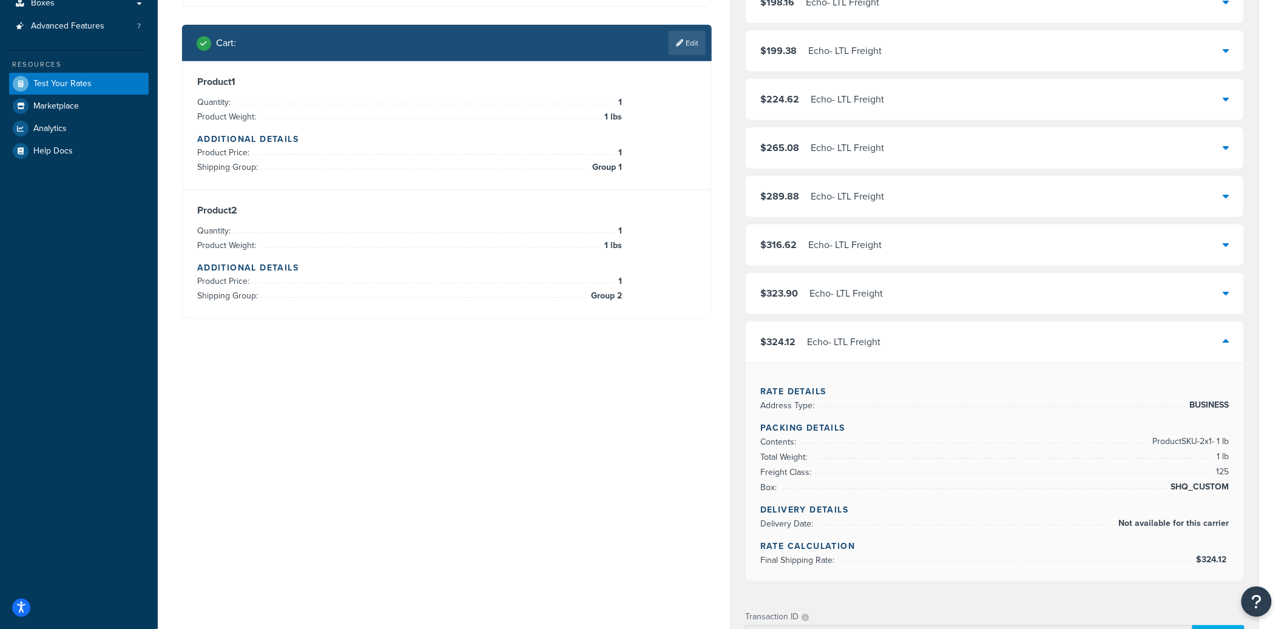
click at [926, 355] on div "$324.12 Echo - LTL Freight" at bounding box center [995, 342] width 498 height 41
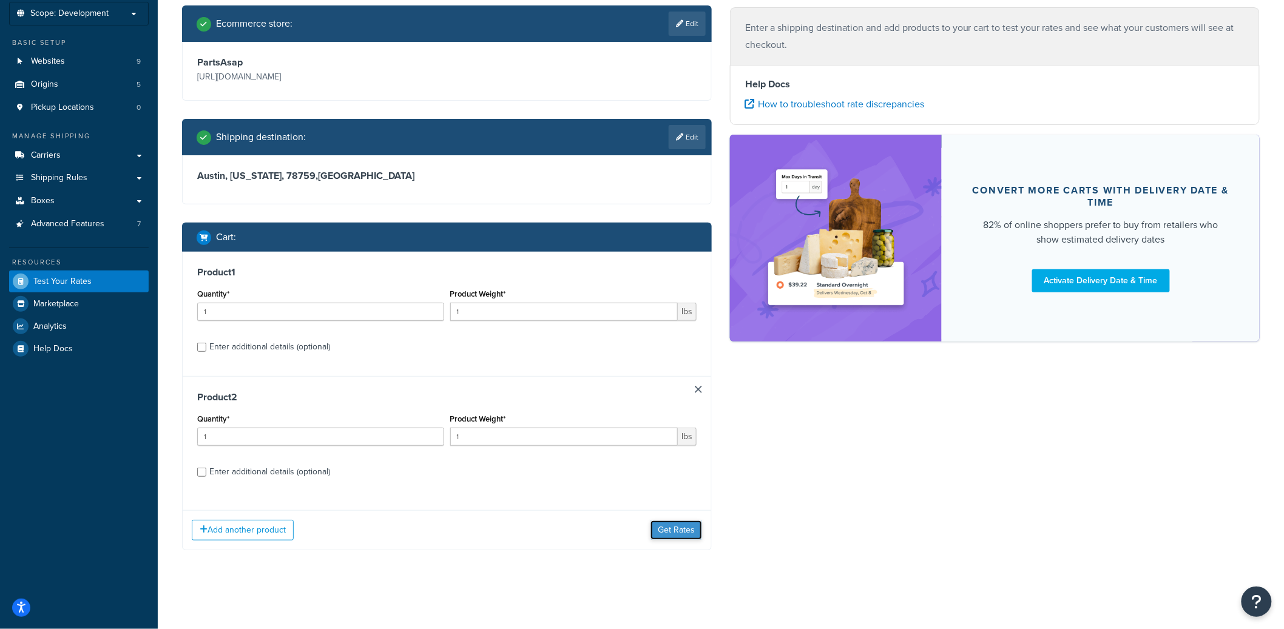
click at [691, 523] on button "Get Rates" at bounding box center [677, 530] width 52 height 19
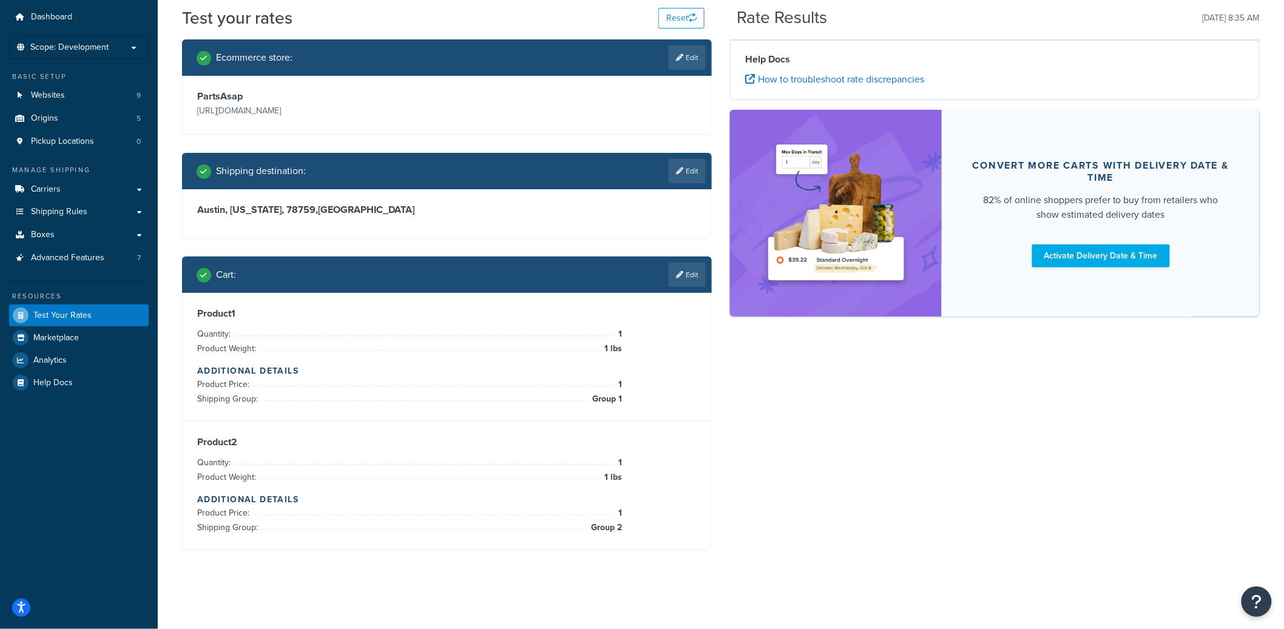
scroll to position [36, 0]
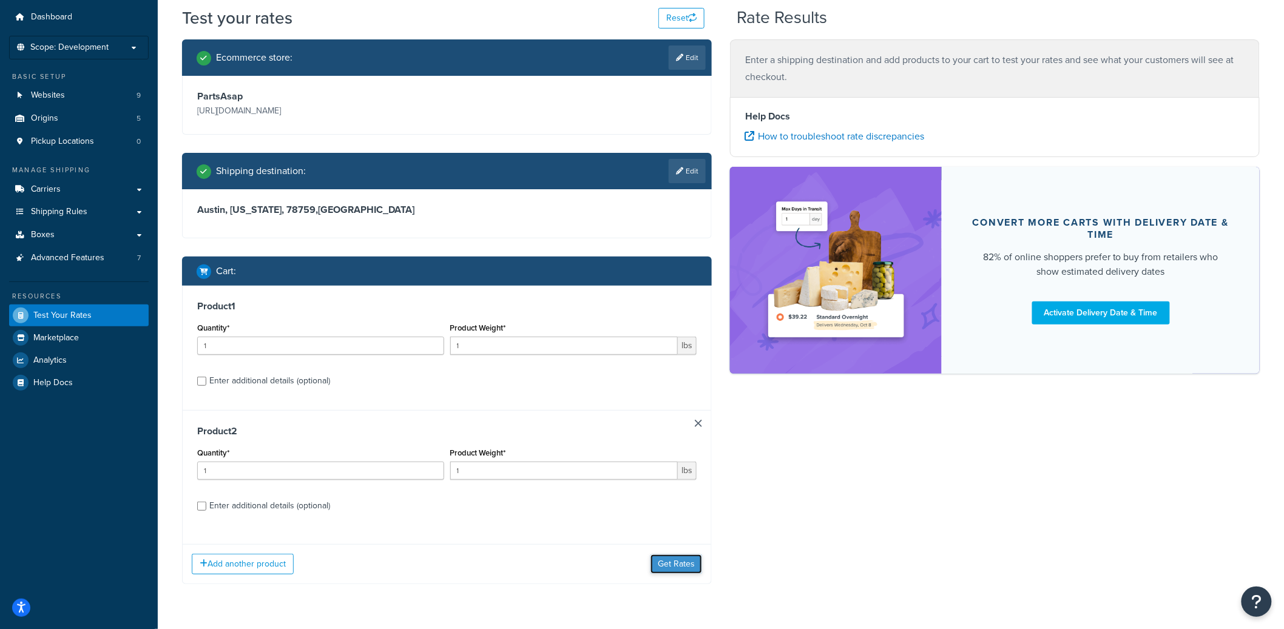
click at [674, 562] on button "Get Rates" at bounding box center [677, 564] width 52 height 19
click at [679, 564] on button "Get Rates" at bounding box center [677, 564] width 52 height 19
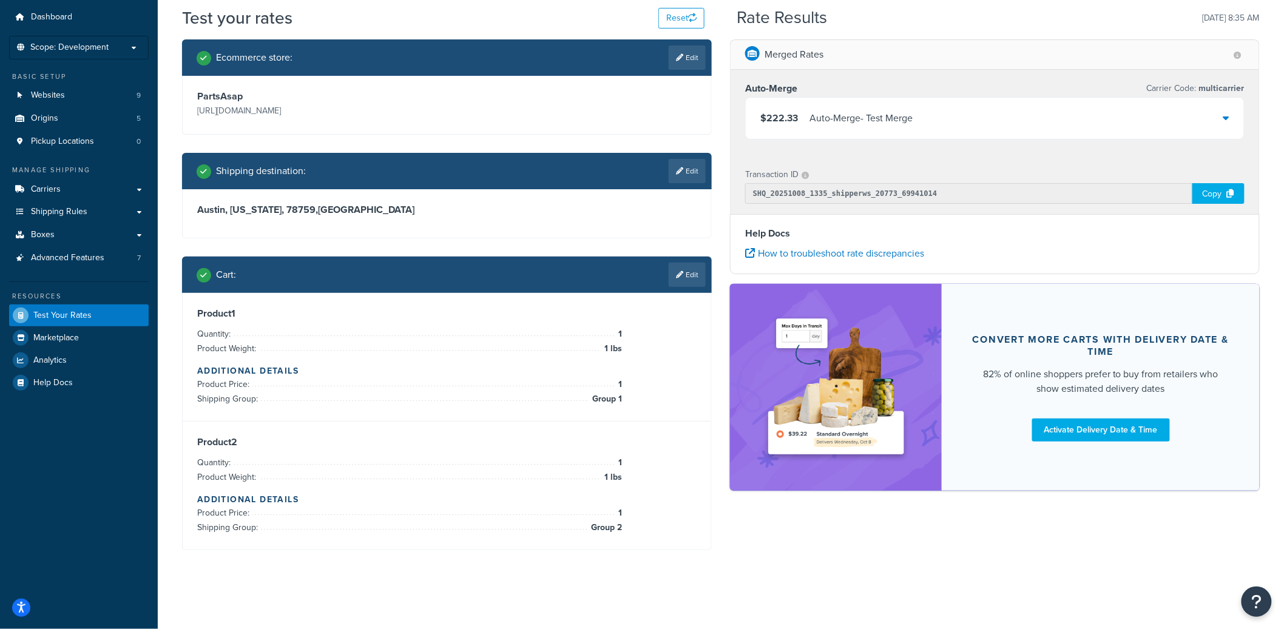
click at [909, 120] on div "Auto-Merge - Test Merge" at bounding box center [861, 118] width 103 height 17
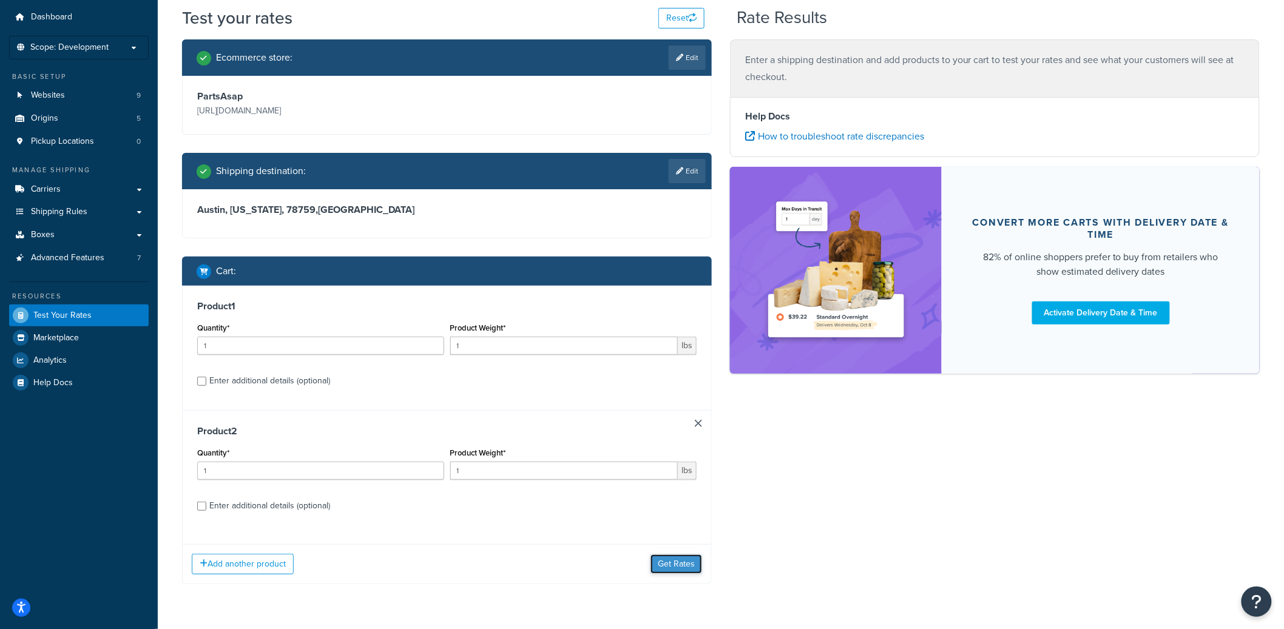
click at [685, 569] on button "Get Rates" at bounding box center [677, 564] width 52 height 19
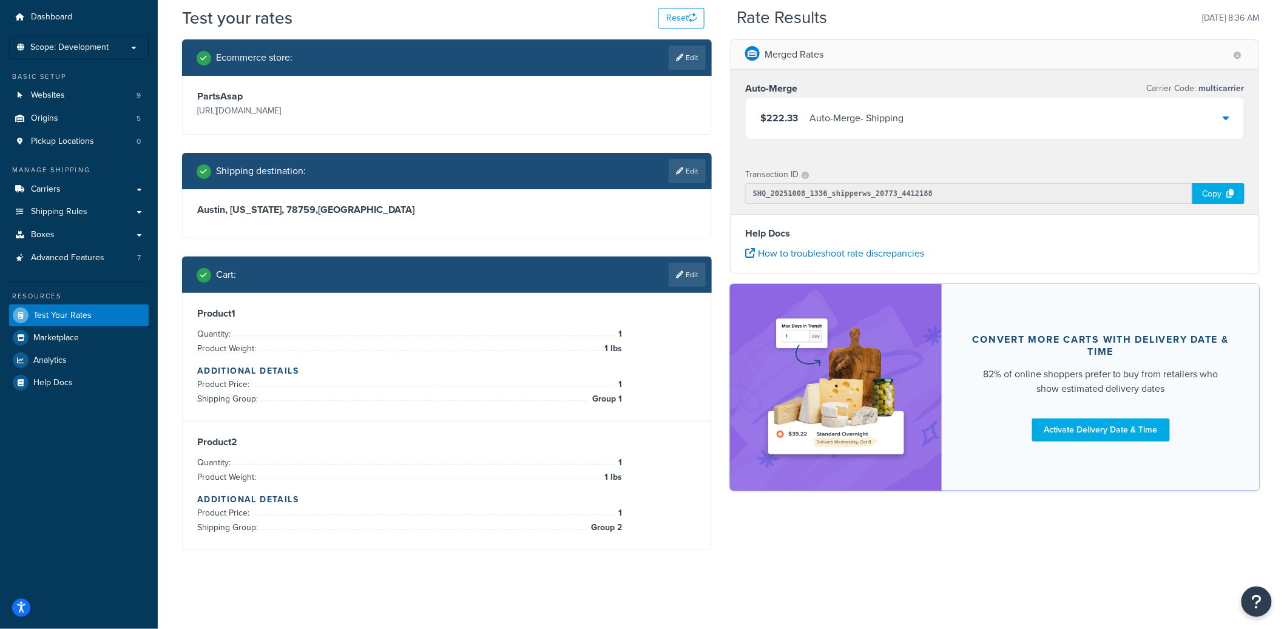
click at [913, 130] on div "$222.33 Auto-Merge - Shipping" at bounding box center [995, 118] width 498 height 41
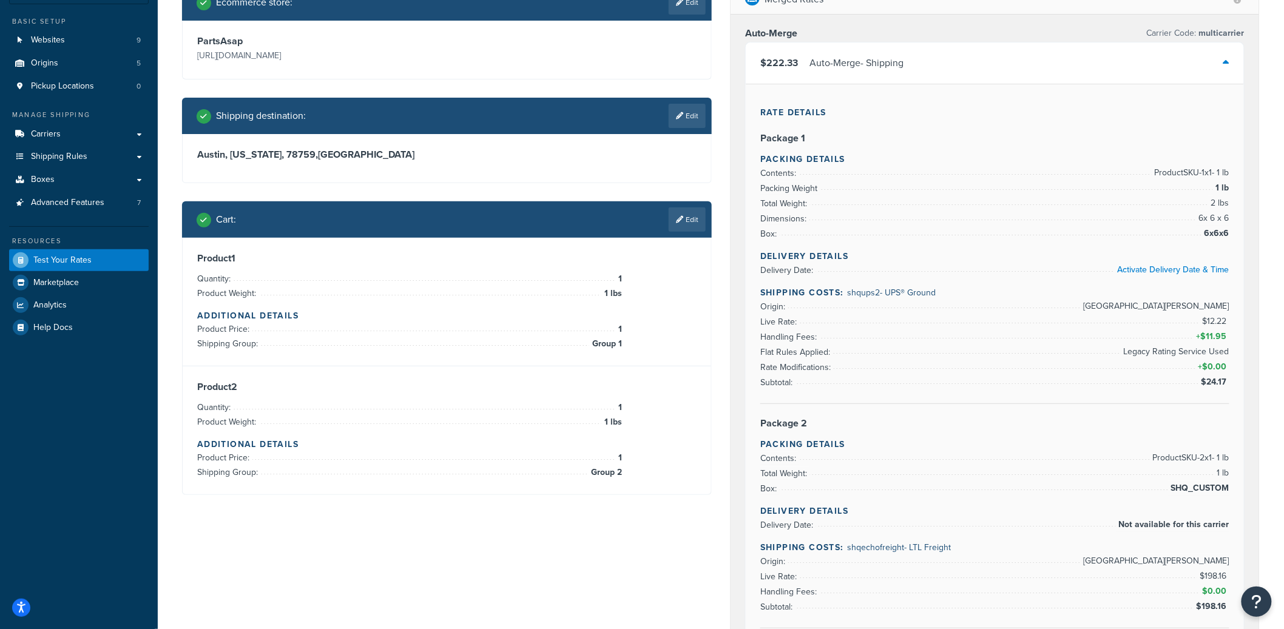
scroll to position [161, 0]
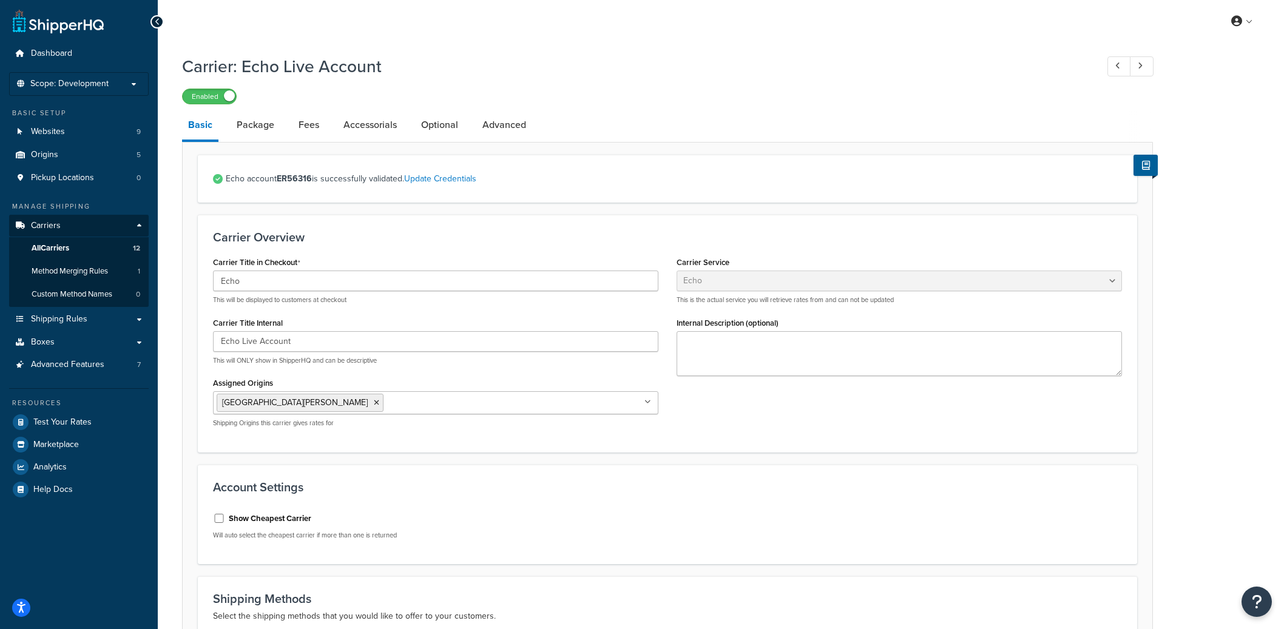
select select "echoFreight"
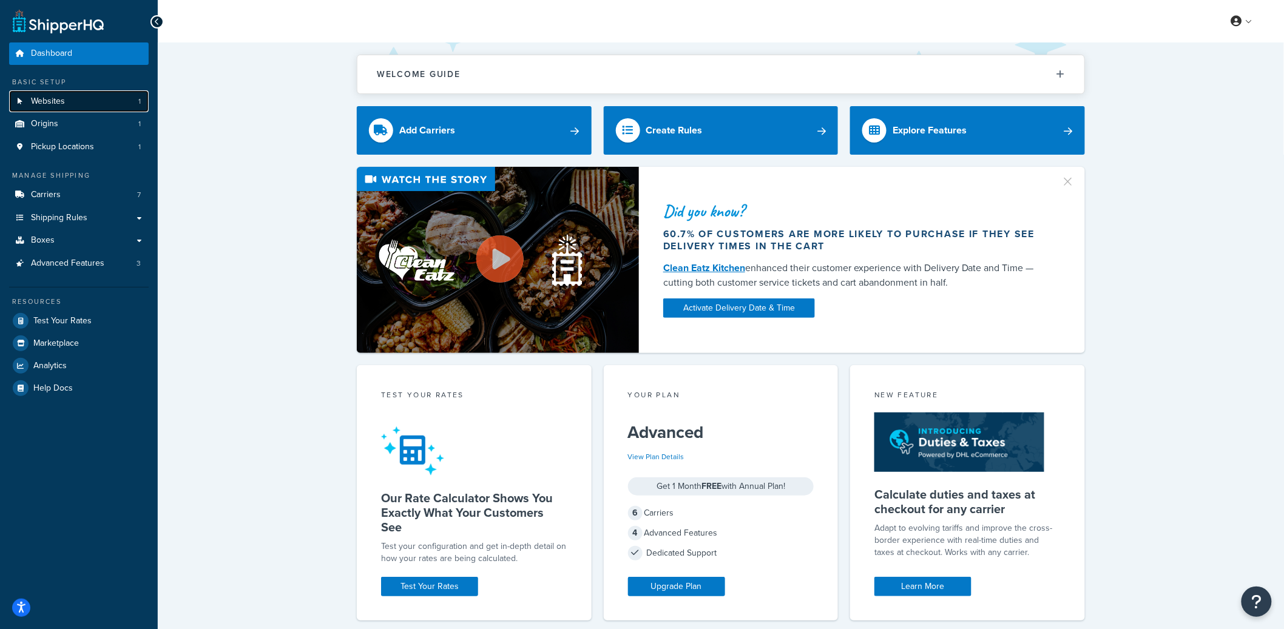
click at [100, 111] on link "Websites 1" at bounding box center [79, 101] width 140 height 22
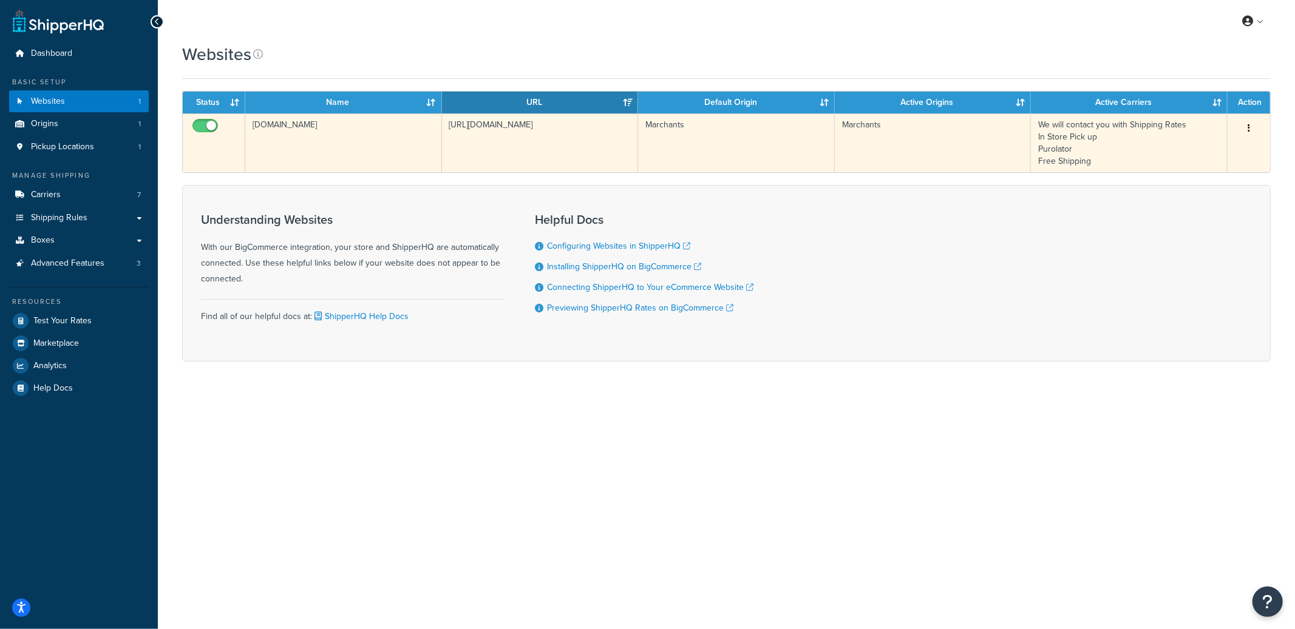
click at [385, 146] on td "[DOMAIN_NAME]" at bounding box center [343, 142] width 197 height 59
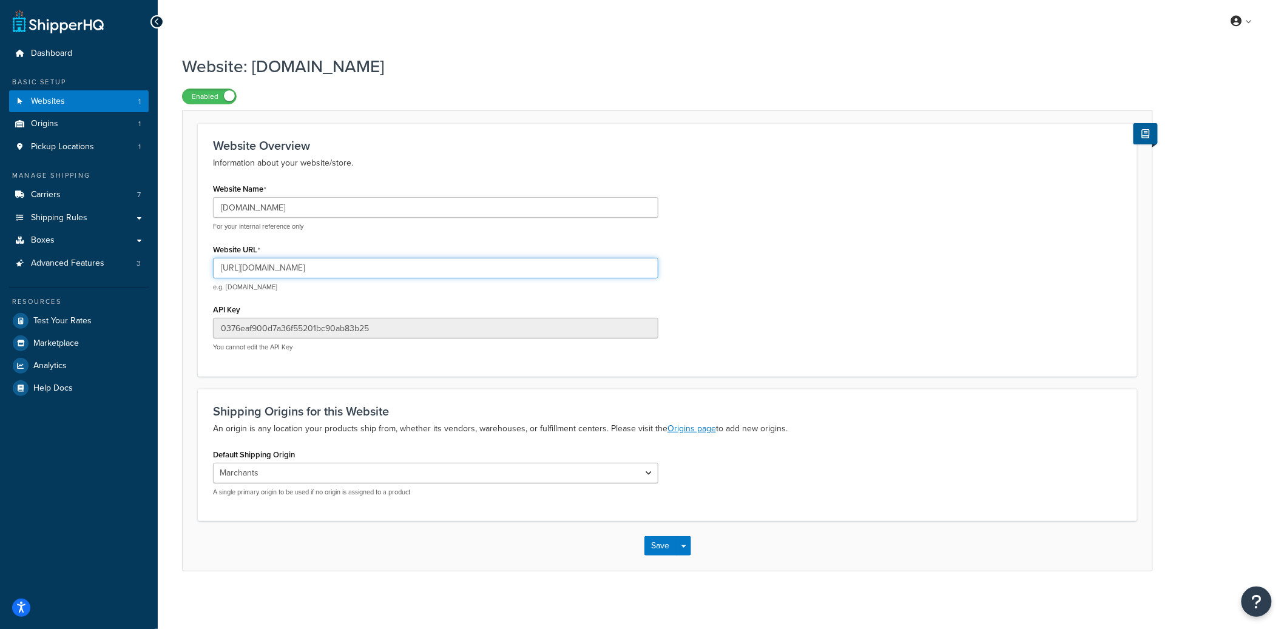
drag, startPoint x: 268, startPoint y: 269, endPoint x: 360, endPoint y: 269, distance: 92.2
click at [360, 269] on input "[URL][DOMAIN_NAME]" at bounding box center [435, 268] width 445 height 21
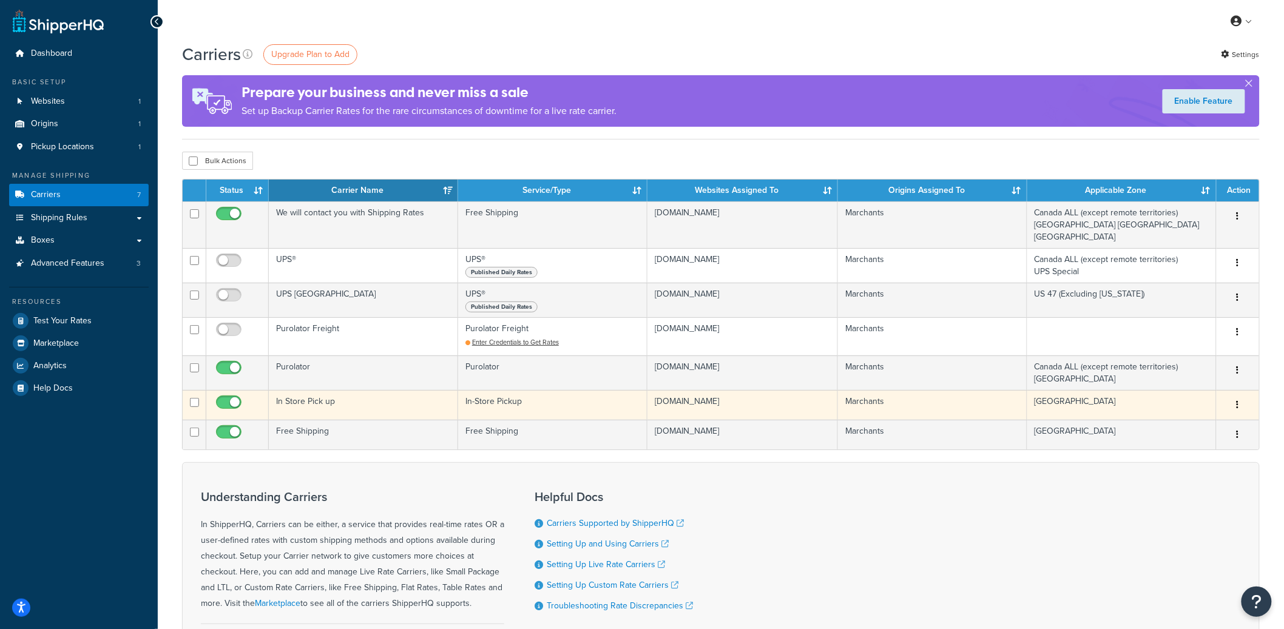
click at [357, 403] on td "In Store Pick up" at bounding box center [363, 405] width 189 height 30
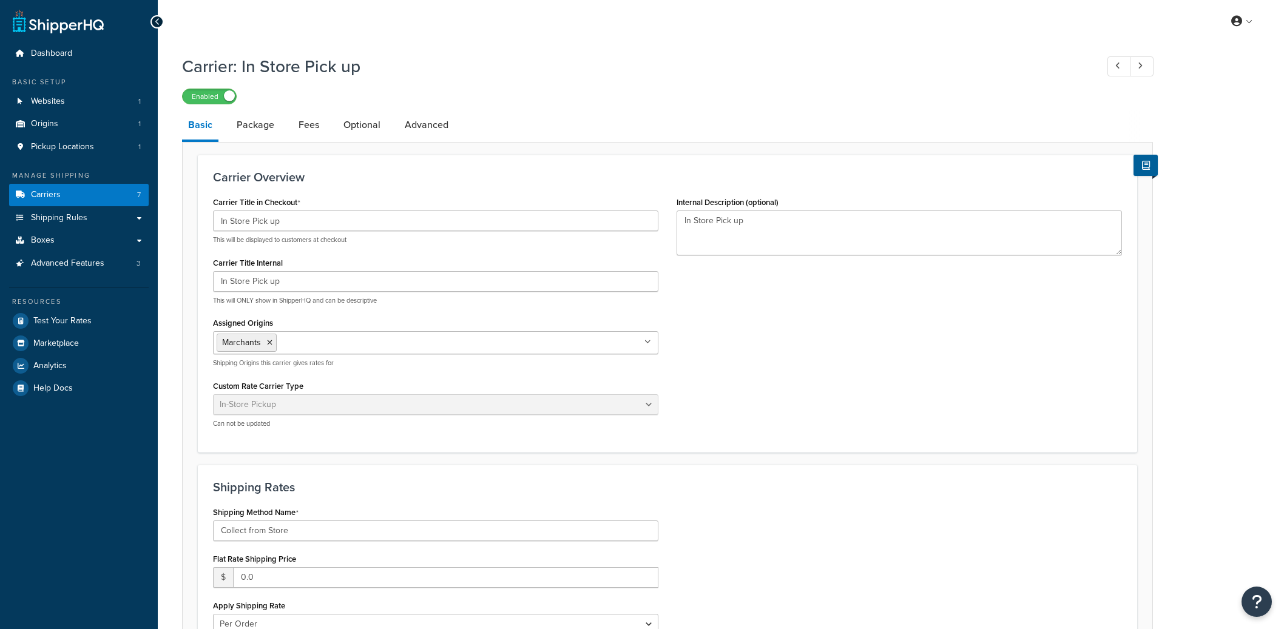
select select "pickup"
click at [429, 127] on link "Advanced" at bounding box center [427, 124] width 56 height 29
select select "false"
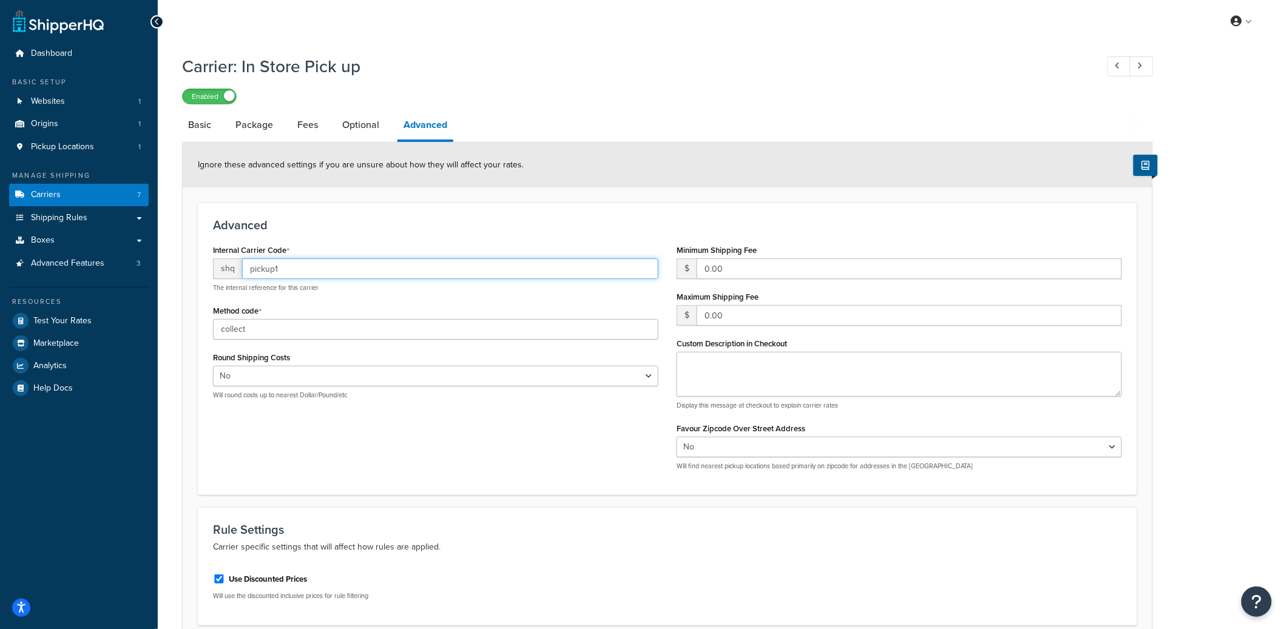
drag, startPoint x: 285, startPoint y: 271, endPoint x: 249, endPoint y: 271, distance: 35.8
click at [249, 271] on input "pickup1" at bounding box center [450, 269] width 416 height 21
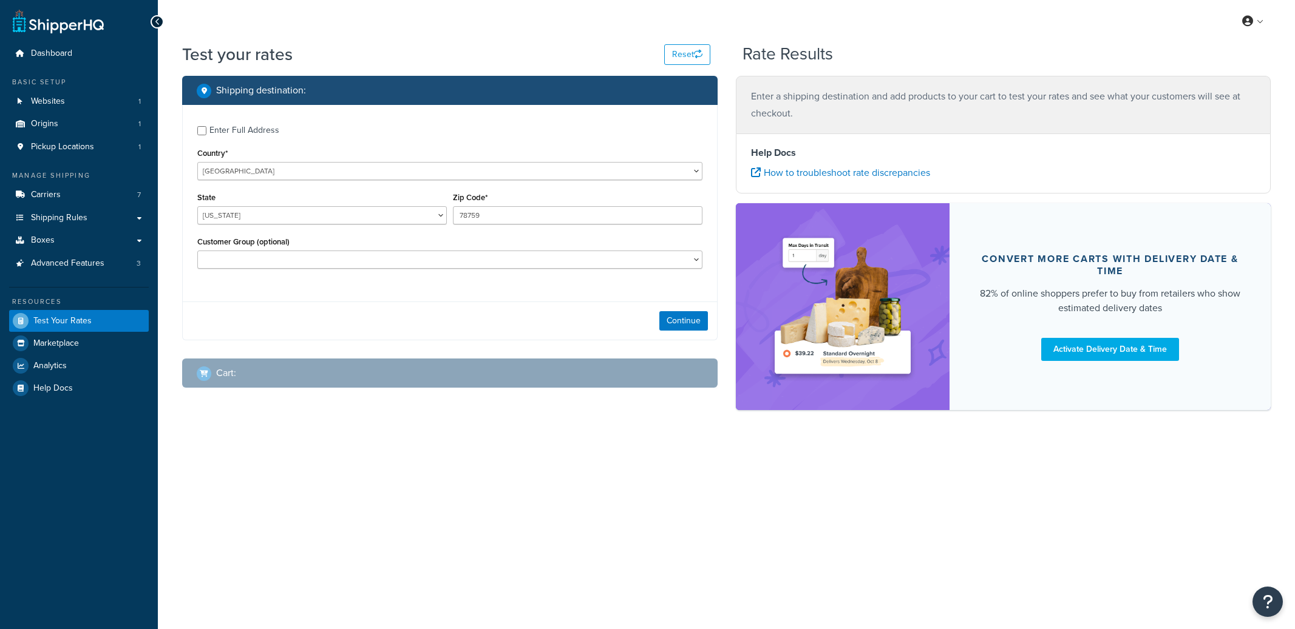
select select "[GEOGRAPHIC_DATA]"
checkbox input "true"
type input "L4G2N4"
select select "CA"
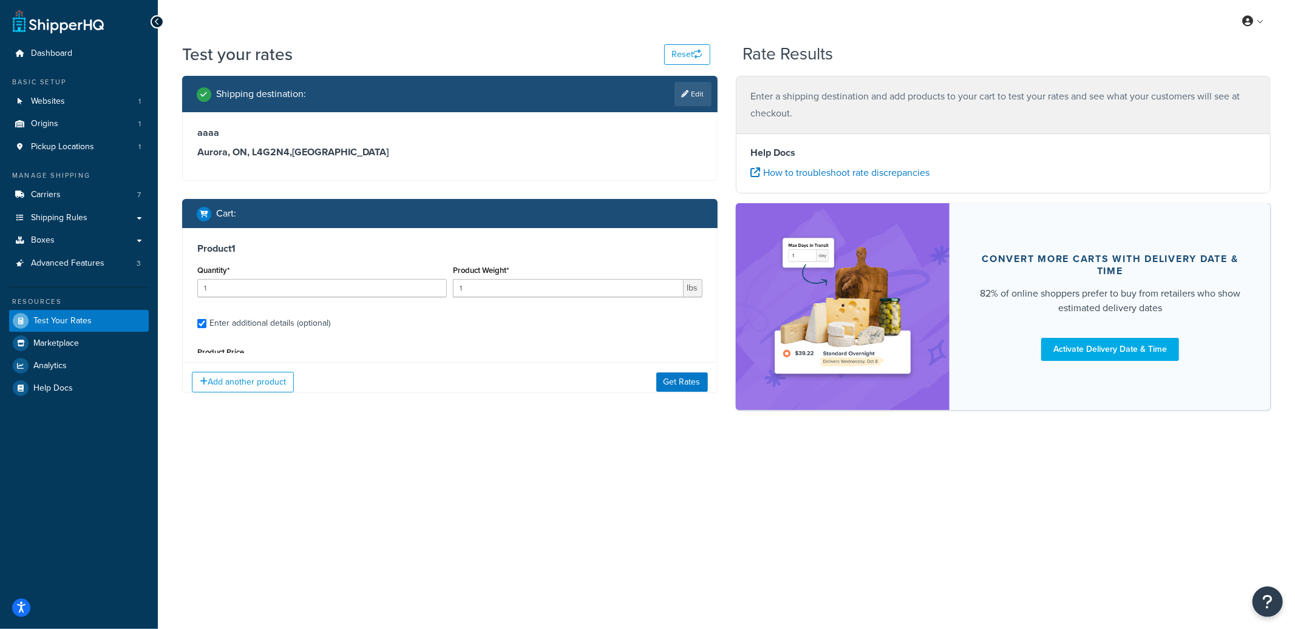
type input "1.4"
type input "99.95"
type input "10.0000"
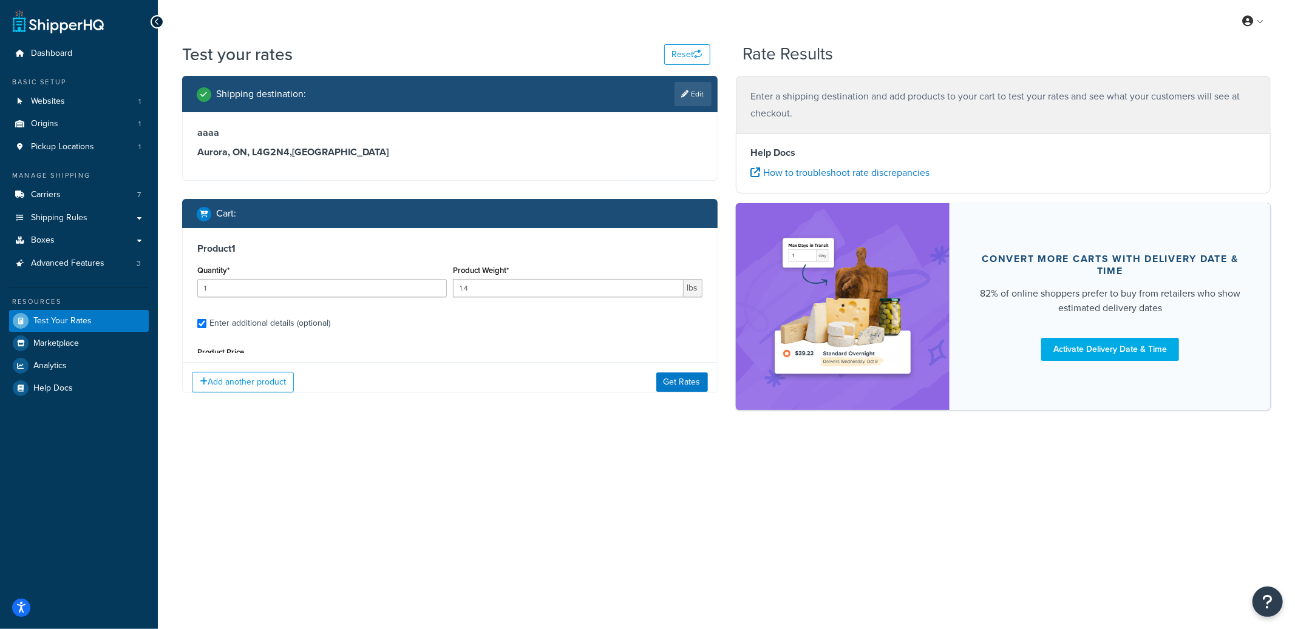
scroll to position [114, 0]
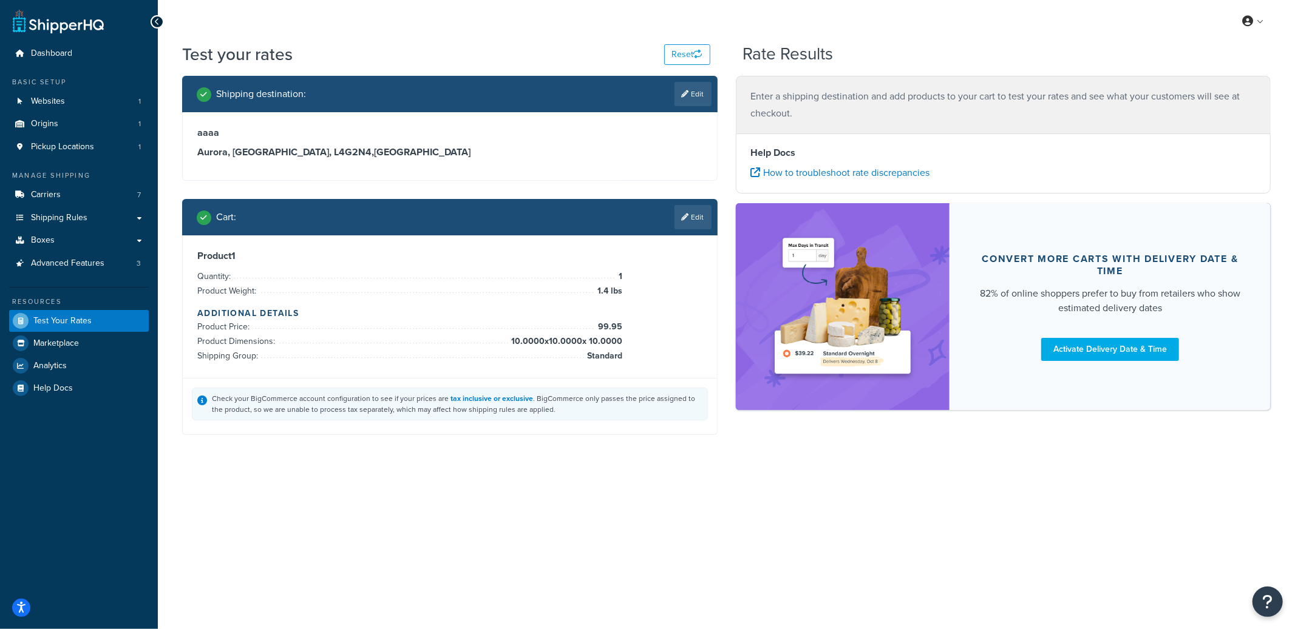
type input "TX"
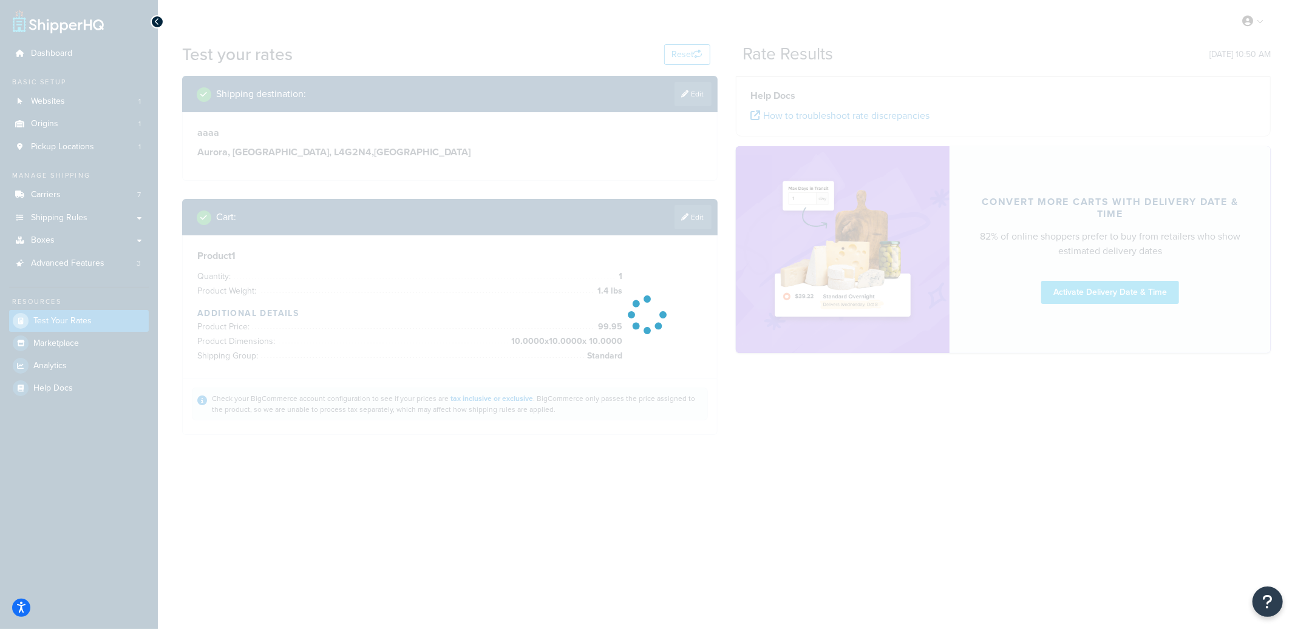
type input "ON"
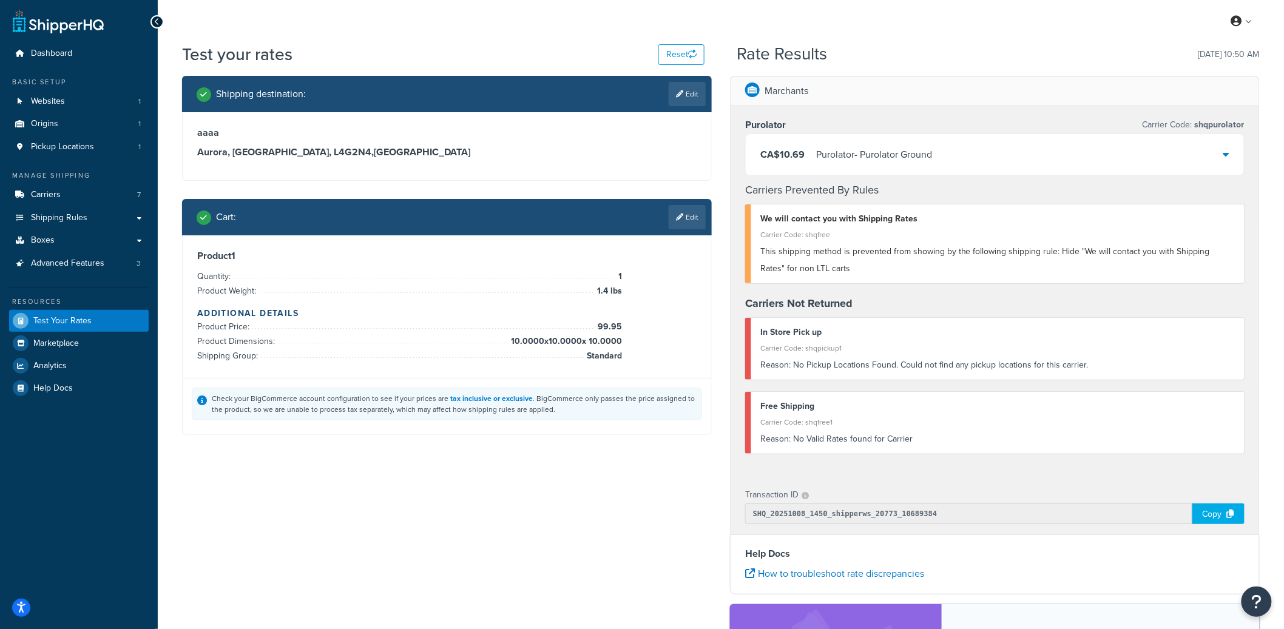
click at [1215, 516] on div "Copy" at bounding box center [1219, 514] width 52 height 21
click at [1215, 516] on div "Copied!" at bounding box center [1217, 514] width 55 height 21
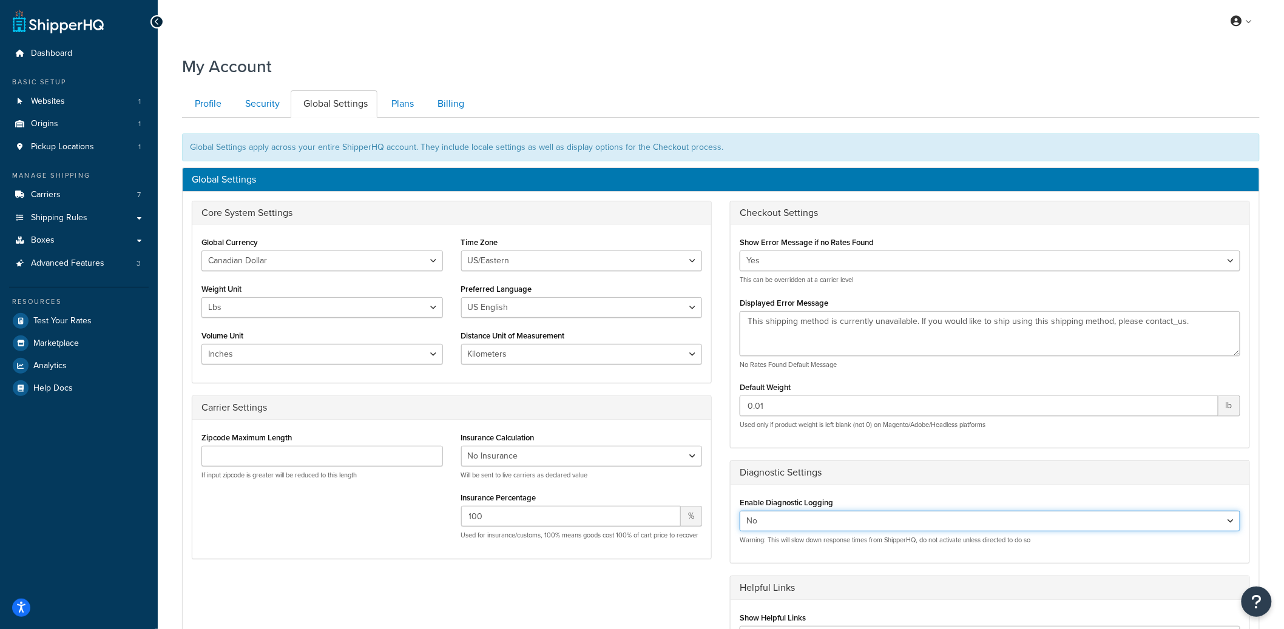
click at [814, 516] on select "Yes No" at bounding box center [990, 521] width 501 height 21
select select "true"
click at [740, 512] on select "Yes No" at bounding box center [990, 521] width 501 height 21
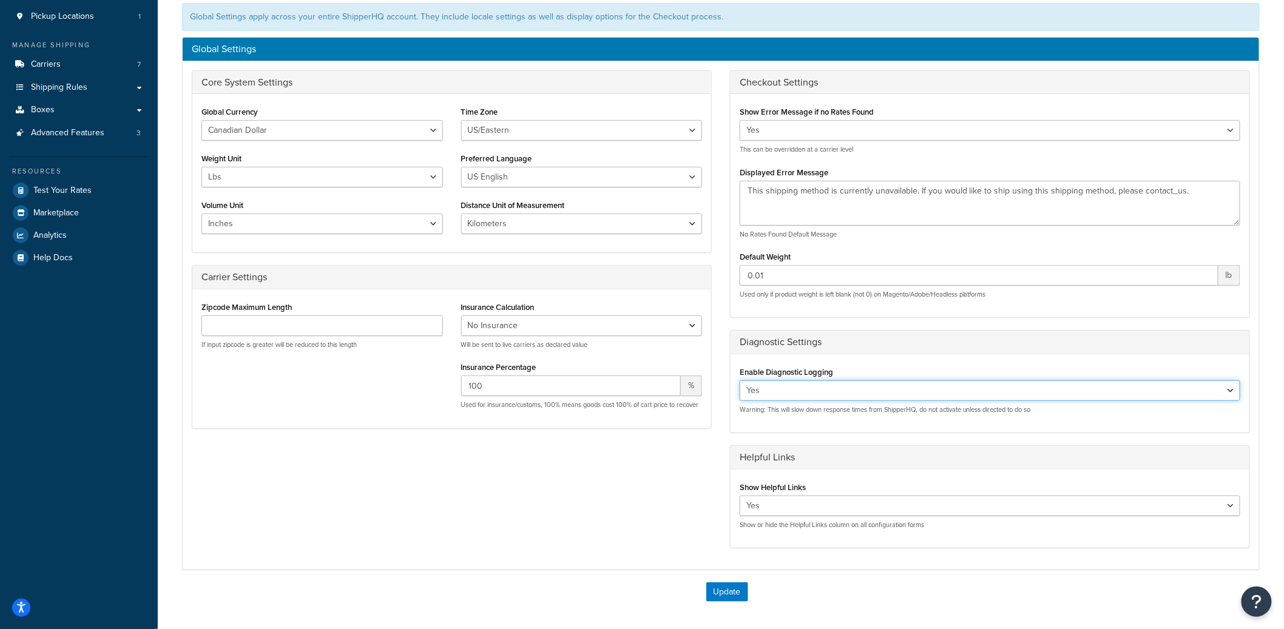
scroll to position [243, 0]
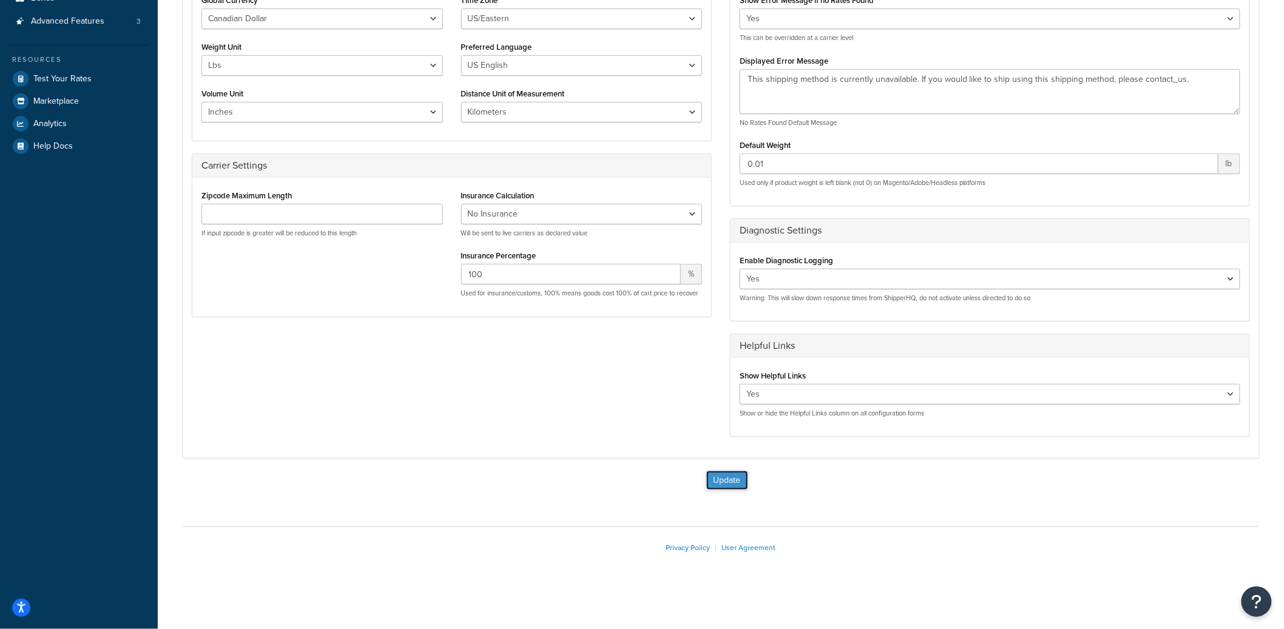
click at [718, 479] on button "Update" at bounding box center [727, 480] width 42 height 19
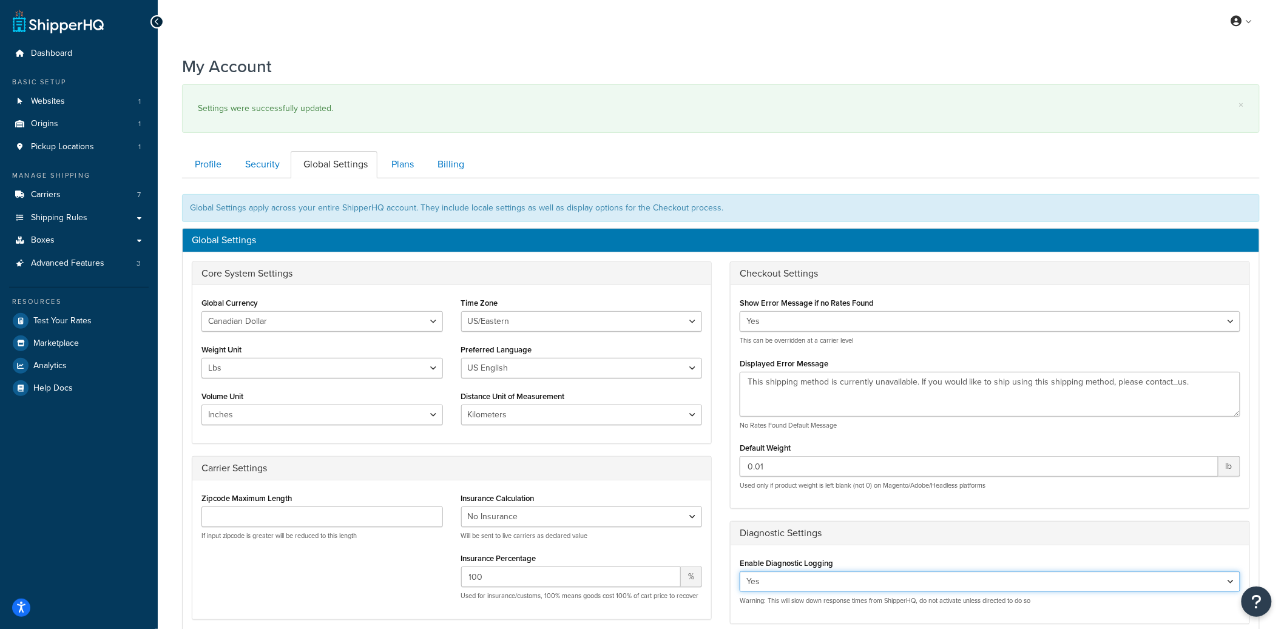
click at [765, 588] on select "Yes No" at bounding box center [990, 582] width 501 height 21
select select "false"
click at [740, 572] on select "Yes No" at bounding box center [990, 582] width 501 height 21
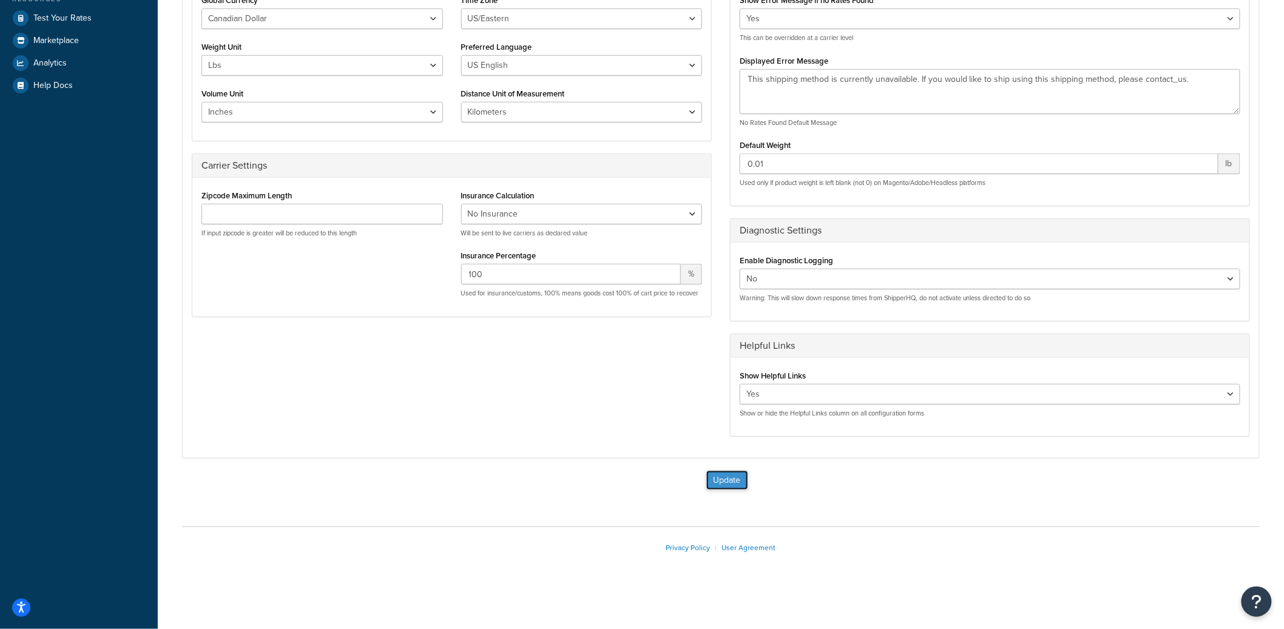
click at [729, 489] on button "Update" at bounding box center [727, 480] width 42 height 19
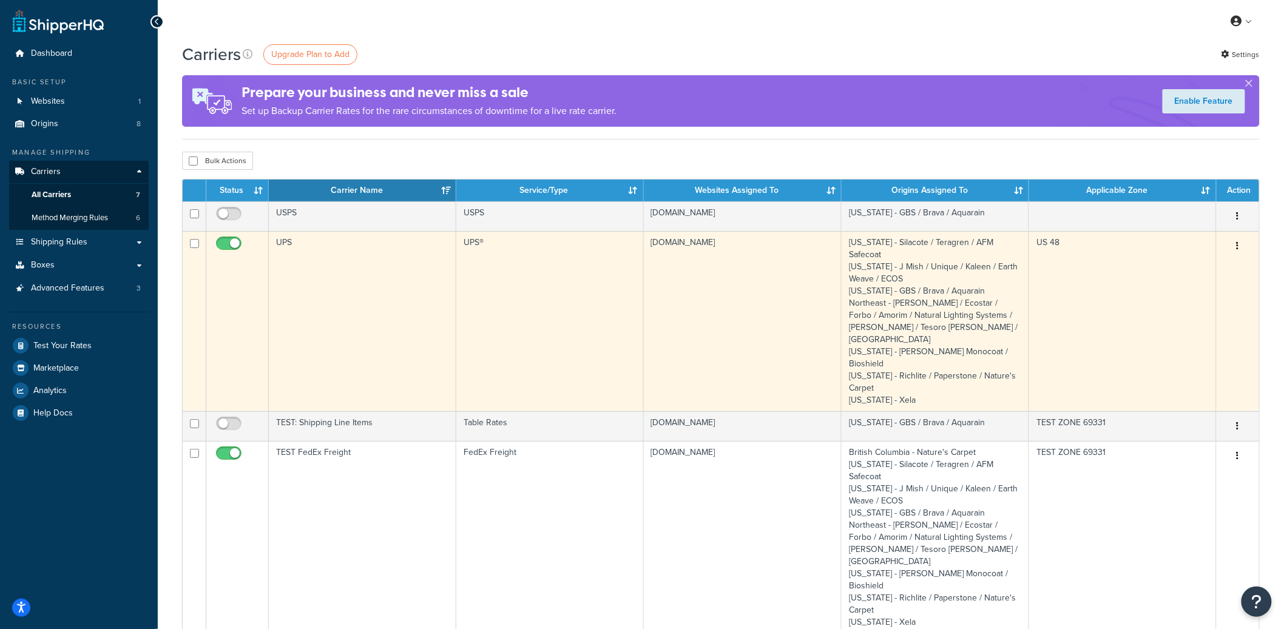
click at [1236, 243] on button "button" at bounding box center [1238, 246] width 17 height 19
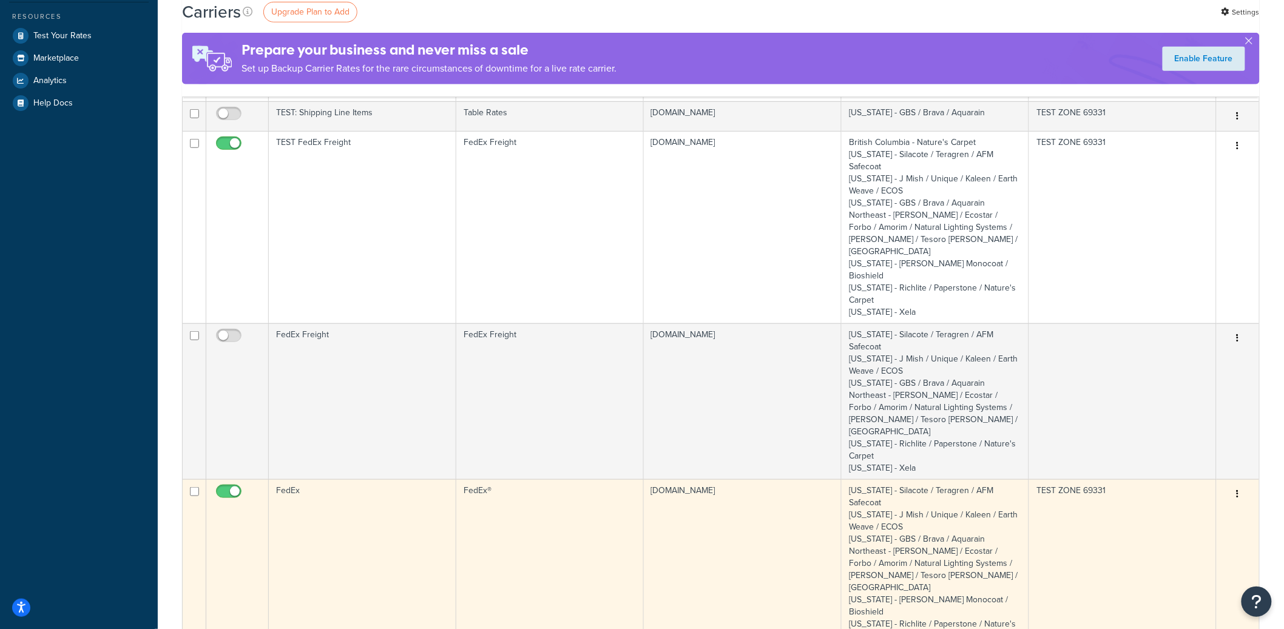
scroll to position [314, 0]
click at [1239, 486] on icon "button" at bounding box center [1238, 490] width 2 height 8
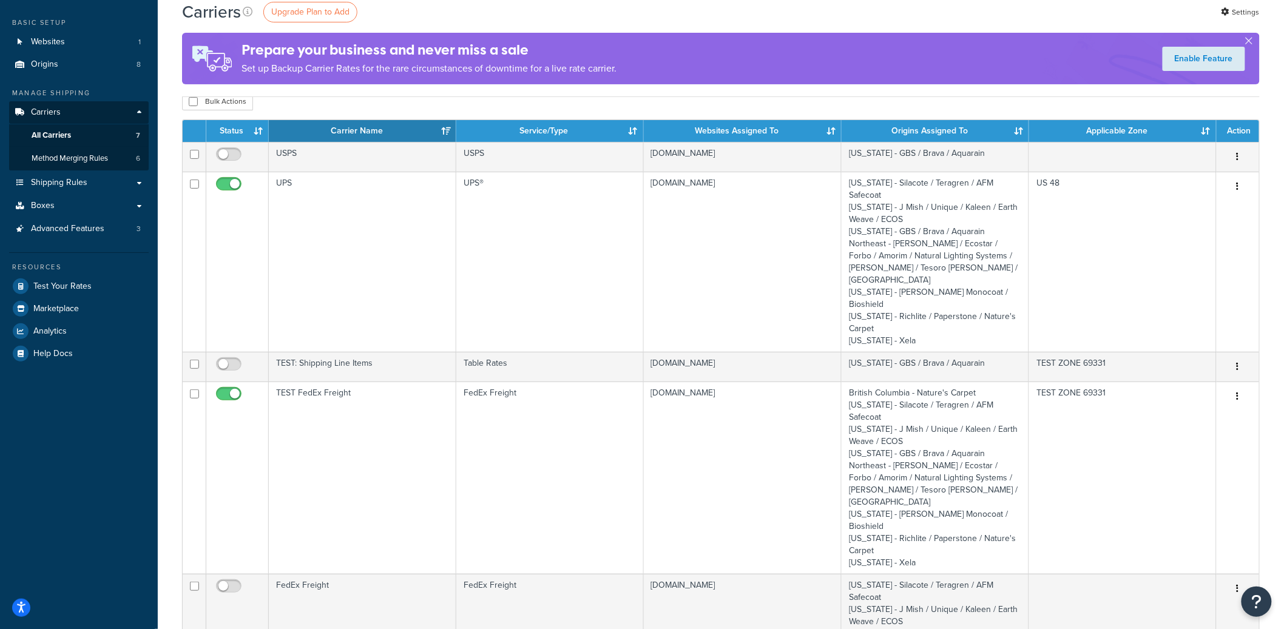
scroll to position [0, 0]
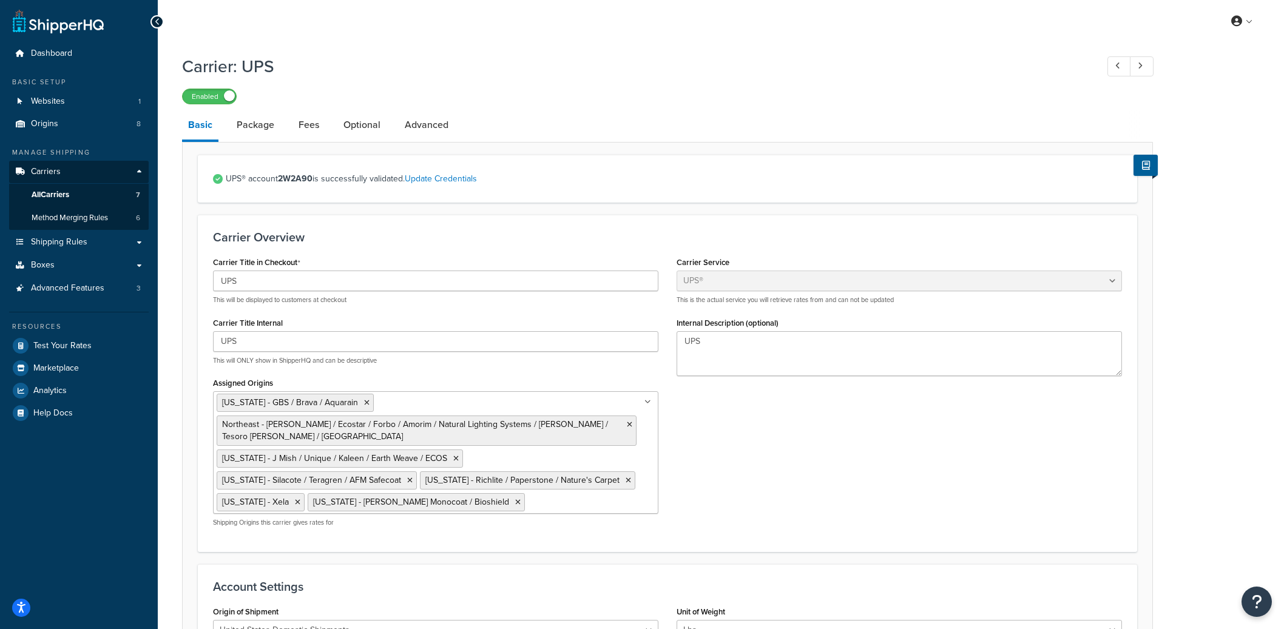
select select "ups"
click at [351, 130] on link "Optional" at bounding box center [361, 124] width 49 height 29
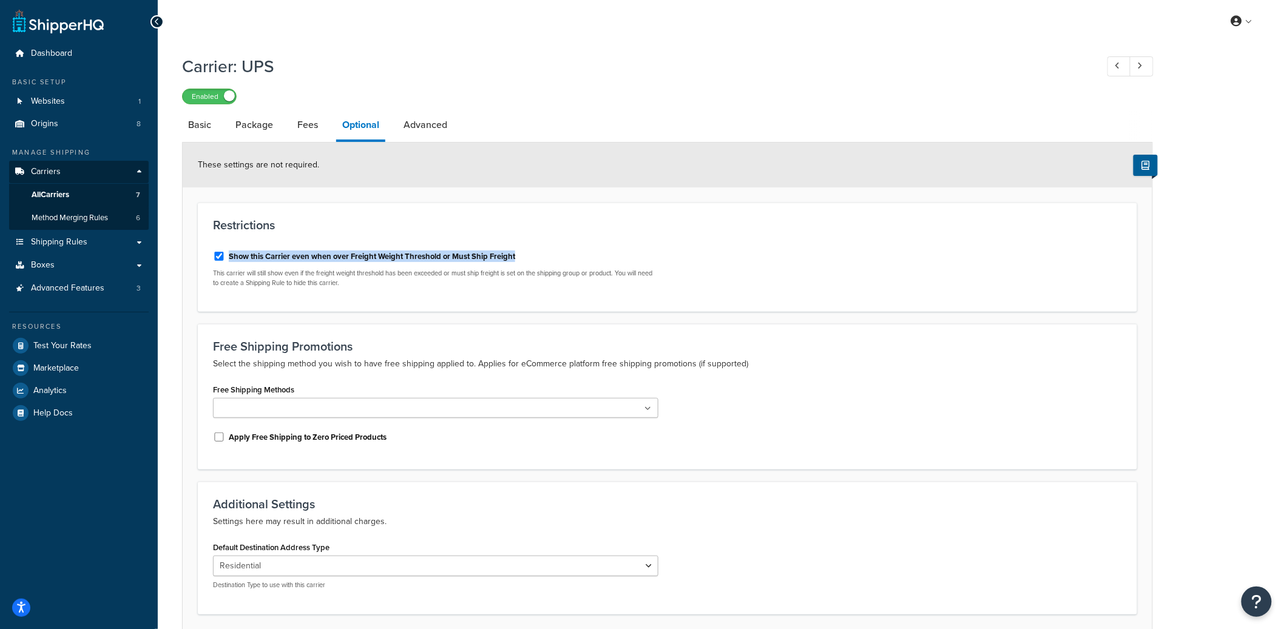
drag, startPoint x: 229, startPoint y: 256, endPoint x: 519, endPoint y: 265, distance: 289.6
click at [519, 265] on div "Show this Carrier even when over Freight Weight Threshold or Must Ship Freight" at bounding box center [435, 255] width 445 height 18
copy label "Show this Carrier even when over Freight Weight Threshold or Must Ship Freight"
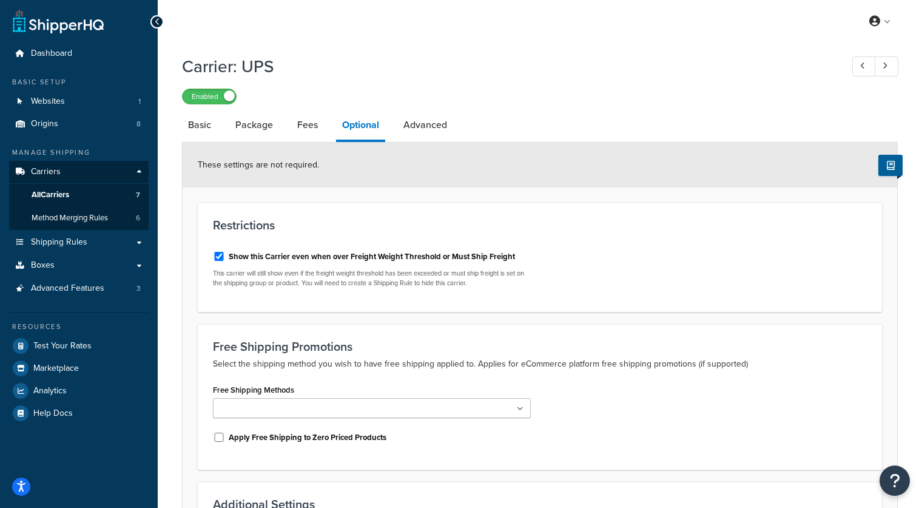
click at [668, 242] on div "Show this Carrier even when over Freight Weight Threshold or Must Ship Freight …" at bounding box center [540, 269] width 672 height 55
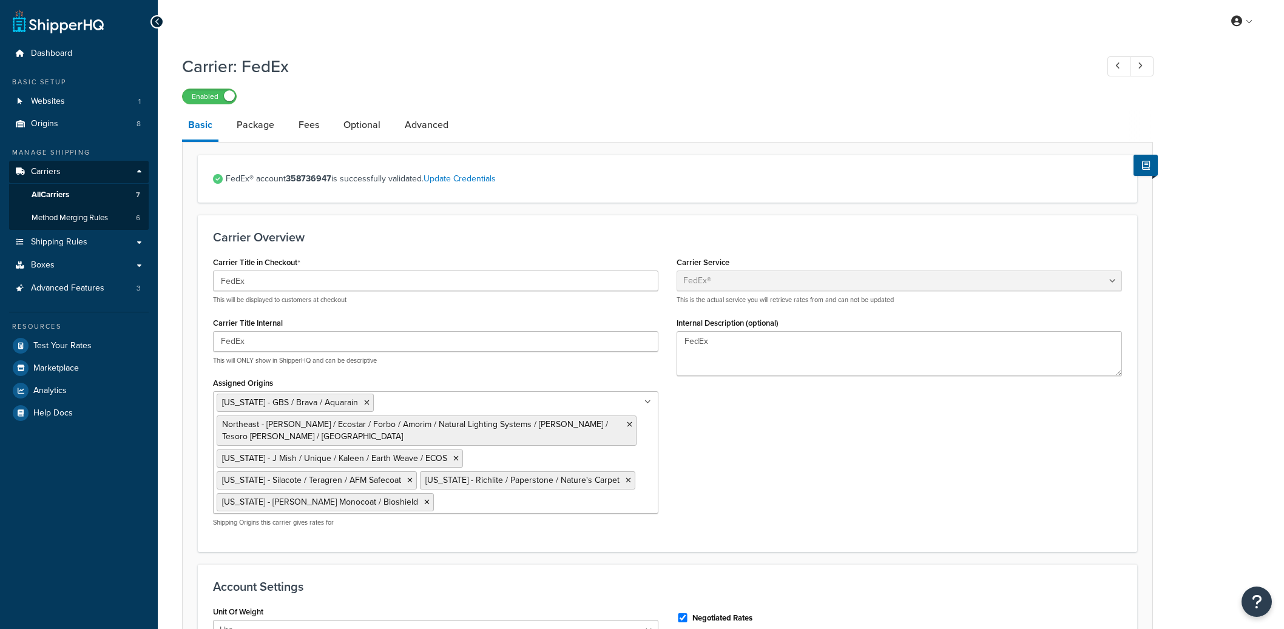
select select "fedEx"
select select "REGULAR_PICKUP"
select select "YOUR_PACKAGING"
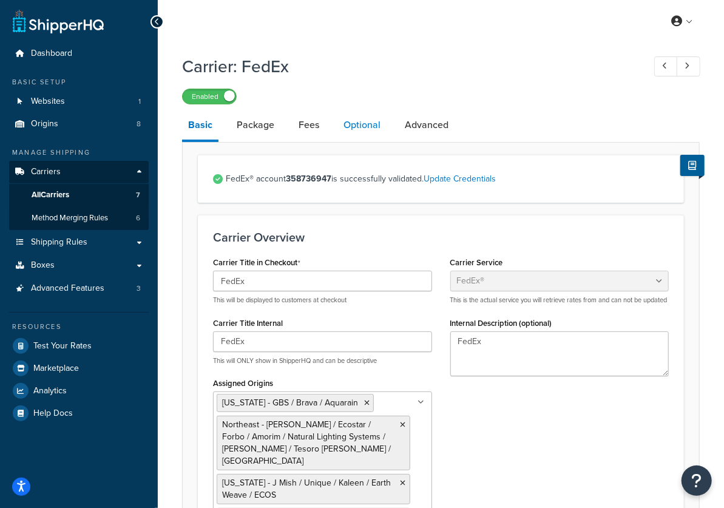
click at [360, 117] on link "Optional" at bounding box center [361, 124] width 49 height 29
select select "business"
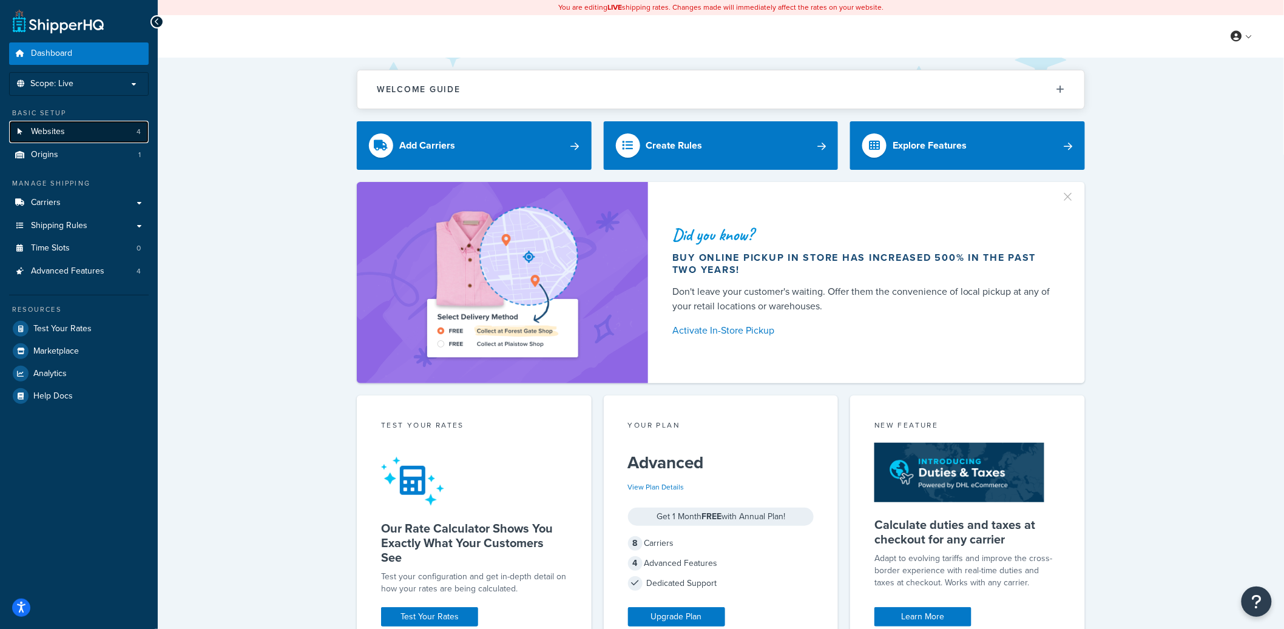
click at [115, 125] on link "Websites 4" at bounding box center [79, 132] width 140 height 22
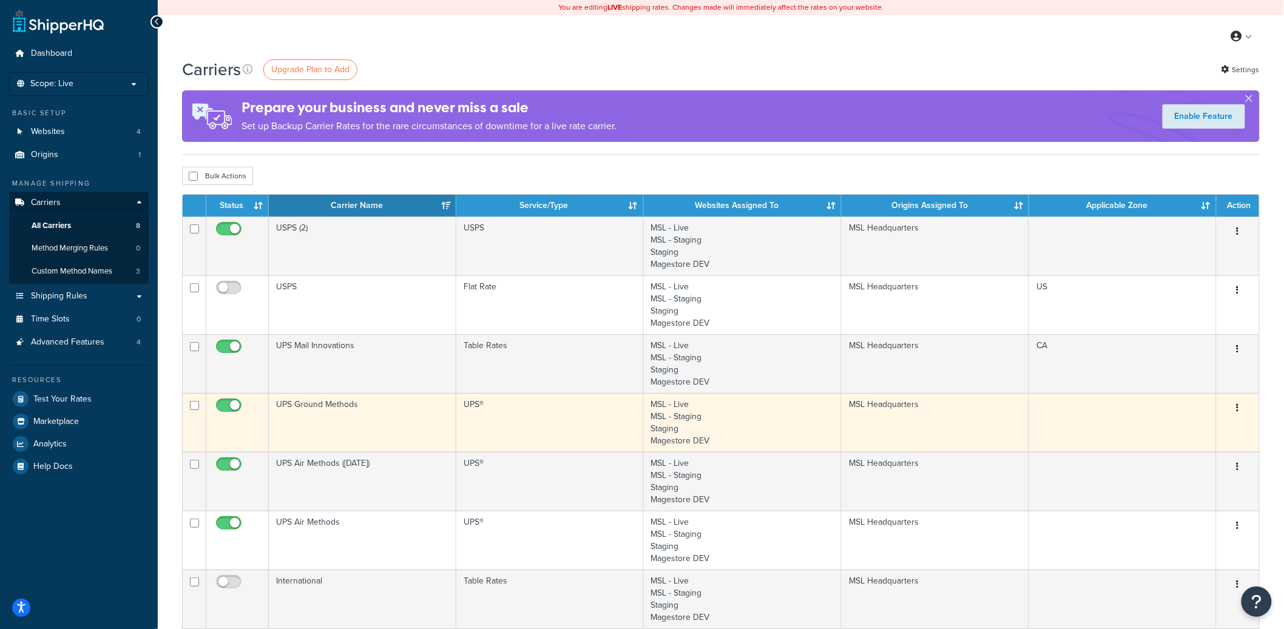
click at [1237, 406] on icon "button" at bounding box center [1238, 408] width 2 height 8
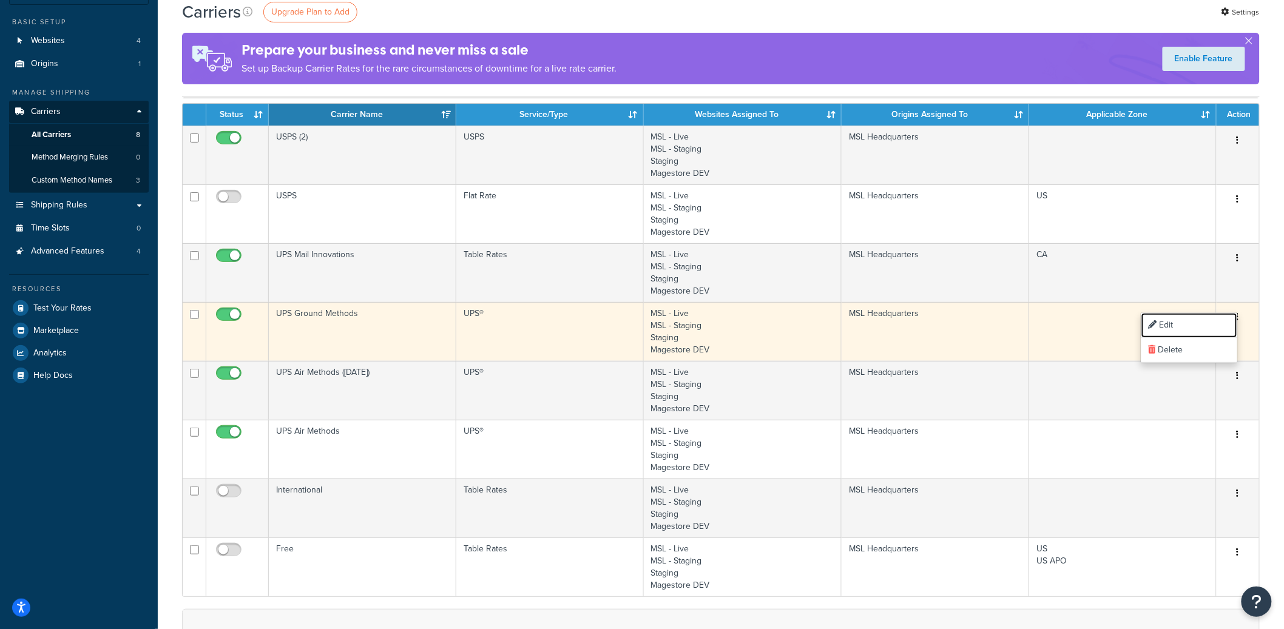
scroll to position [109, 0]
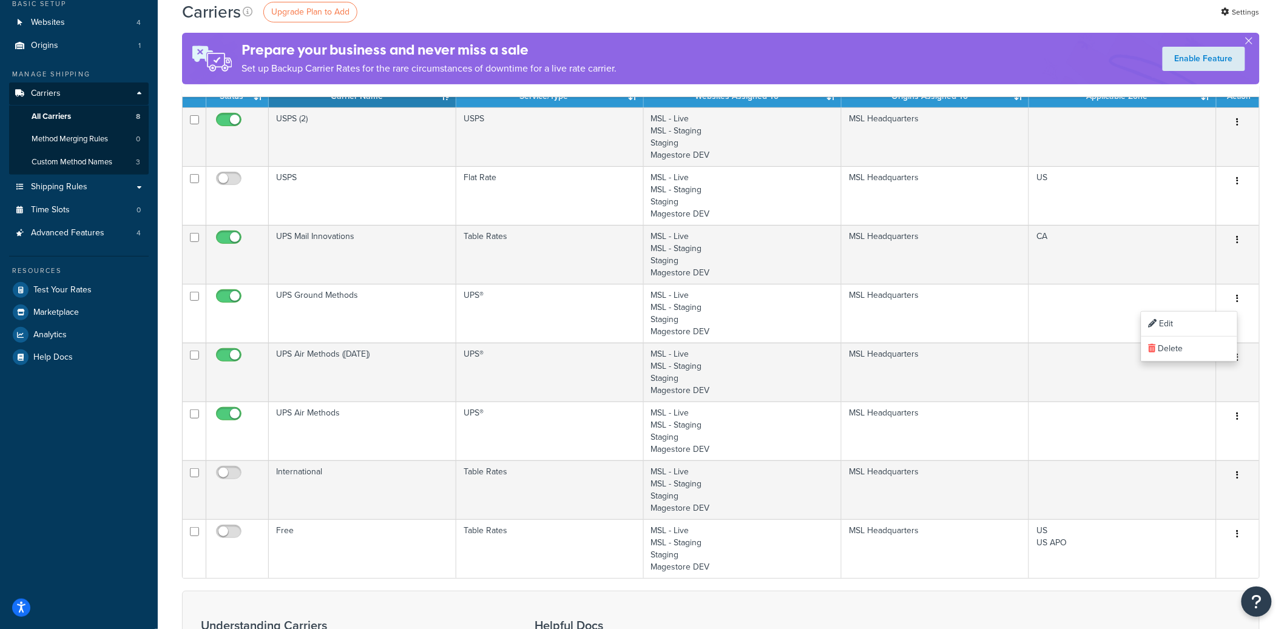
click at [1268, 262] on div "Carriers Upgrade Plan to Add Settings Prepare your business and never miss a sa…" at bounding box center [721, 402] width 1126 height 909
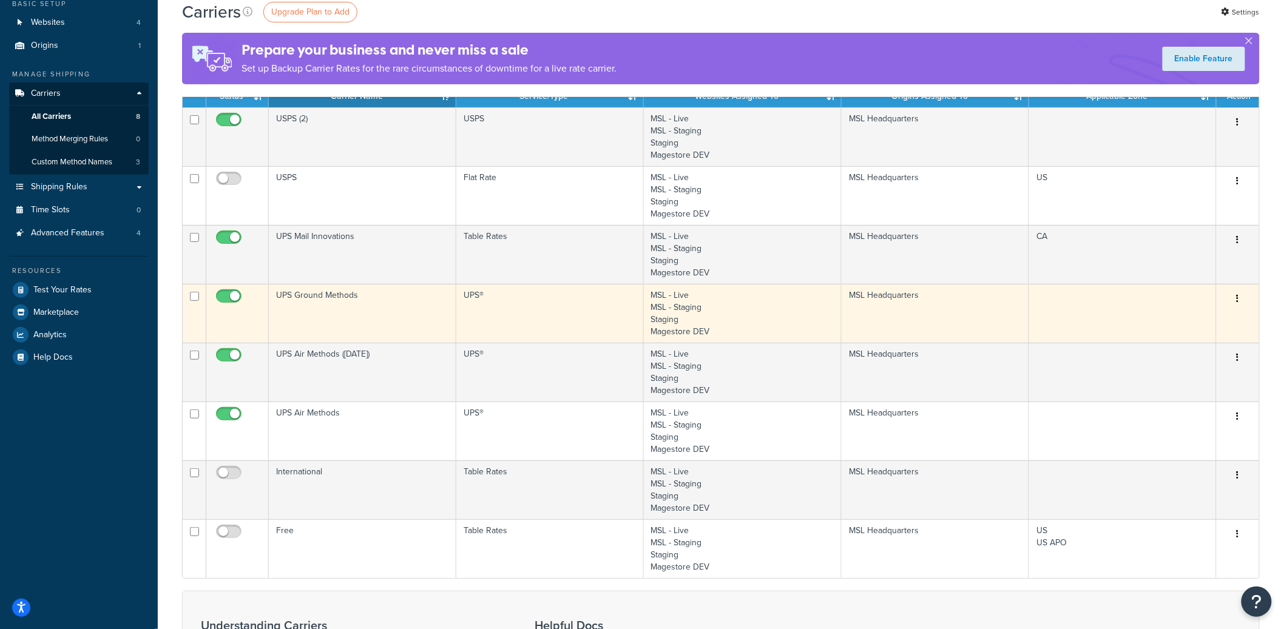
click at [1240, 298] on button "button" at bounding box center [1238, 298] width 17 height 19
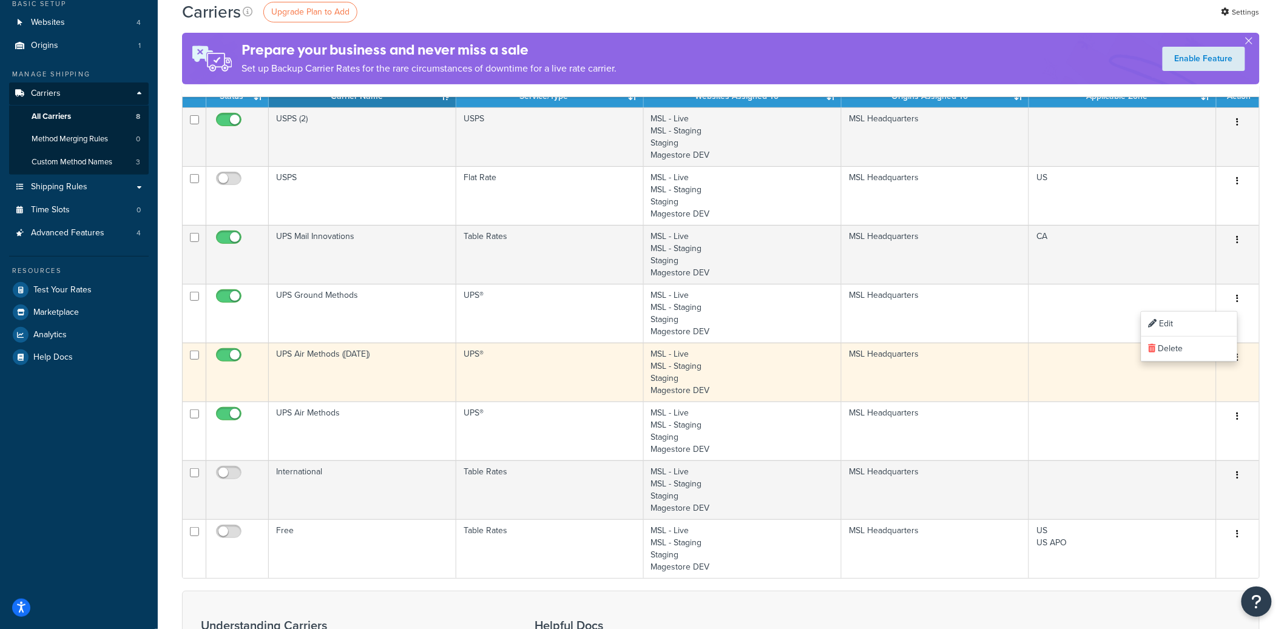
click at [1243, 362] on button "button" at bounding box center [1238, 357] width 17 height 19
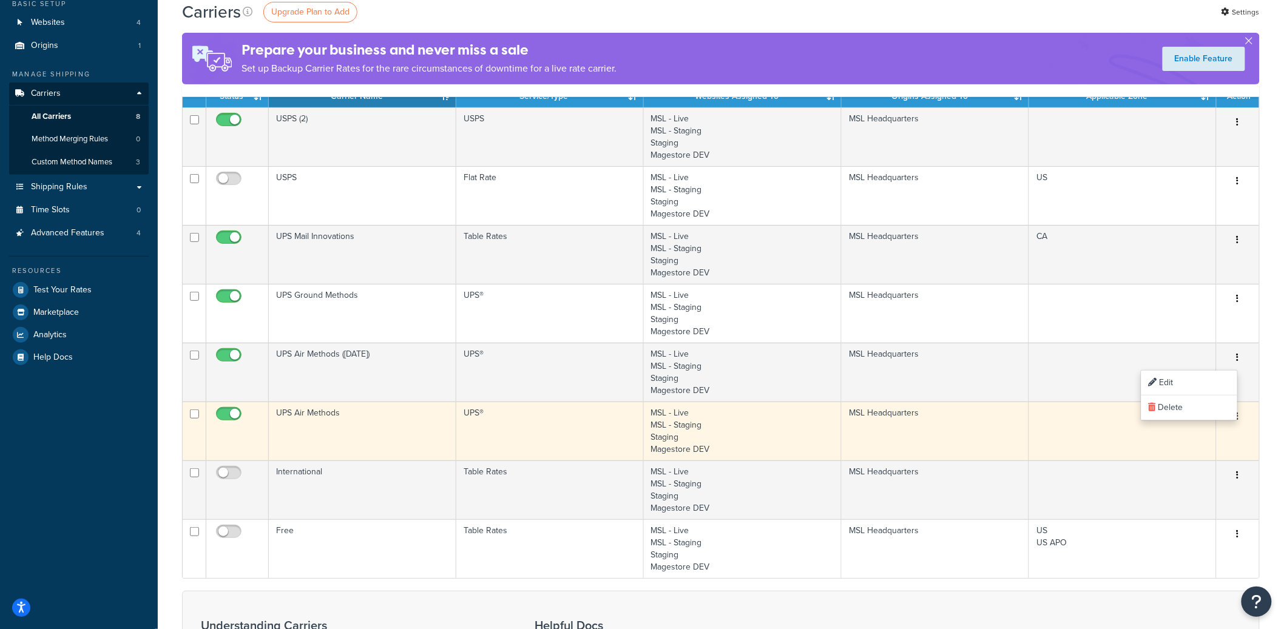
click at [1238, 421] on icon "button" at bounding box center [1238, 416] width 2 height 8
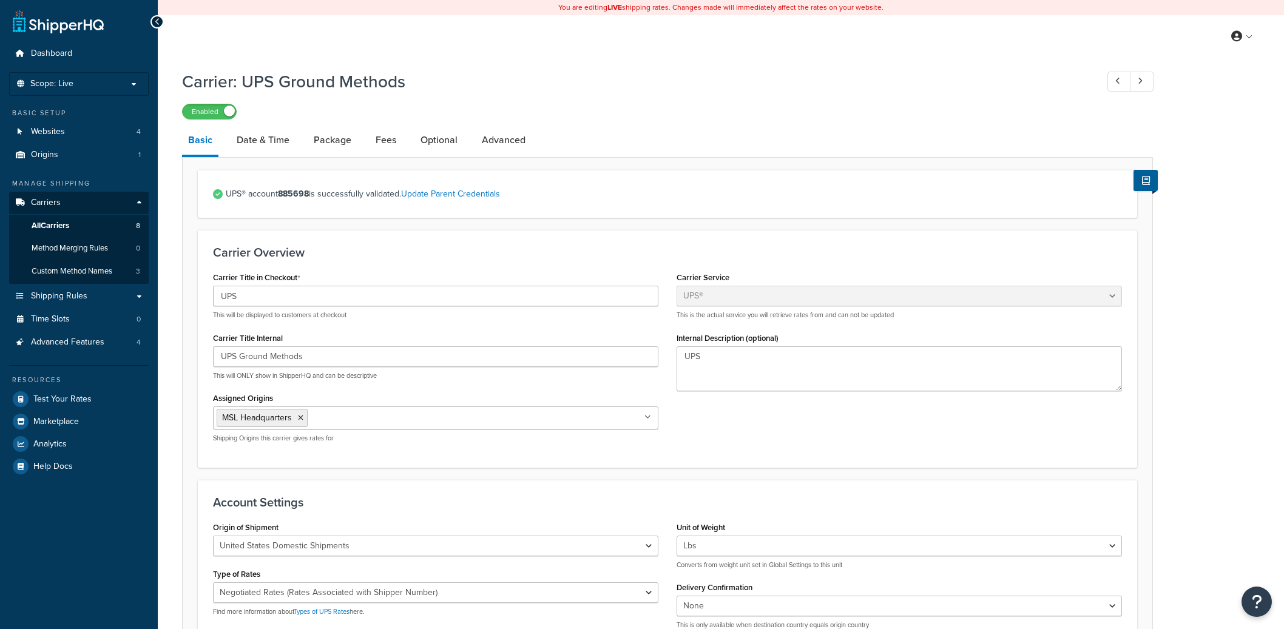
select select "ups"
click at [495, 144] on link "Advanced" at bounding box center [504, 140] width 56 height 29
select select "false"
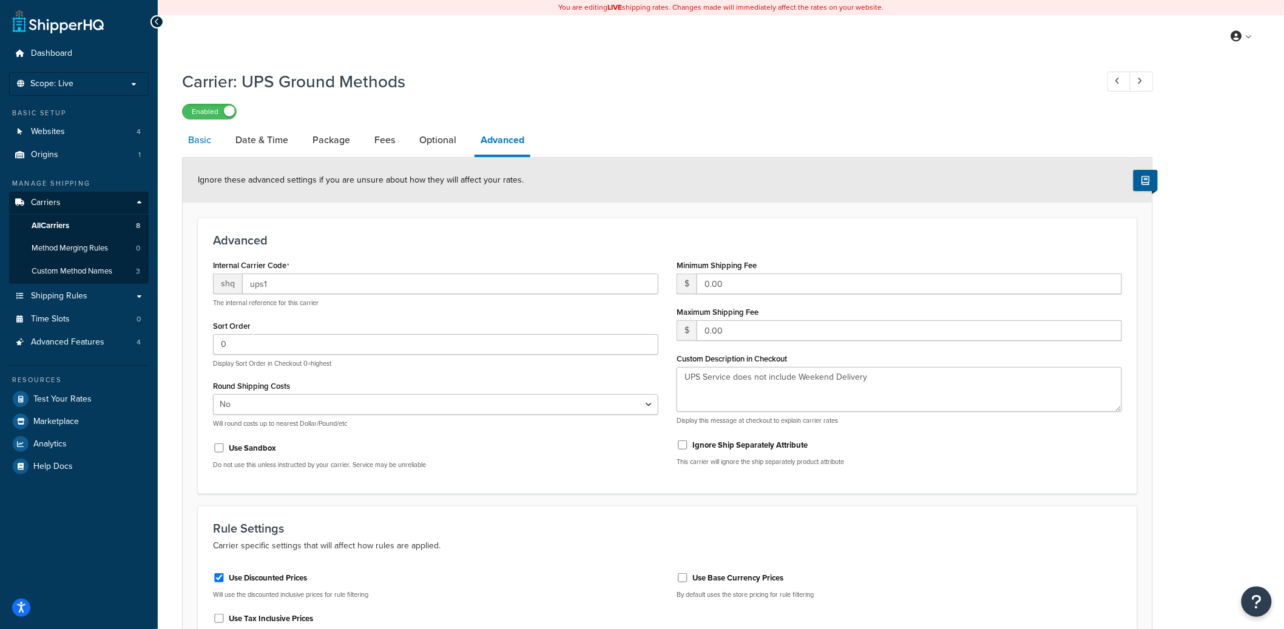
click at [194, 146] on link "Basic" at bounding box center [199, 140] width 35 height 29
select select "ups"
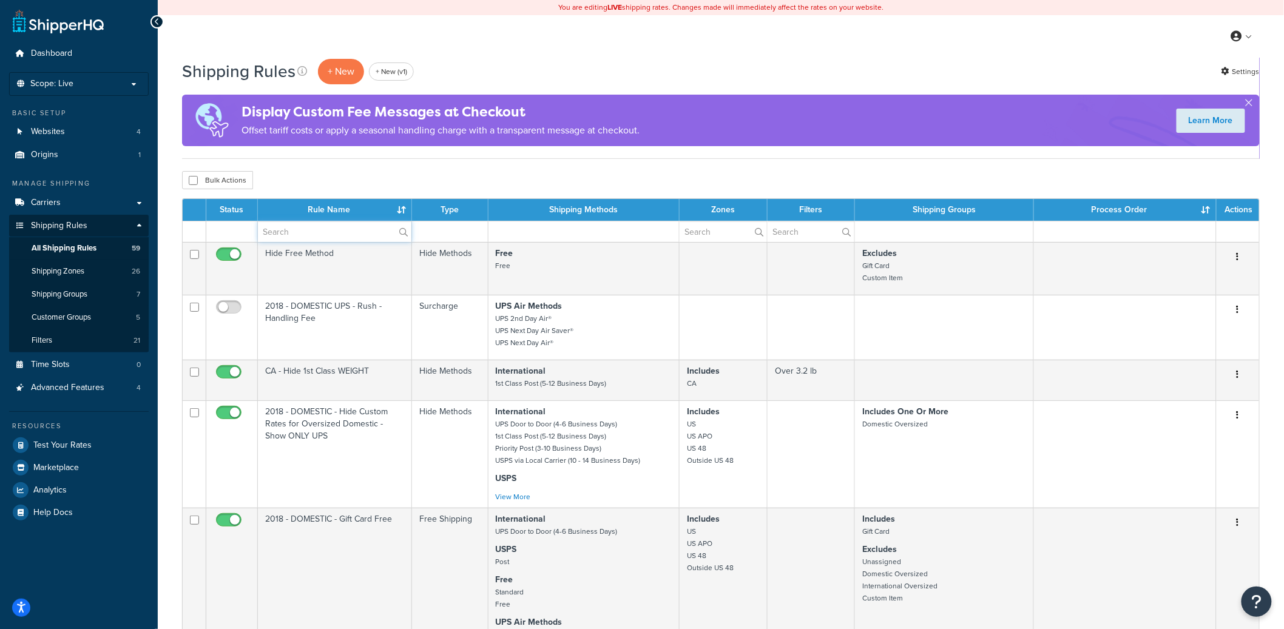
click at [321, 233] on input "text" at bounding box center [335, 232] width 154 height 21
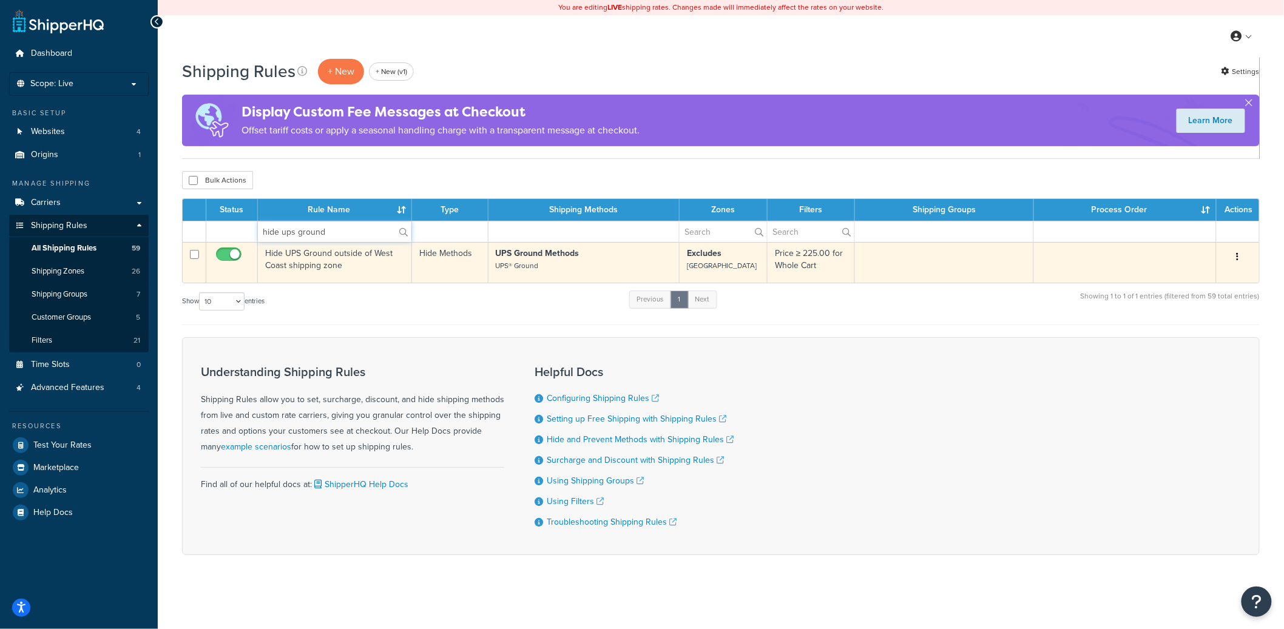
type input "hide ups ground"
click at [355, 262] on td "Hide UPS Ground outside of West Coast shipping zone" at bounding box center [335, 262] width 154 height 41
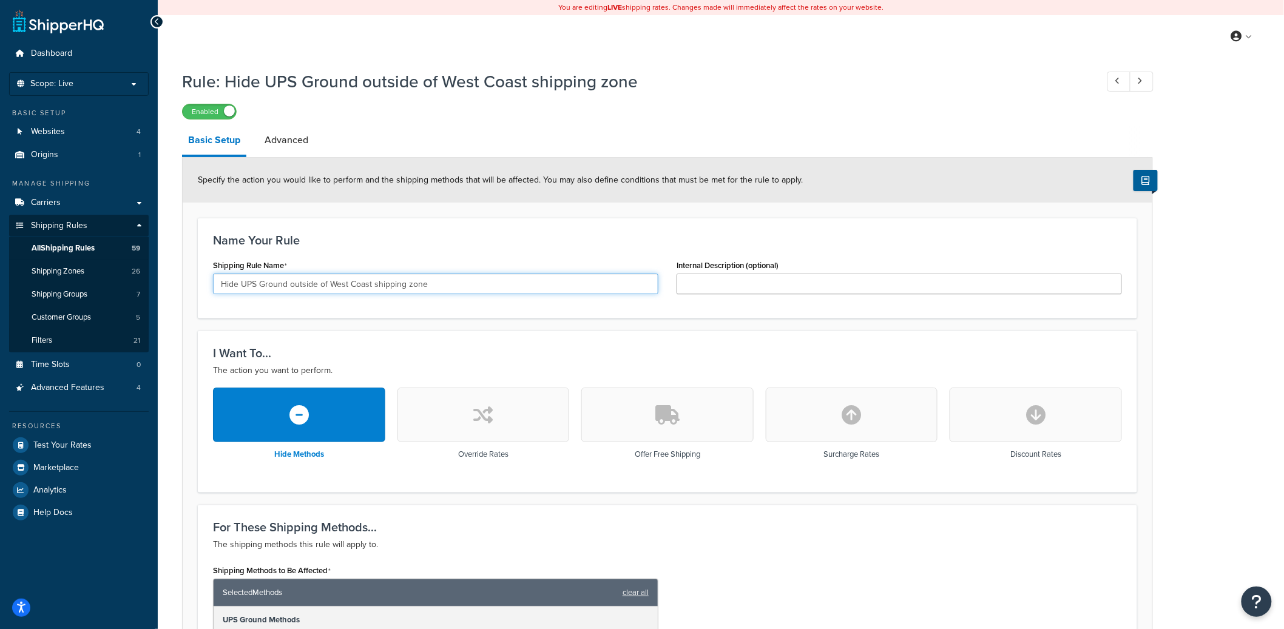
click at [283, 281] on input "Hide UPS Ground outside of West Coast shipping zone" at bounding box center [435, 284] width 445 height 21
click at [225, 117] on span at bounding box center [229, 111] width 11 height 11
click at [222, 110] on label "Disabled" at bounding box center [209, 111] width 53 height 15
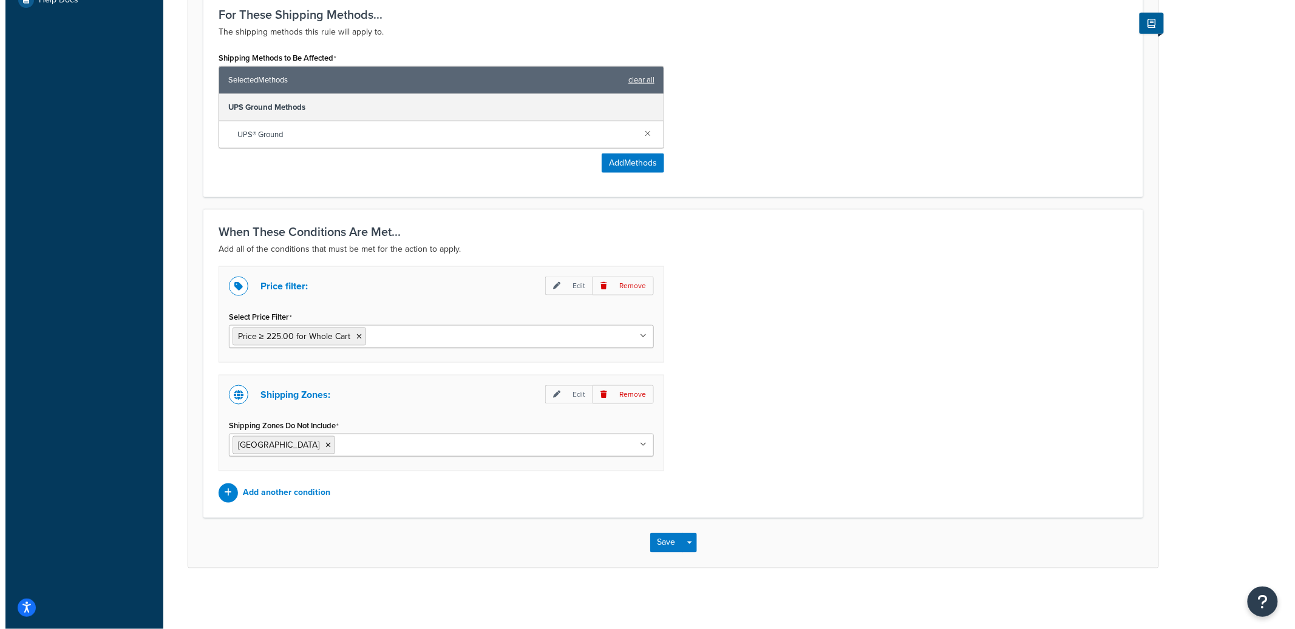
scroll to position [513, 0]
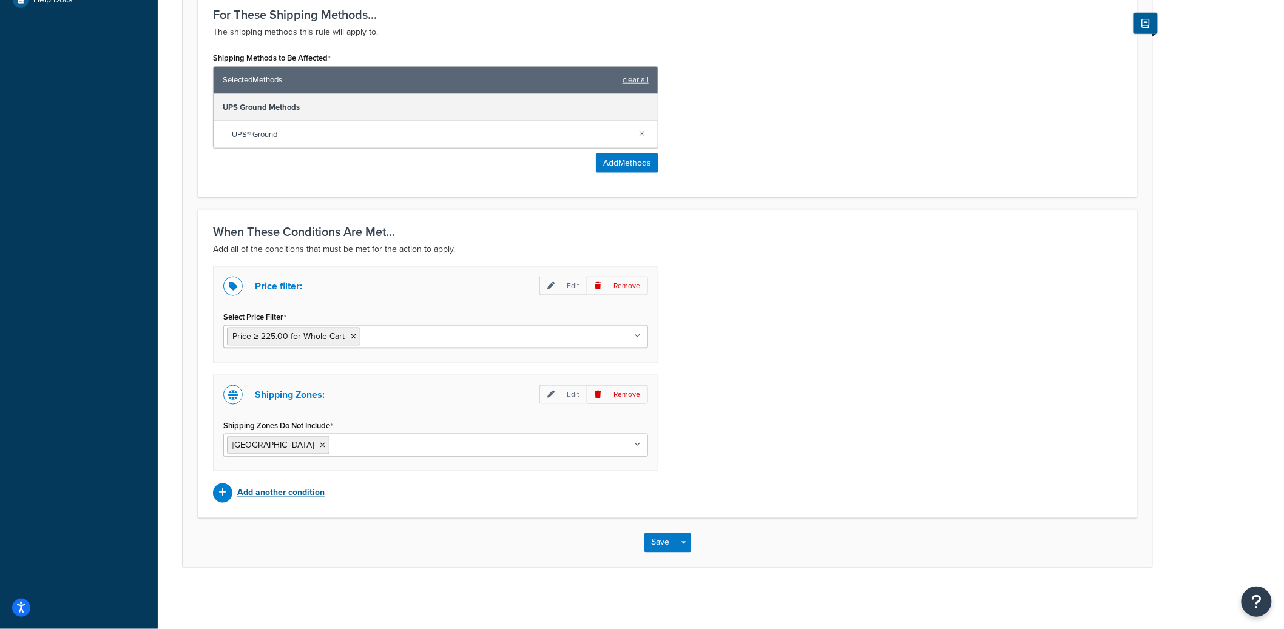
click at [283, 492] on p "Add another condition" at bounding box center [280, 493] width 87 height 17
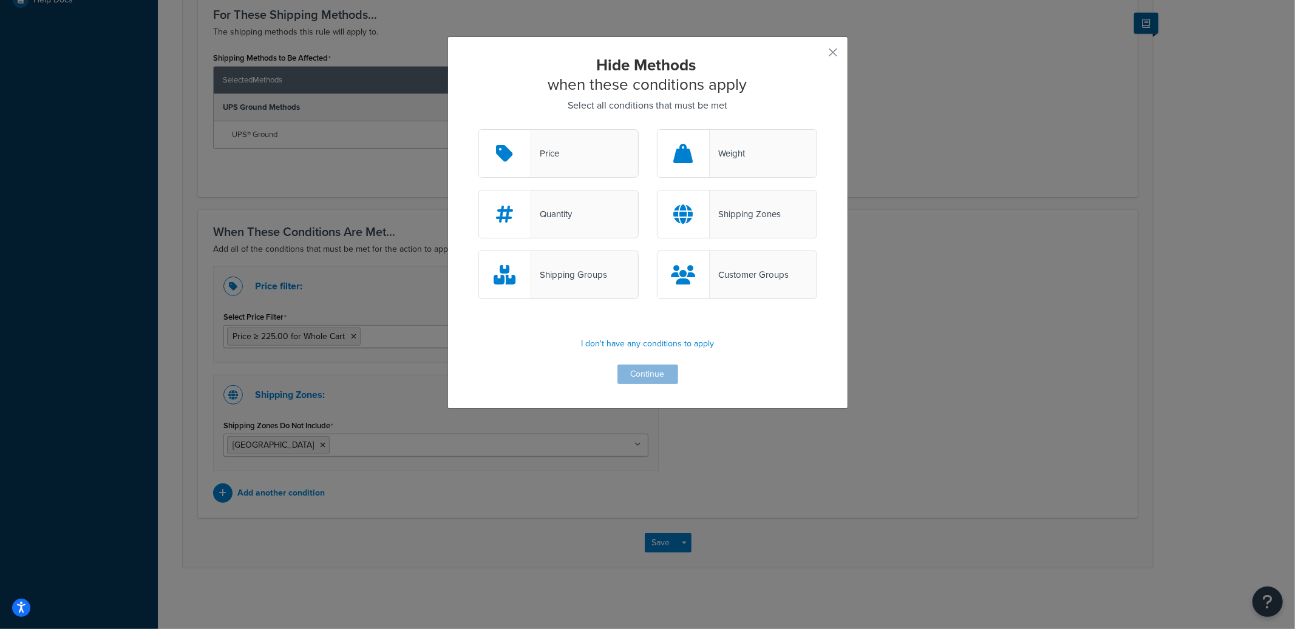
click at [589, 280] on div "Shipping Groups" at bounding box center [569, 274] width 76 height 17
click at [0, 0] on input "Shipping Groups" at bounding box center [0, 0] width 0 height 0
click at [648, 374] on button "Continue" at bounding box center [647, 374] width 61 height 19
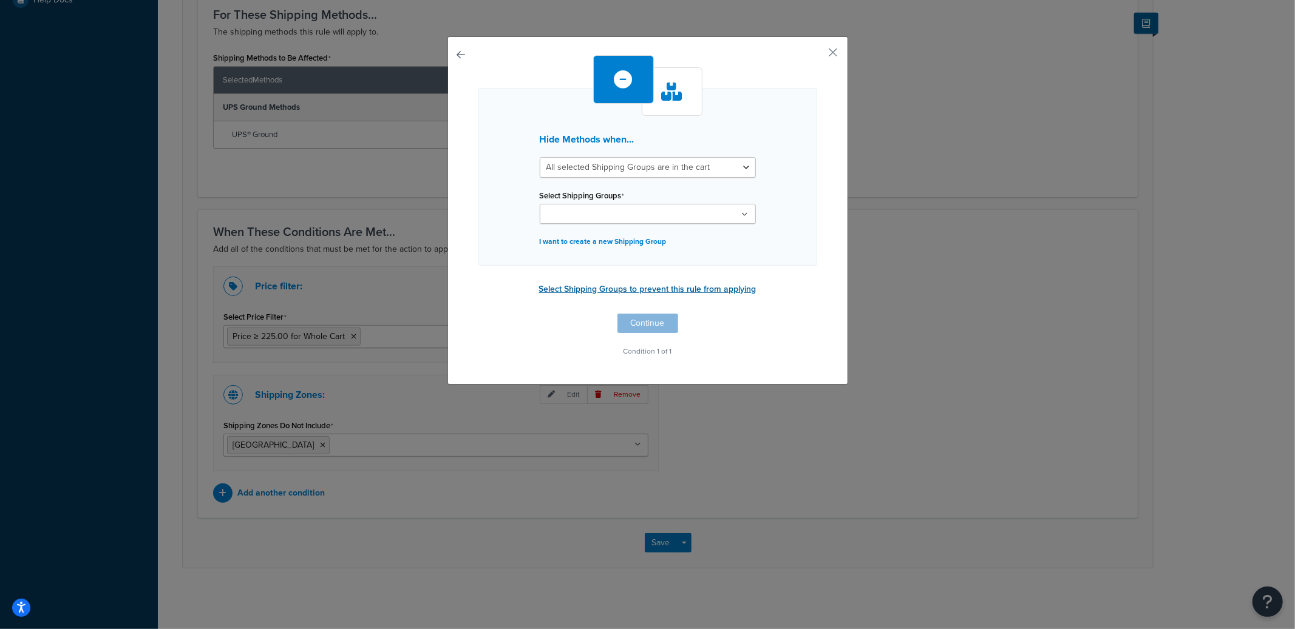
click at [584, 287] on button "Select Shipping Groups to prevent this rule from applying" at bounding box center [647, 289] width 225 height 18
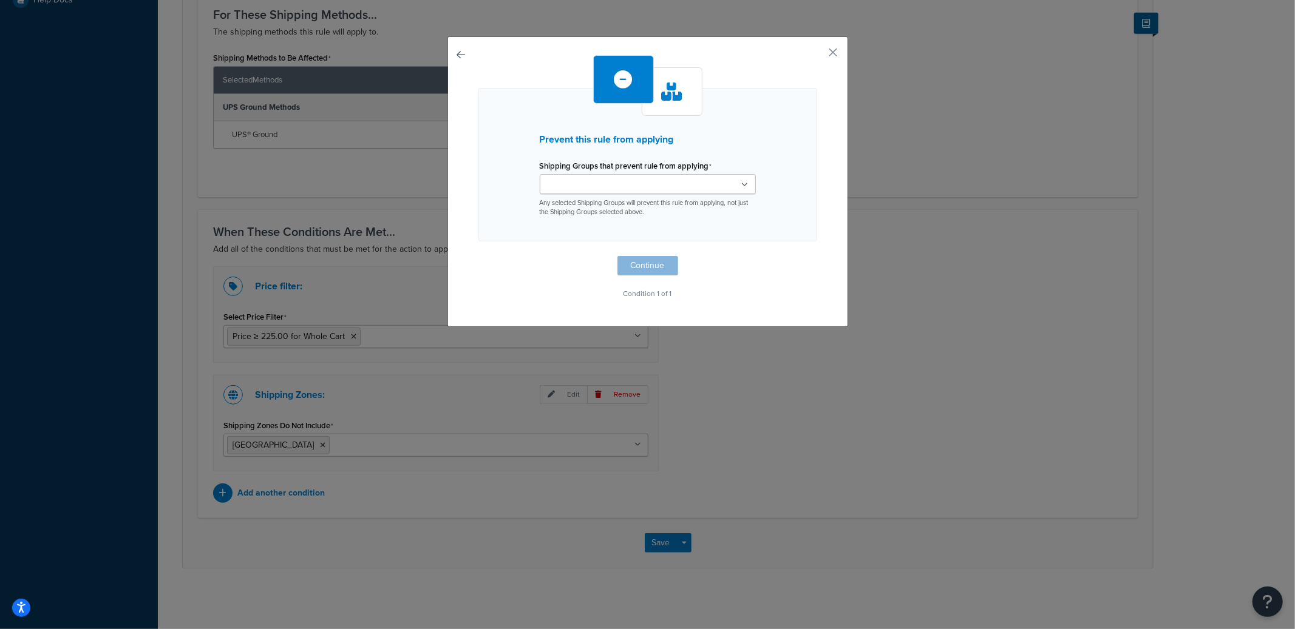
click at [736, 186] on ul at bounding box center [648, 184] width 216 height 20
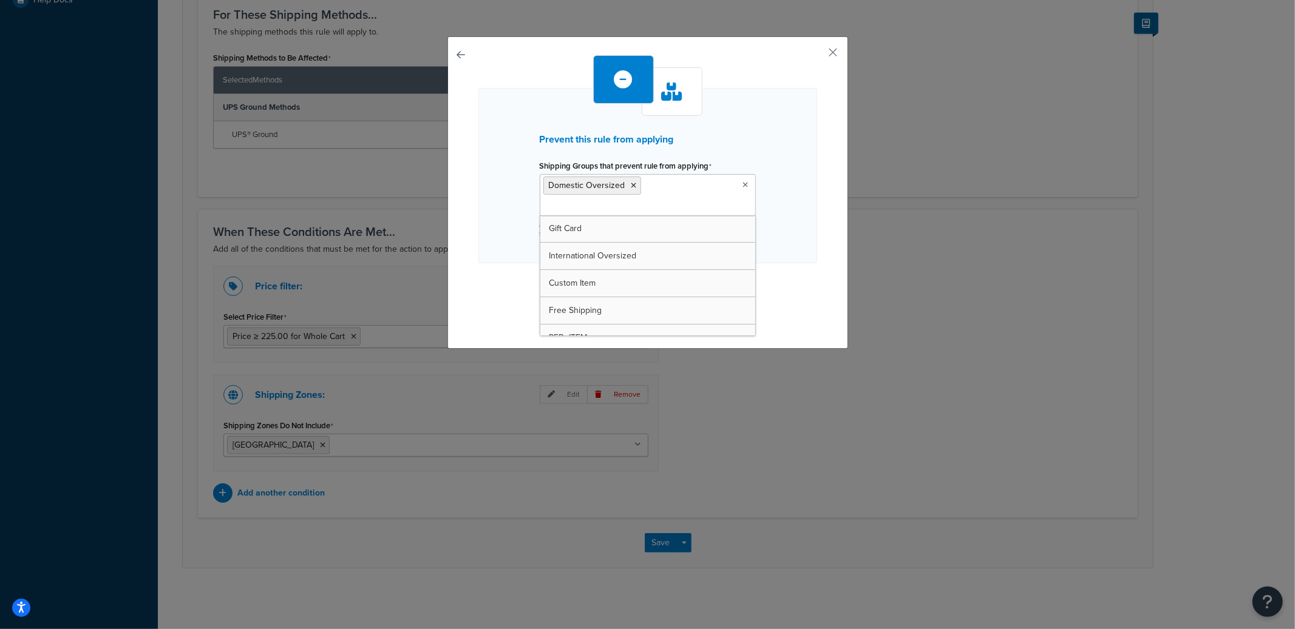
click at [785, 169] on div "Prevent this rule from applying Shipping Groups that prevent rule from applying…" at bounding box center [647, 175] width 339 height 175
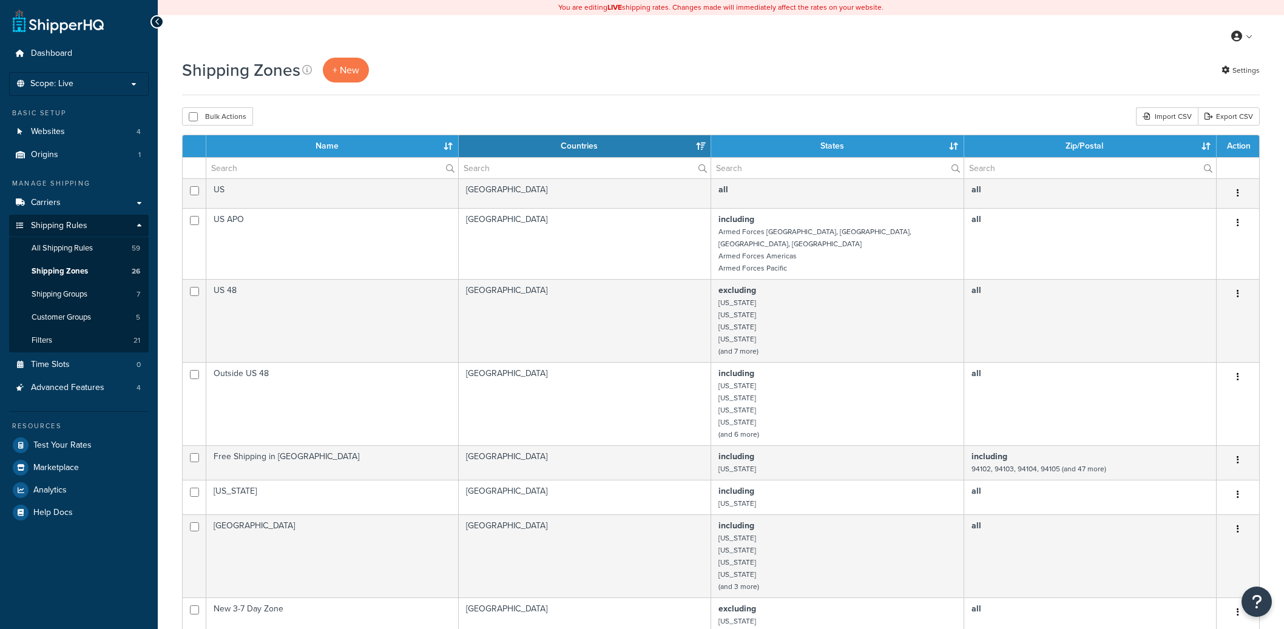
select select "15"
click at [303, 161] on input "text" at bounding box center [332, 168] width 252 height 21
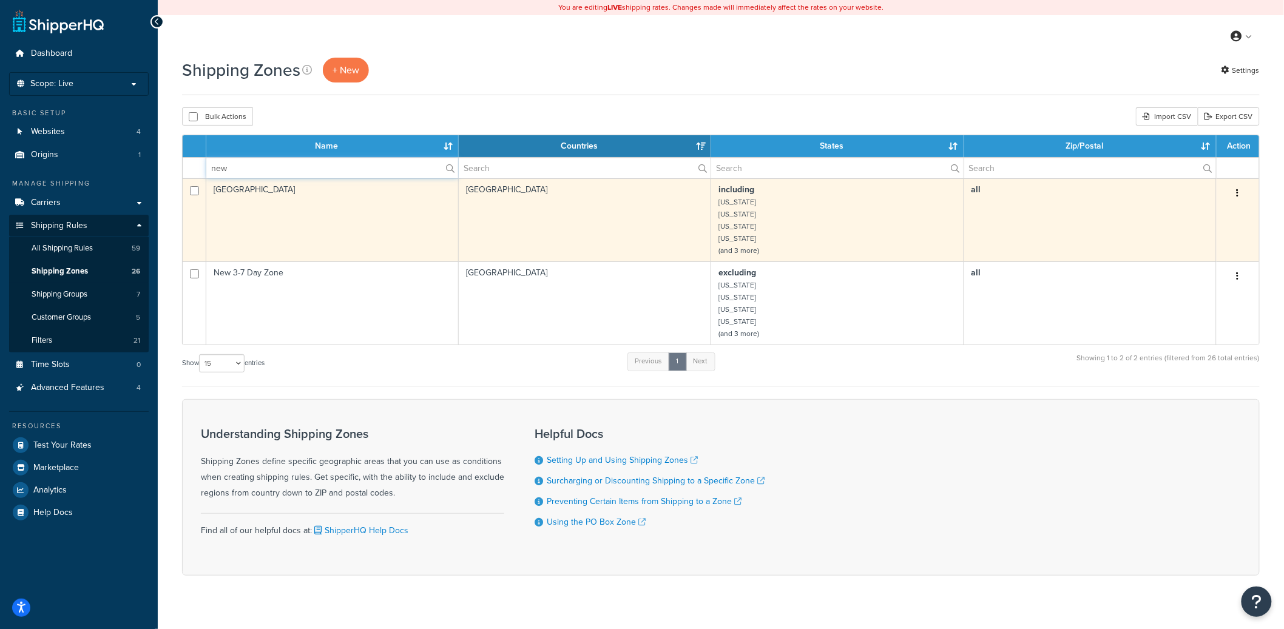
type input "new"
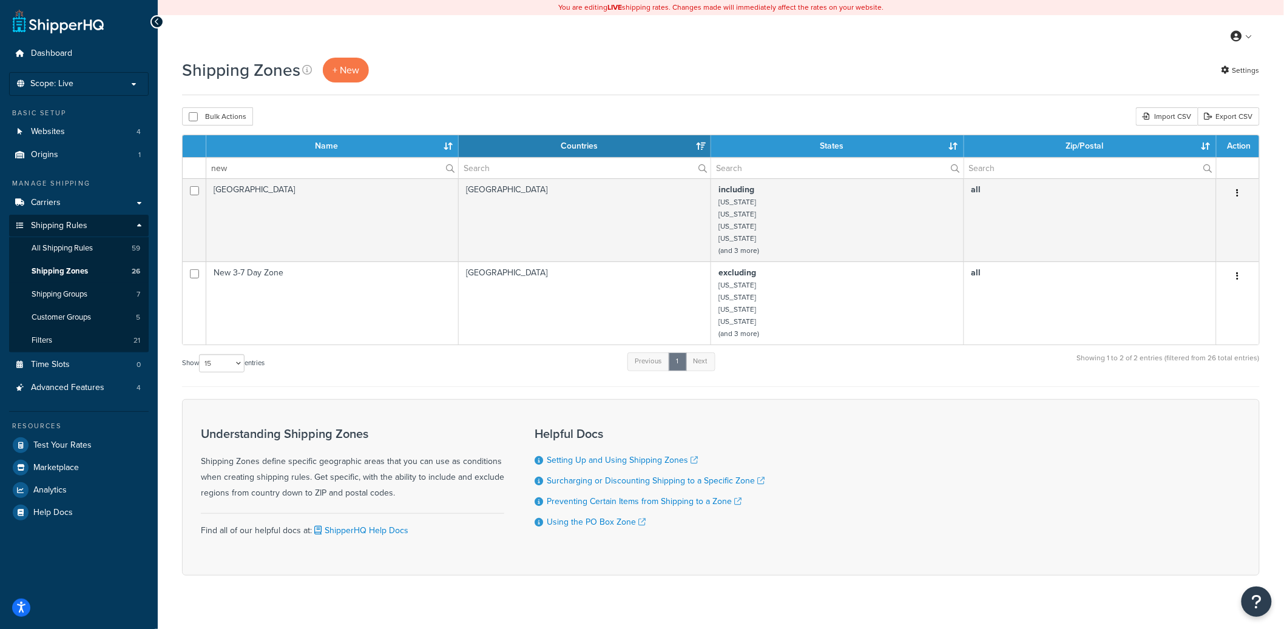
click at [396, 214] on td "New Ground Zone" at bounding box center [332, 219] width 252 height 83
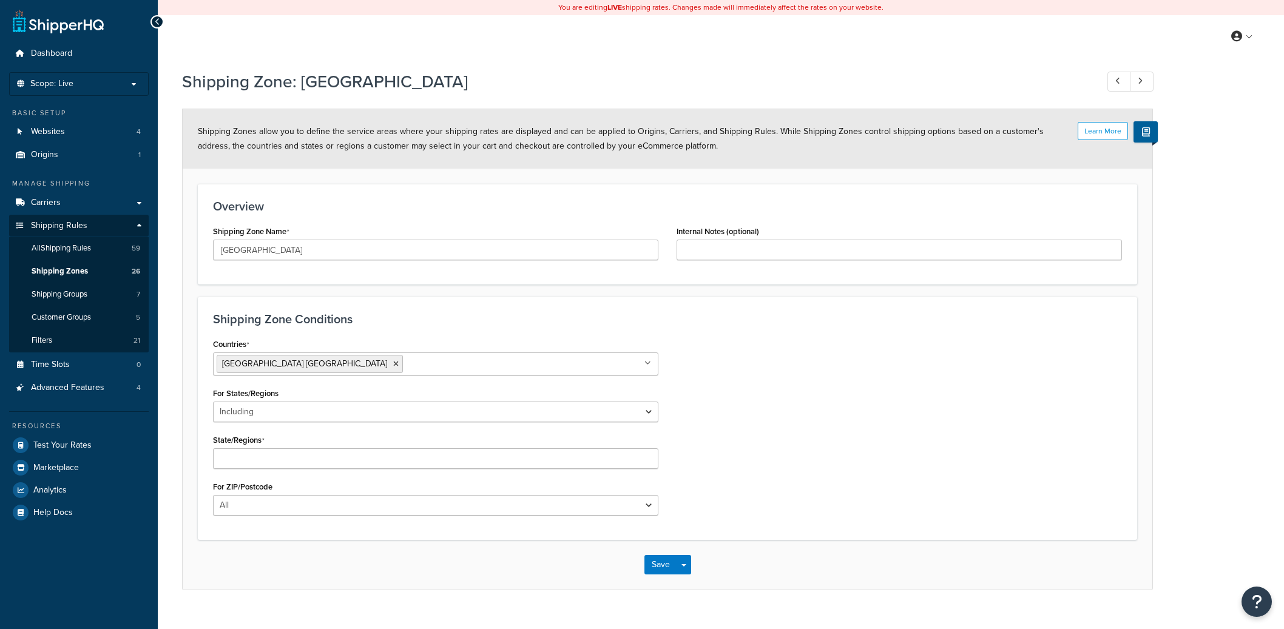
select select "including"
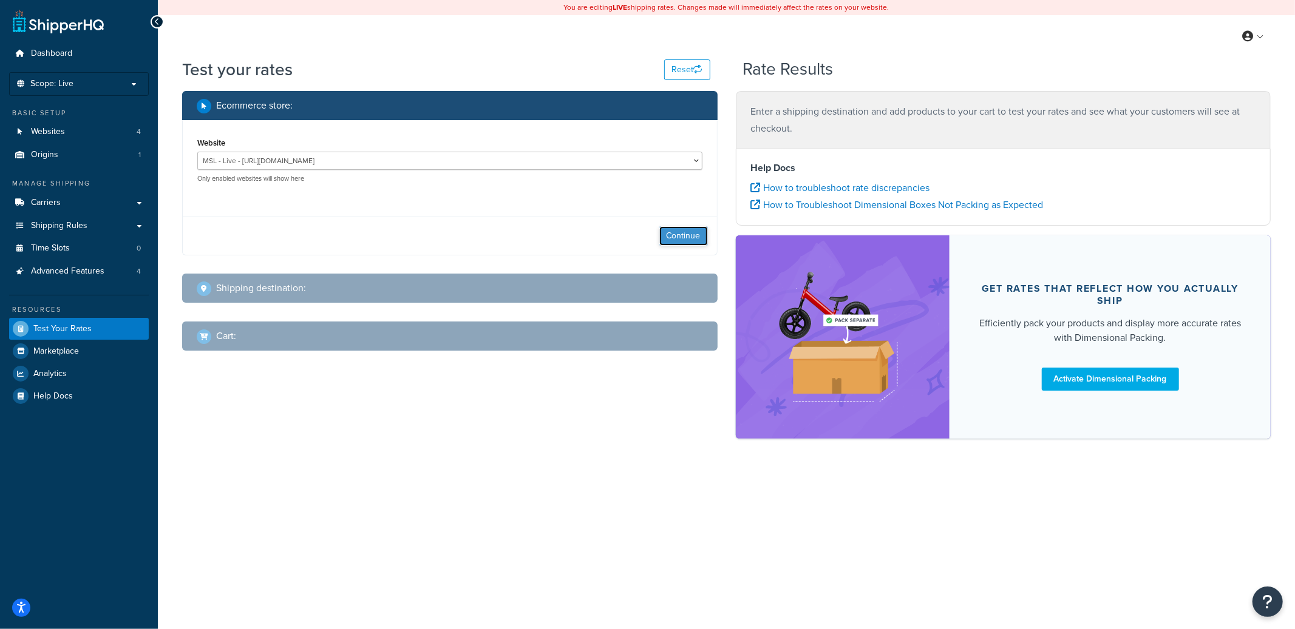
click at [685, 236] on button "Continue" at bounding box center [683, 235] width 49 height 19
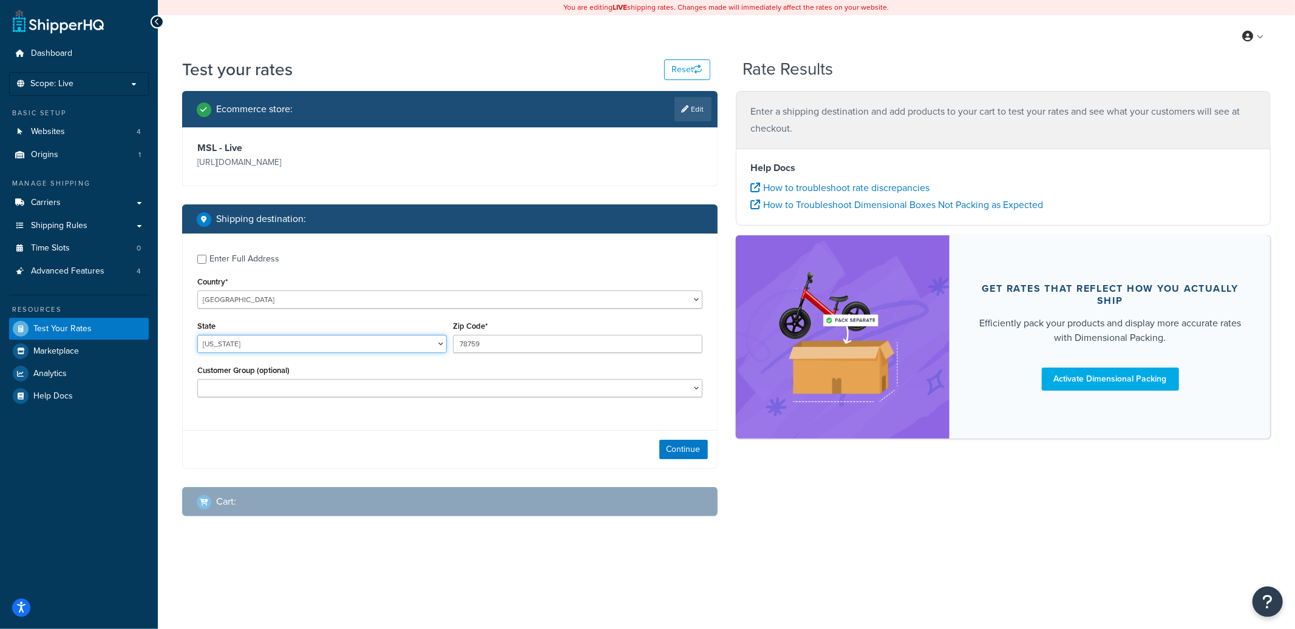
click at [272, 346] on select "Alabama Alaska American Samoa Arizona Arkansas Armed Forces Americas Armed Forc…" at bounding box center [321, 344] width 249 height 18
click at [197, 336] on select "Alabama Alaska American Samoa Arizona Arkansas Armed Forces Americas Armed Forc…" at bounding box center [321, 344] width 249 height 18
select select "IL"
type input "60601"
click at [672, 456] on button "Continue" at bounding box center [683, 449] width 49 height 19
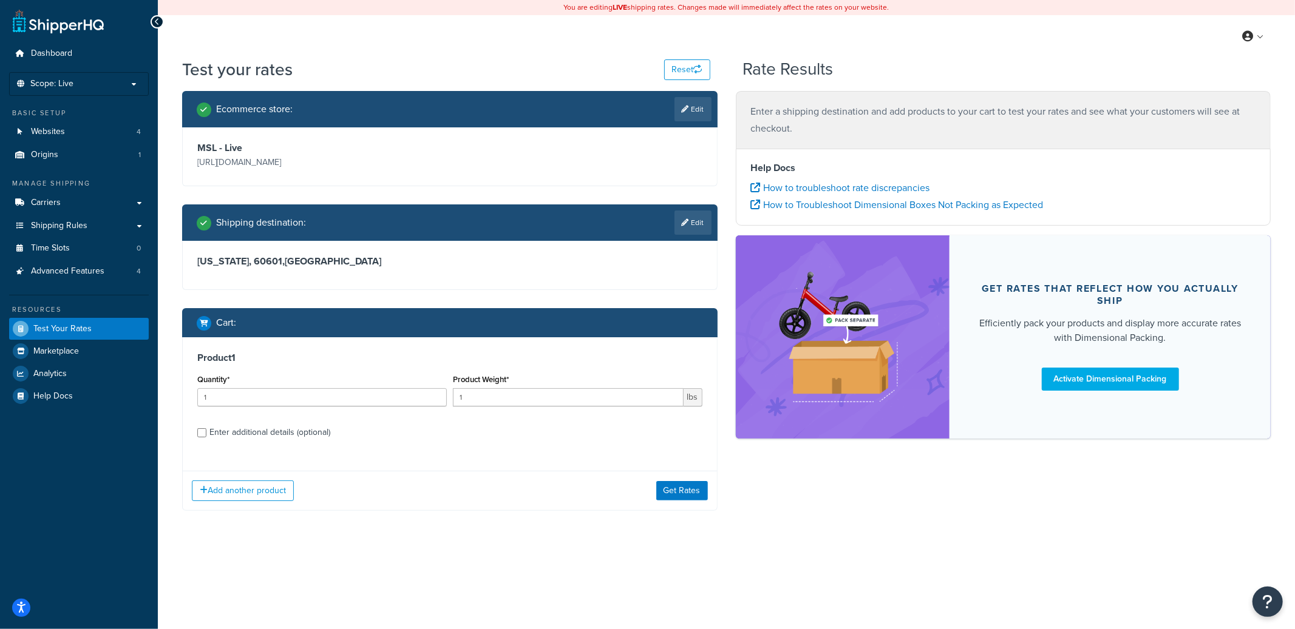
click at [257, 436] on div "Enter additional details (optional)" at bounding box center [269, 432] width 121 height 17
click at [206, 436] on input "Enter additional details (optional)" at bounding box center [201, 432] width 9 height 9
checkbox input "true"
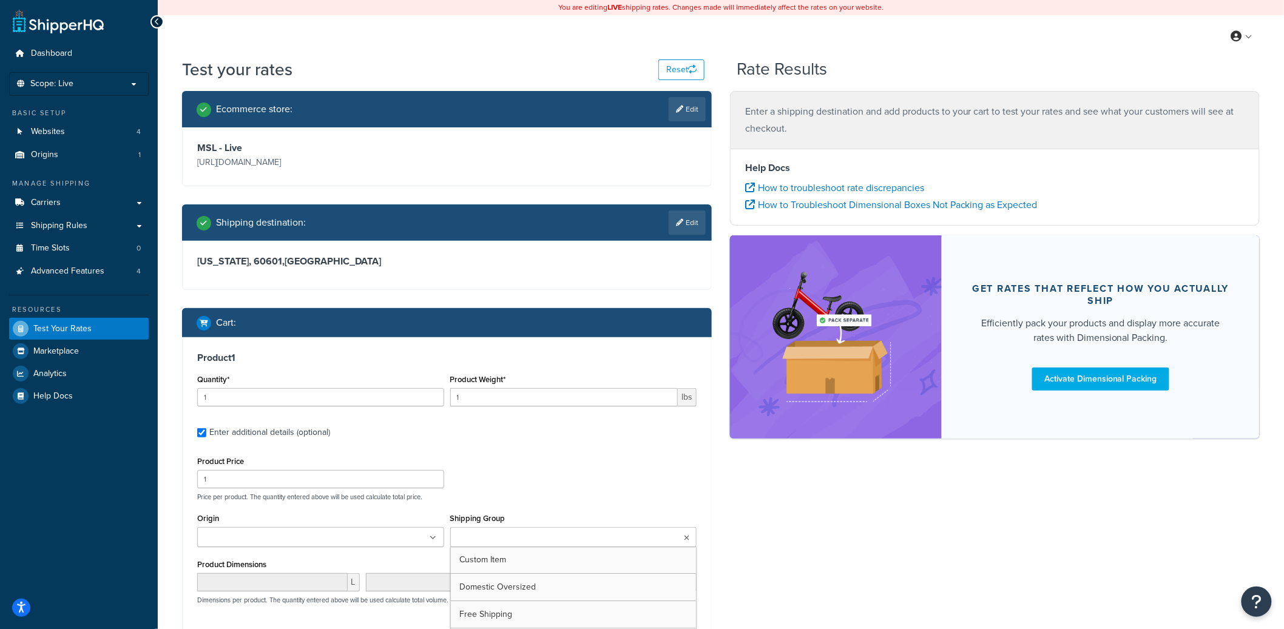
click at [513, 538] on input "Shipping Group" at bounding box center [507, 538] width 107 height 13
click at [560, 480] on div "Product Price 1 Price per product. The quantity entered above will be used calc…" at bounding box center [447, 477] width 506 height 48
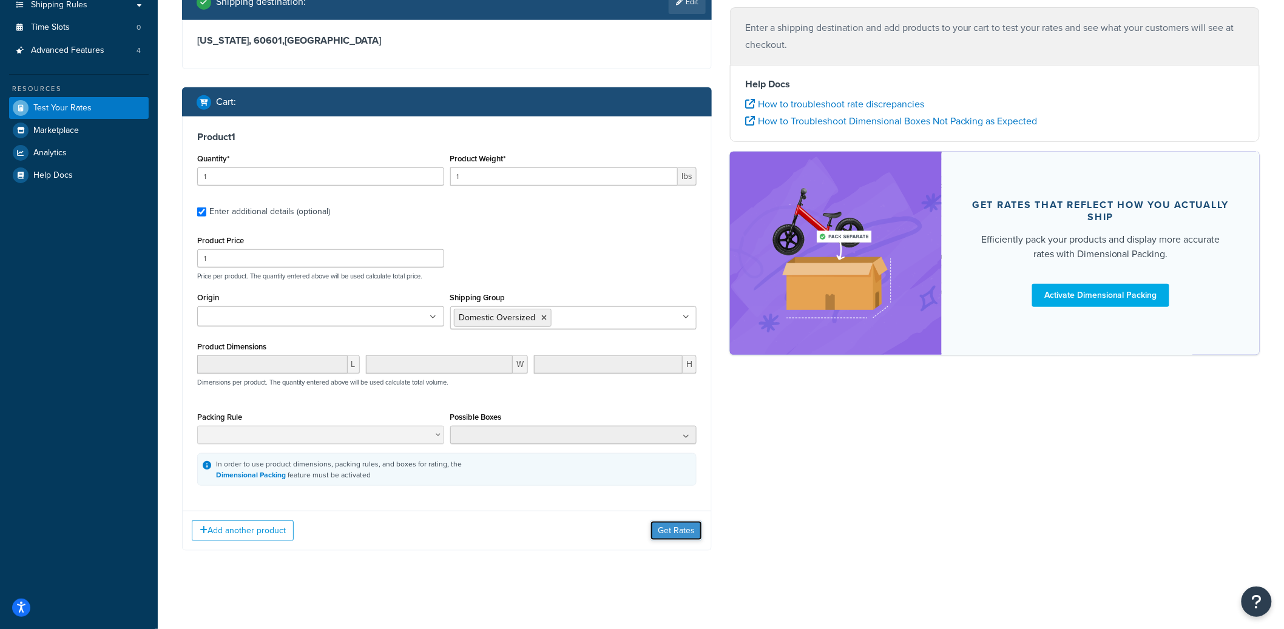
click at [695, 529] on button "Get Rates" at bounding box center [677, 530] width 52 height 19
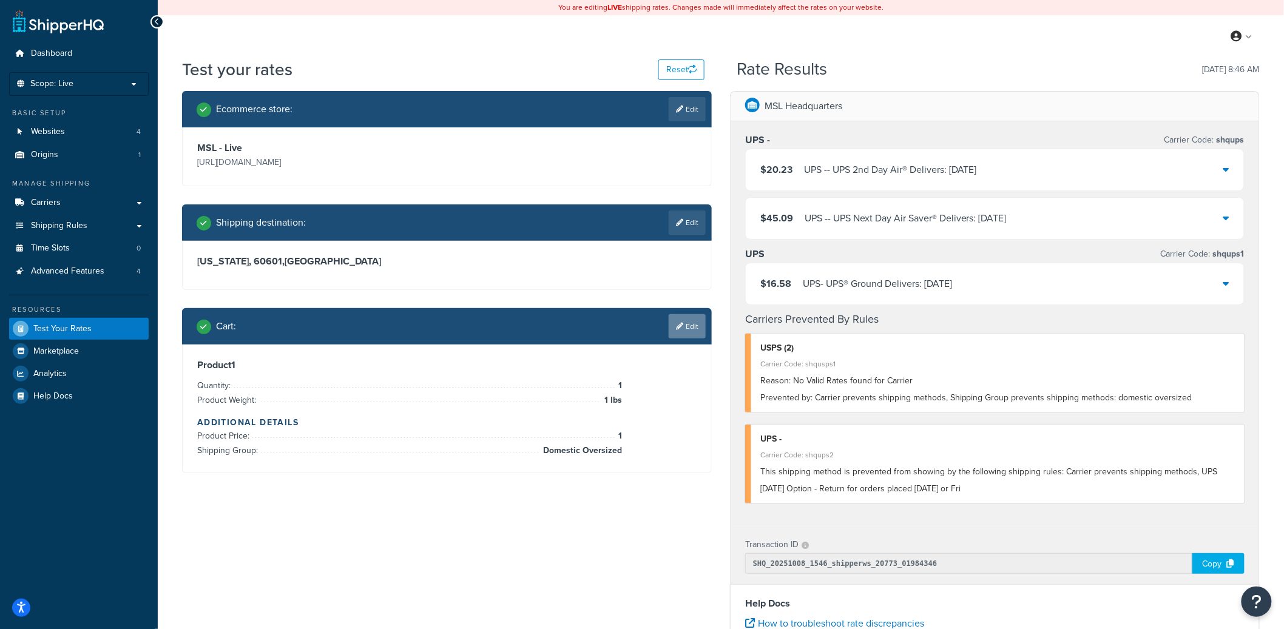
click at [692, 327] on link "Edit" at bounding box center [687, 326] width 37 height 24
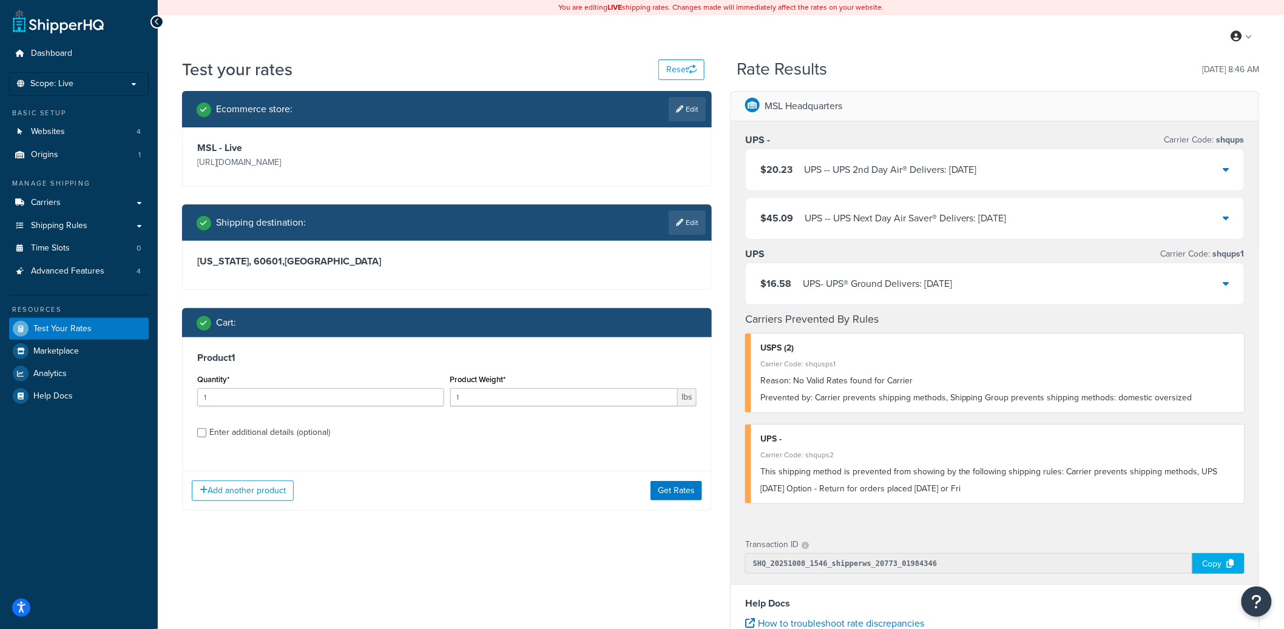
click at [233, 430] on div "Enter additional details (optional)" at bounding box center [269, 432] width 121 height 17
click at [206, 430] on input "Enter additional details (optional)" at bounding box center [201, 432] width 9 height 9
checkbox input "true"
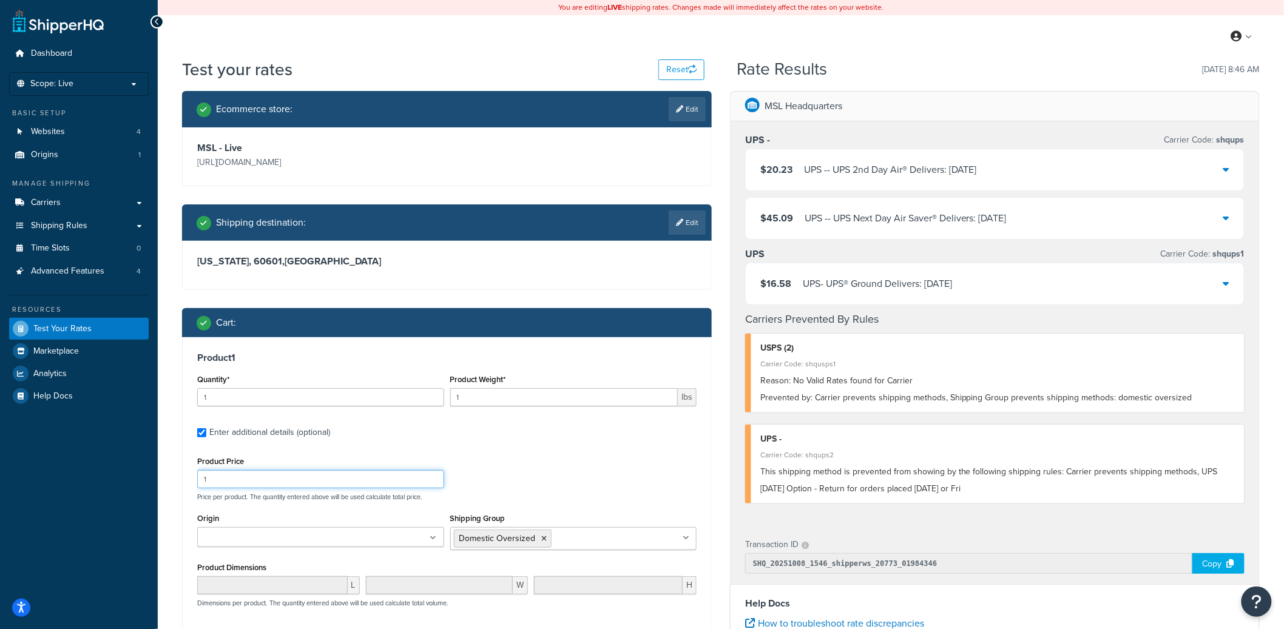
drag, startPoint x: 225, startPoint y: 479, endPoint x: 190, endPoint y: 480, distance: 34.6
click at [190, 480] on div "Product 1 Quantity* 1 Product Weight* 1 lbs Enter additional details (optional)…" at bounding box center [447, 529] width 529 height 385
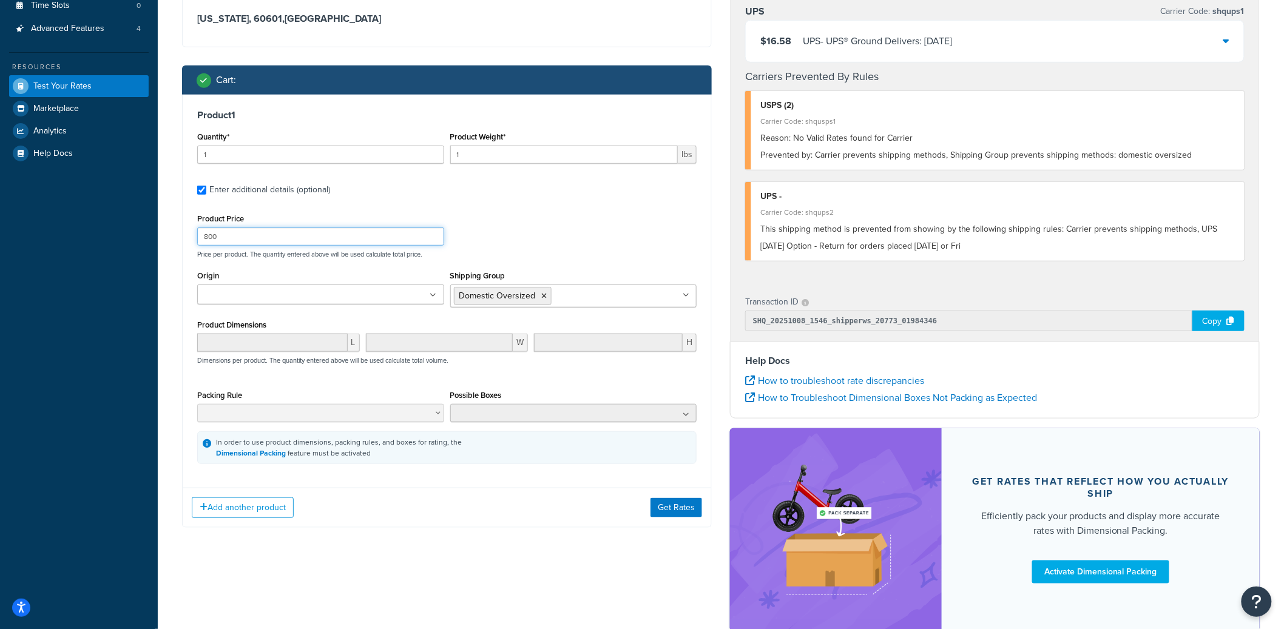
scroll to position [248, 0]
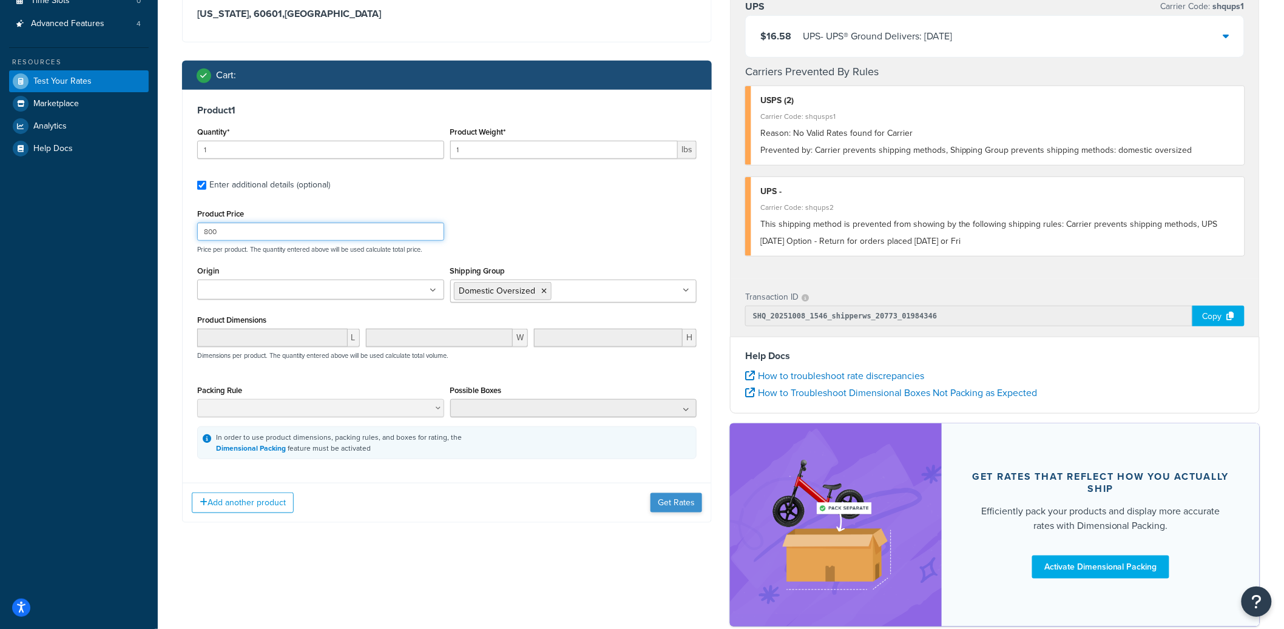
type input "800"
click at [684, 507] on button "Get Rates" at bounding box center [677, 502] width 52 height 19
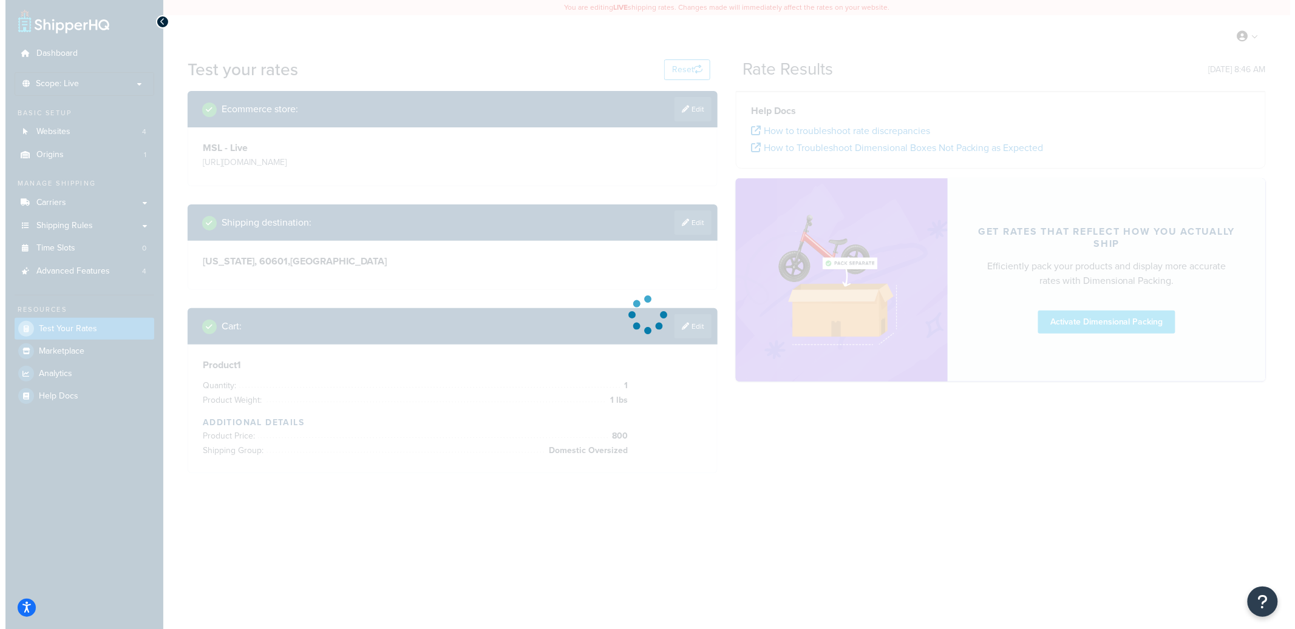
scroll to position [0, 0]
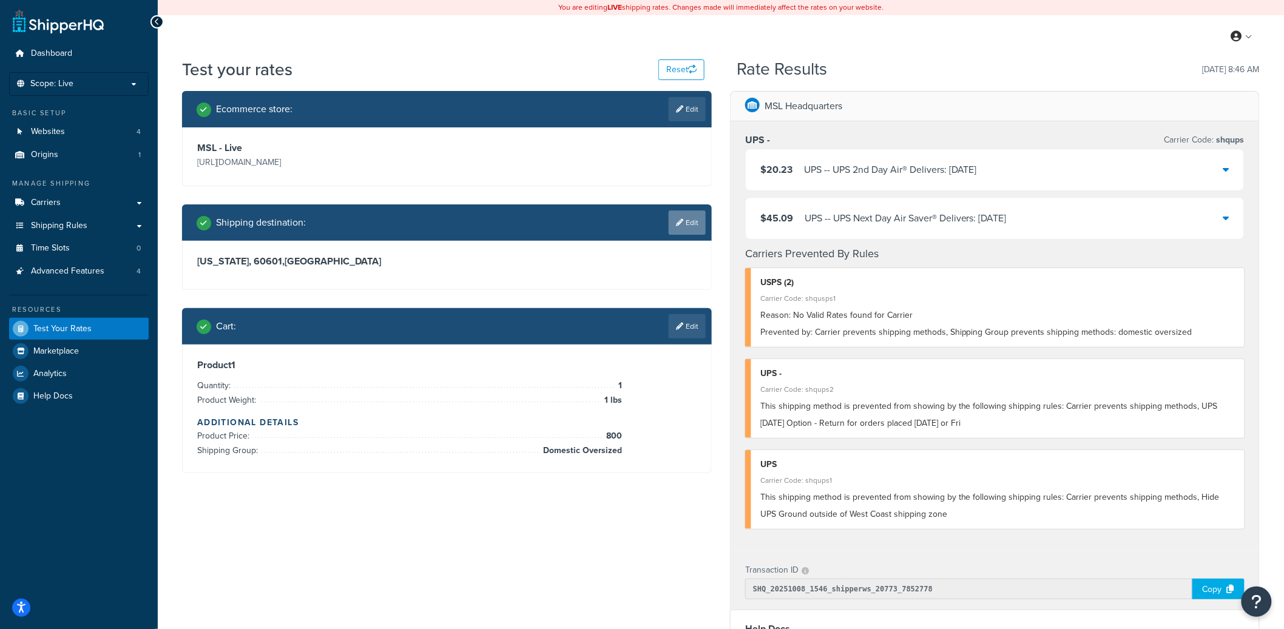
click at [686, 222] on link "Edit" at bounding box center [687, 223] width 37 height 24
select select "IL"
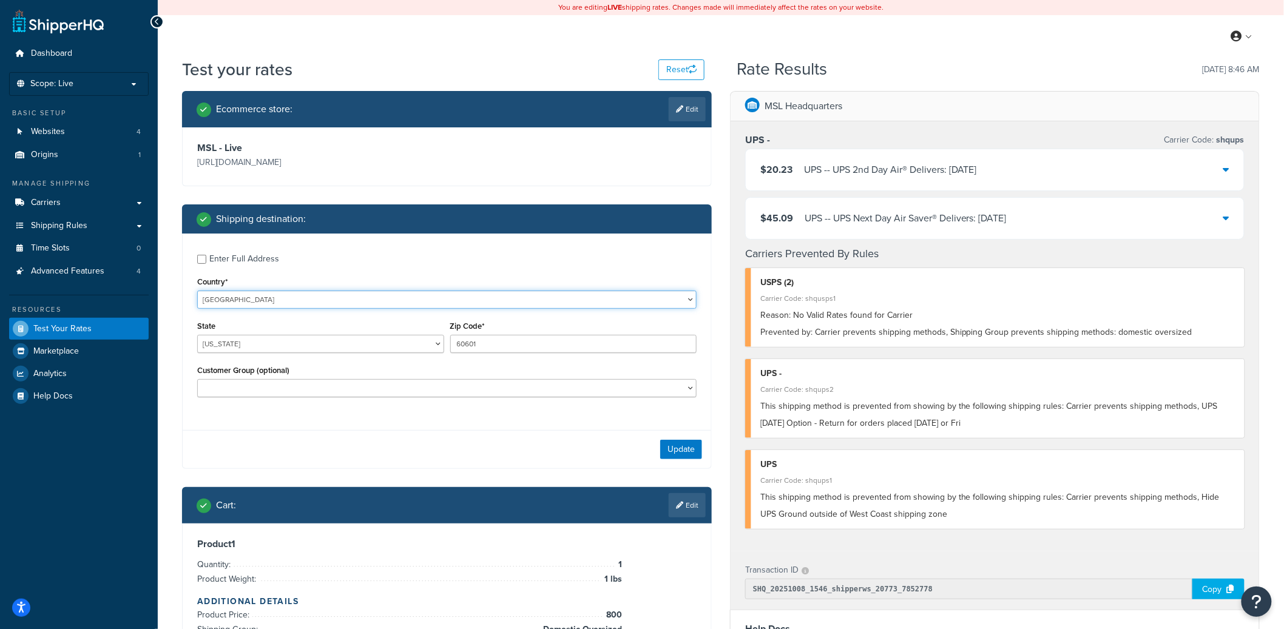
click at [239, 298] on select "United States United Kingdom Afghanistan Åland Islands Albania Algeria American…" at bounding box center [446, 300] width 499 height 18
click at [197, 291] on select "United States United Kingdom Afghanistan Åland Islands Albania Algeria American…" at bounding box center [446, 300] width 499 height 18
click at [239, 298] on select "United States United Kingdom Afghanistan Åland Islands Albania Algeria American…" at bounding box center [446, 300] width 499 height 18
select select "DE"
click at [197, 291] on select "United States United Kingdom Afghanistan Åland Islands Albania Algeria American…" at bounding box center [446, 300] width 499 height 18
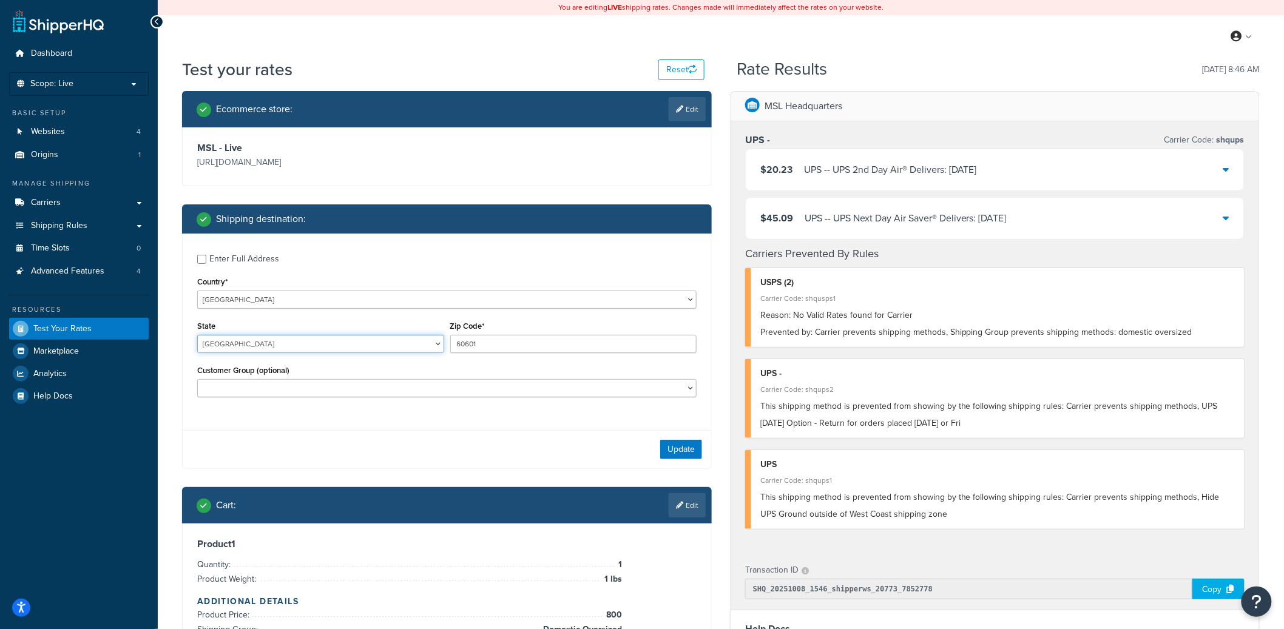
click at [263, 344] on select "Baden-Wuerttemberg Bayern Berlin Brandenburg Bremen Hamburg Hessen Mecklenburg-…" at bounding box center [320, 344] width 247 height 18
select select "NI"
click at [197, 336] on select "Baden-Wuerttemberg Bayern Berlin Brandenburg Bremen Hamburg Hessen Mecklenburg-…" at bounding box center [320, 344] width 247 height 18
click at [495, 347] on input "60601" at bounding box center [573, 344] width 247 height 18
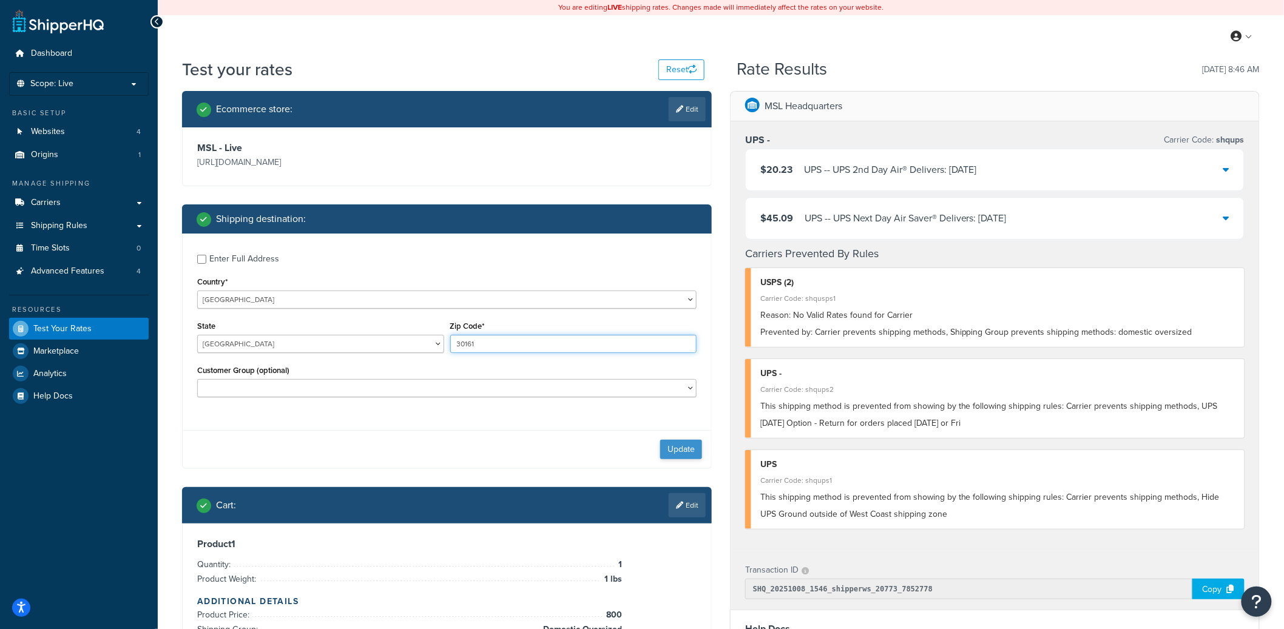
type input "30161"
click at [680, 447] on button "Update" at bounding box center [681, 449] width 42 height 19
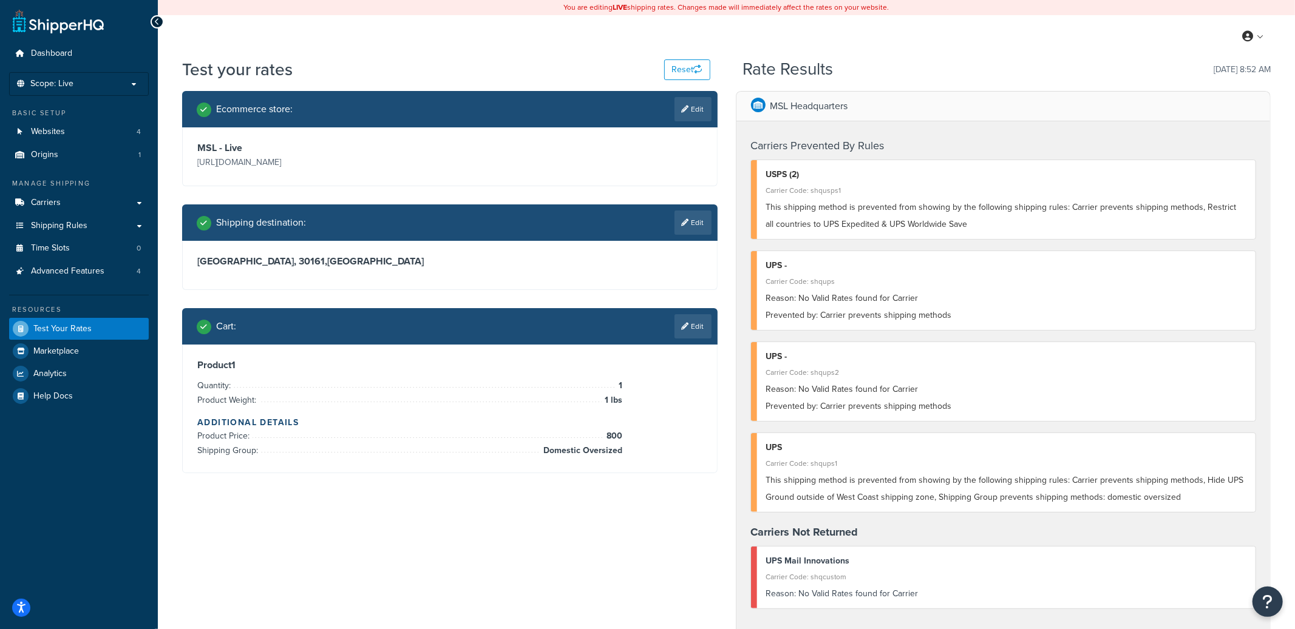
select select "DE"
select select
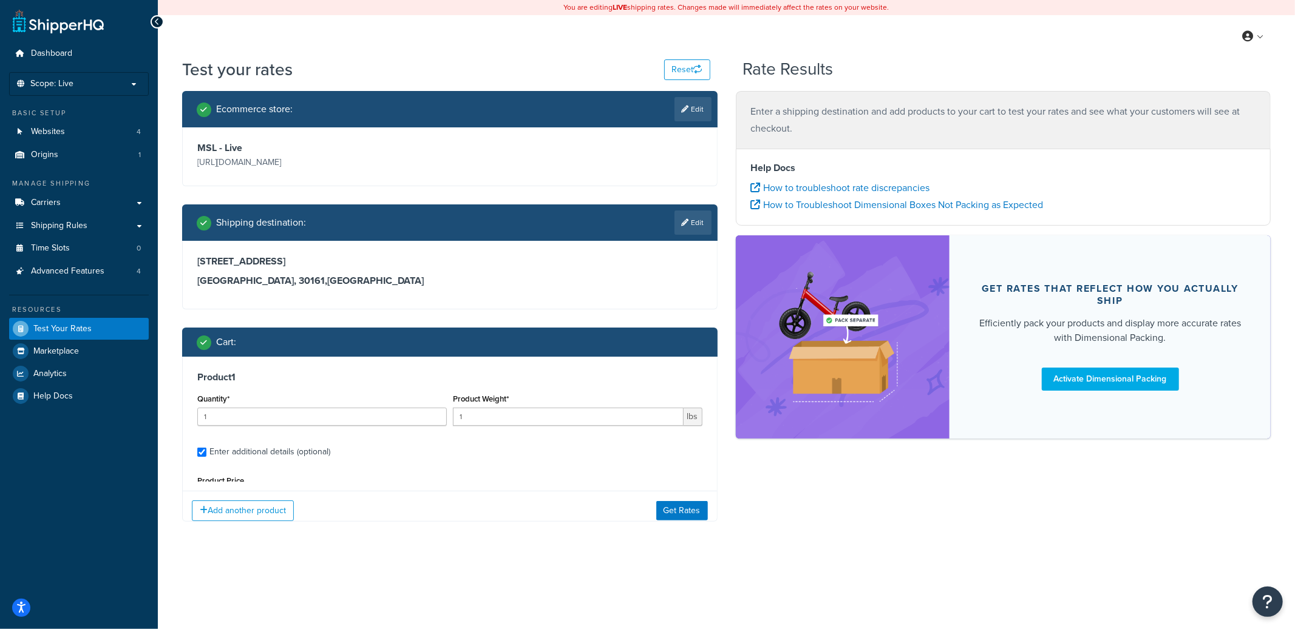
type input "28"
type input "0.100000"
type input "5.37"
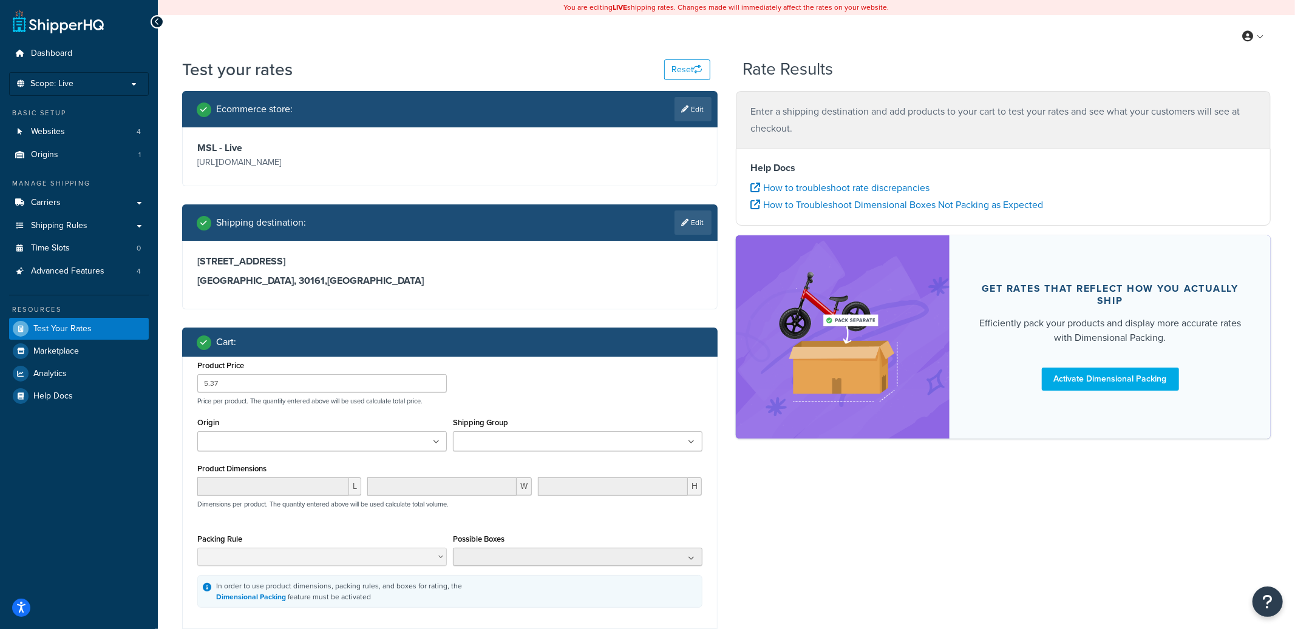
scroll to position [242, 0]
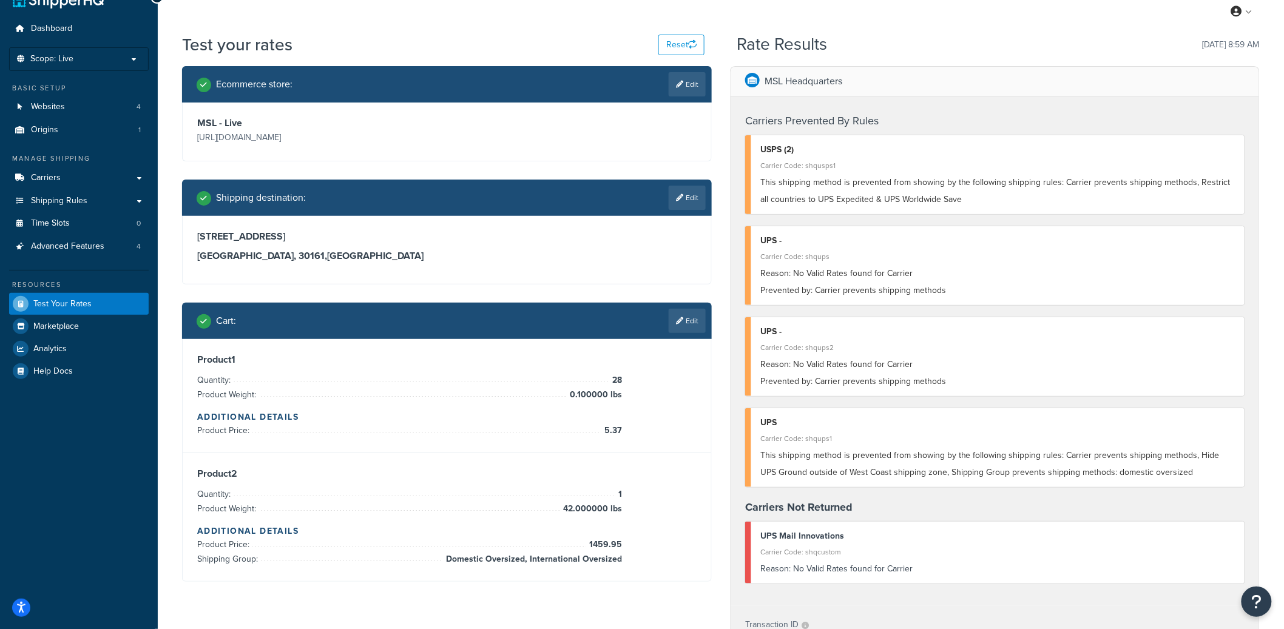
scroll to position [27, 0]
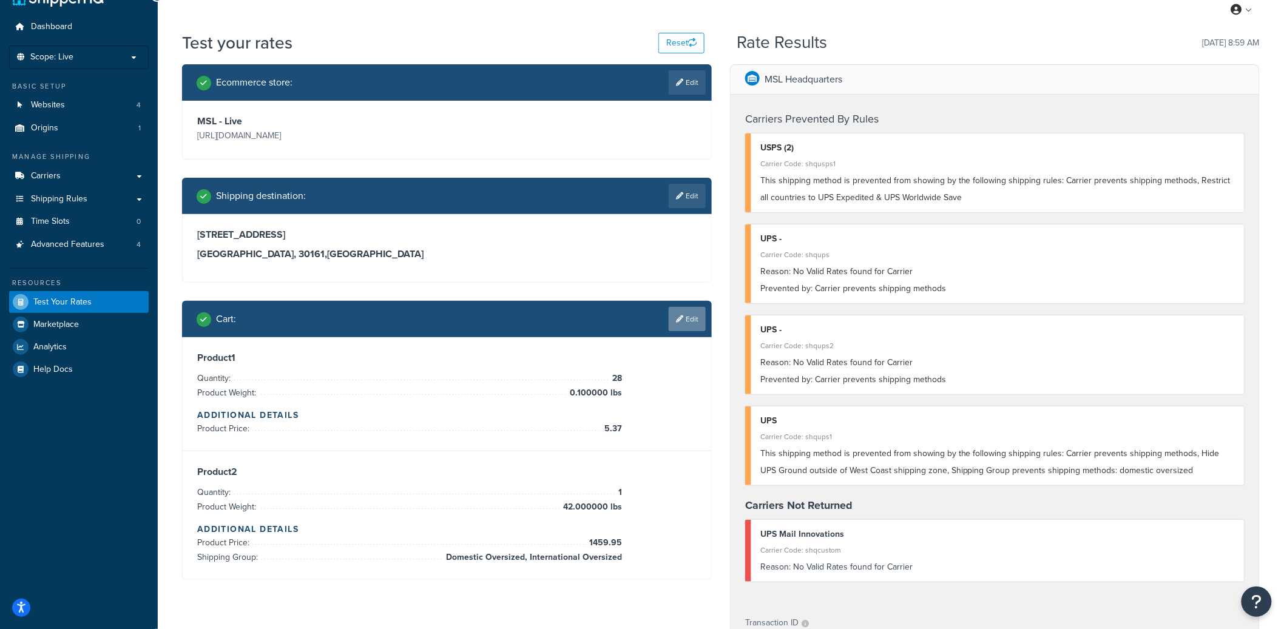
click at [698, 322] on link "Edit" at bounding box center [687, 319] width 37 height 24
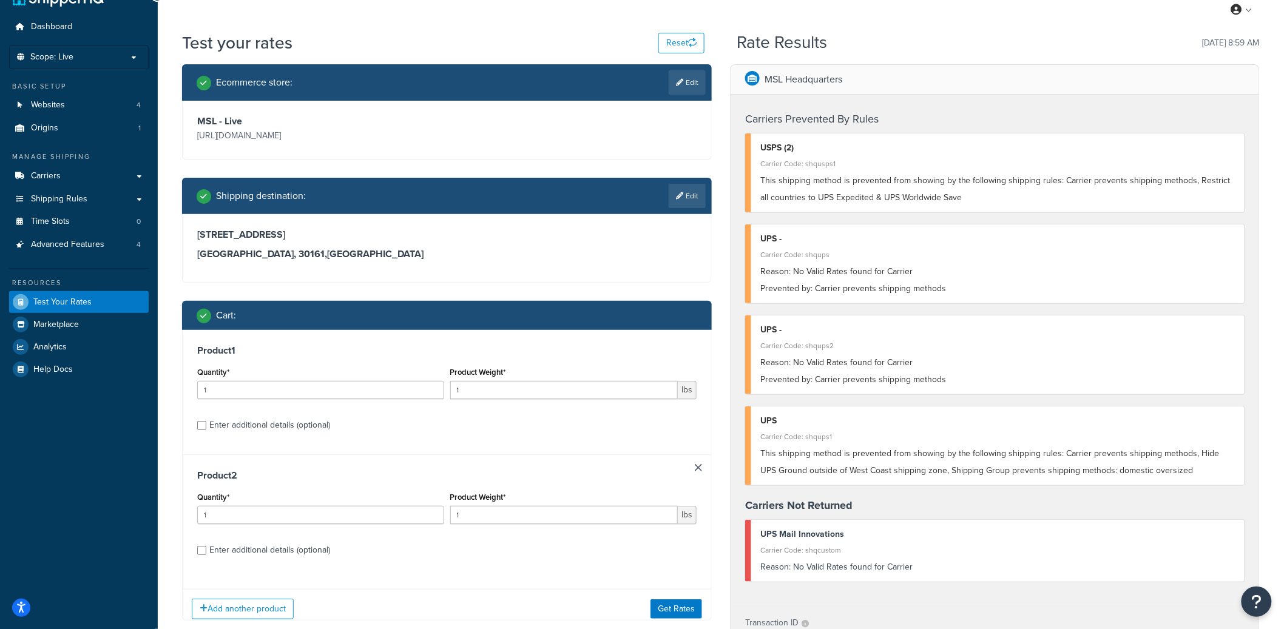
scroll to position [0, 0]
click at [265, 545] on div "Enter additional details (optional)" at bounding box center [269, 550] width 121 height 17
click at [206, 546] on input "Enter additional details (optional)" at bounding box center [201, 550] width 9 height 9
checkbox input "true"
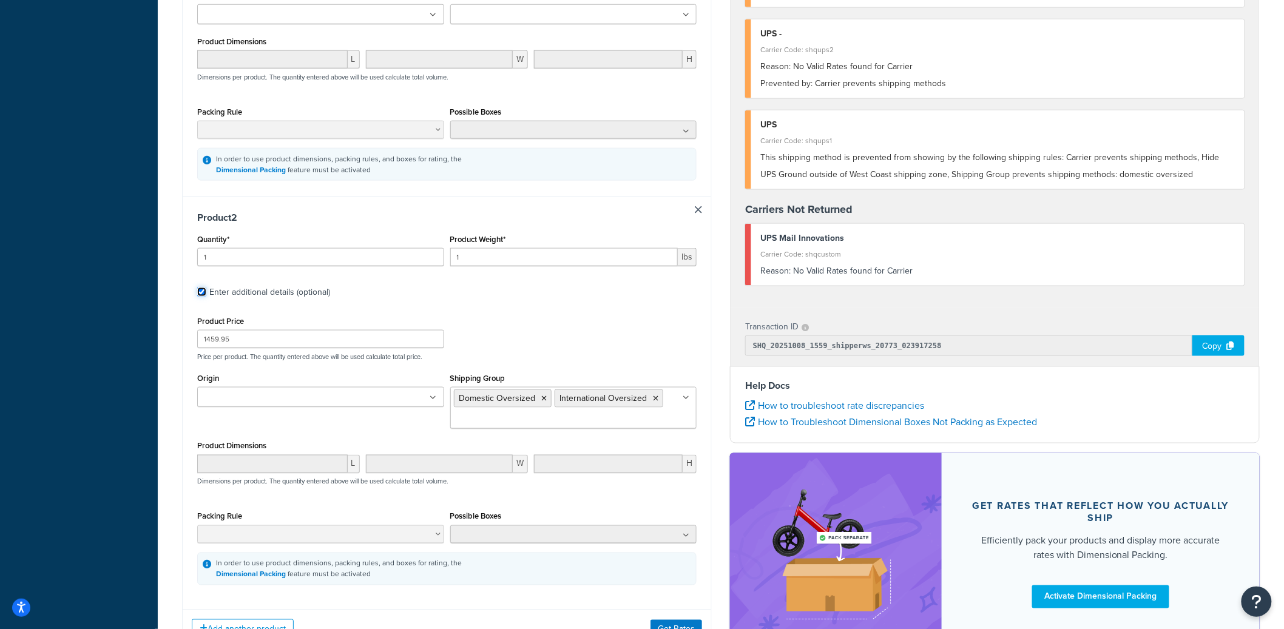
scroll to position [544, 0]
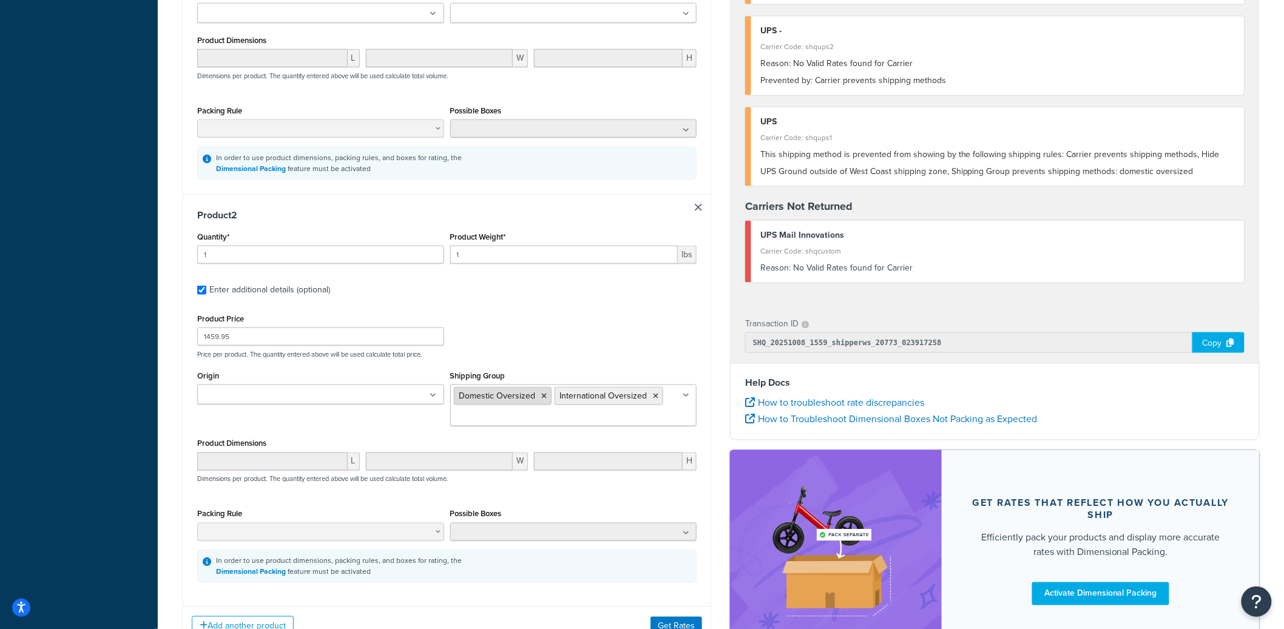
click at [543, 396] on icon at bounding box center [544, 396] width 5 height 7
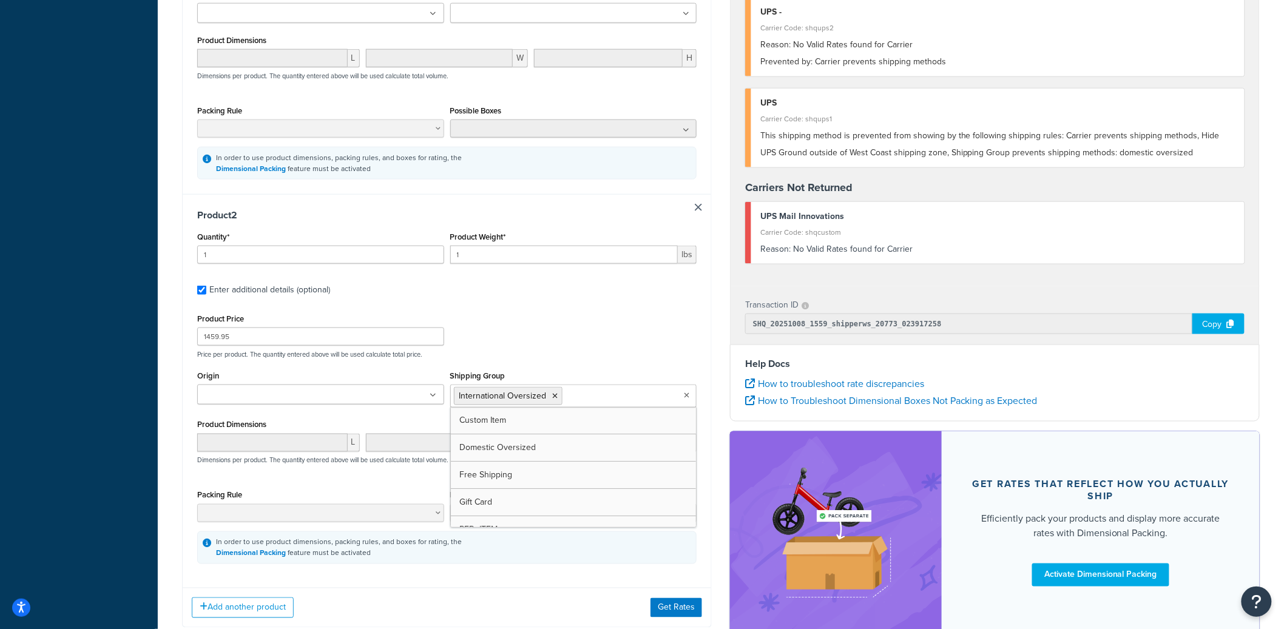
click at [671, 595] on div "Add another product Get Rates" at bounding box center [447, 607] width 529 height 39
click at [673, 602] on button "Get Rates" at bounding box center [677, 607] width 52 height 19
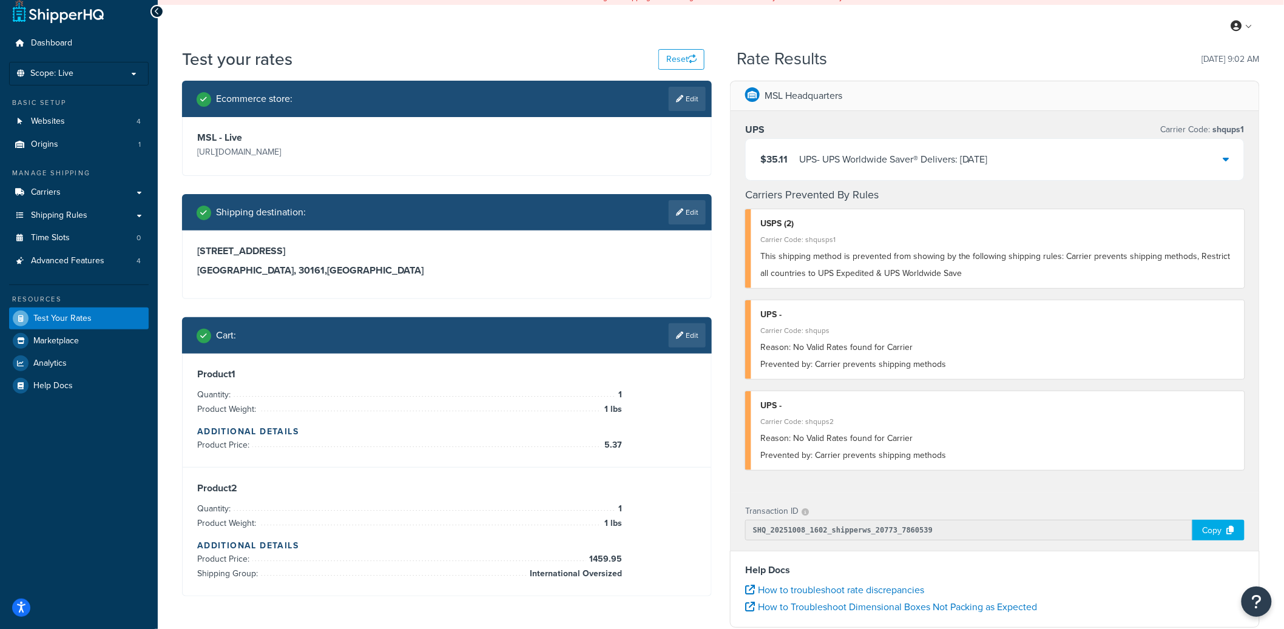
scroll to position [0, 0]
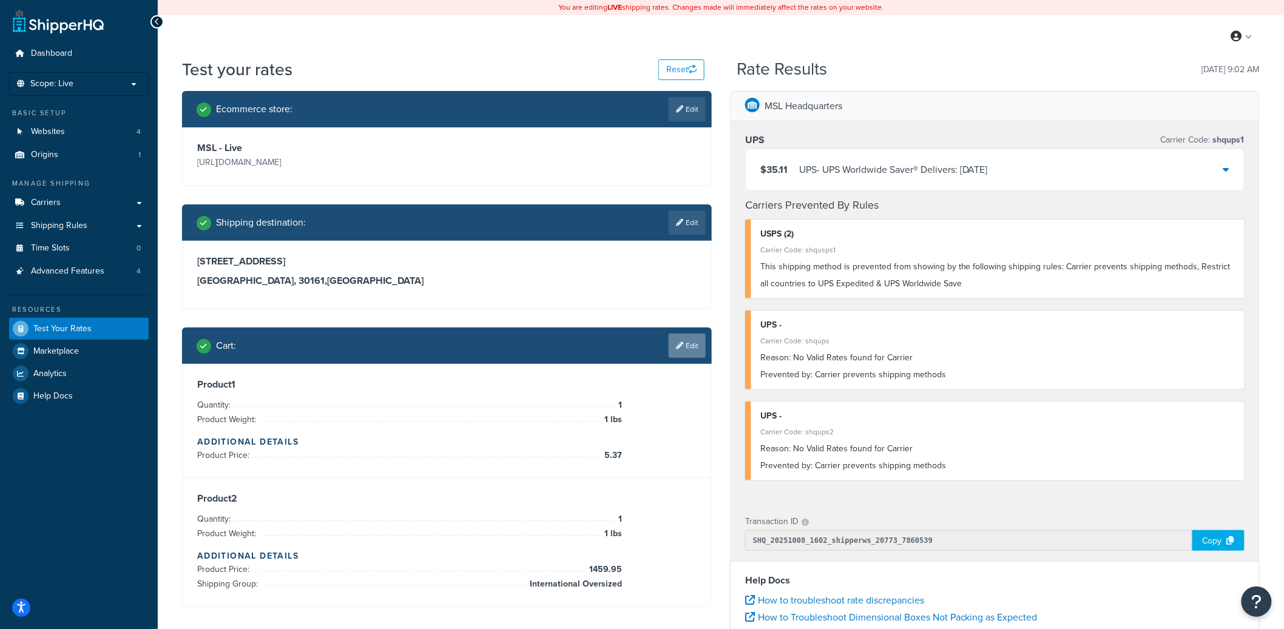
click at [694, 348] on link "Edit" at bounding box center [687, 346] width 37 height 24
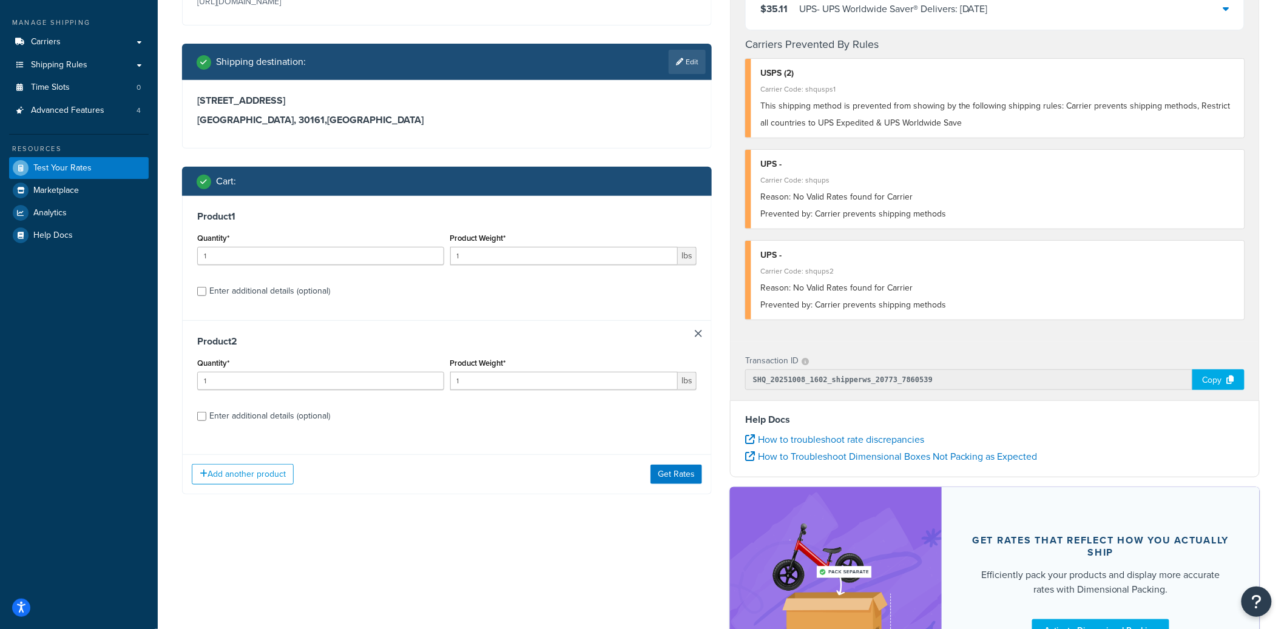
scroll to position [202, 0]
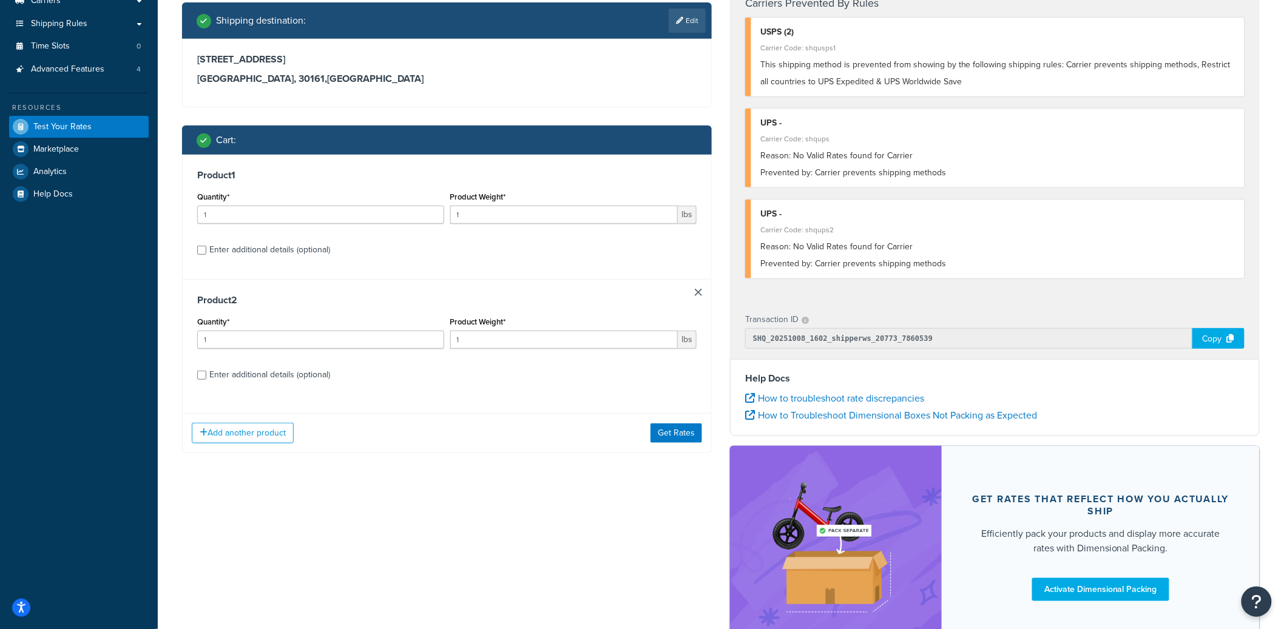
click at [289, 374] on div "Enter additional details (optional)" at bounding box center [269, 375] width 121 height 17
click at [206, 374] on input "Enter additional details (optional)" at bounding box center [201, 375] width 9 height 9
checkbox input "true"
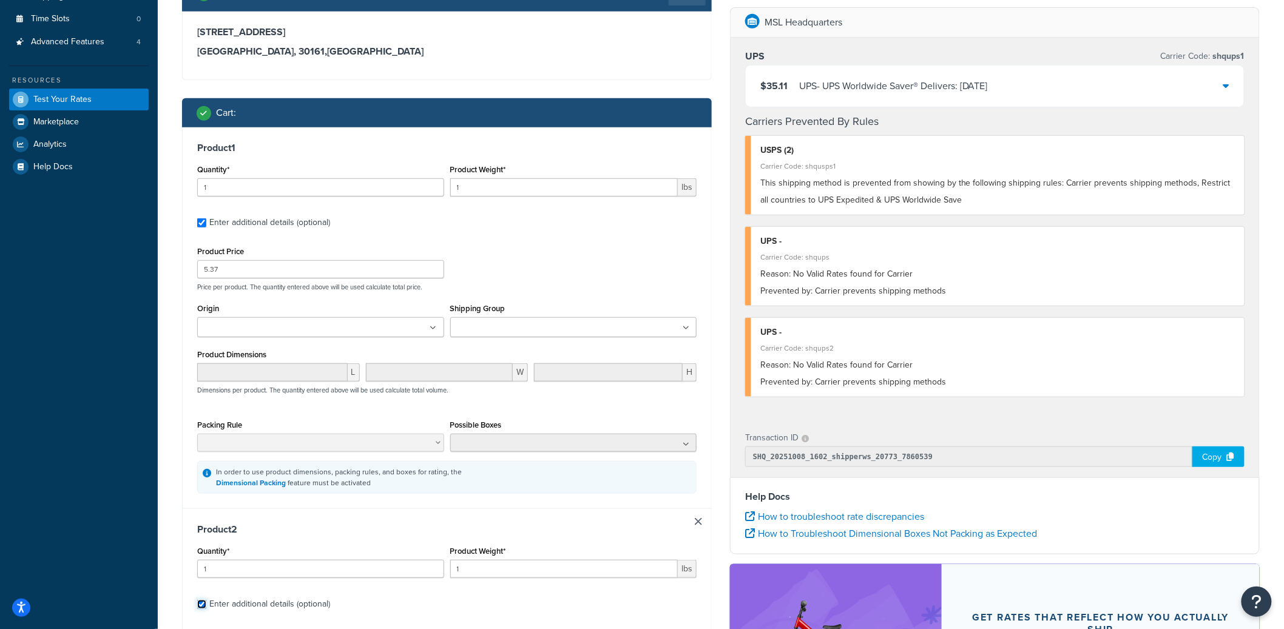
scroll to position [432, 0]
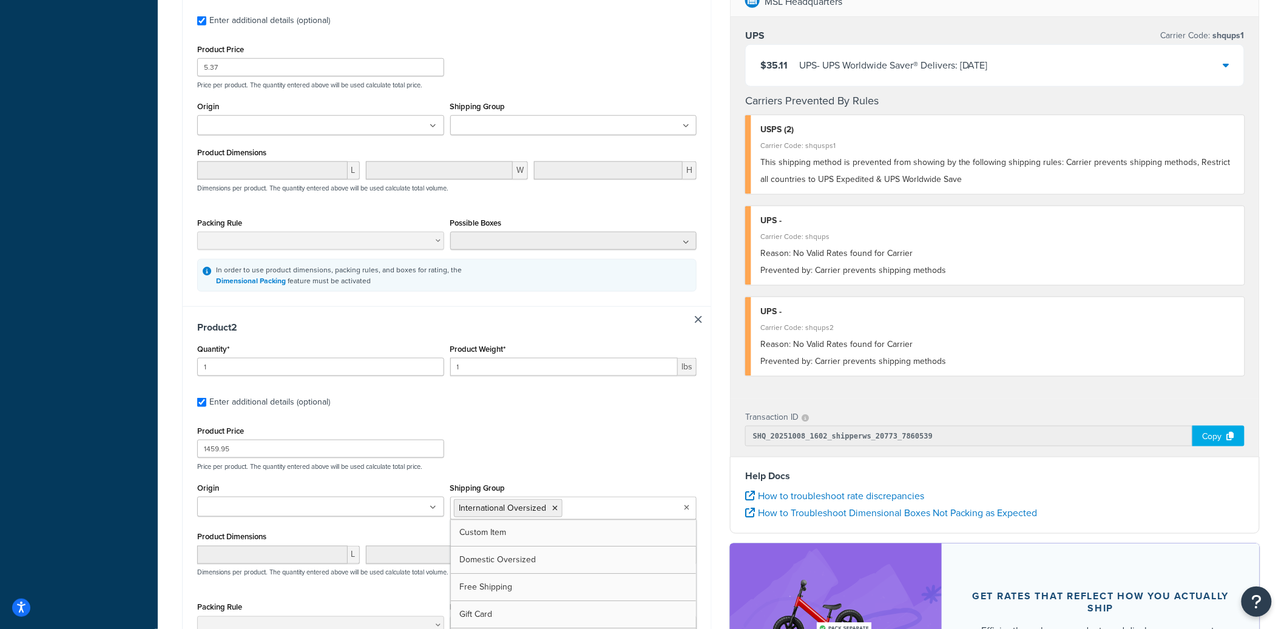
click at [597, 509] on input "Shipping Group" at bounding box center [619, 507] width 107 height 13
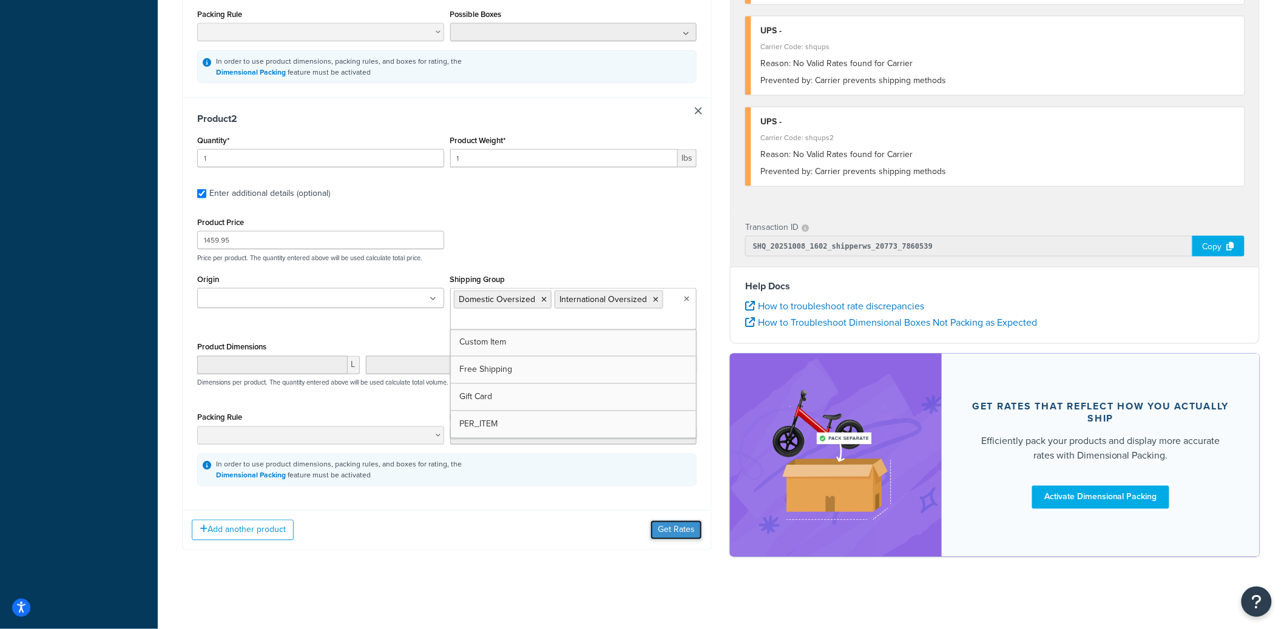
click at [671, 531] on button "Get Rates" at bounding box center [677, 530] width 52 height 19
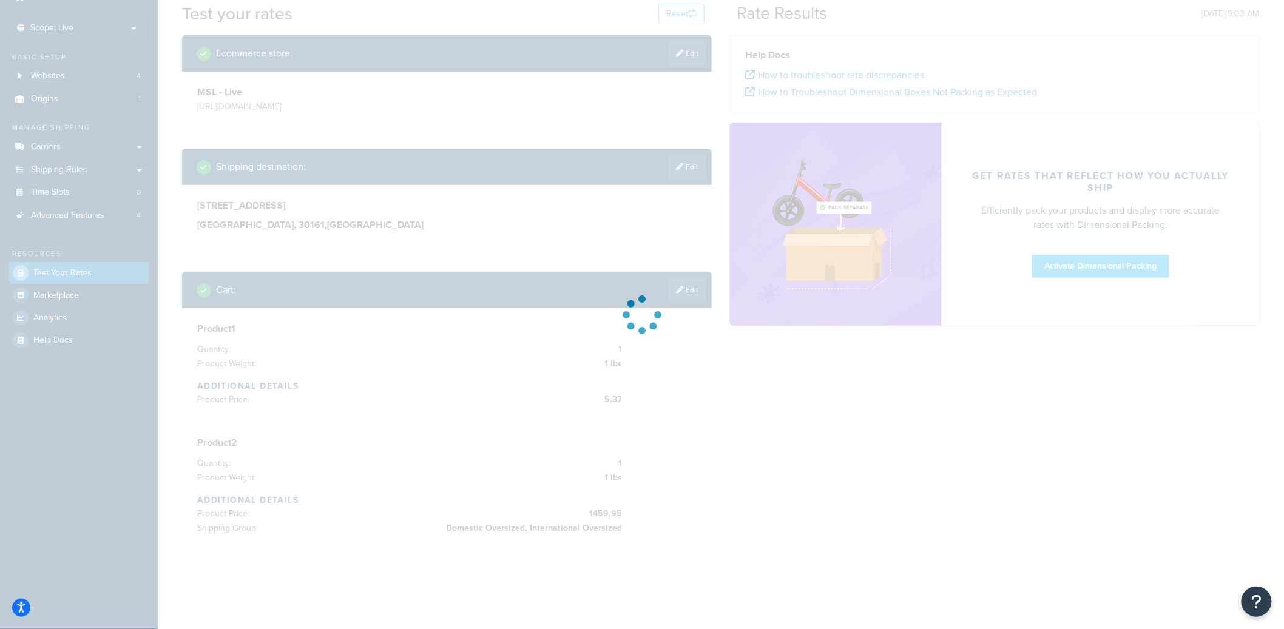
scroll to position [423, 0]
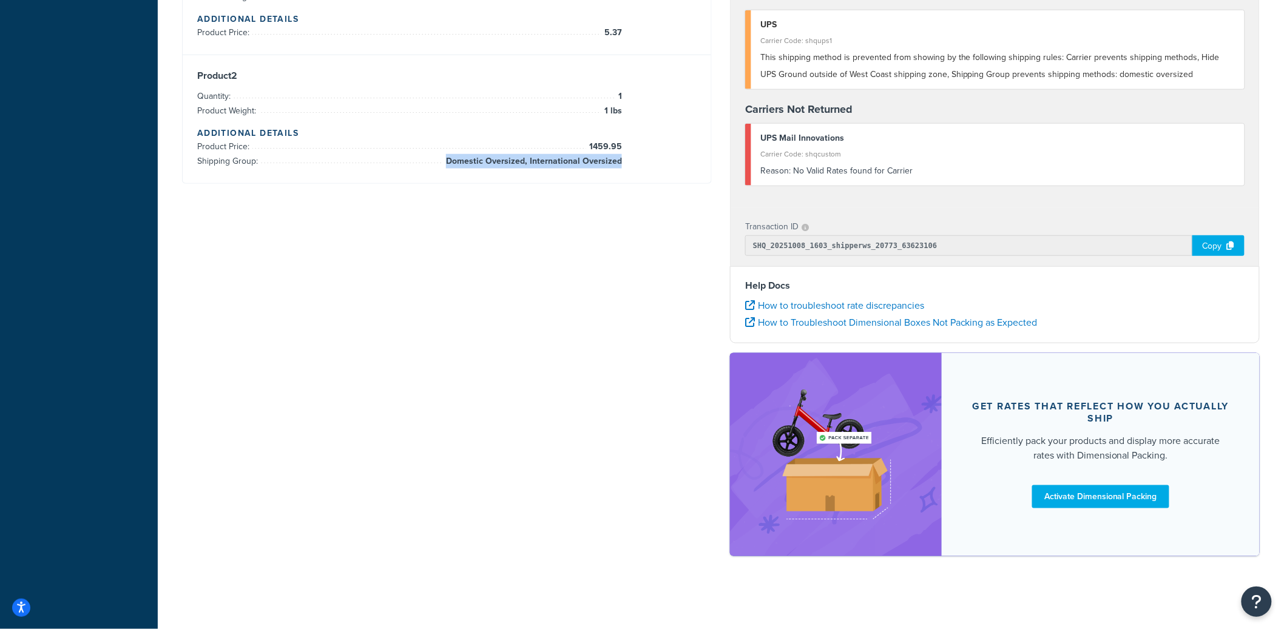
drag, startPoint x: 451, startPoint y: 160, endPoint x: 622, endPoint y: 161, distance: 171.1
click at [622, 161] on div "Product 2 Quantity: 1 Product Weight: 1 lbs Additional Details Product Price: 1…" at bounding box center [446, 119] width 499 height 99
copy span "Domestic Oversized, International Oversized"
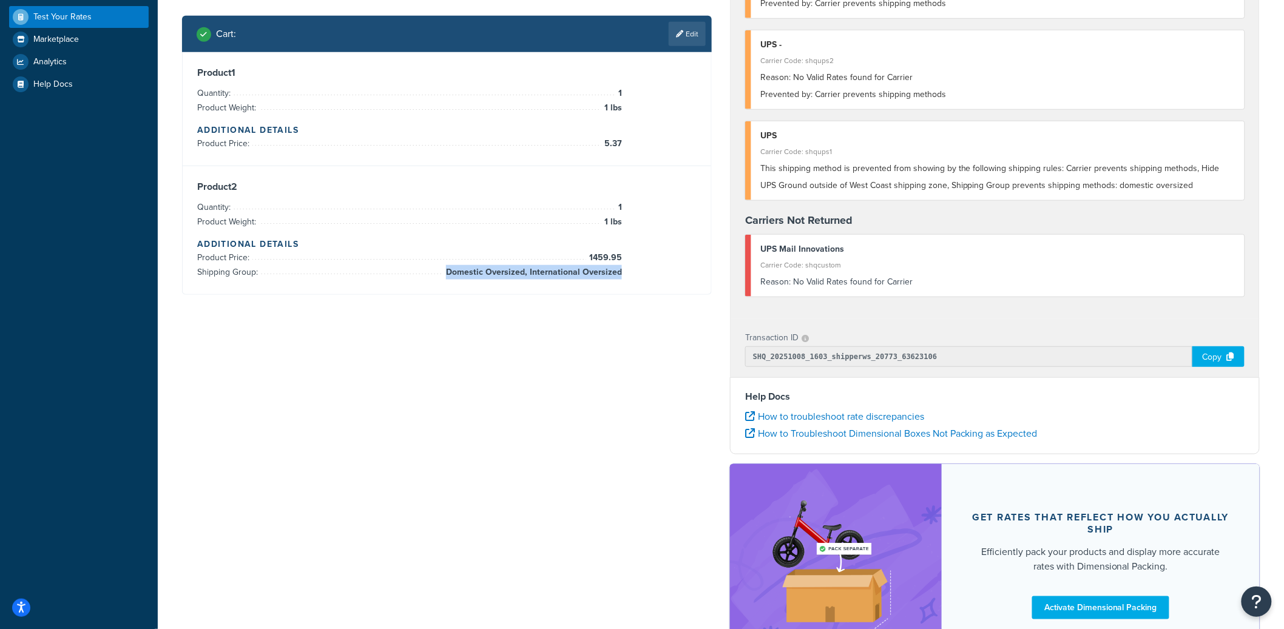
scroll to position [77, 0]
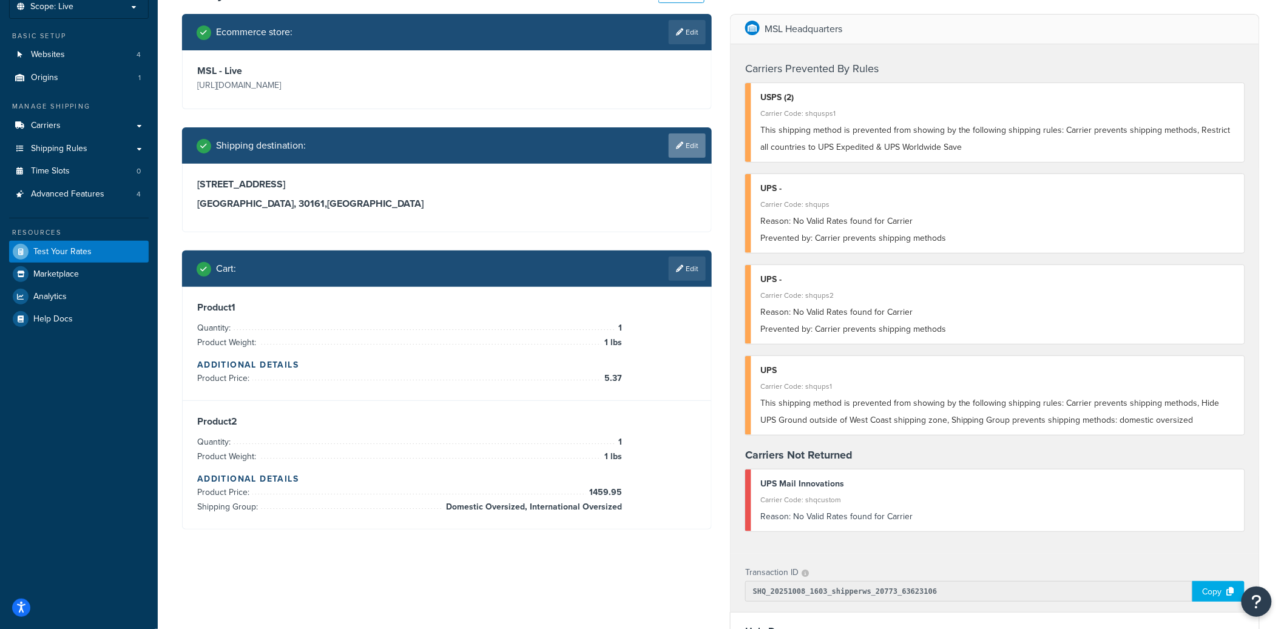
click at [694, 150] on link "Edit" at bounding box center [687, 146] width 37 height 24
select select "DE"
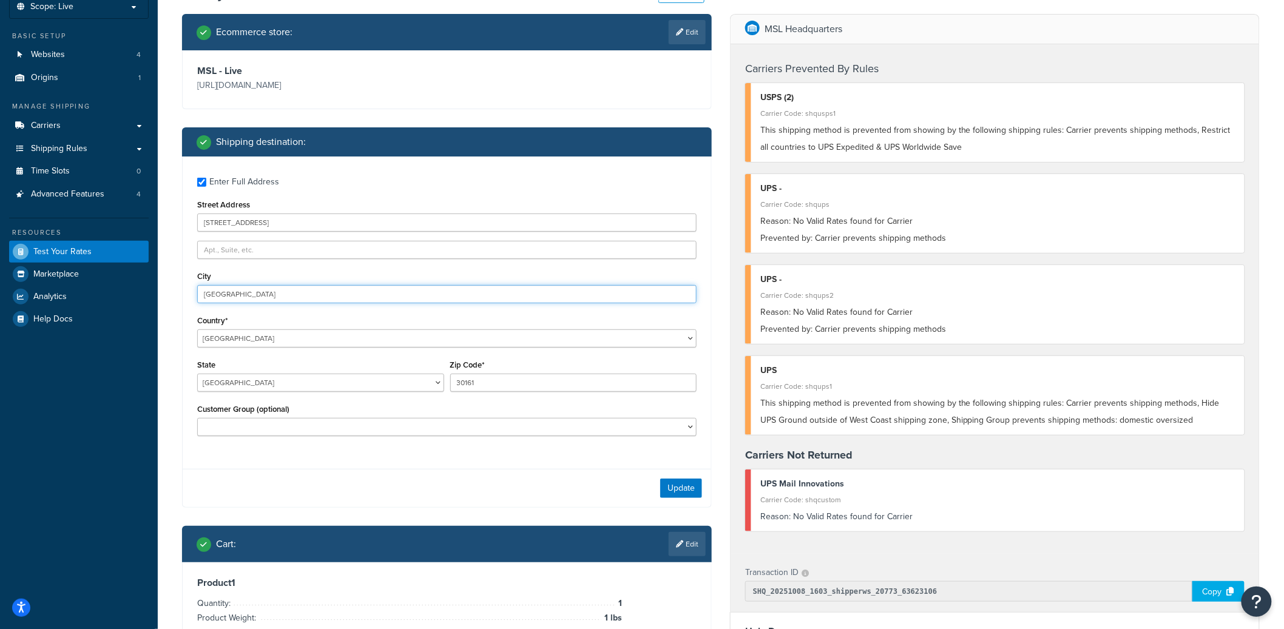
click at [242, 294] on input "Hannover" at bounding box center [446, 294] width 499 height 18
type input "Austin"
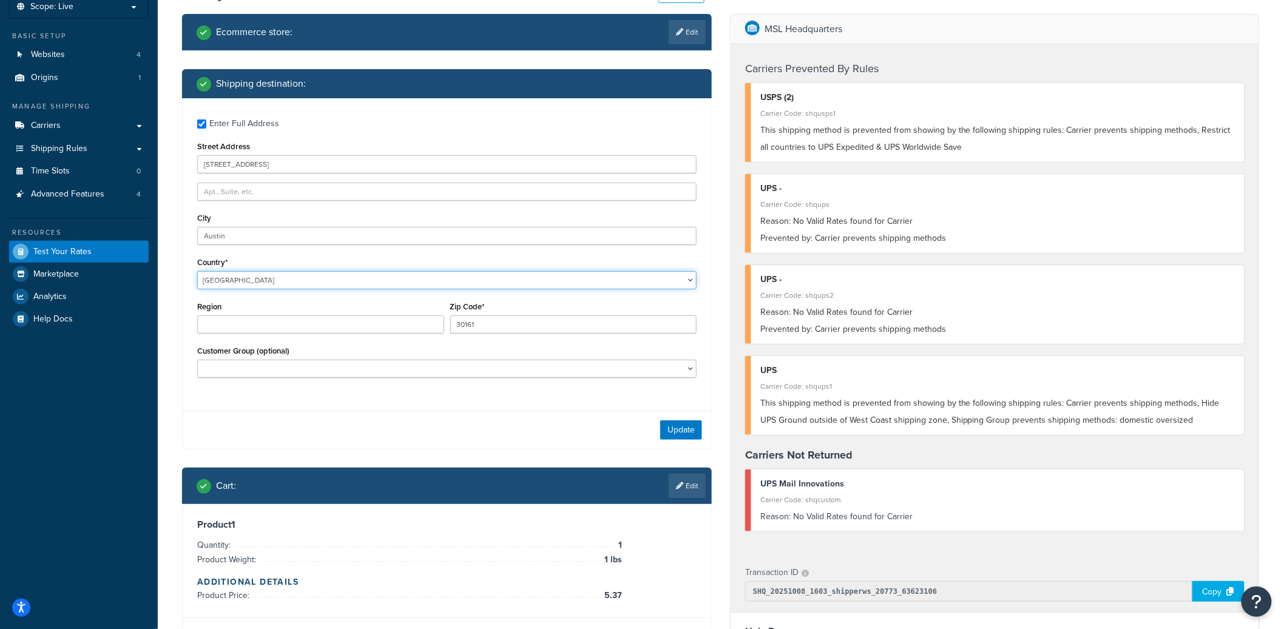
select select "UG"
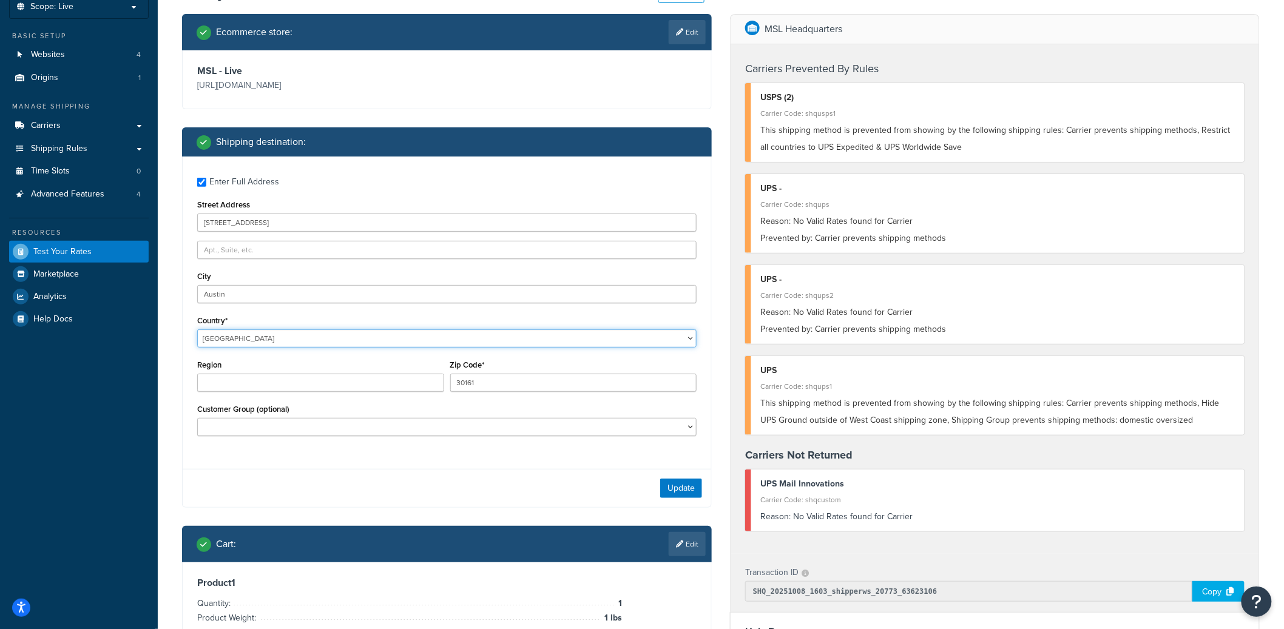
select select "US"
click at [197, 330] on select "United States United Kingdom Afghanistan Åland Islands Albania Algeria American…" at bounding box center [446, 339] width 499 height 18
click at [337, 388] on select "Alabama Alaska American Samoa Arizona Arkansas Armed Forces Americas Armed Forc…" at bounding box center [320, 383] width 247 height 18
click at [197, 374] on select "Alabama Alaska American Samoa Arizona Arkansas Armed Forces Americas Armed Forc…" at bounding box center [320, 383] width 247 height 18
select select "TX"
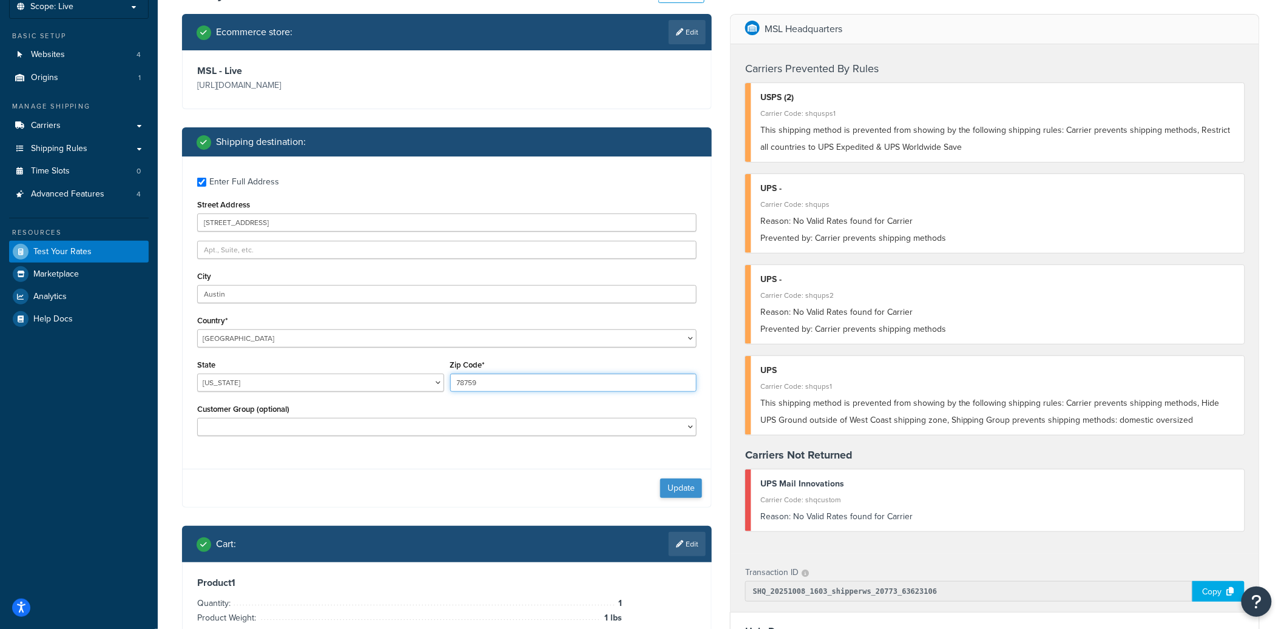
type input "78759"
click at [698, 491] on button "Update" at bounding box center [681, 488] width 42 height 19
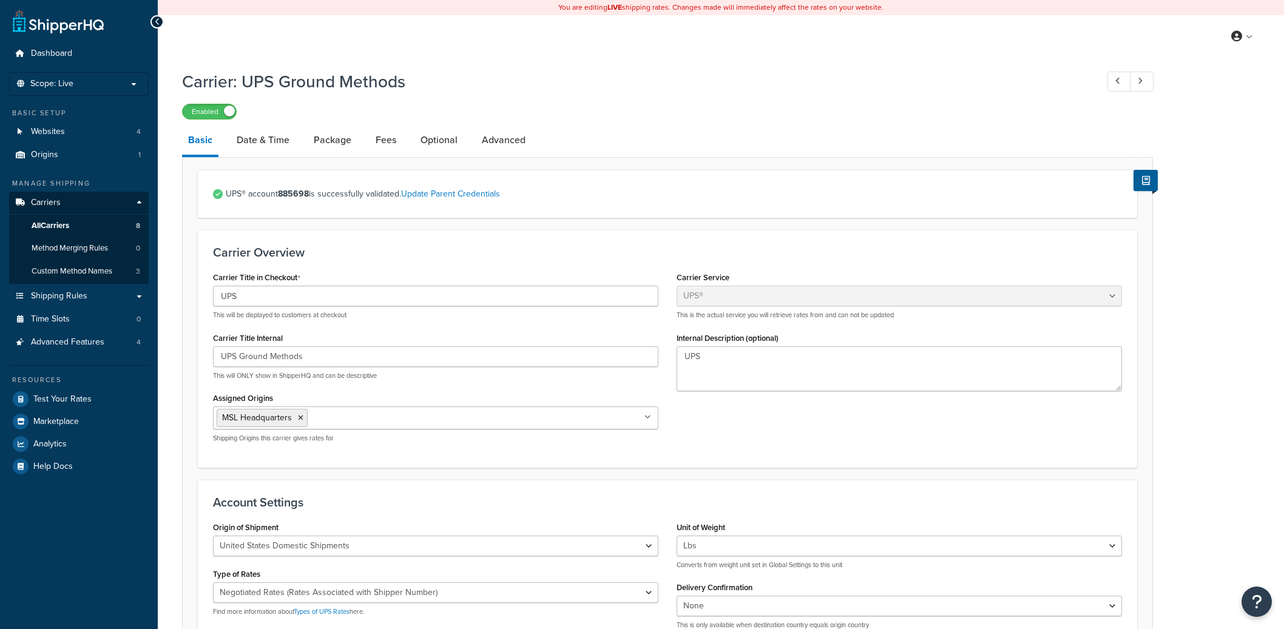
select select "ups"
click at [265, 355] on input "UPS Ground Methods" at bounding box center [435, 357] width 445 height 21
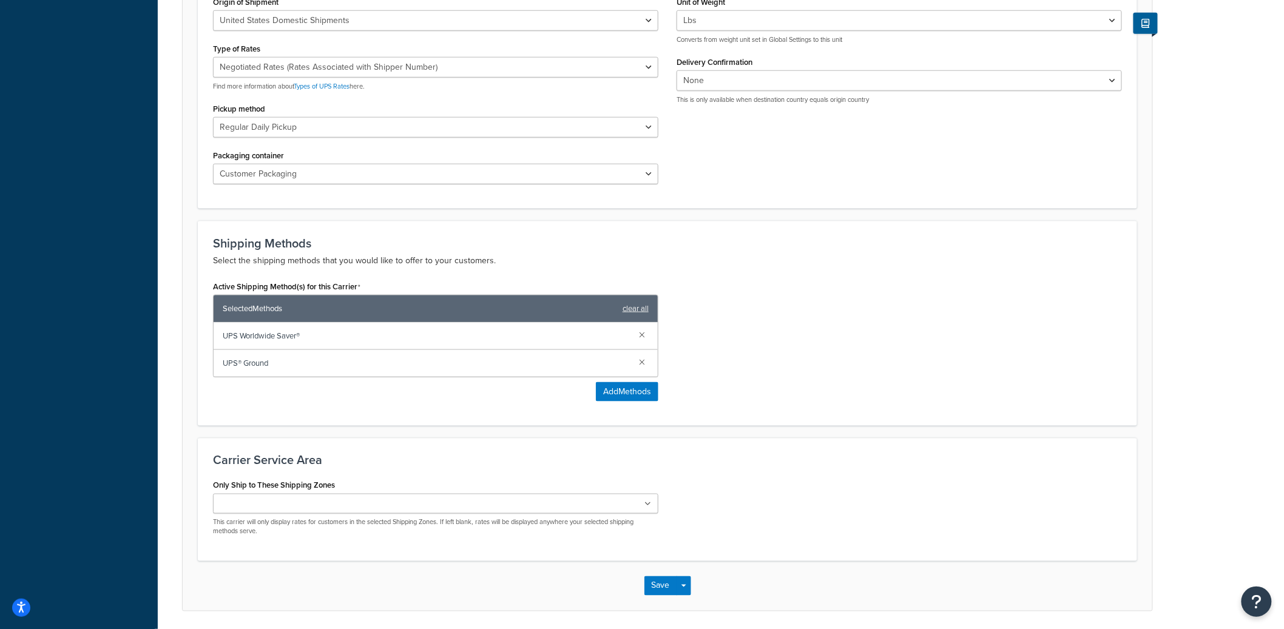
scroll to position [569, 0]
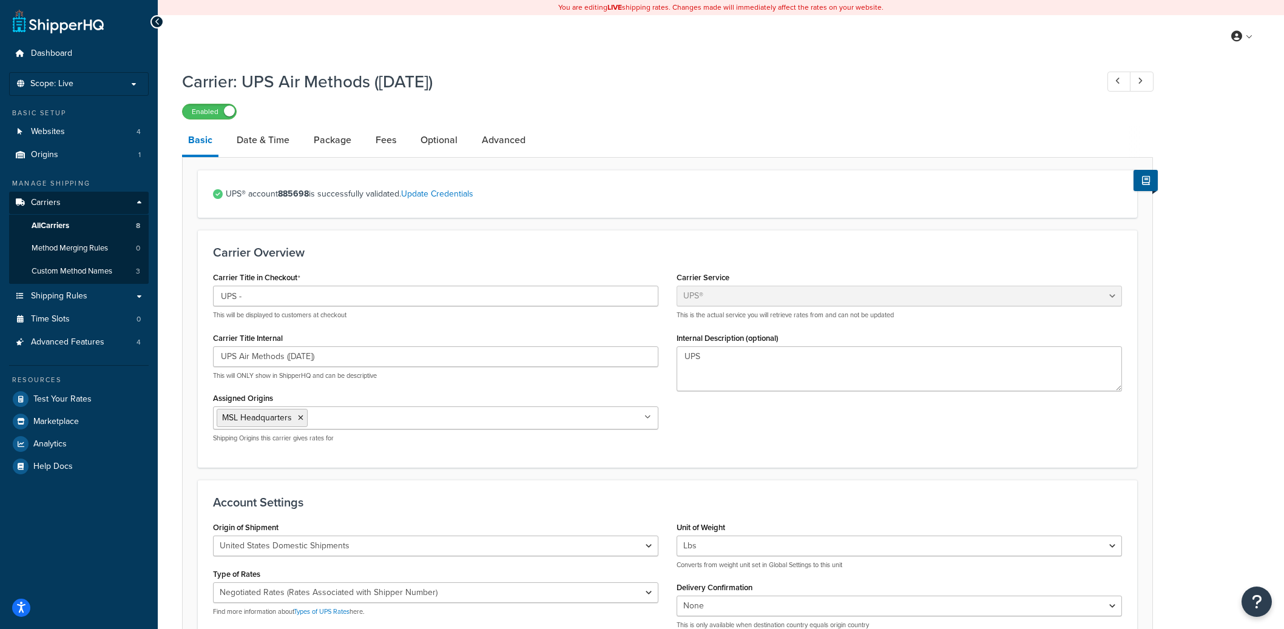
select select "ups"
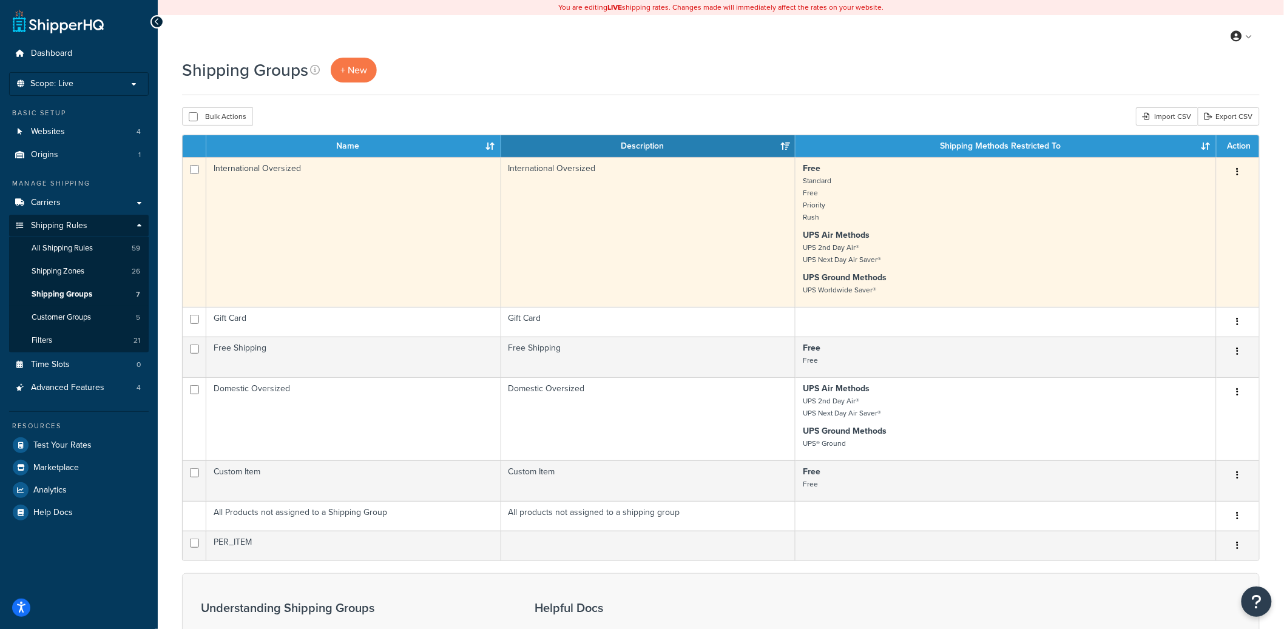
click at [1238, 171] on icon "button" at bounding box center [1238, 172] width 2 height 8
click at [1186, 188] on link "Edit" at bounding box center [1190, 197] width 96 height 25
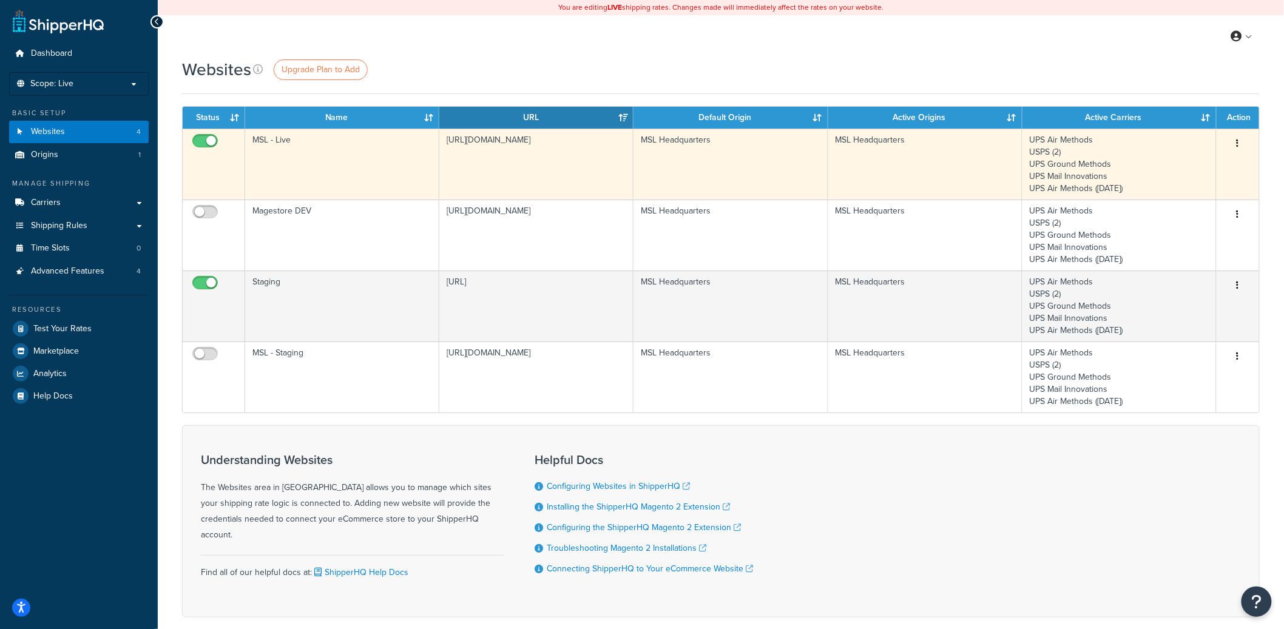
click at [325, 163] on td "MSL - Live" at bounding box center [342, 164] width 194 height 71
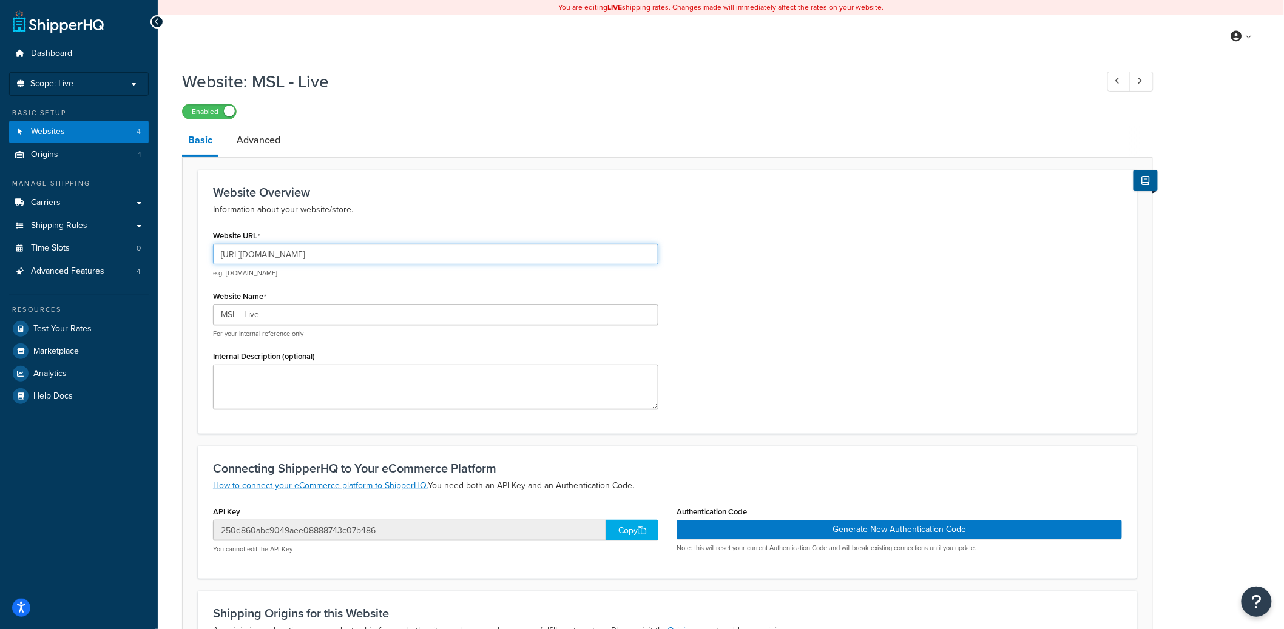
drag, startPoint x: 267, startPoint y: 255, endPoint x: 394, endPoint y: 256, distance: 126.8
click at [394, 256] on input "https://www.mr-s-leather.com" at bounding box center [435, 254] width 445 height 21
click at [398, 255] on input "[URL][DOMAIN_NAME]" at bounding box center [435, 254] width 445 height 21
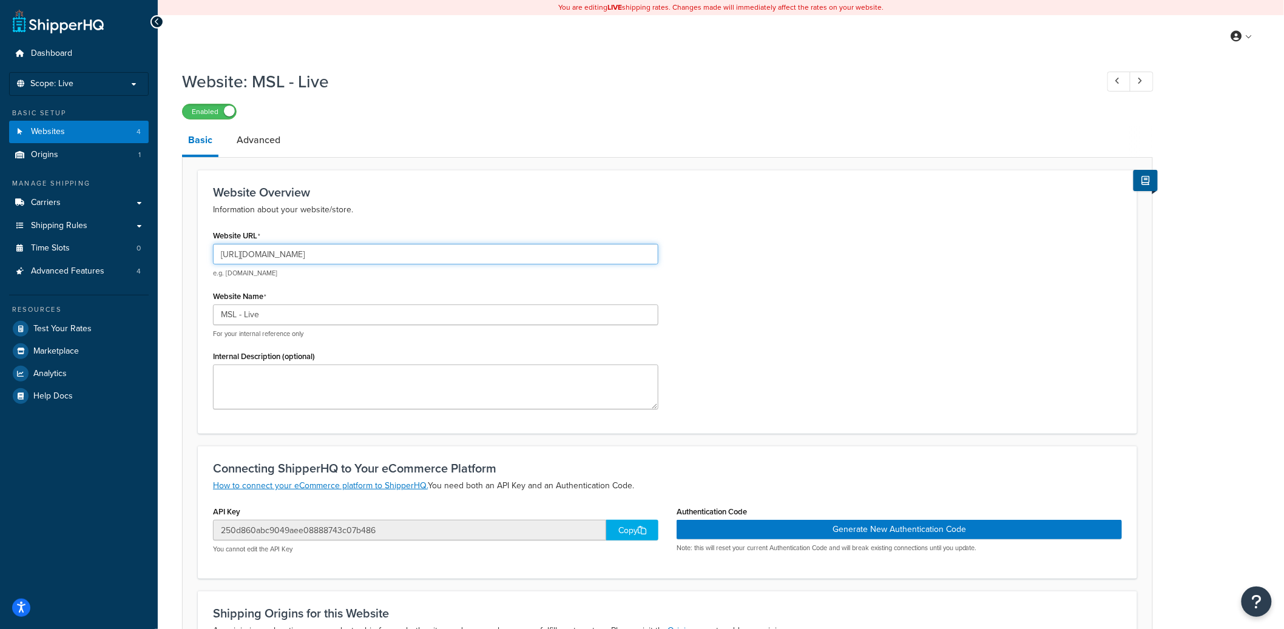
click at [293, 249] on input "[URL][DOMAIN_NAME]" at bounding box center [435, 254] width 445 height 21
drag, startPoint x: 267, startPoint y: 253, endPoint x: 356, endPoint y: 254, distance: 89.2
click at [356, 254] on input "[URL][DOMAIN_NAME]" at bounding box center [435, 254] width 445 height 21
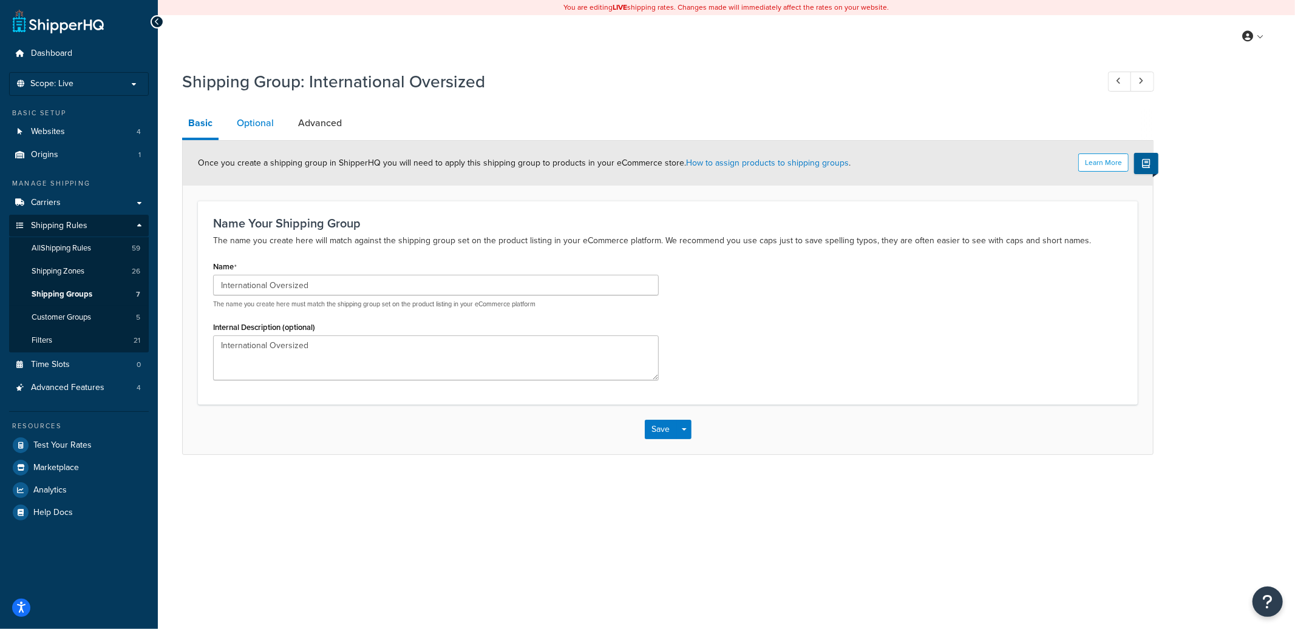
click at [266, 127] on link "Optional" at bounding box center [255, 123] width 49 height 29
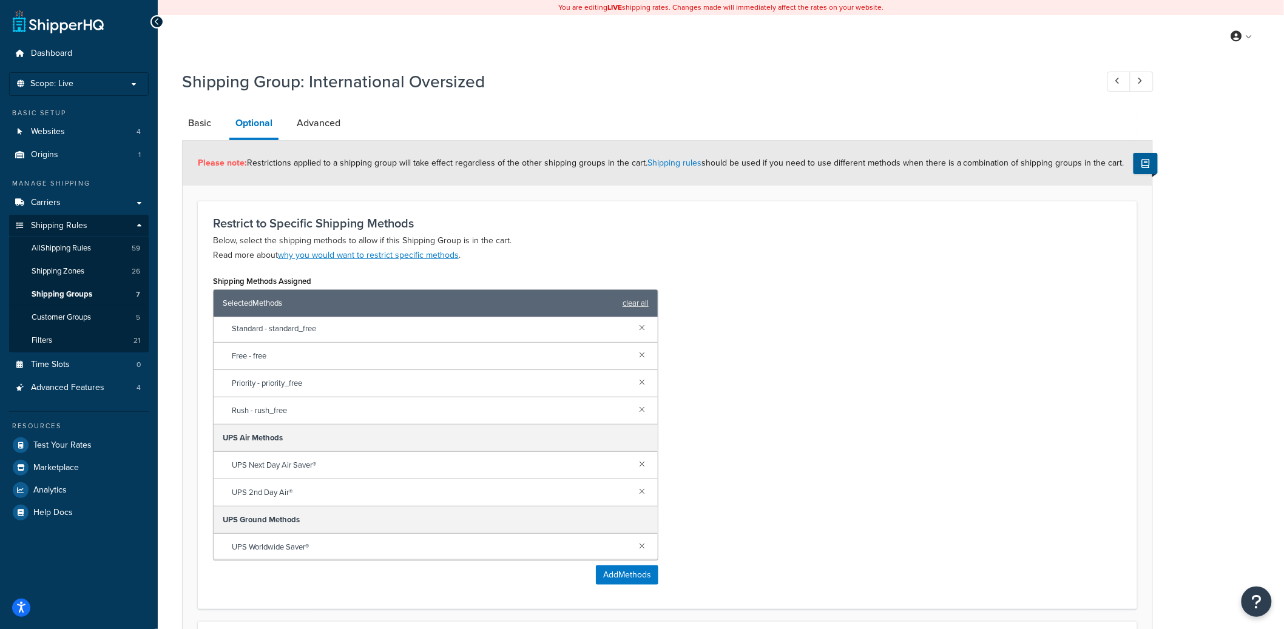
scroll to position [22, 0]
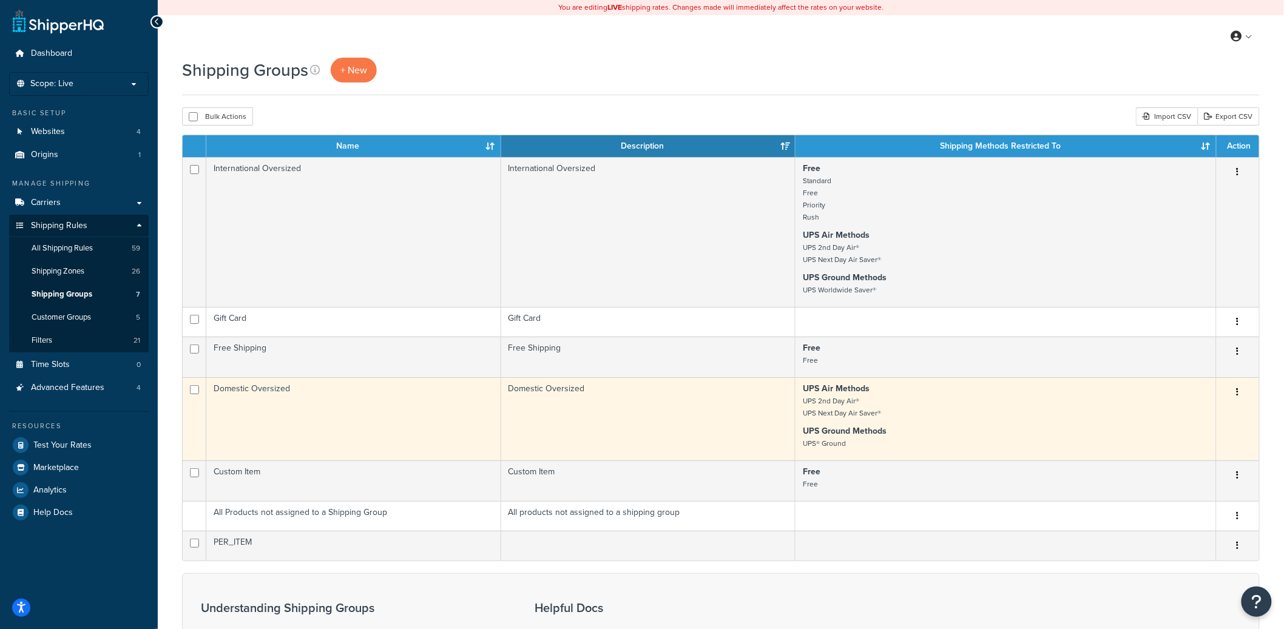
click at [598, 413] on td "Domestic Oversized" at bounding box center [648, 418] width 295 height 83
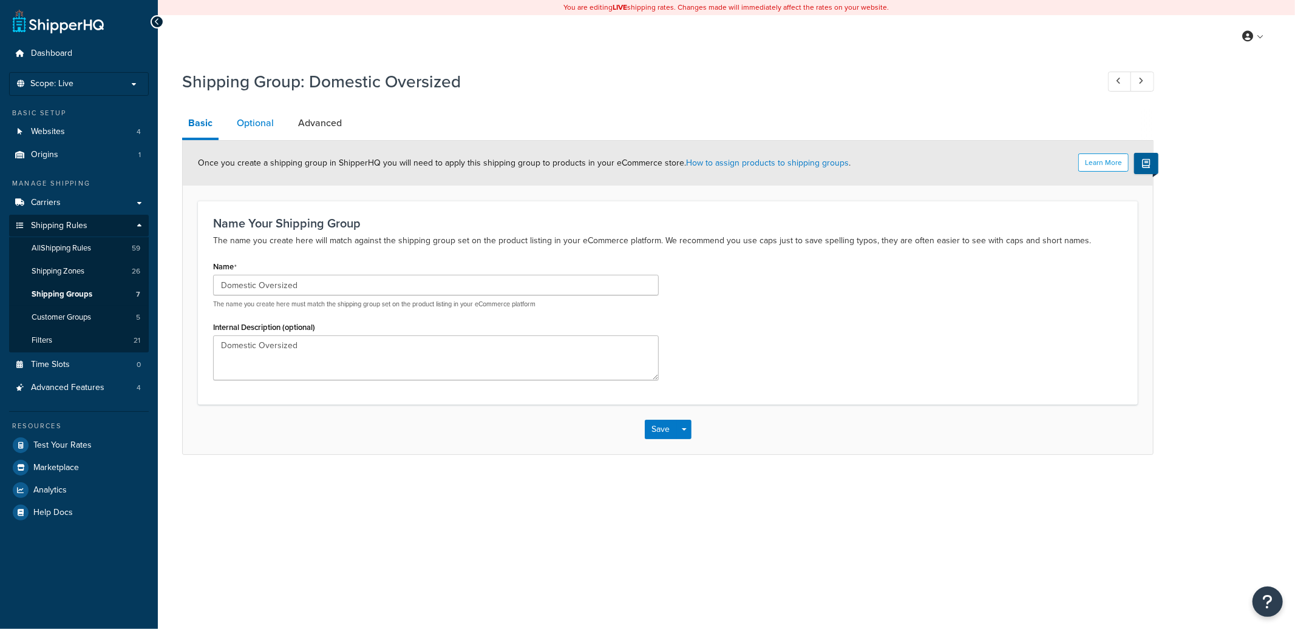
click at [257, 136] on link "Optional" at bounding box center [255, 123] width 49 height 29
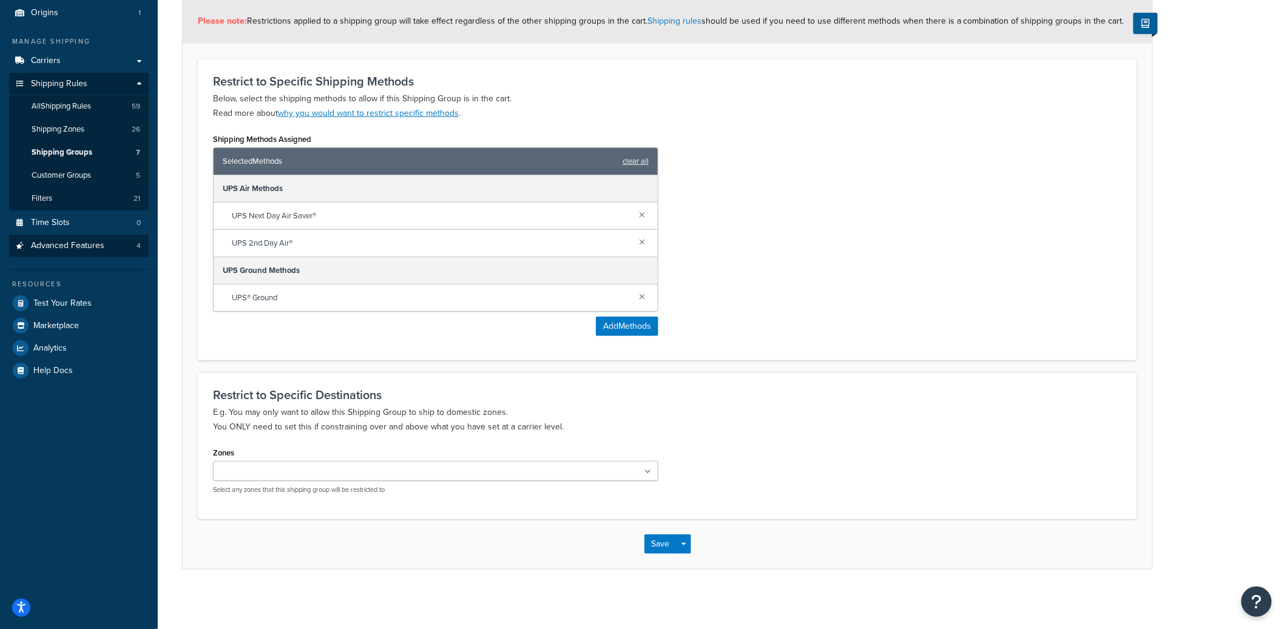
scroll to position [143, 0]
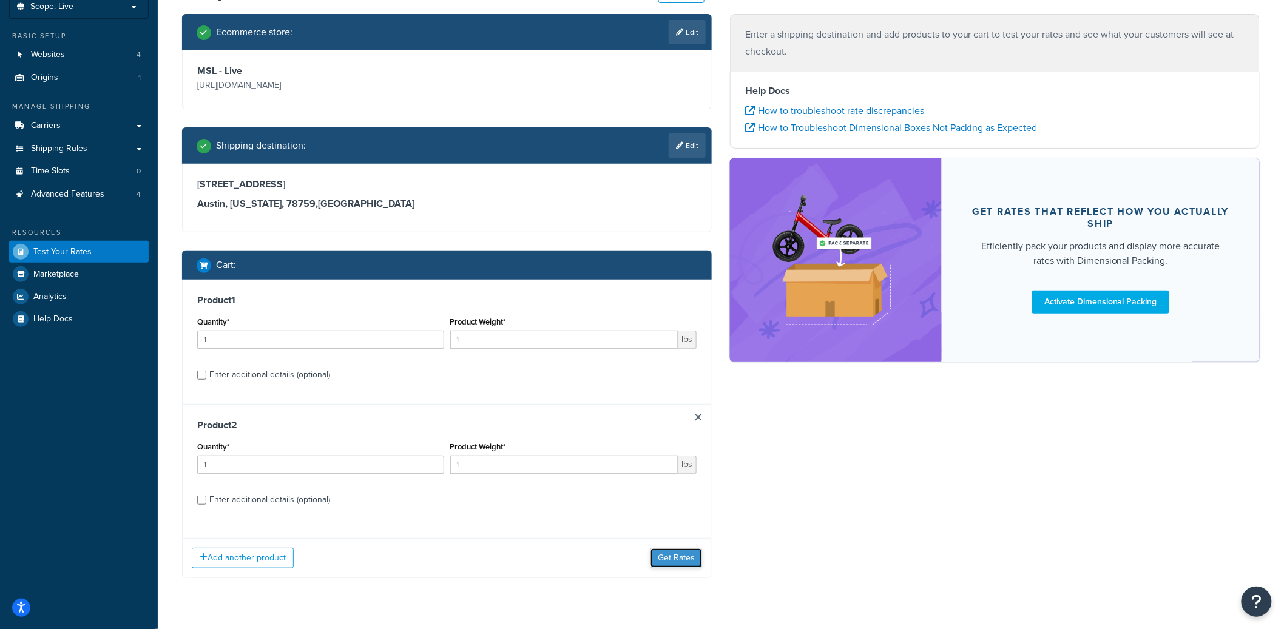
click at [679, 561] on button "Get Rates" at bounding box center [677, 558] width 52 height 19
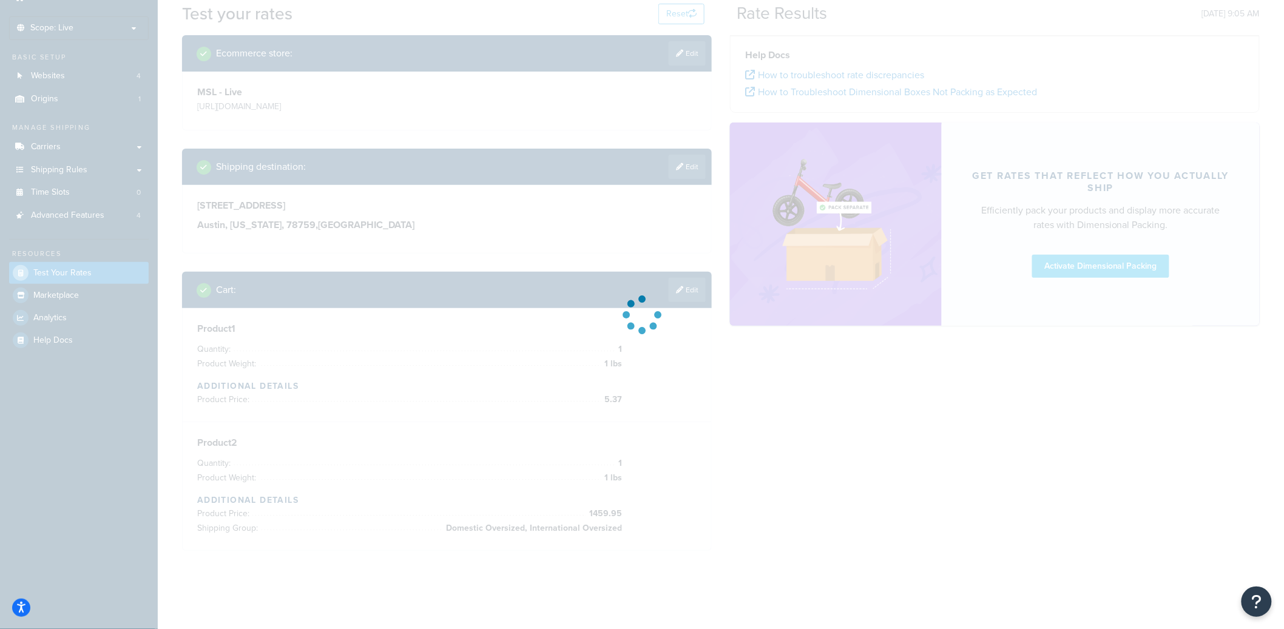
scroll to position [77, 0]
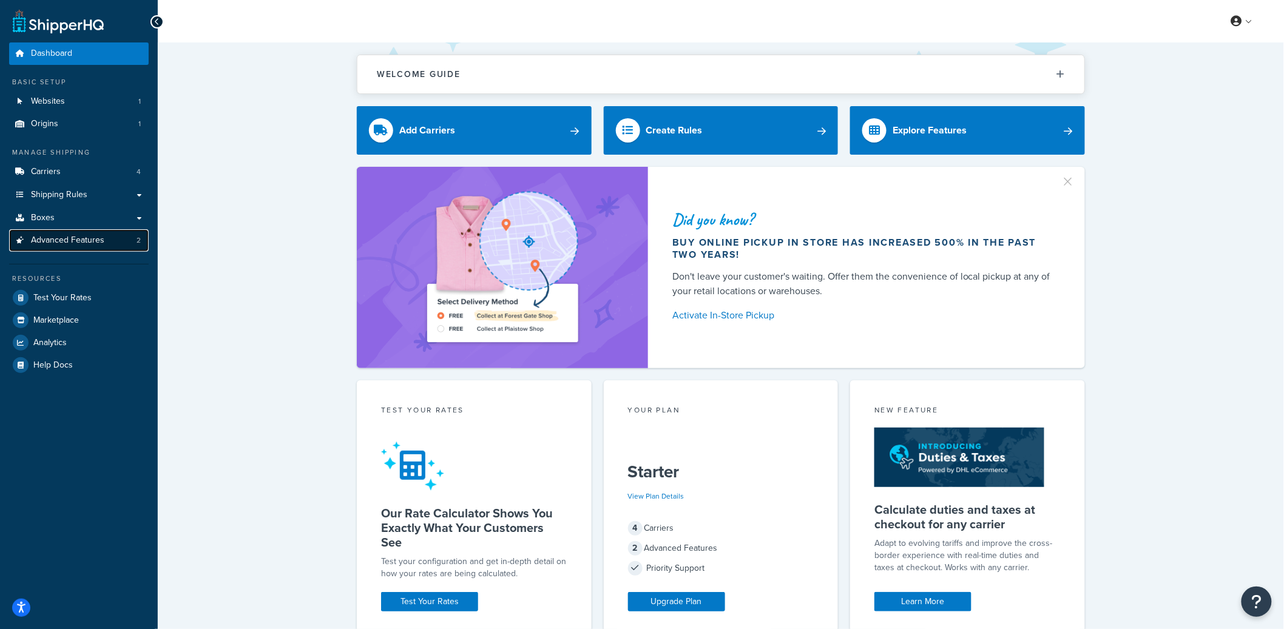
click at [84, 233] on link "Advanced Features 2" at bounding box center [79, 240] width 140 height 22
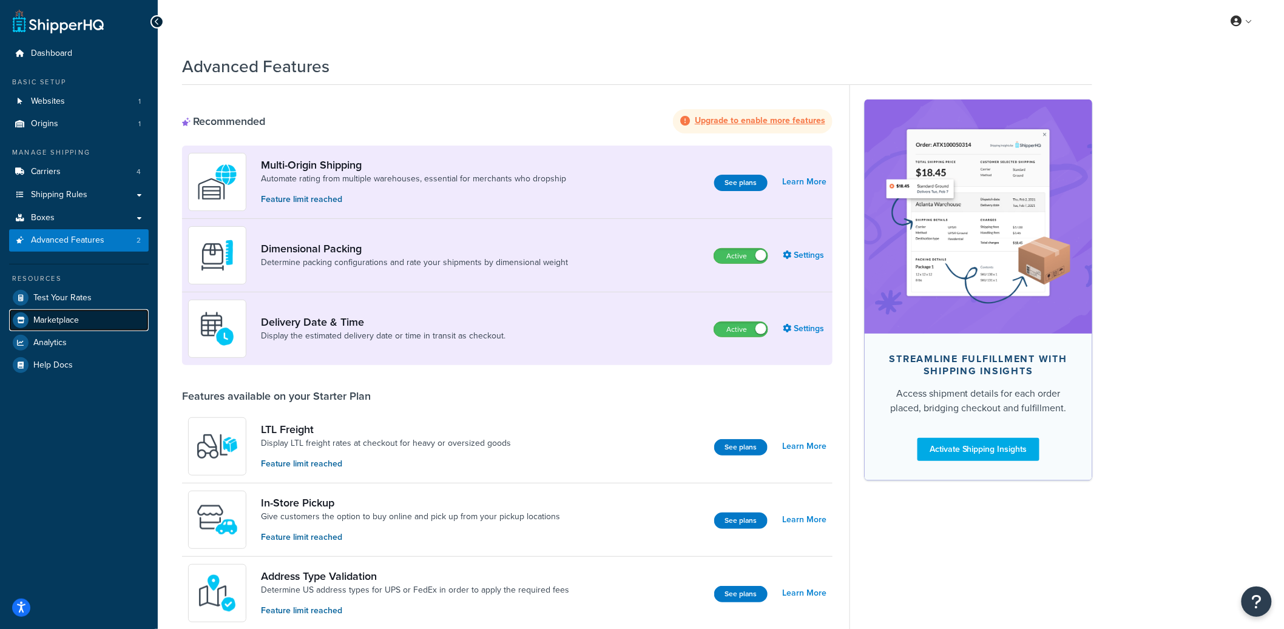
click at [64, 322] on span "Marketplace" at bounding box center [56, 321] width 46 height 10
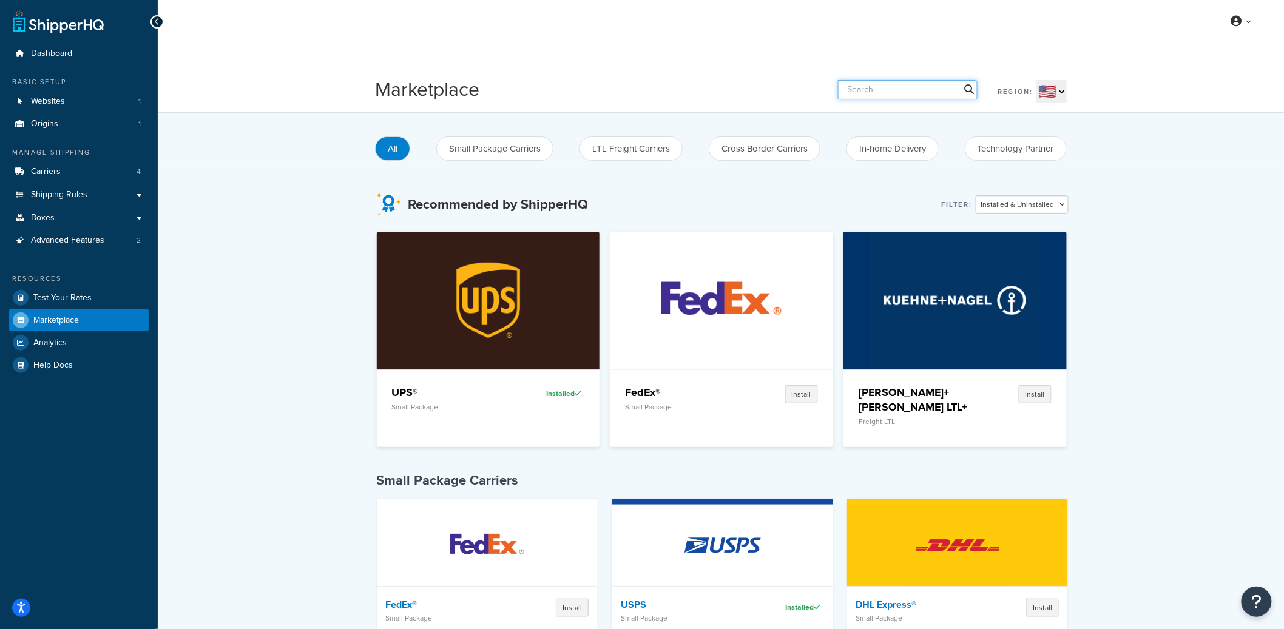
click at [891, 97] on input "text" at bounding box center [908, 89] width 140 height 19
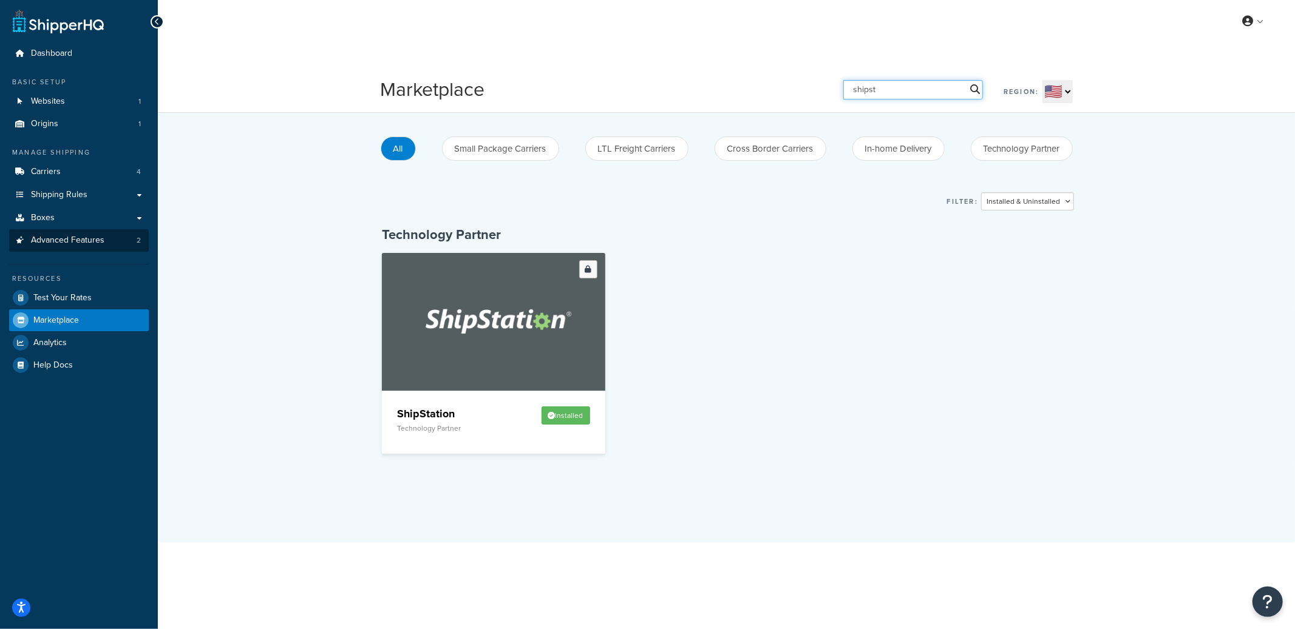
type input "shipst"
click at [99, 242] on span "Advanced Features" at bounding box center [67, 240] width 73 height 10
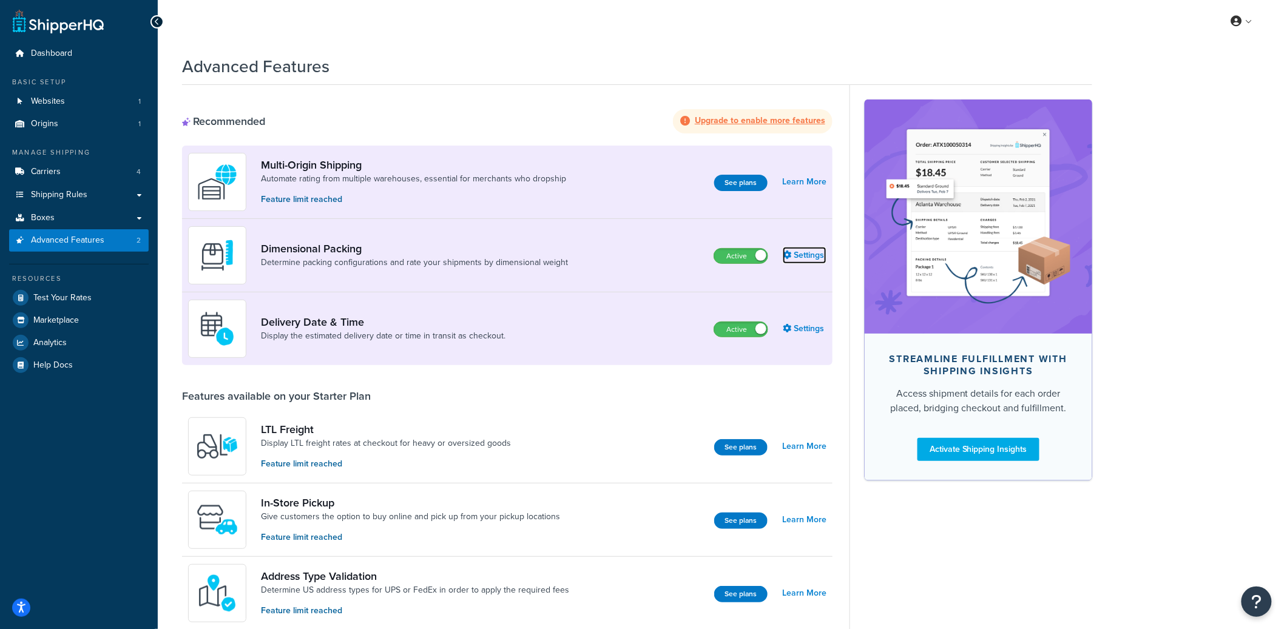
click at [799, 255] on link "Settings" at bounding box center [805, 255] width 44 height 17
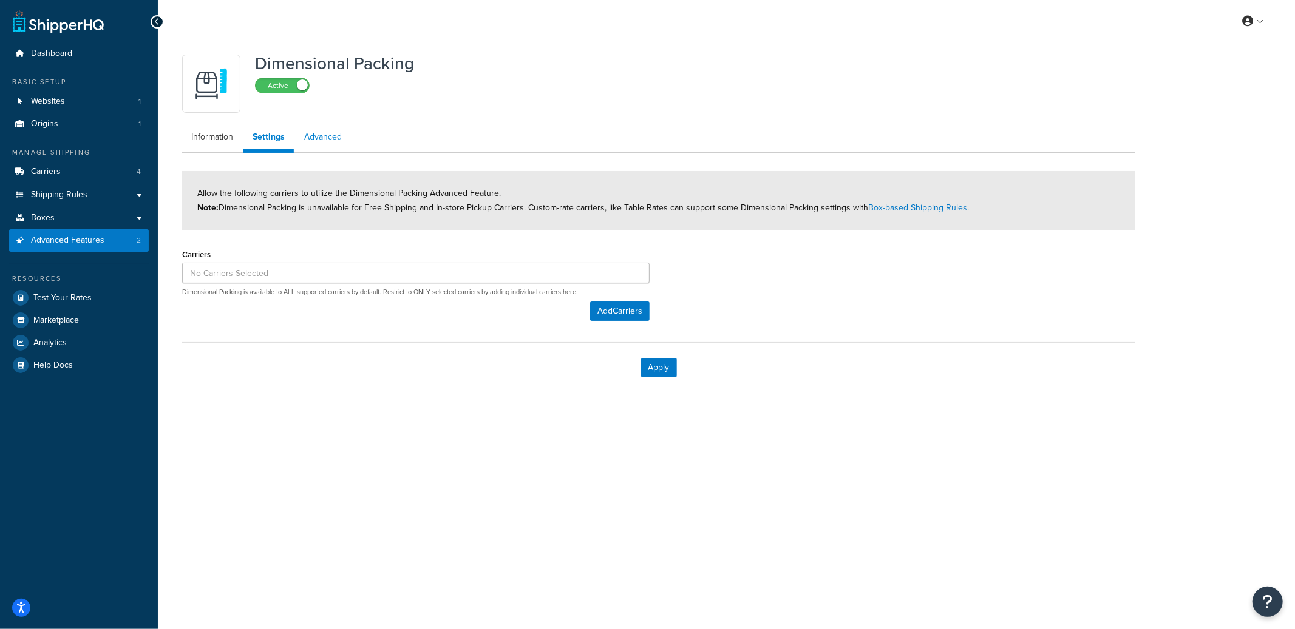
click at [320, 145] on link "Advanced" at bounding box center [323, 137] width 56 height 24
select select "false"
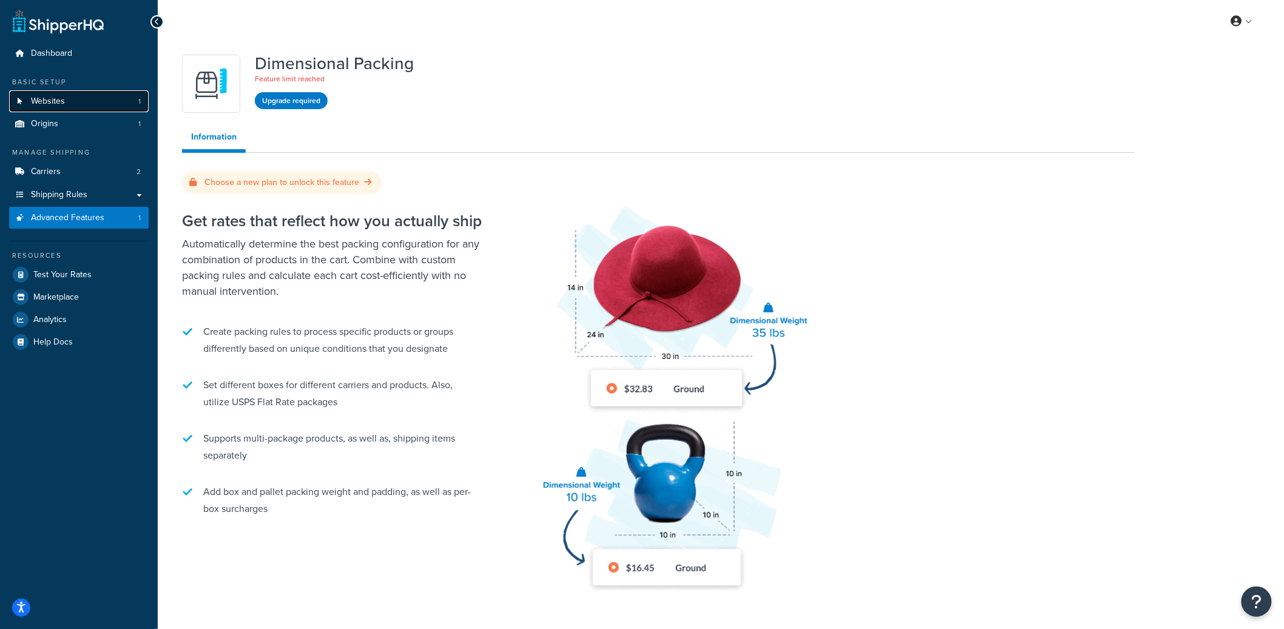
click at [106, 94] on link "Websites 1" at bounding box center [79, 101] width 140 height 22
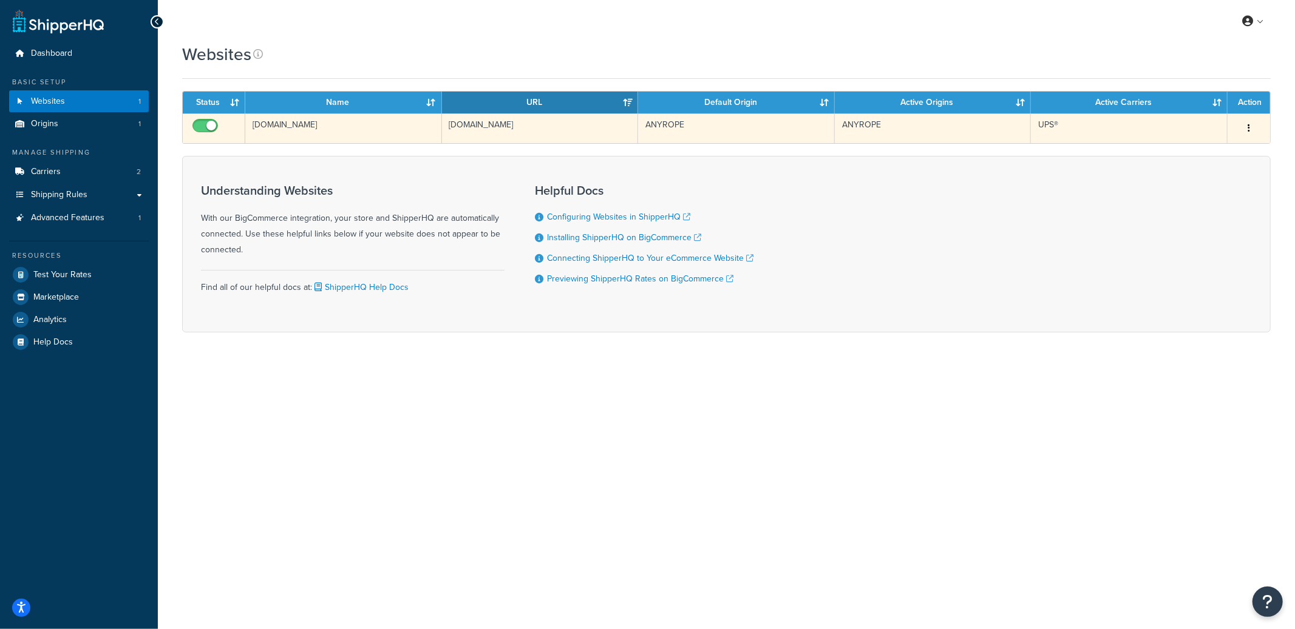
click at [357, 134] on td "[DOMAIN_NAME]" at bounding box center [343, 128] width 197 height 30
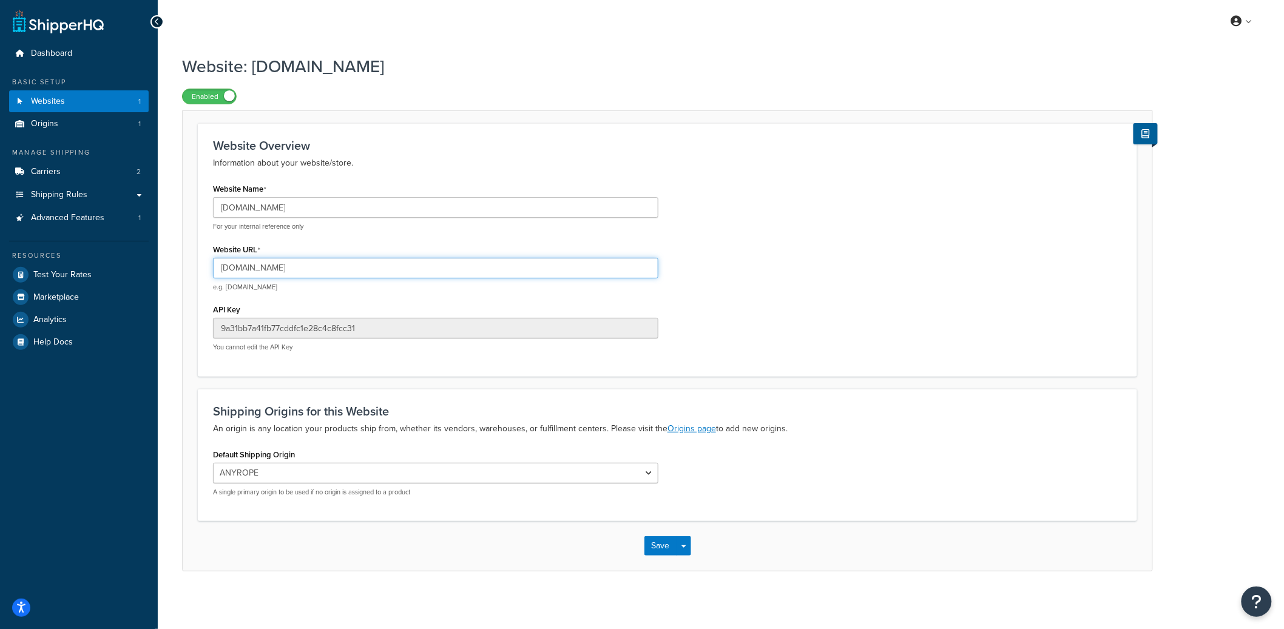
click at [243, 265] on input "[DOMAIN_NAME]" at bounding box center [435, 268] width 445 height 21
